Goal: Task Accomplishment & Management: Manage account settings

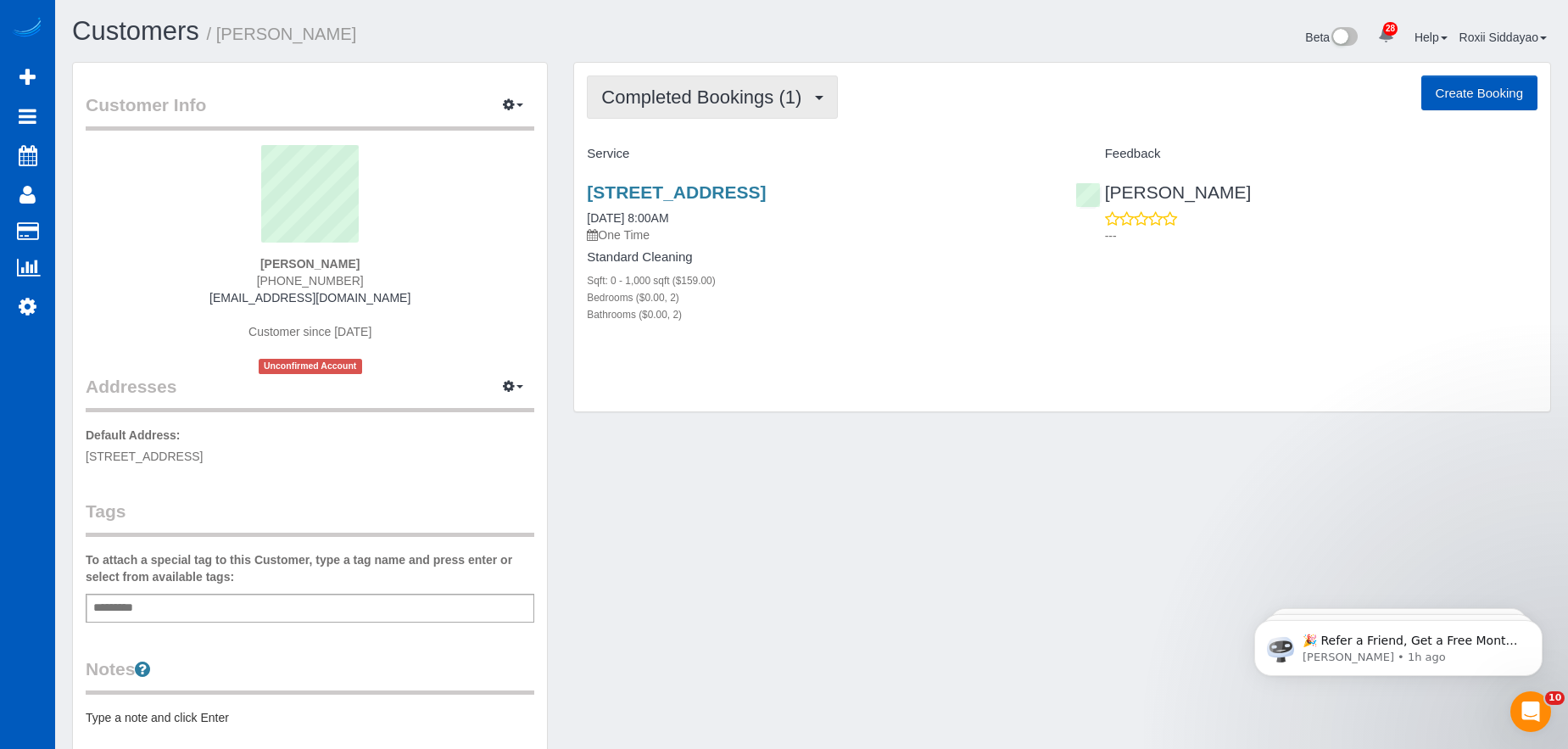
click at [809, 111] on button "Completed Bookings (1)" at bounding box center [712, 97] width 251 height 43
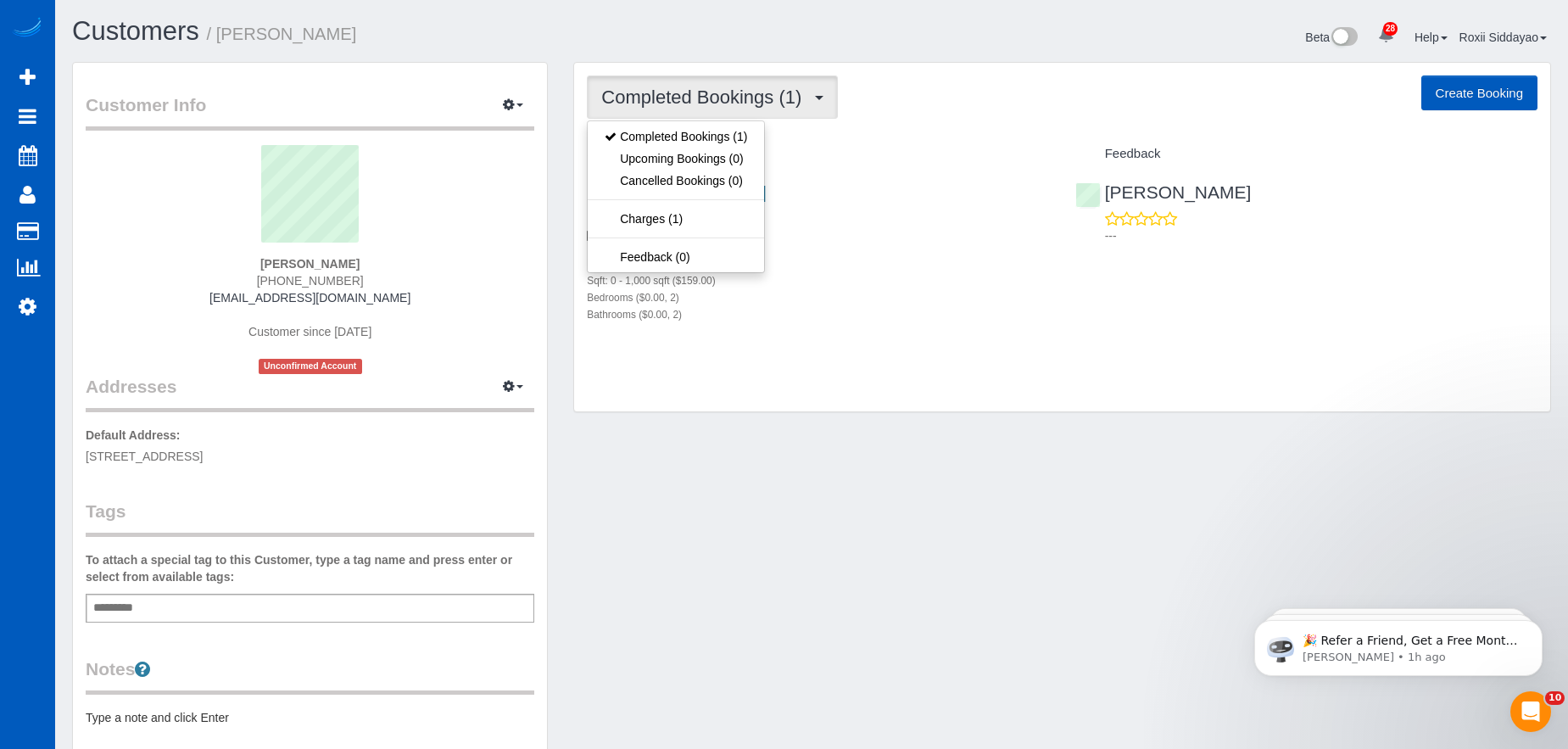
click at [809, 111] on button "Completed Bookings (1)" at bounding box center [712, 97] width 251 height 43
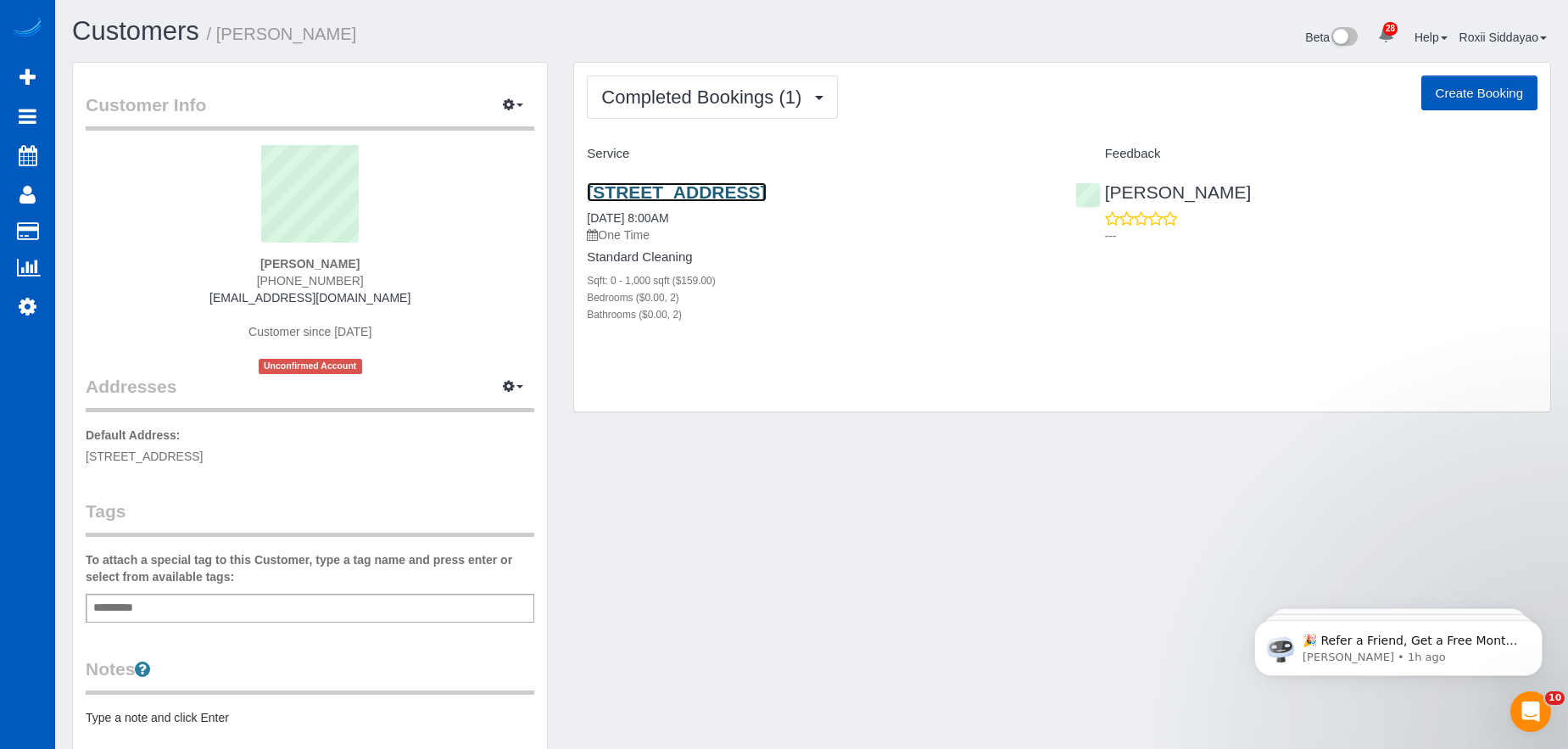
click at [753, 193] on link "[STREET_ADDRESS]" at bounding box center [676, 192] width 179 height 20
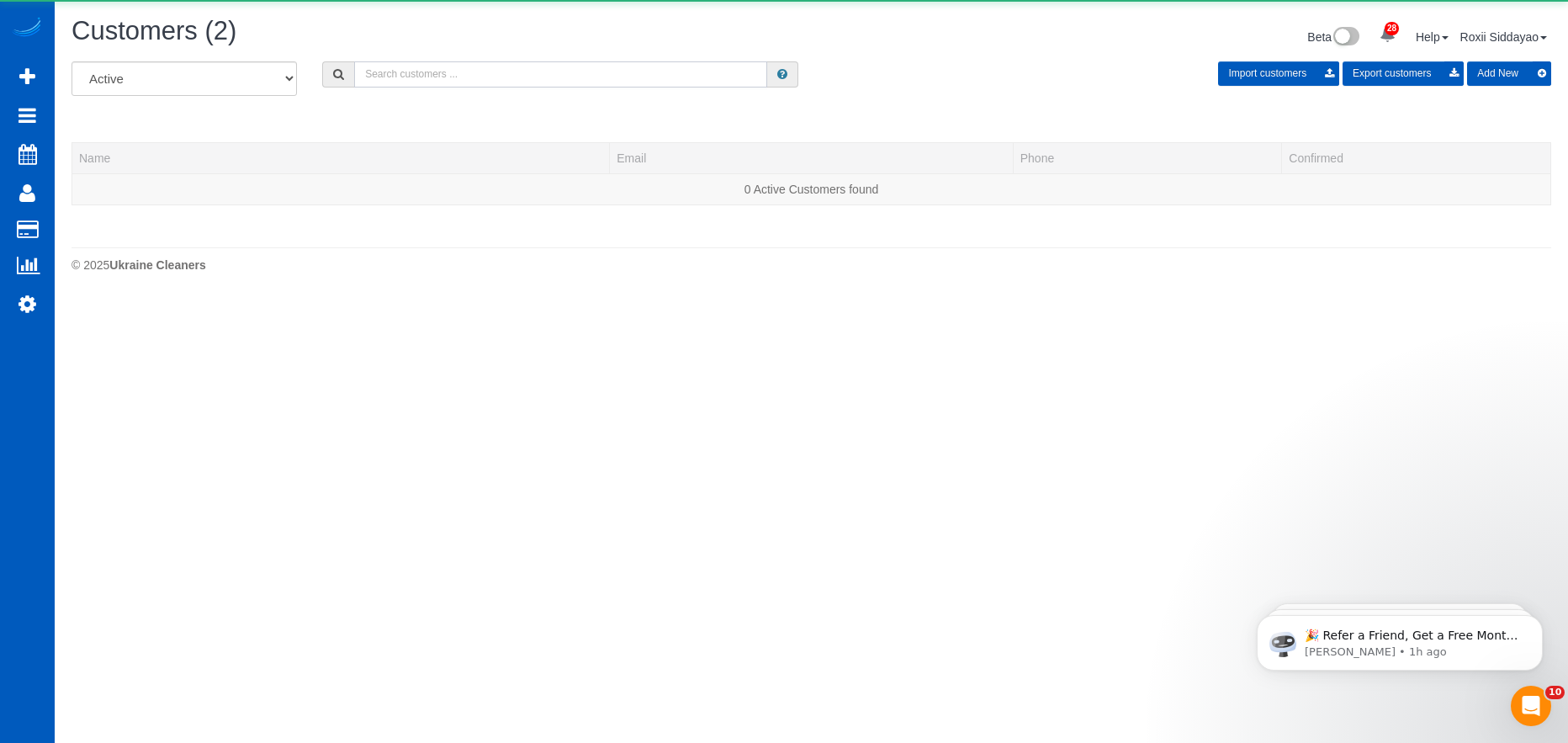
click at [607, 72] on input "text" at bounding box center [560, 74] width 413 height 26
paste input "1420"
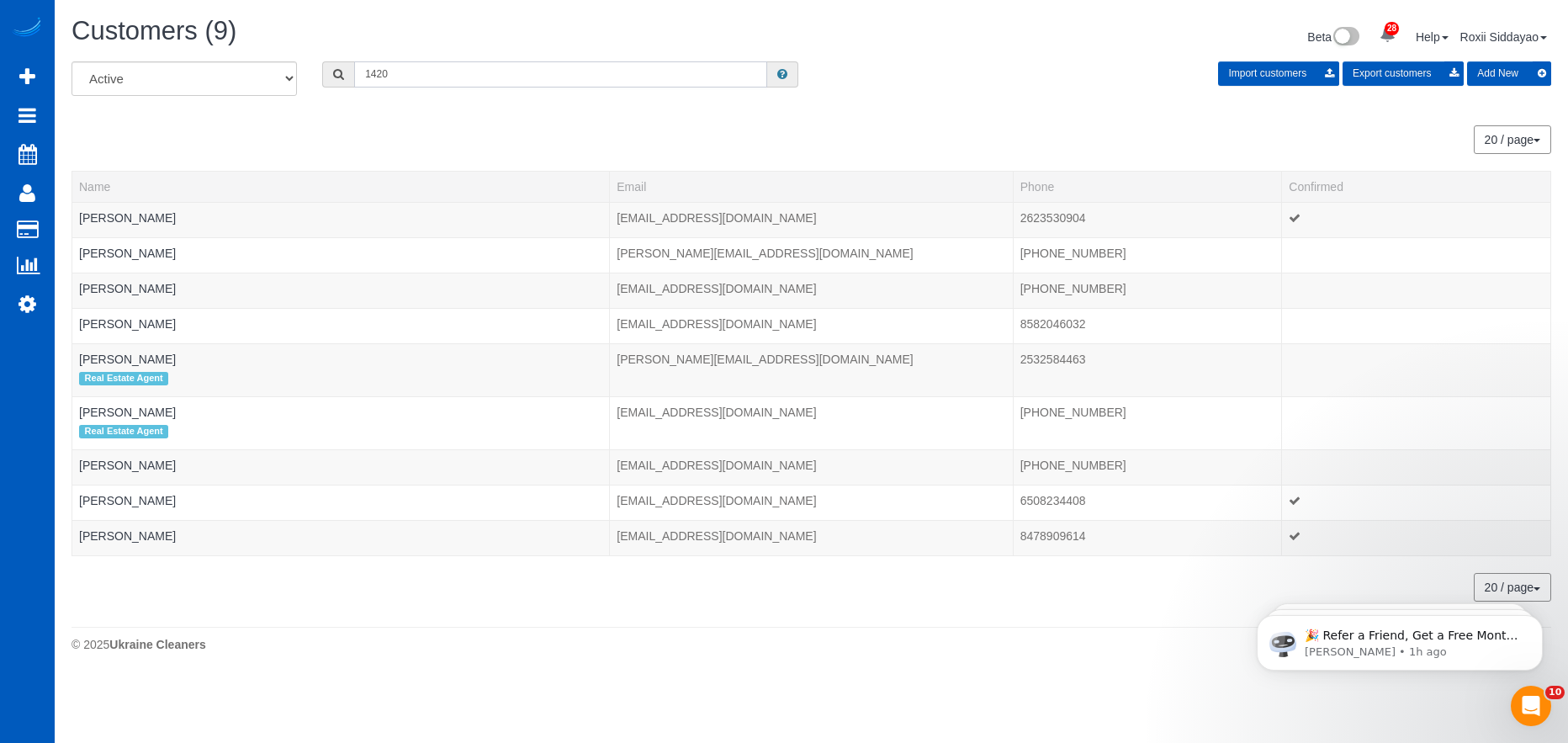
click at [426, 79] on input "1420" at bounding box center [560, 74] width 413 height 26
click at [436, 79] on input "1420" at bounding box center [560, 74] width 413 height 26
click at [429, 60] on div "Customers (9) Beta 28 Your Notifications You have 0 alerts × You have 3 to char…" at bounding box center [811, 339] width 1513 height 677
click at [429, 61] on input "1420" at bounding box center [560, 74] width 413 height 26
click at [425, 71] on input "1420" at bounding box center [560, 74] width 413 height 26
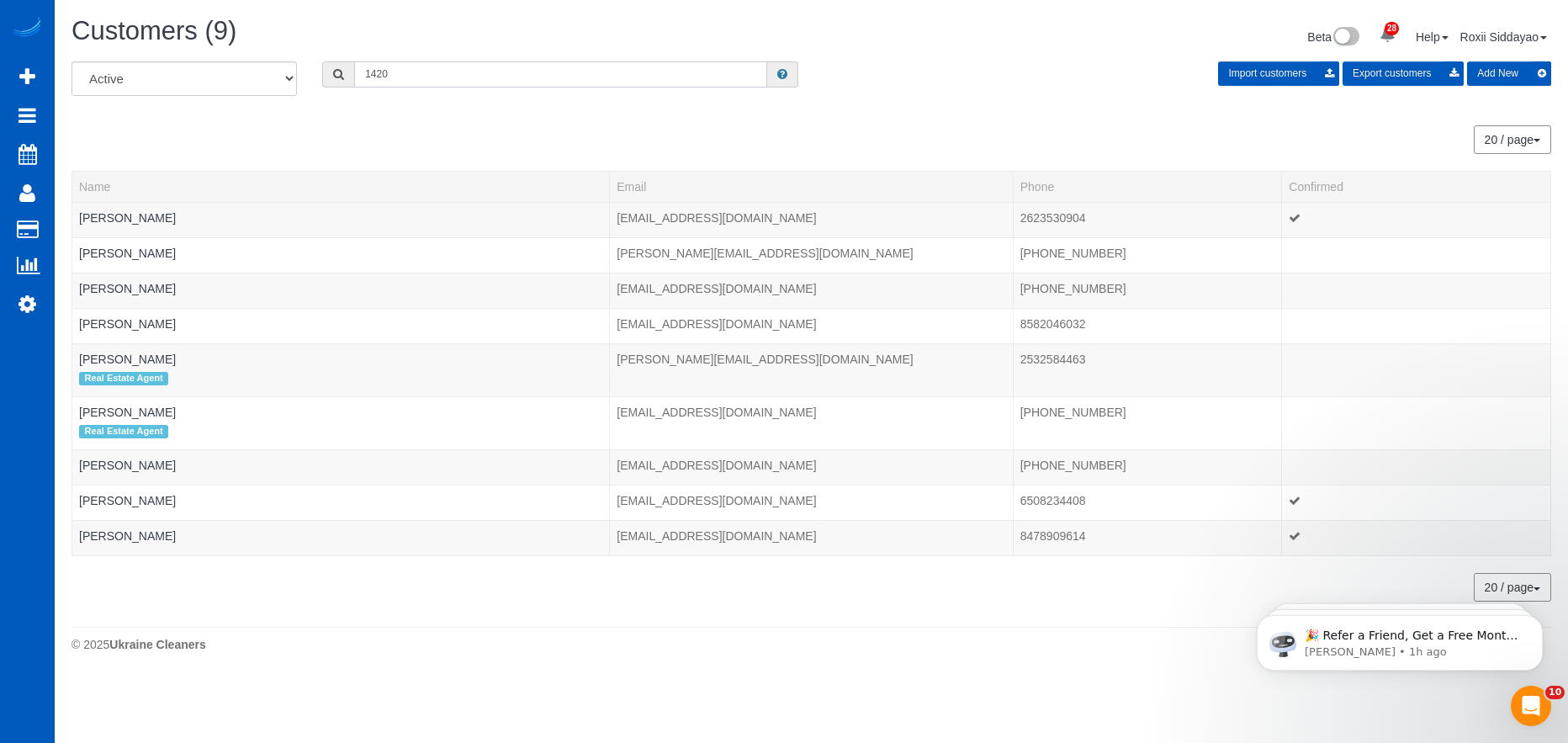
click at [425, 71] on input "1420" at bounding box center [560, 74] width 413 height 26
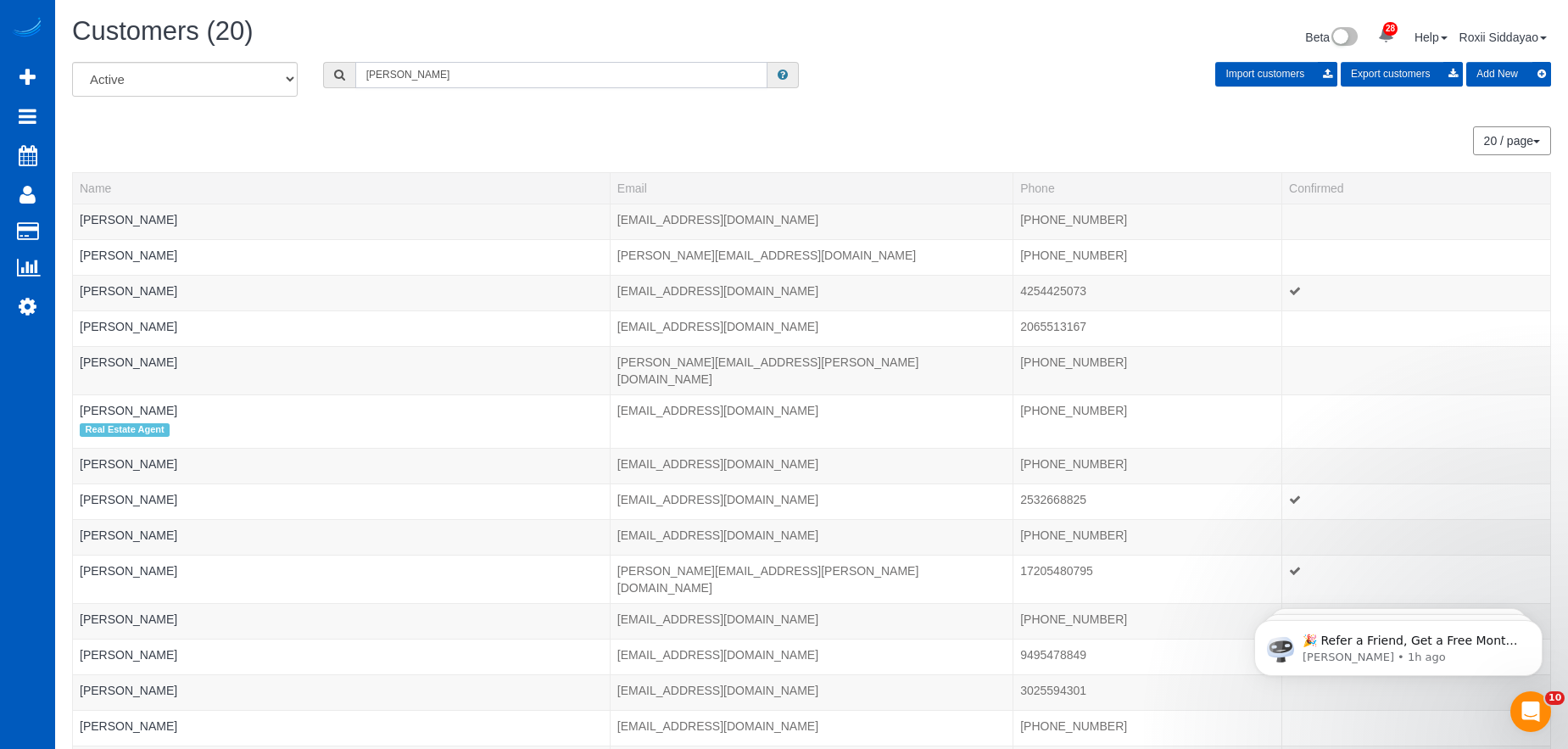
click at [429, 82] on input "Jessica" at bounding box center [561, 75] width 412 height 27
click at [413, 70] on input "Jessica" at bounding box center [561, 75] width 412 height 27
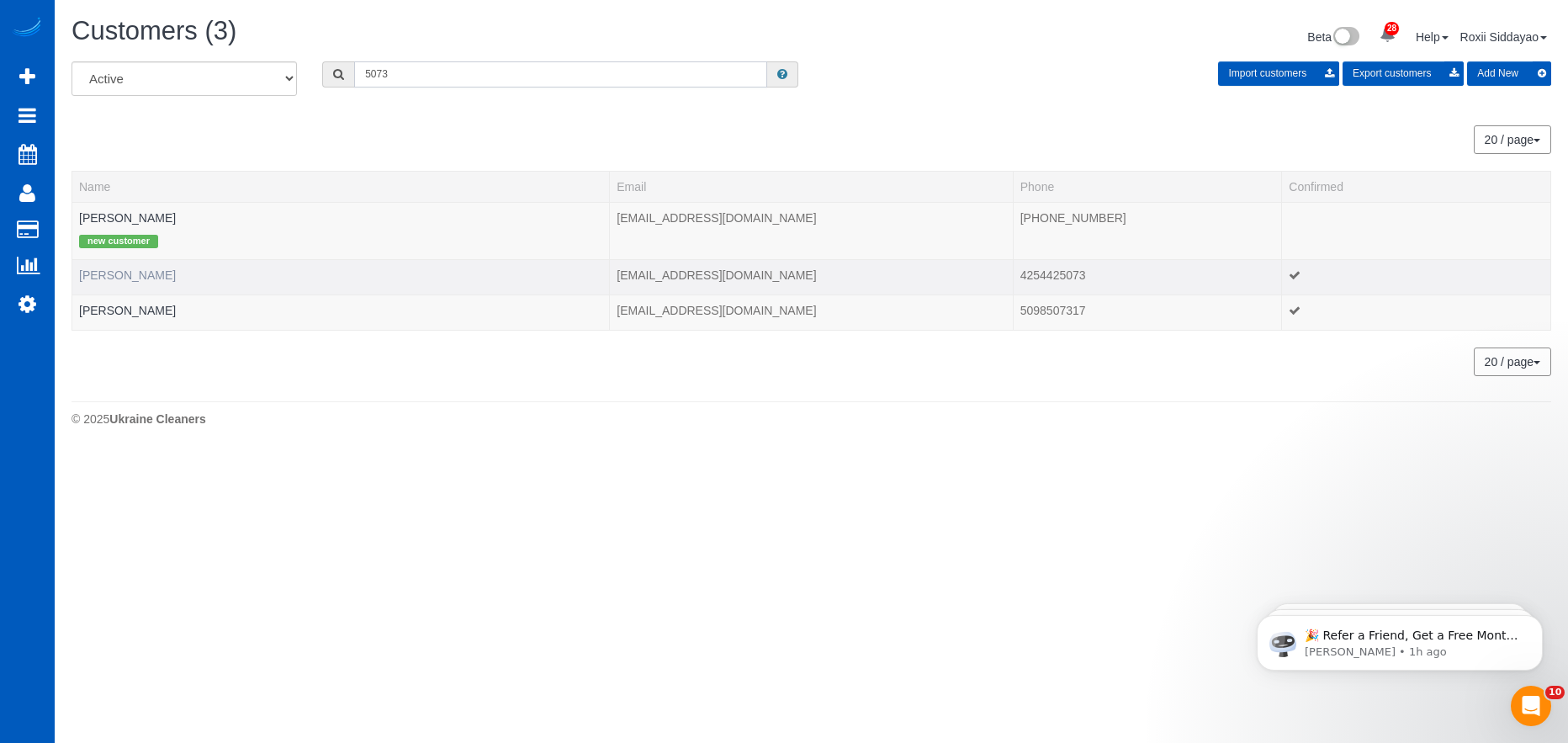
type input "5073"
click at [102, 271] on link "Jessica Drain" at bounding box center [128, 275] width 97 height 14
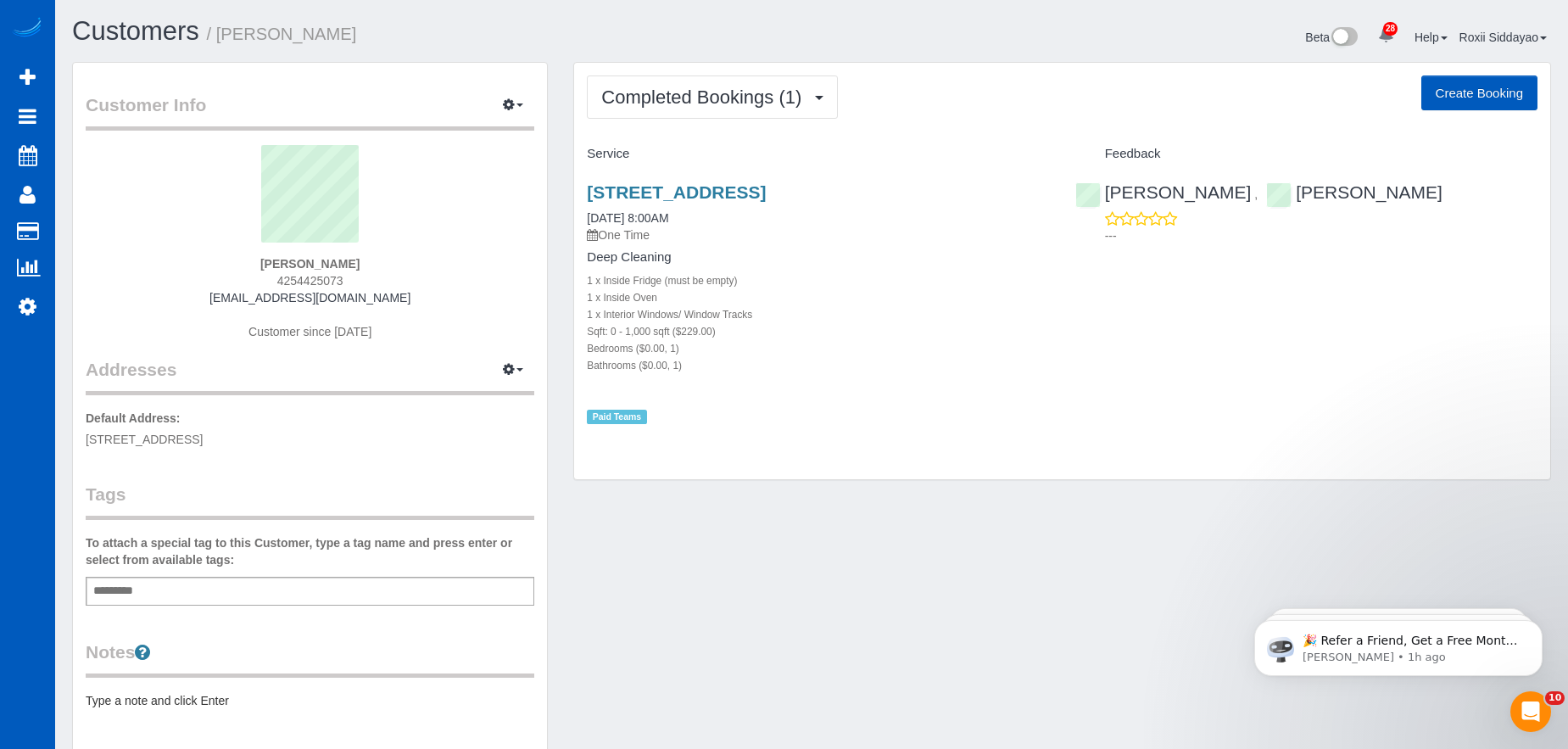
drag, startPoint x: 299, startPoint y: 279, endPoint x: 356, endPoint y: 280, distance: 57.0
click at [356, 280] on div "Jessica Drain 4254425073 jessicadrain@gmail.com Customer since 2025" at bounding box center [310, 251] width 449 height 212
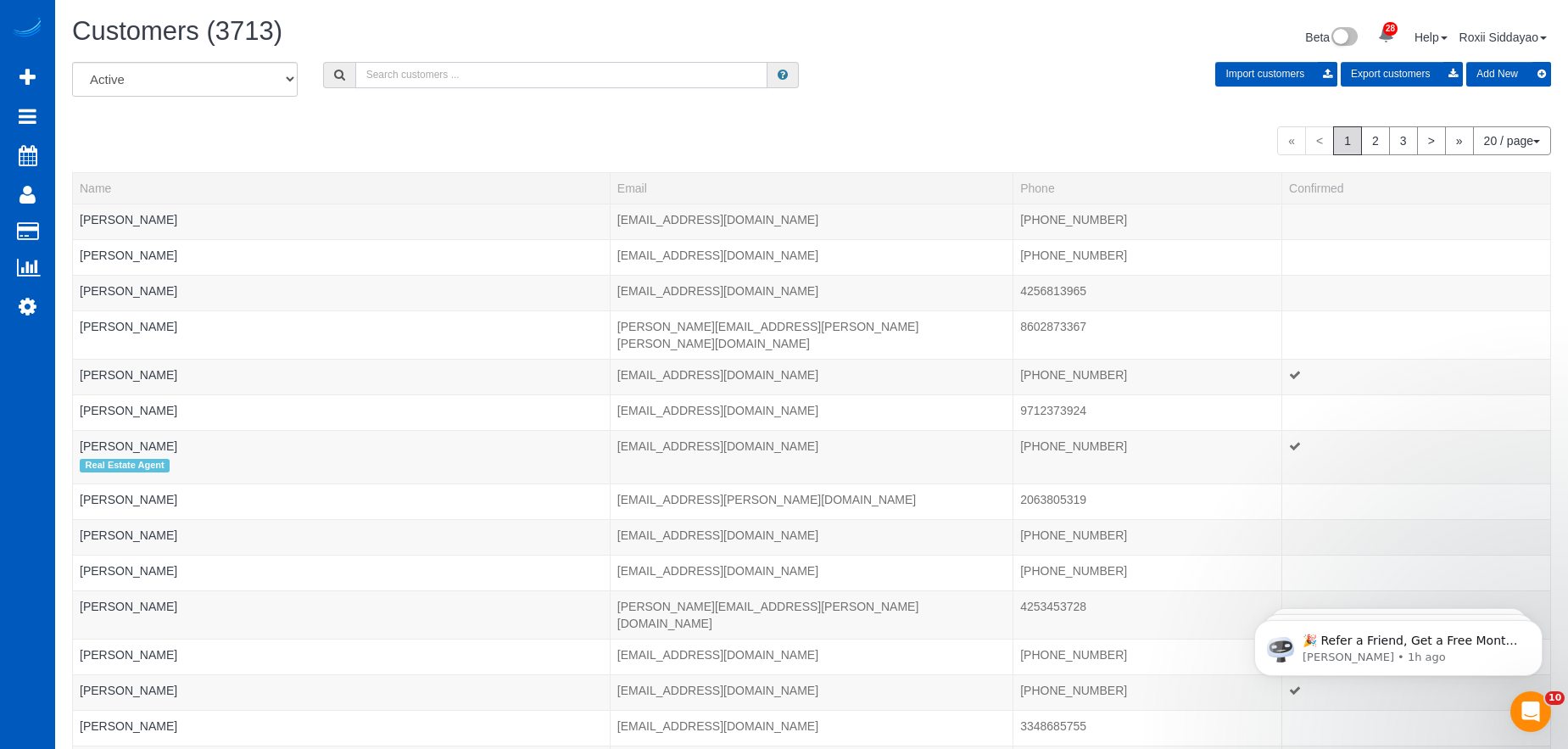
click at [405, 77] on input "text" at bounding box center [561, 75] width 412 height 27
paste input "8115"
click at [433, 75] on input "8115" at bounding box center [561, 75] width 412 height 27
click at [432, 74] on input "8115" at bounding box center [561, 75] width 412 height 27
click at [449, 74] on input "8115" at bounding box center [561, 75] width 412 height 27
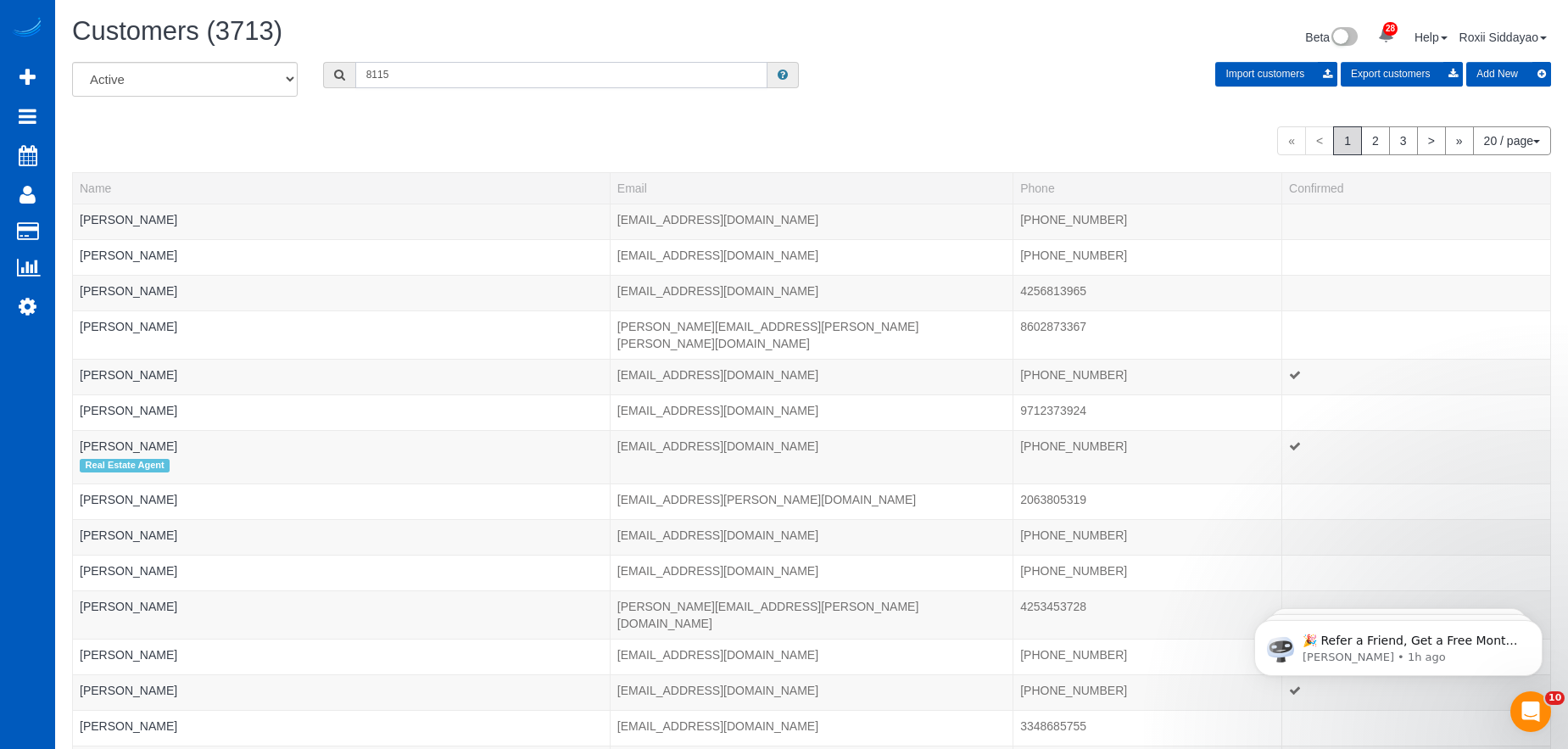
click at [449, 75] on input "8115" at bounding box center [561, 75] width 412 height 27
click at [449, 77] on input "8115" at bounding box center [561, 75] width 412 height 27
click at [449, 76] on input "8115" at bounding box center [561, 75] width 412 height 27
type input "aolayinka@icloud.com"
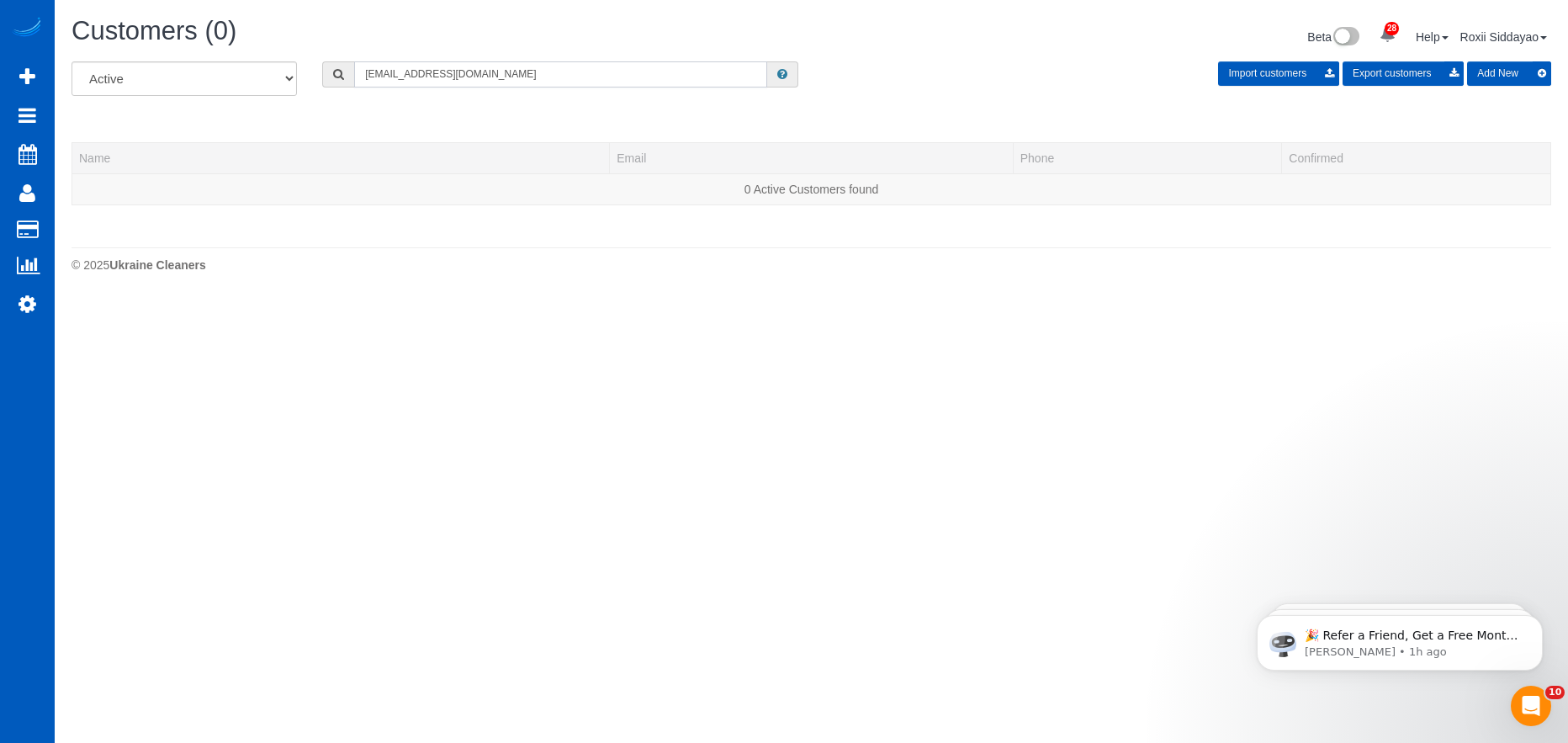
click at [446, 75] on input "aolayinka@icloud.com" at bounding box center [560, 74] width 413 height 26
click at [411, 71] on input "text" at bounding box center [560, 74] width 413 height 26
click at [410, 70] on input "text" at bounding box center [560, 74] width 413 height 26
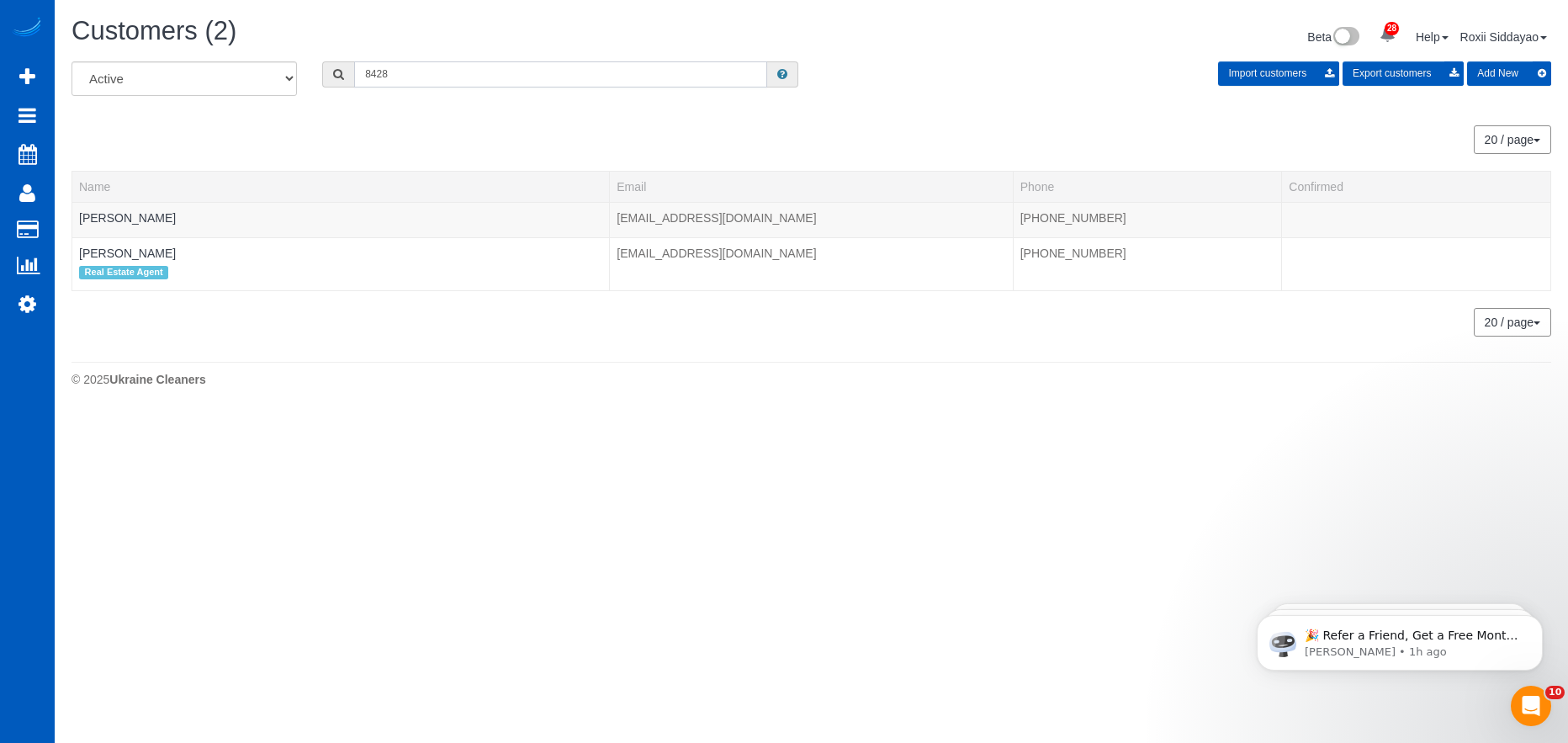
click at [411, 71] on input "8428" at bounding box center [560, 74] width 413 height 26
click at [429, 73] on input "8428" at bounding box center [560, 74] width 413 height 26
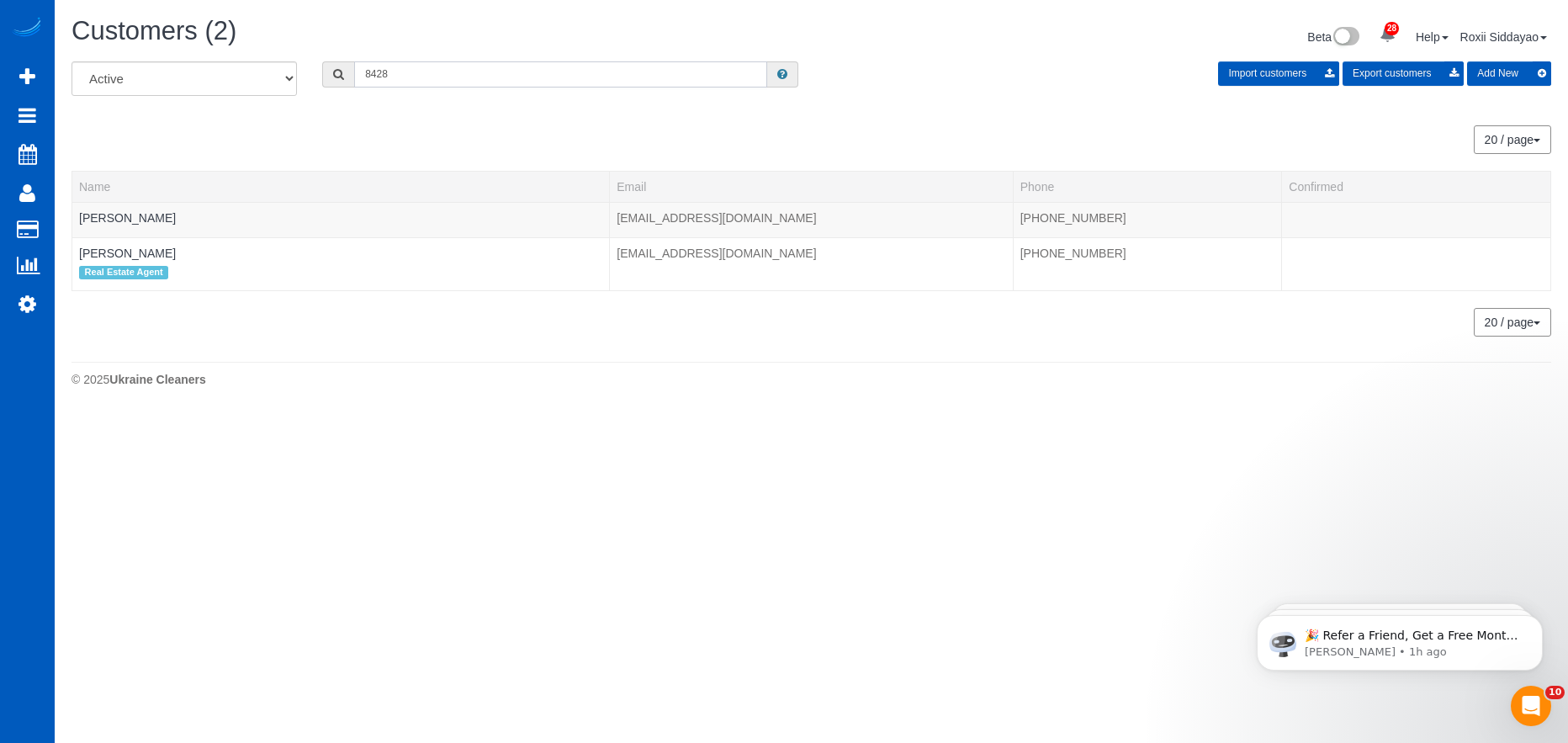
click at [429, 73] on input "8428" at bounding box center [560, 74] width 413 height 26
type input "h"
type input "8428"
click at [425, 74] on input "8428" at bounding box center [560, 74] width 413 height 26
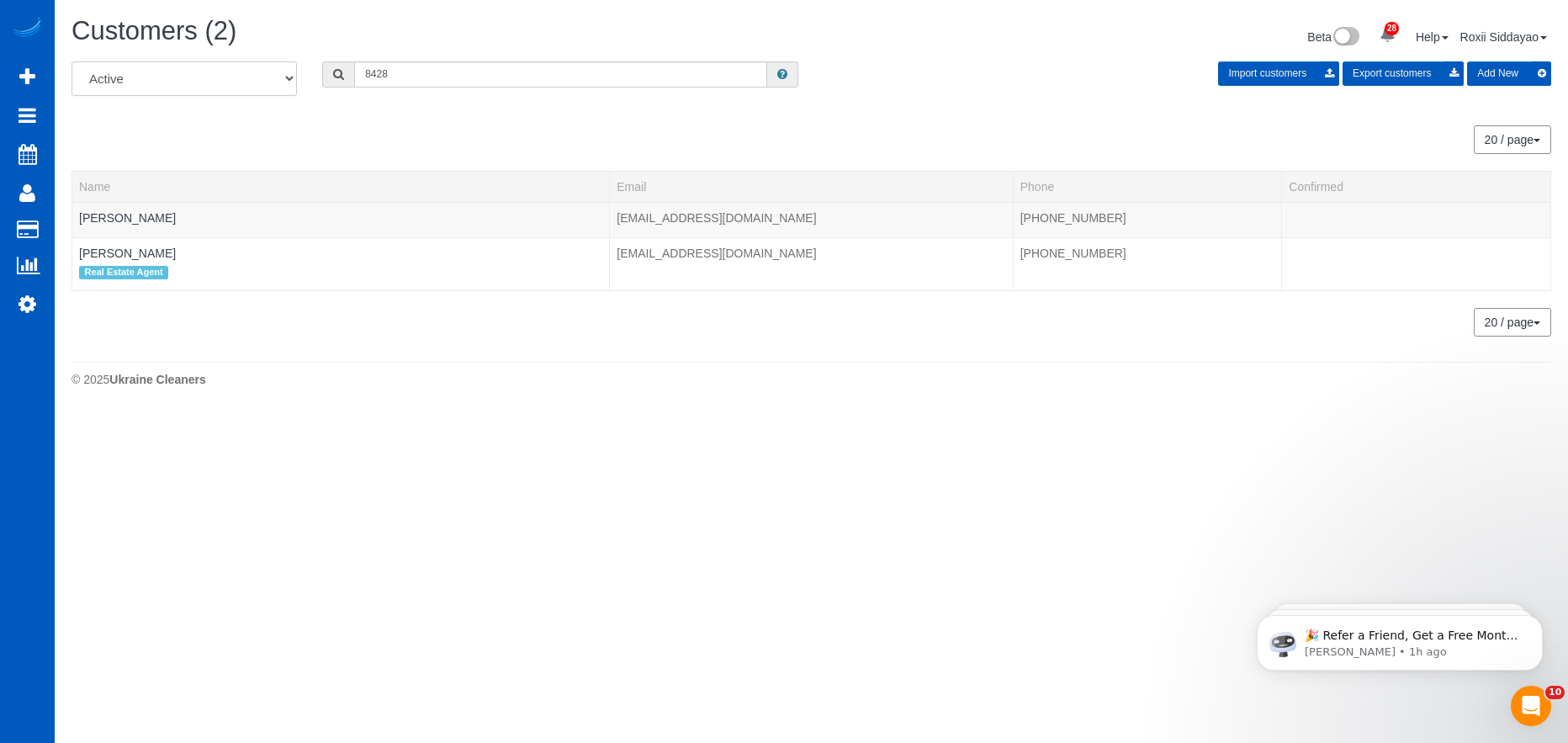
click at [214, 80] on select "All Active Archived" at bounding box center [184, 78] width 225 height 35
click at [71, 61] on select "All Active Archived" at bounding box center [184, 78] width 225 height 35
click at [403, 82] on input "8428" at bounding box center [560, 74] width 413 height 26
click at [169, 77] on select "All Active Archived" at bounding box center [184, 78] width 225 height 35
select select "string:active"
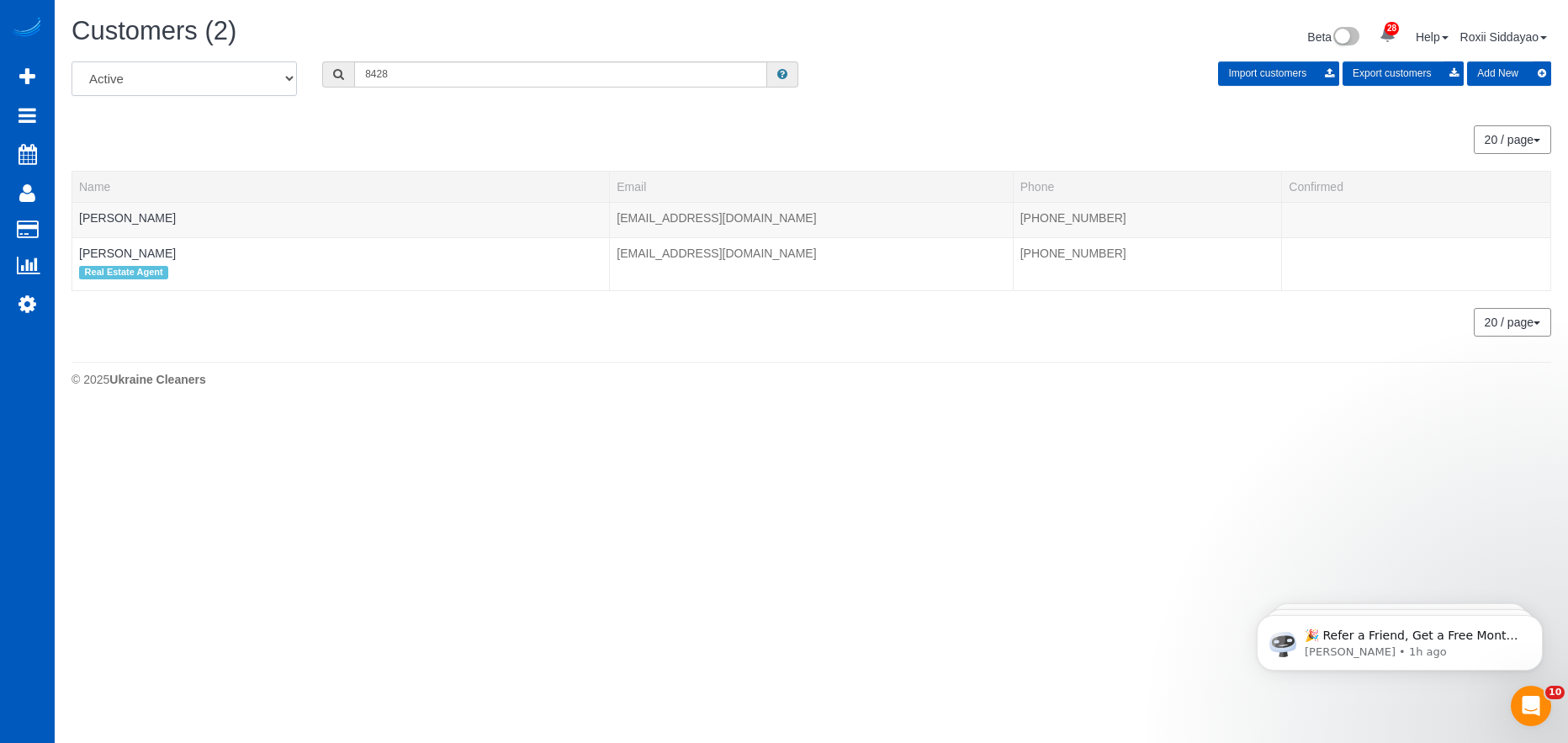
click at [71, 61] on select "All Active Archived" at bounding box center [184, 78] width 225 height 35
click at [402, 77] on input "8428" at bounding box center [560, 74] width 413 height 26
click at [419, 76] on input "8428" at bounding box center [560, 74] width 413 height 26
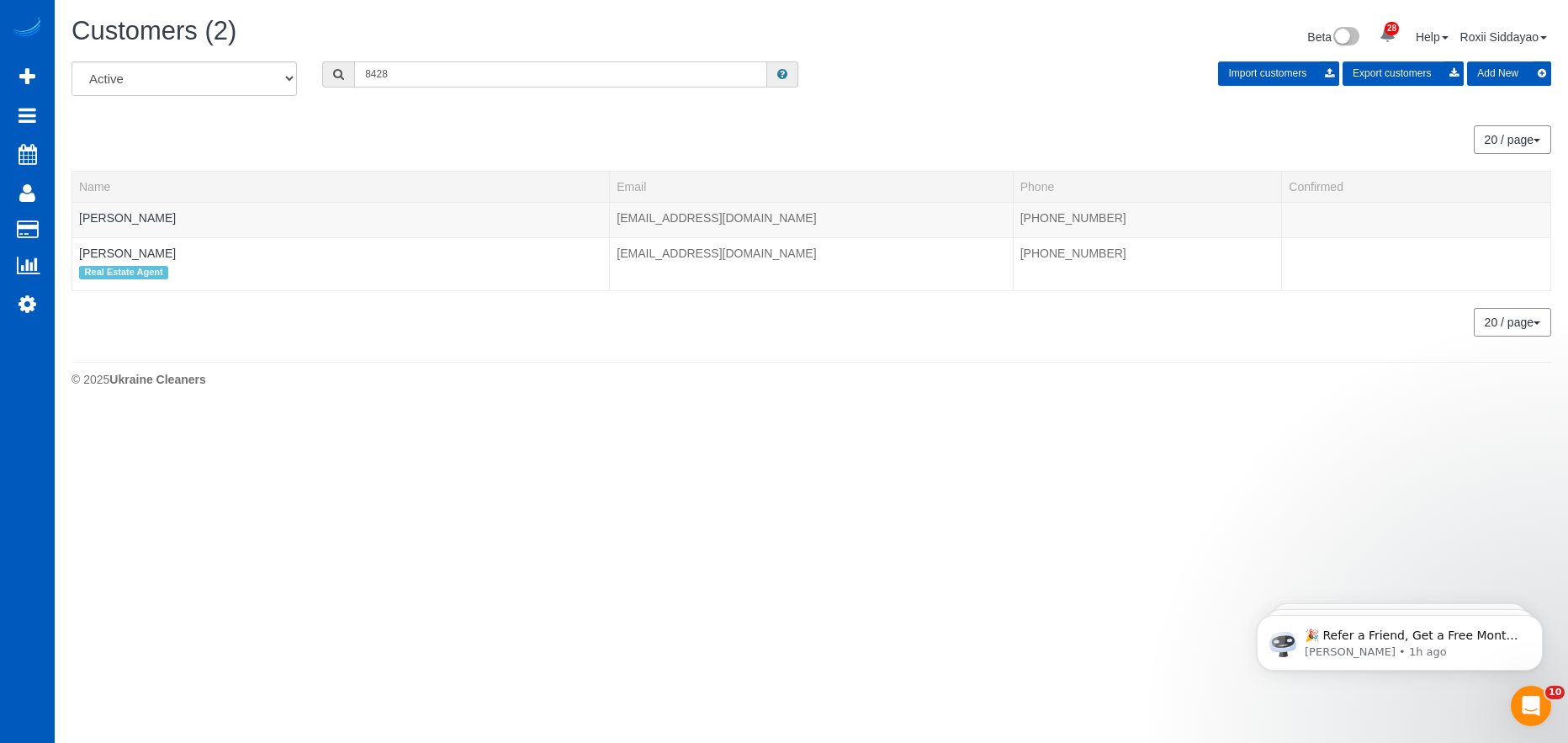
click at [402, 72] on input "8428" at bounding box center [560, 74] width 413 height 26
click at [99, 151] on span "Scheduler" at bounding box center [159, 153] width 210 height 38
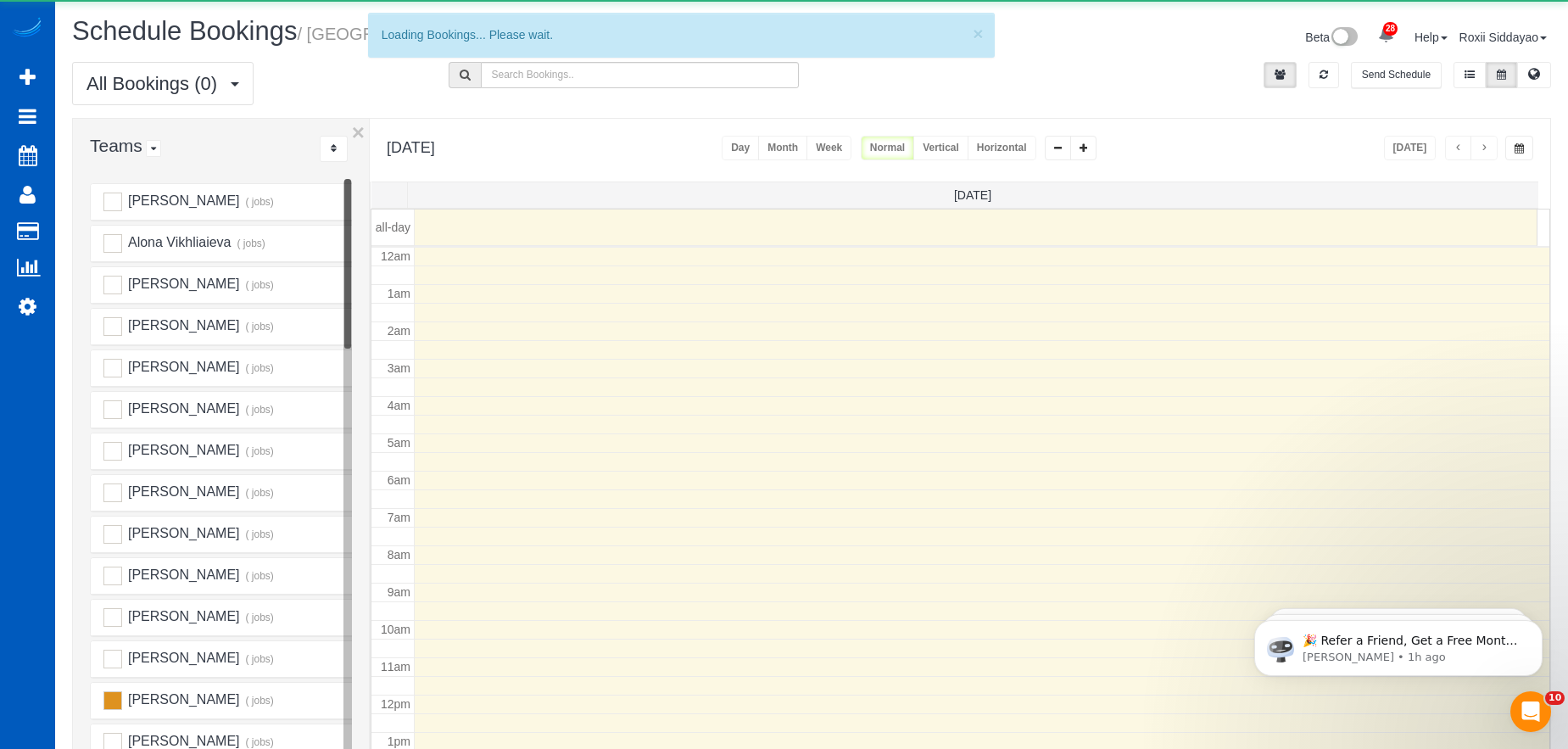
scroll to position [225, 0]
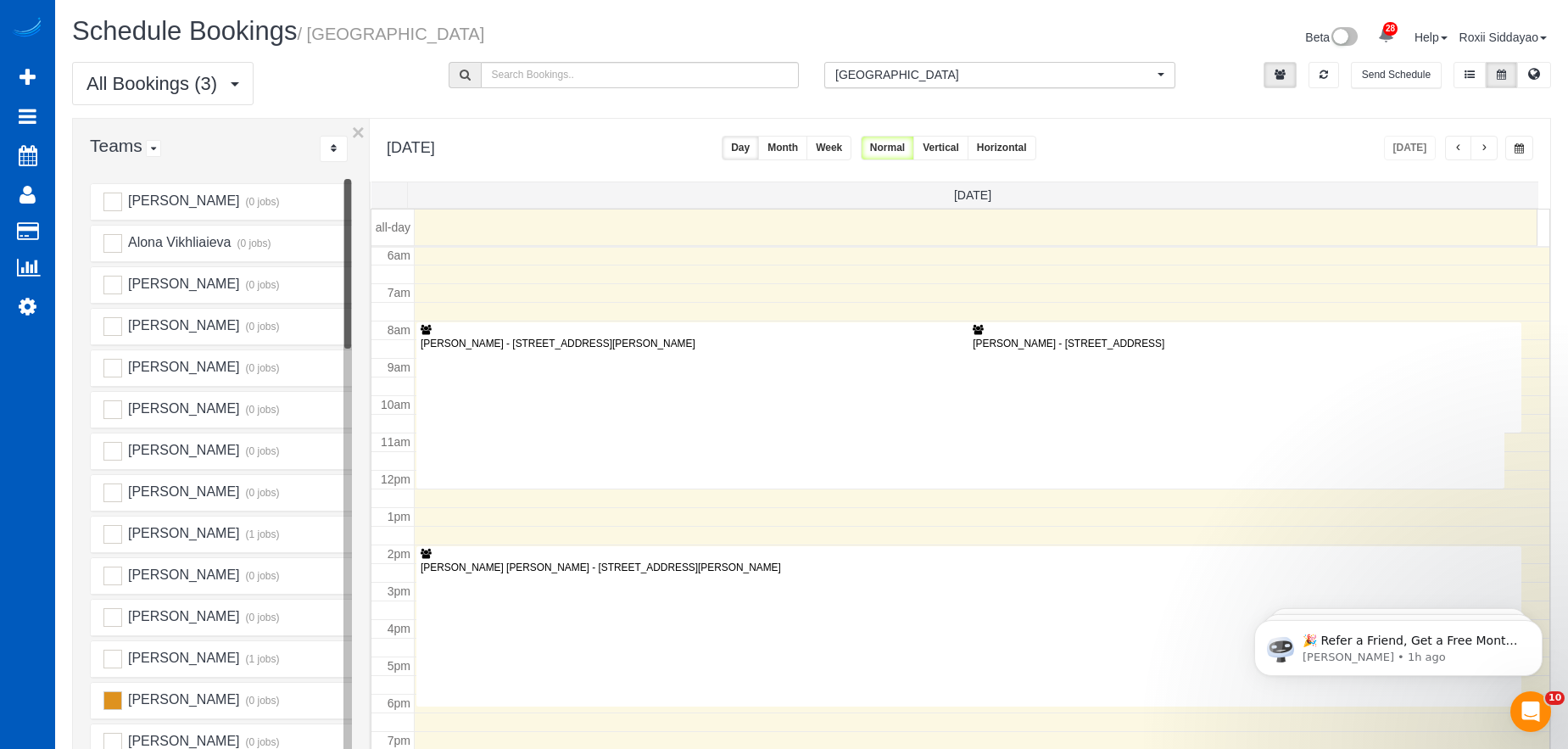
click at [1487, 146] on span "button" at bounding box center [1484, 148] width 9 height 10
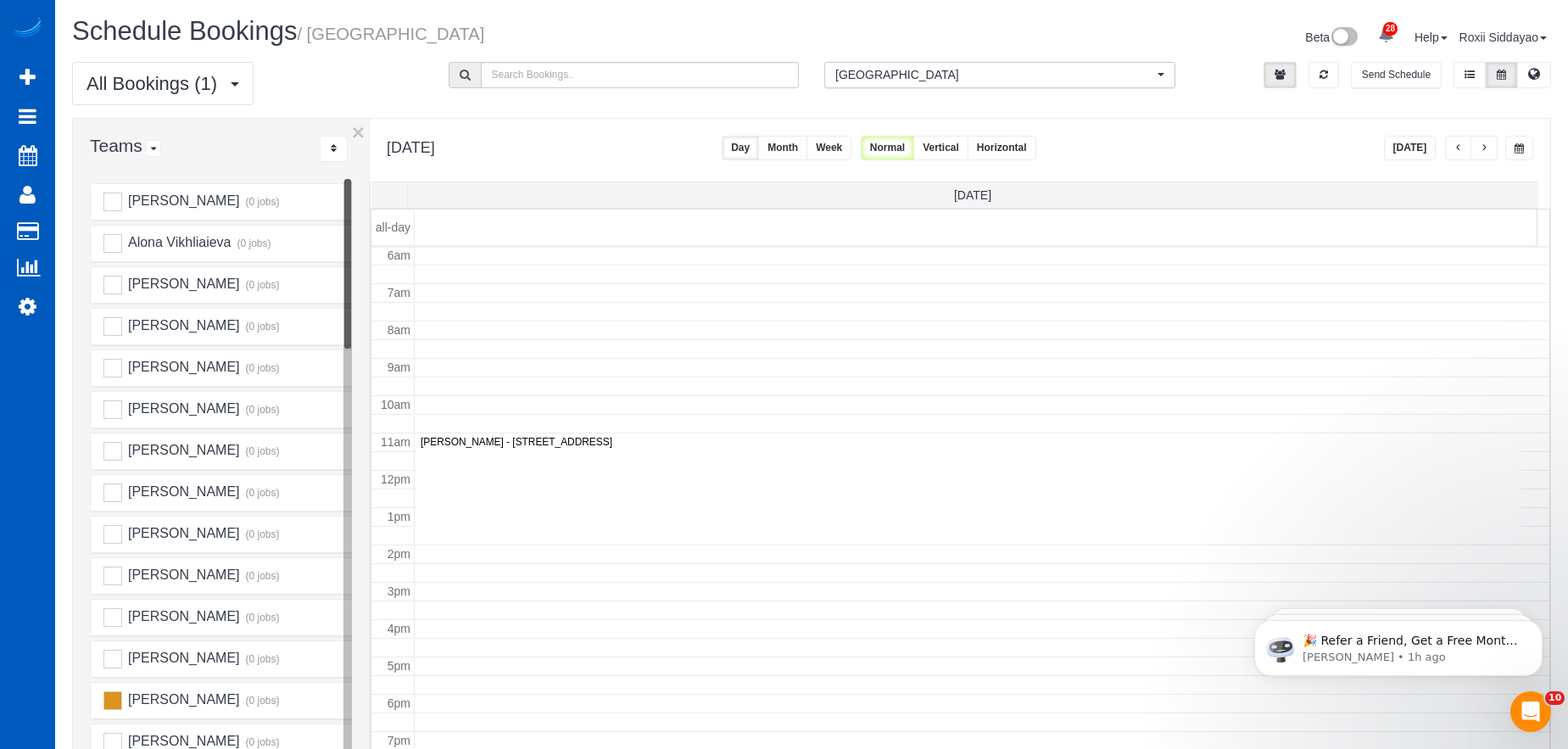
click at [1521, 148] on span "button" at bounding box center [1519, 148] width 9 height 10
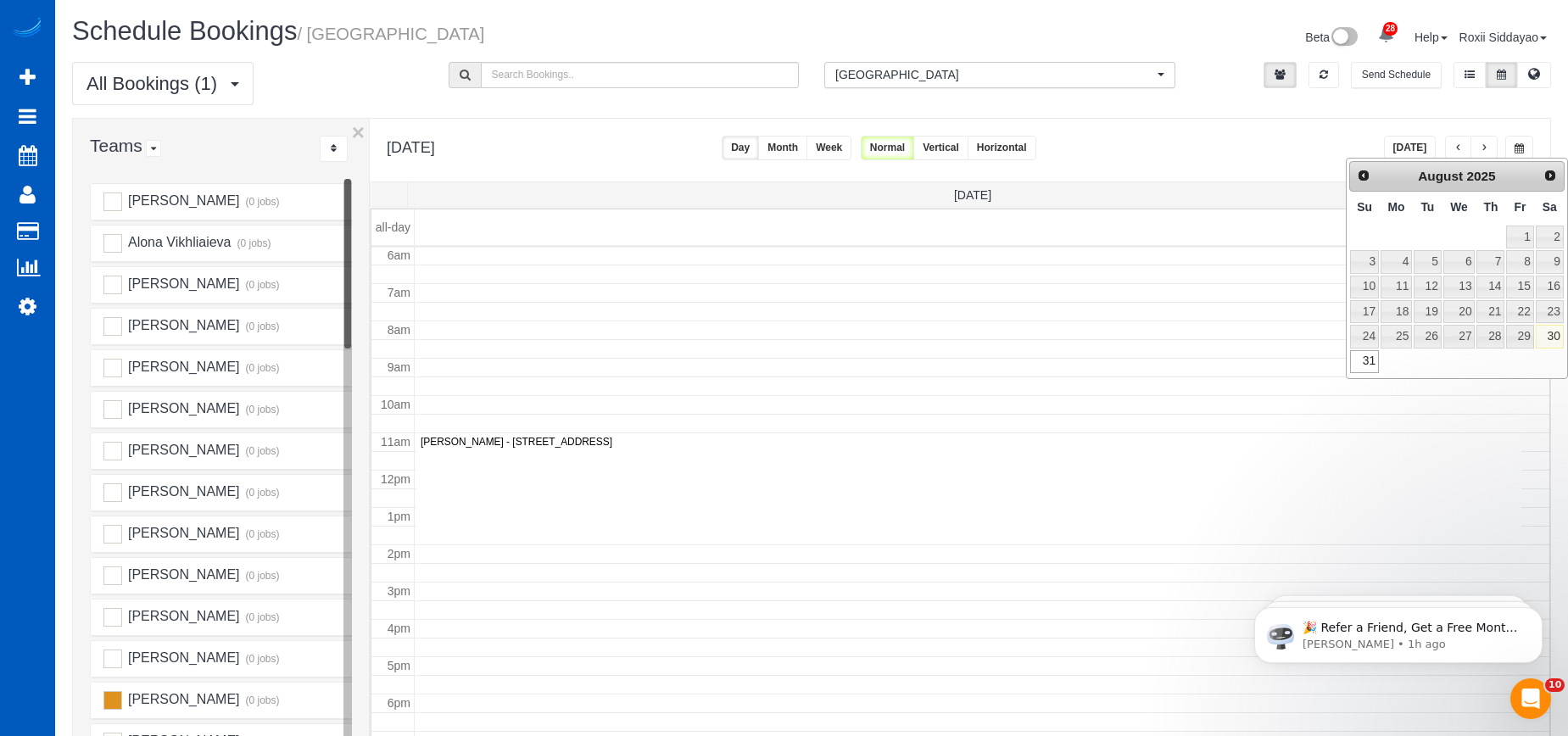
click at [1096, 154] on div at bounding box center [1070, 148] width 51 height 25
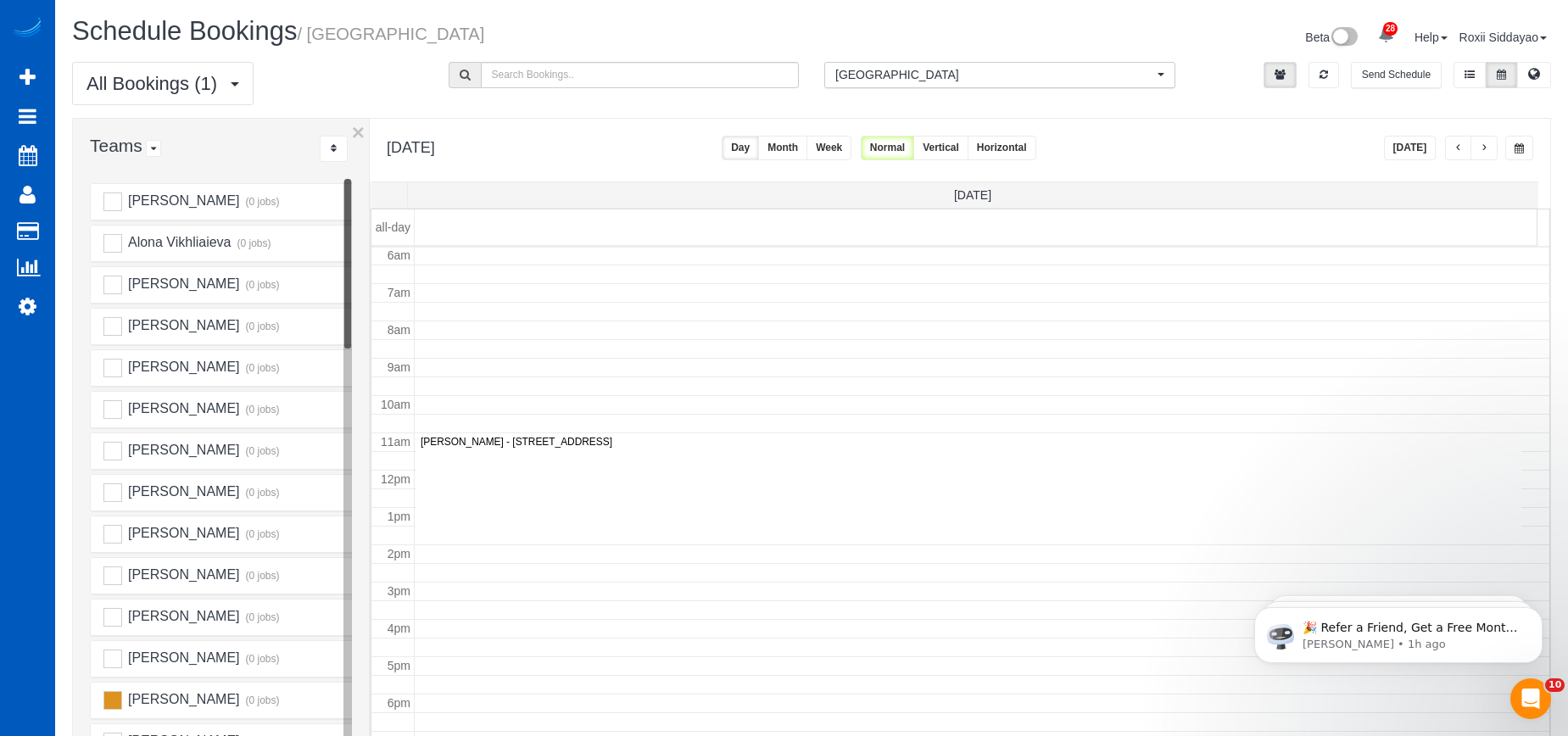
click at [968, 148] on button "Vertical" at bounding box center [941, 148] width 55 height 25
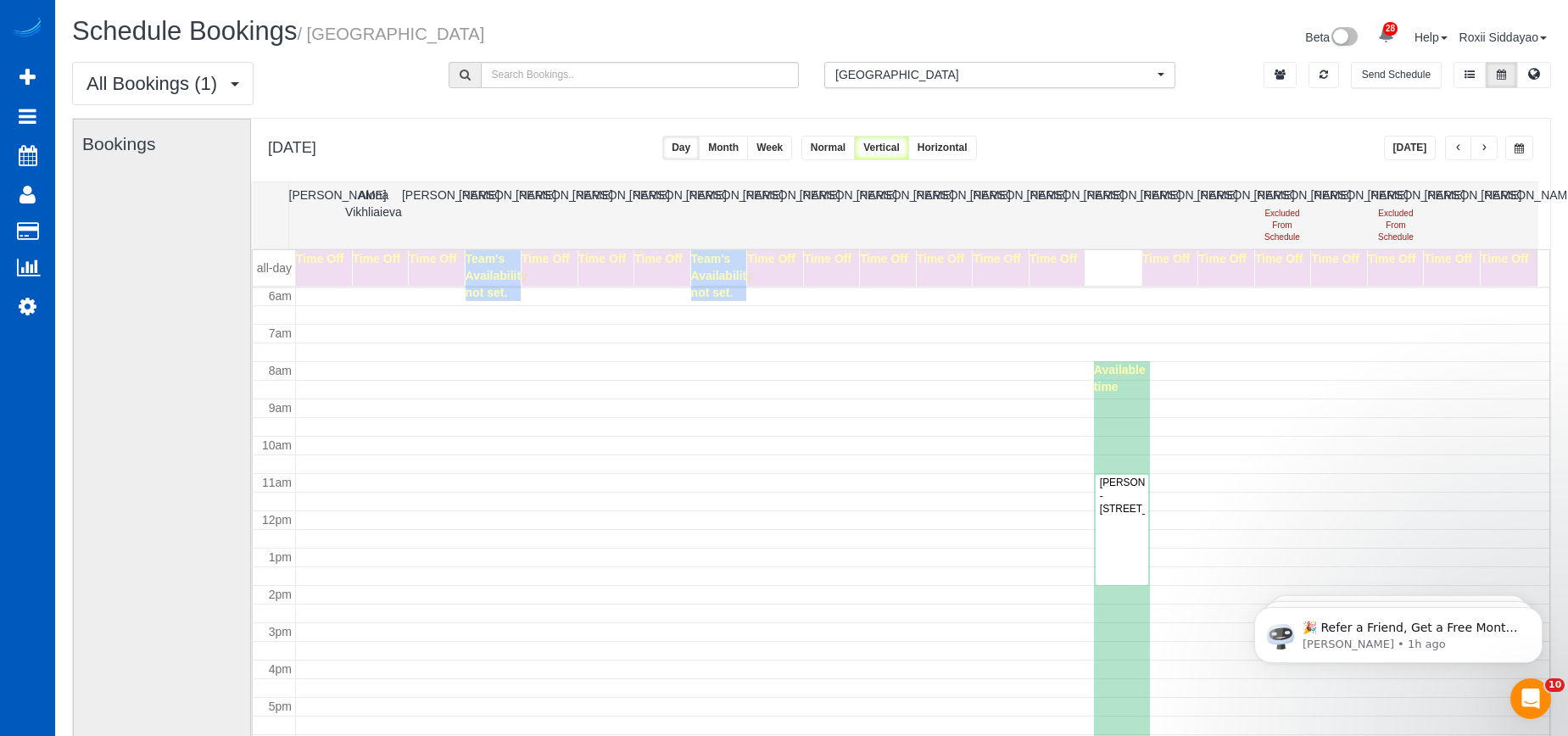
click at [854, 147] on button "Normal" at bounding box center [828, 148] width 53 height 25
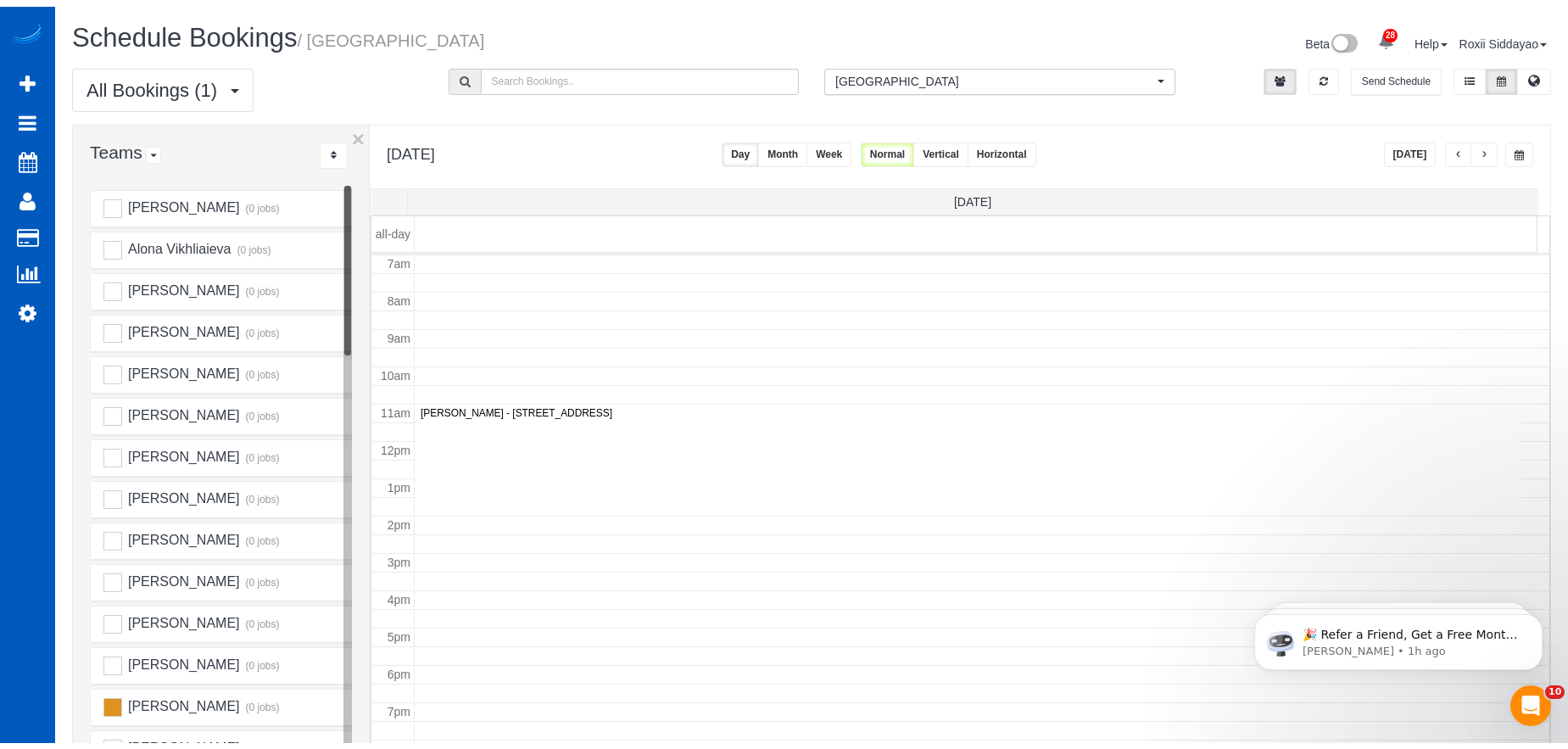
scroll to position [262, 0]
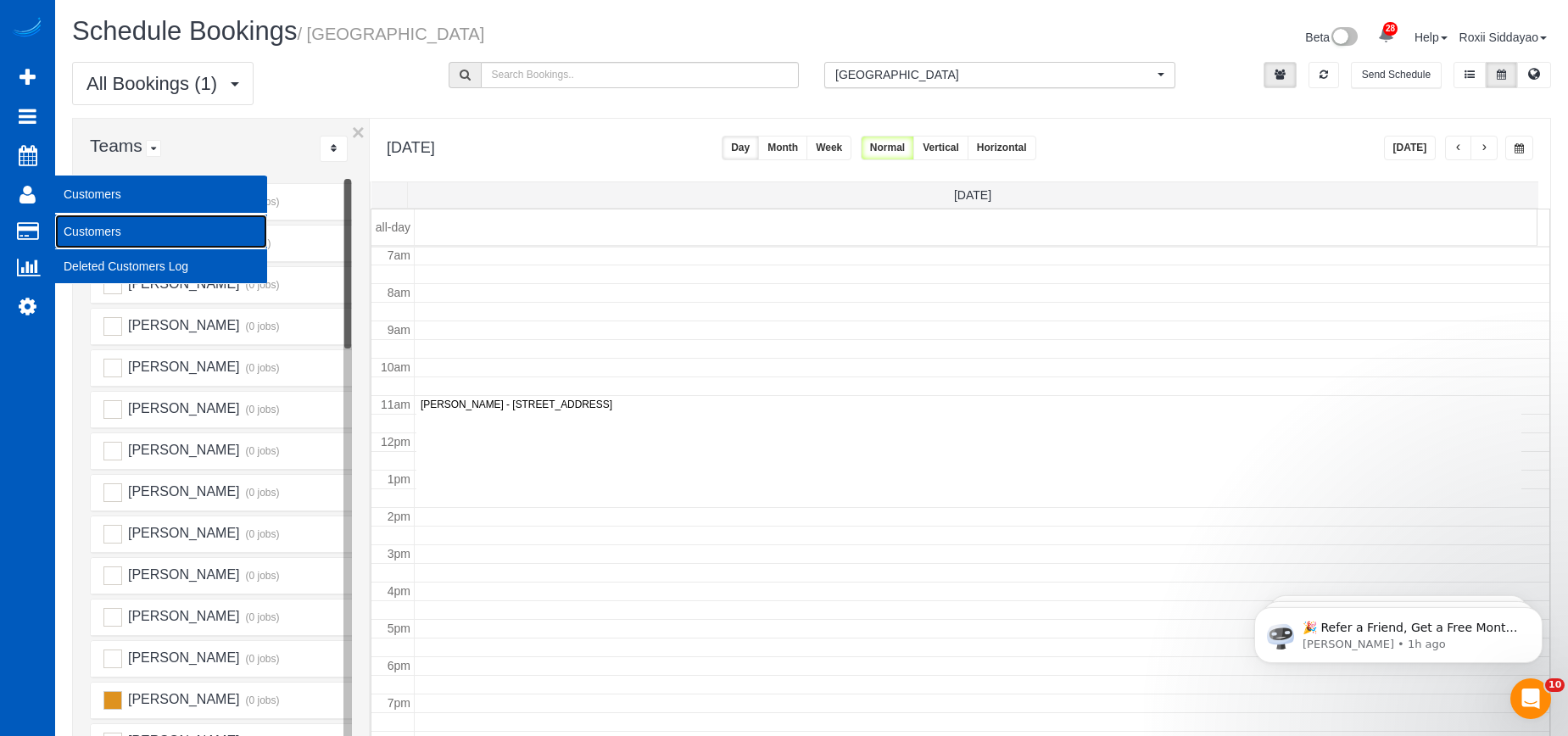
click at [83, 226] on link "Customers" at bounding box center [160, 232] width 212 height 34
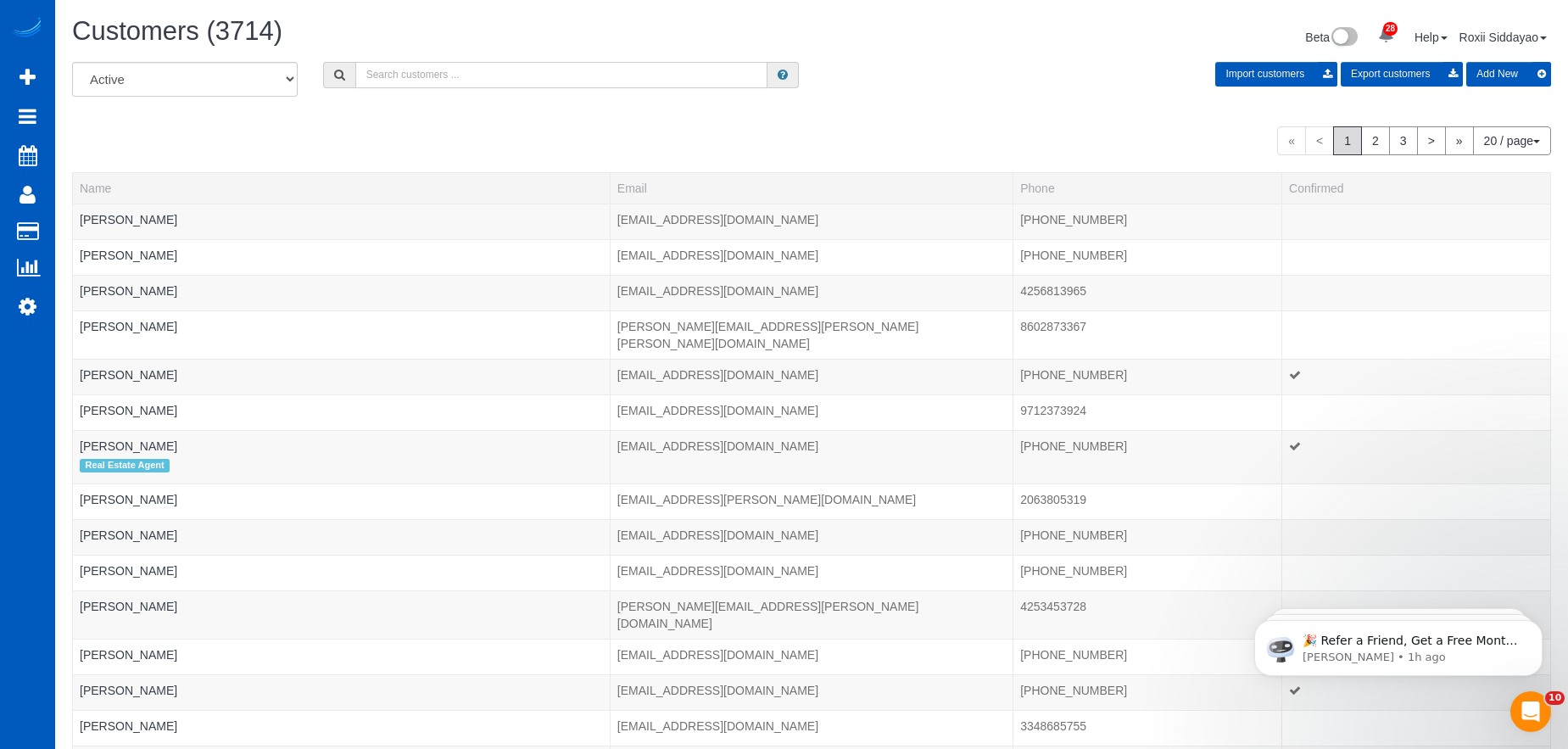
click at [430, 69] on input "text" at bounding box center [561, 75] width 412 height 27
paste input "hamzaolayinka@icloud.com"
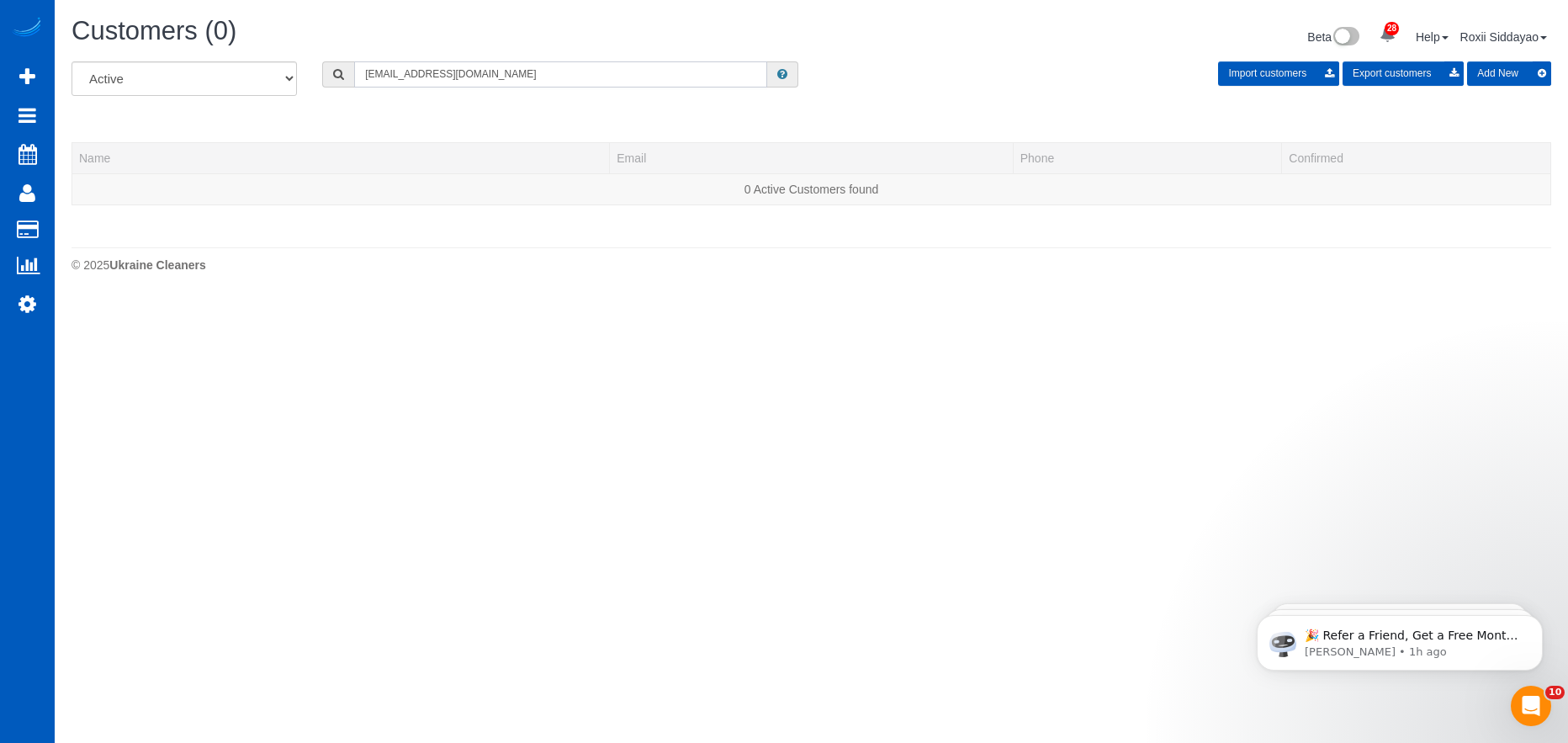
click at [475, 76] on input "hamzaolayinka@icloud.com" at bounding box center [560, 74] width 413 height 26
click at [442, 75] on input "hamzaolayinka@icloud.com" at bounding box center [560, 74] width 413 height 26
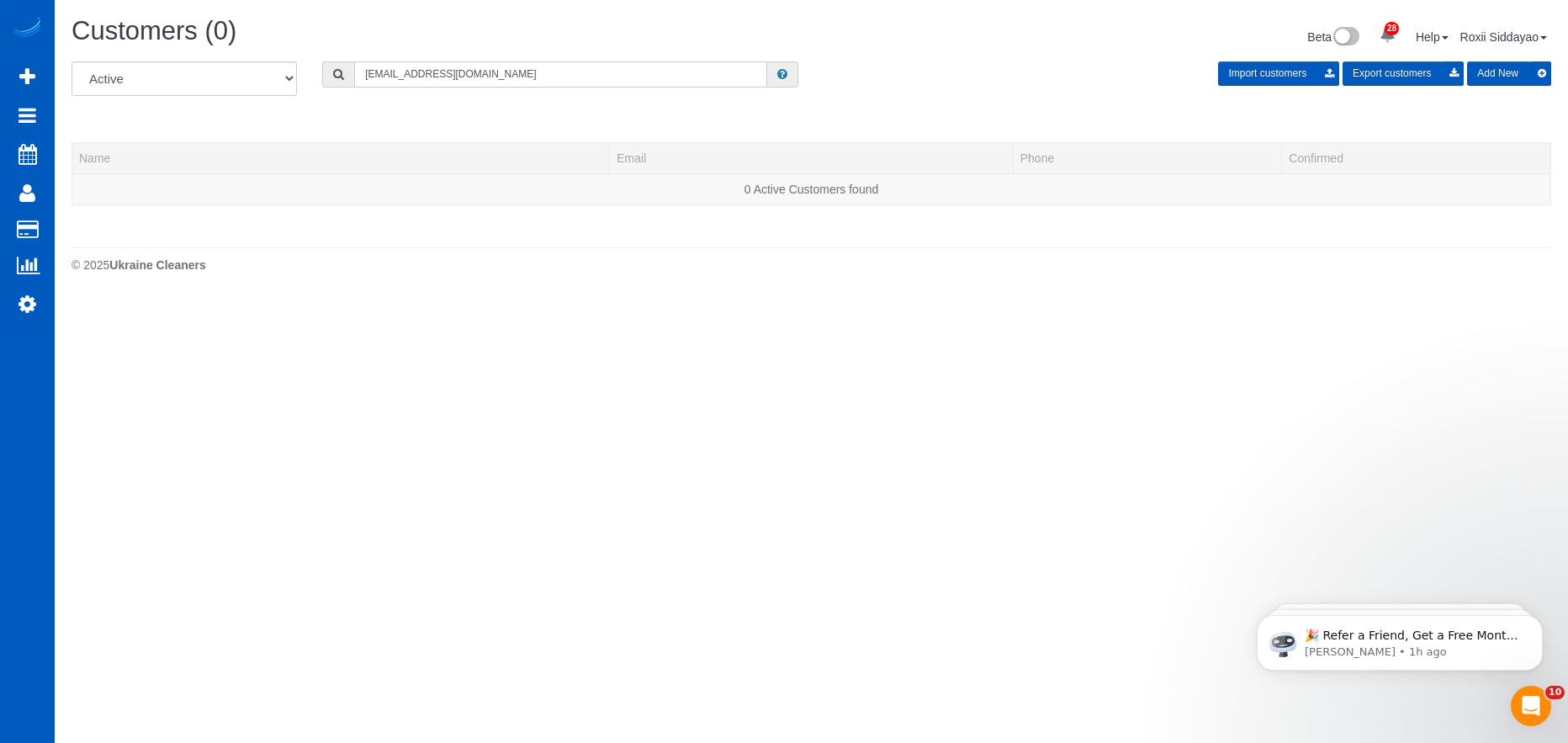
click at [442, 74] on input "hamzaolayinka@icloud.com" at bounding box center [560, 74] width 413 height 26
type input "J"
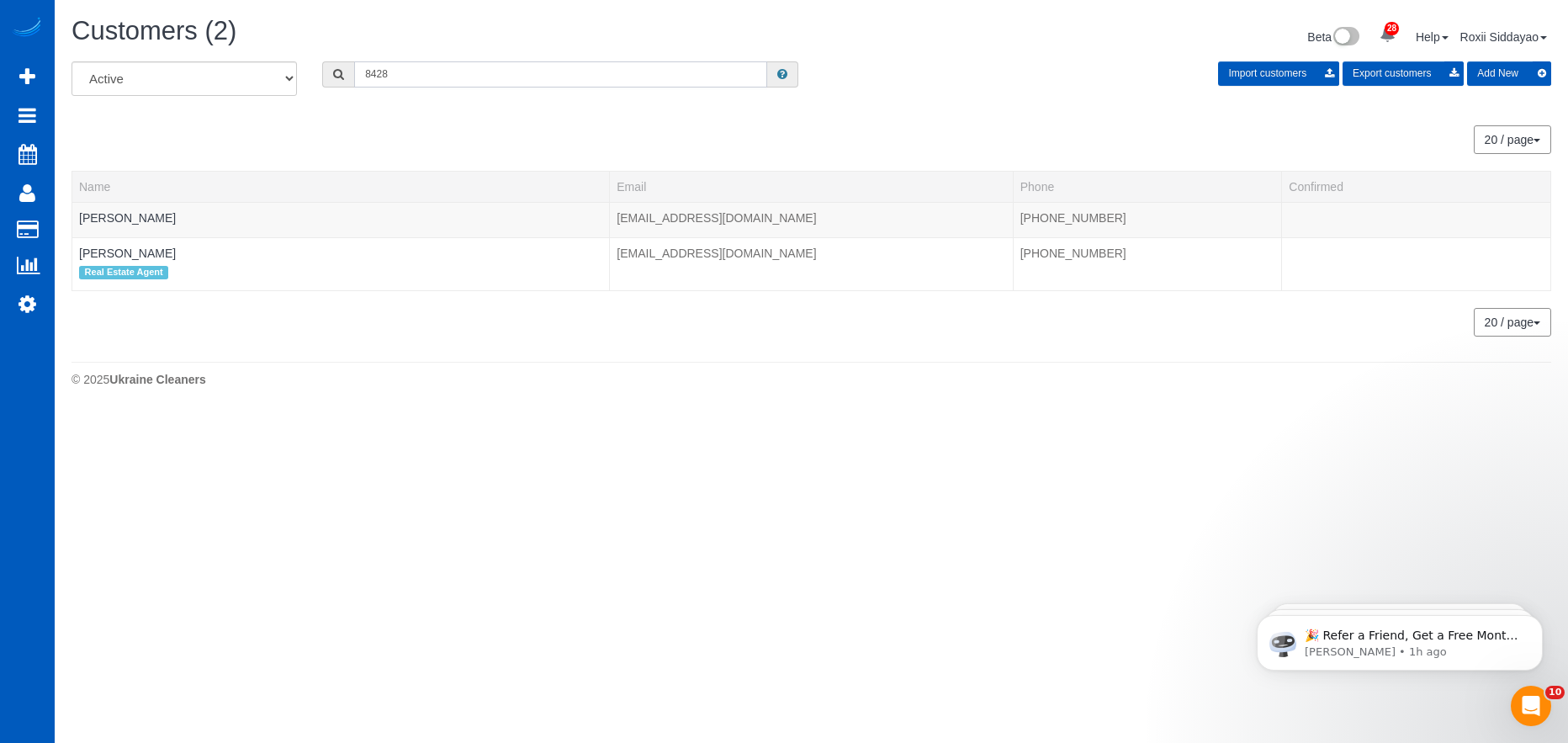
click at [478, 61] on input "8428" at bounding box center [560, 74] width 413 height 26
click at [470, 81] on input "8428" at bounding box center [560, 74] width 413 height 26
click at [470, 80] on input "8428" at bounding box center [560, 74] width 413 height 26
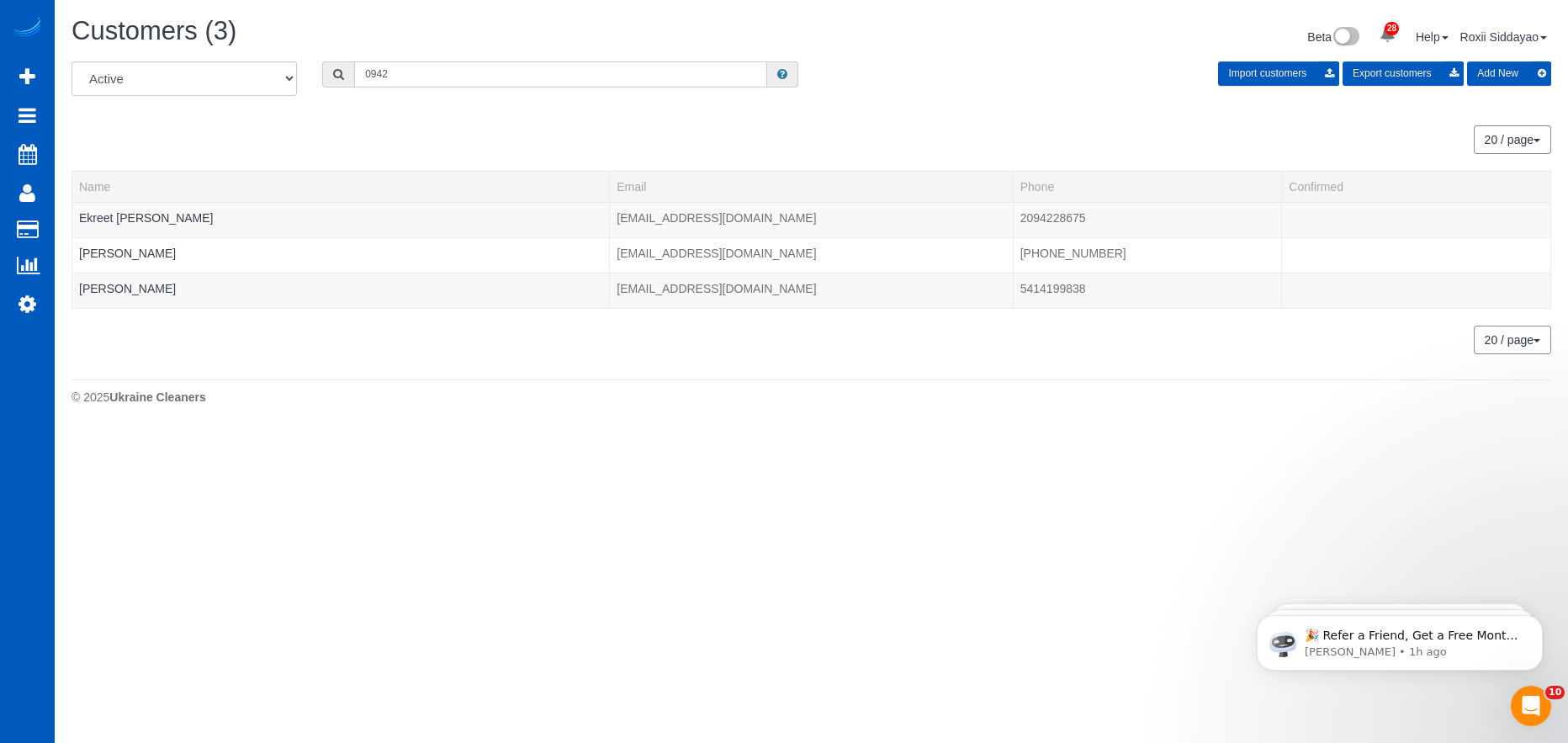
type input "0942"
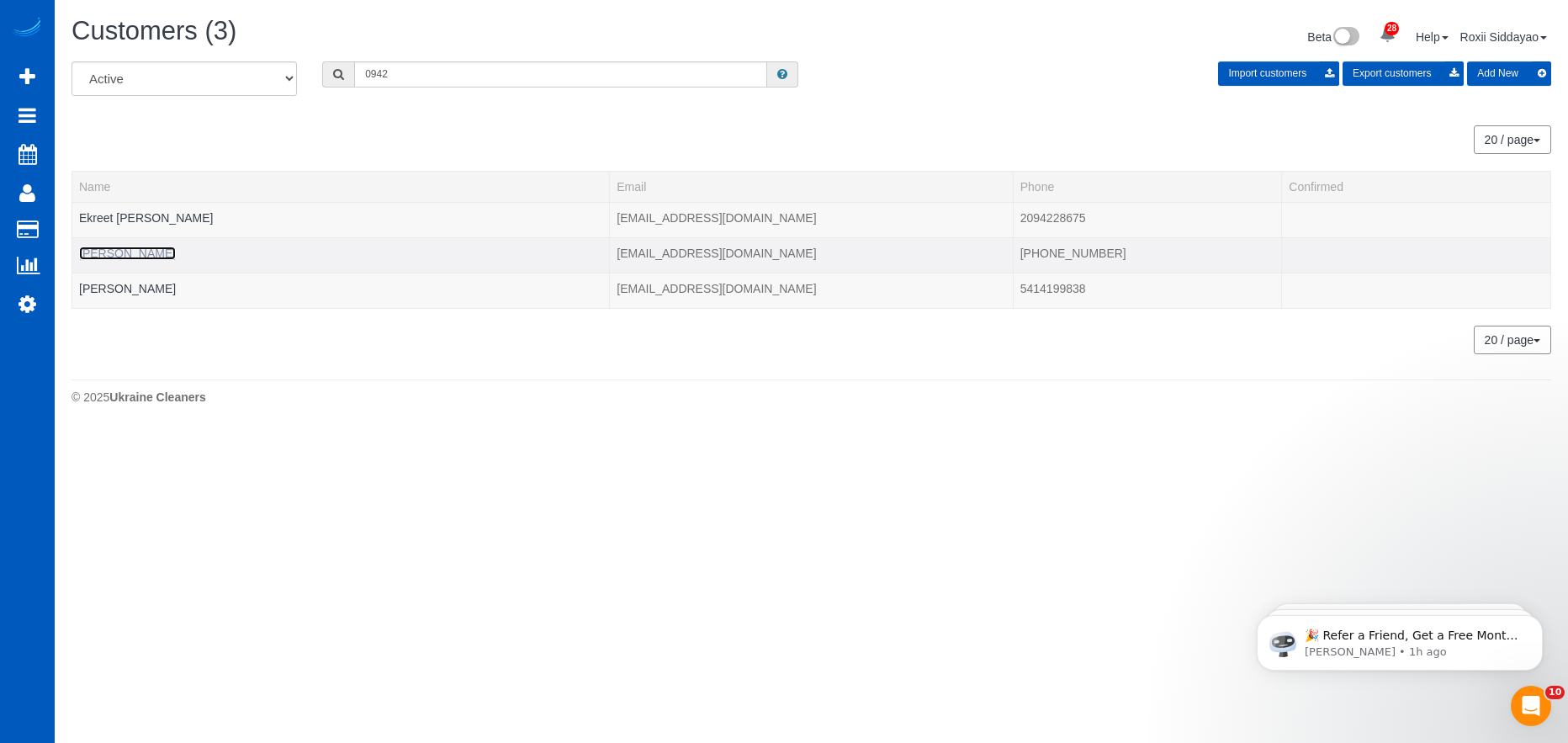
click at [127, 252] on link "Jim Hickey" at bounding box center [128, 254] width 97 height 14
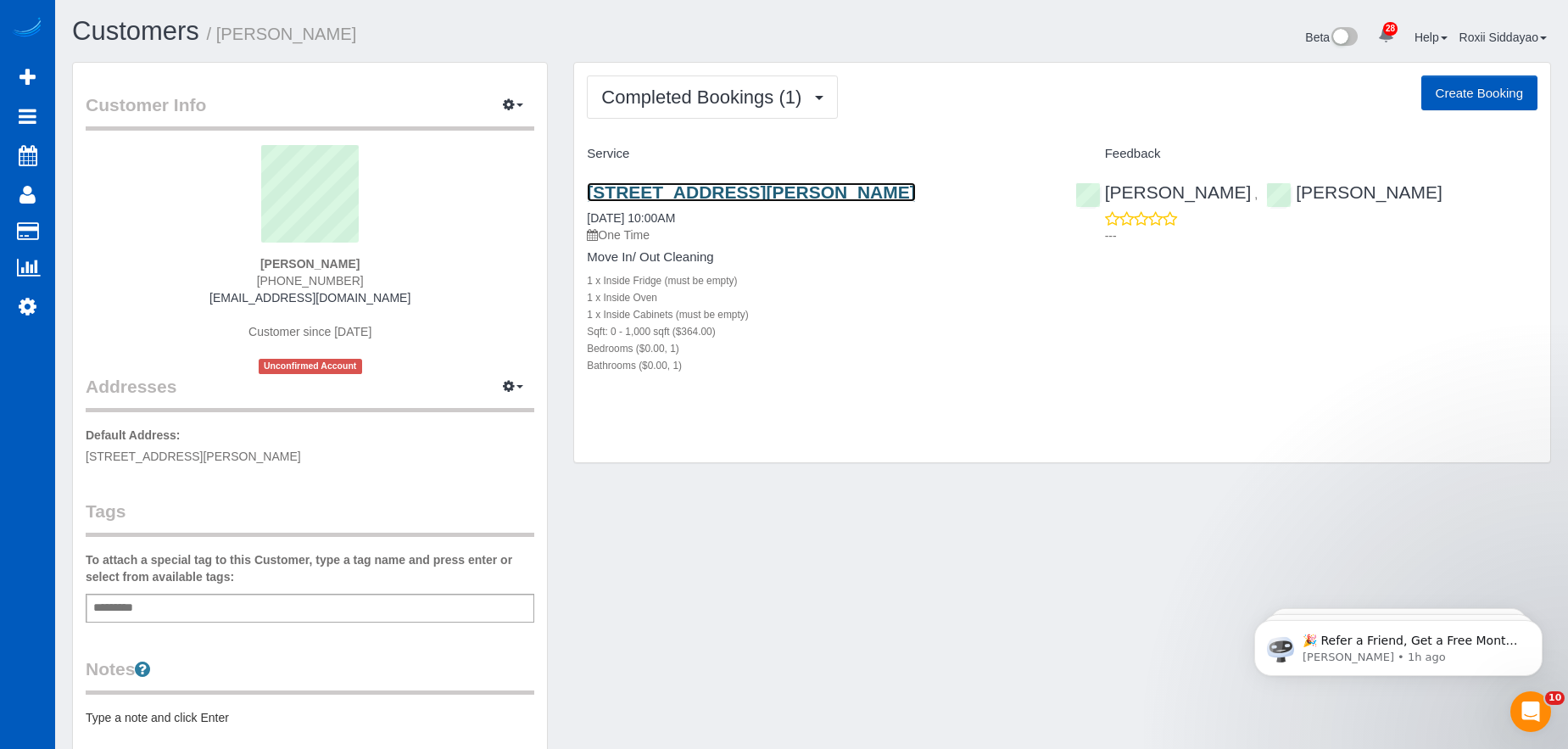
click at [695, 190] on link "835 N Sherman St, Apt 5, Denver, CO 80203" at bounding box center [751, 192] width 329 height 20
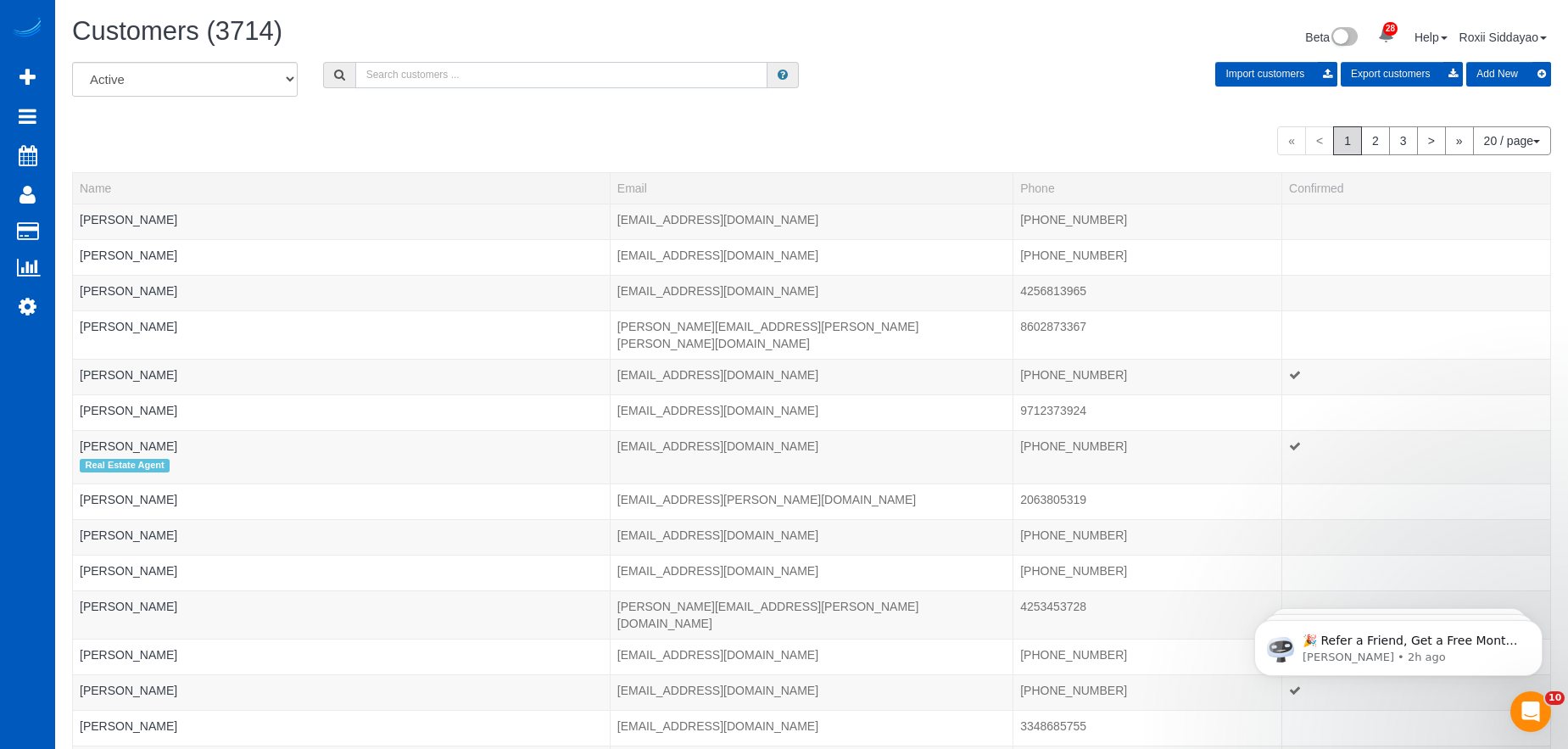
click at [399, 81] on input "text" at bounding box center [561, 75] width 412 height 27
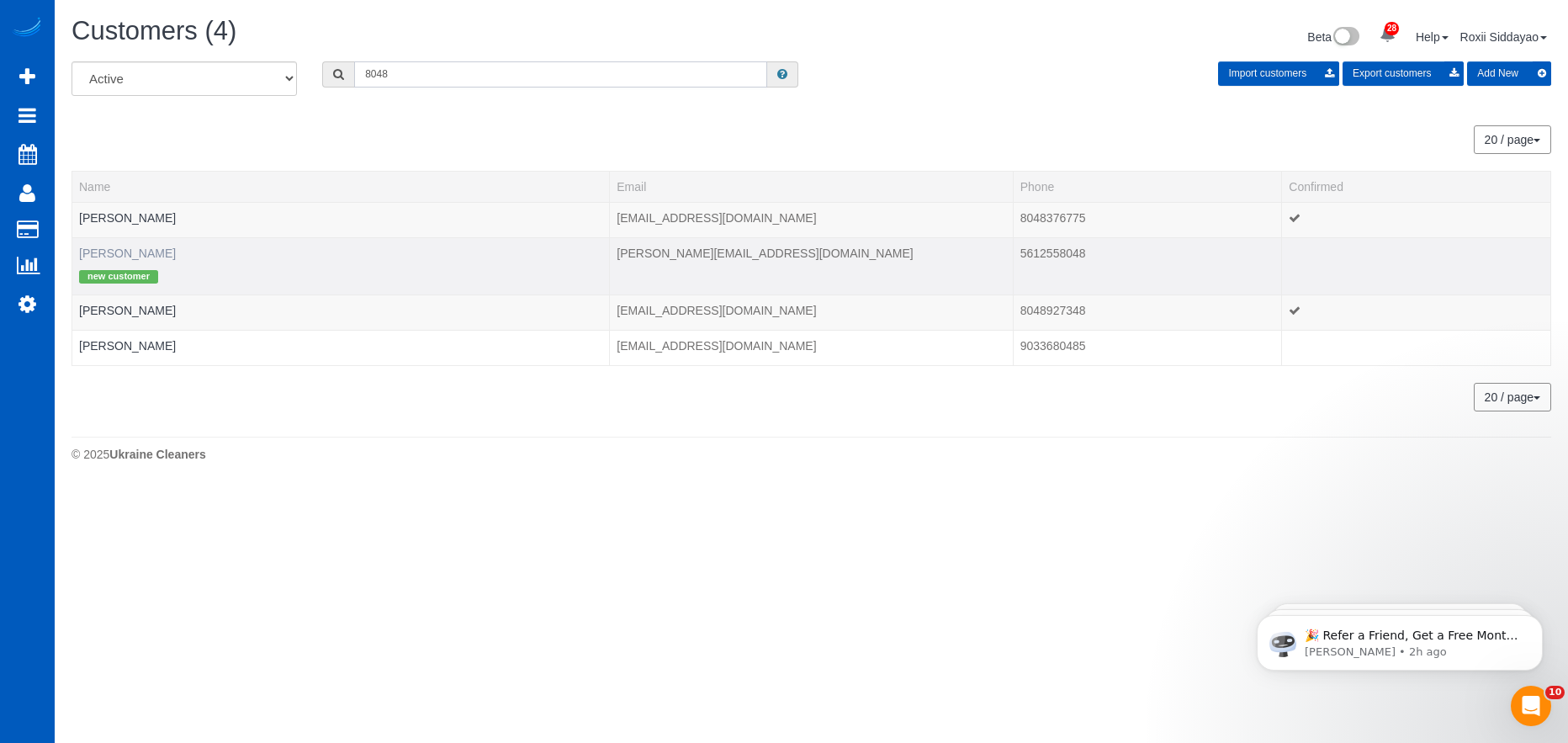
type input "8048"
click at [129, 257] on link "Gianina Gibelli" at bounding box center [128, 254] width 97 height 14
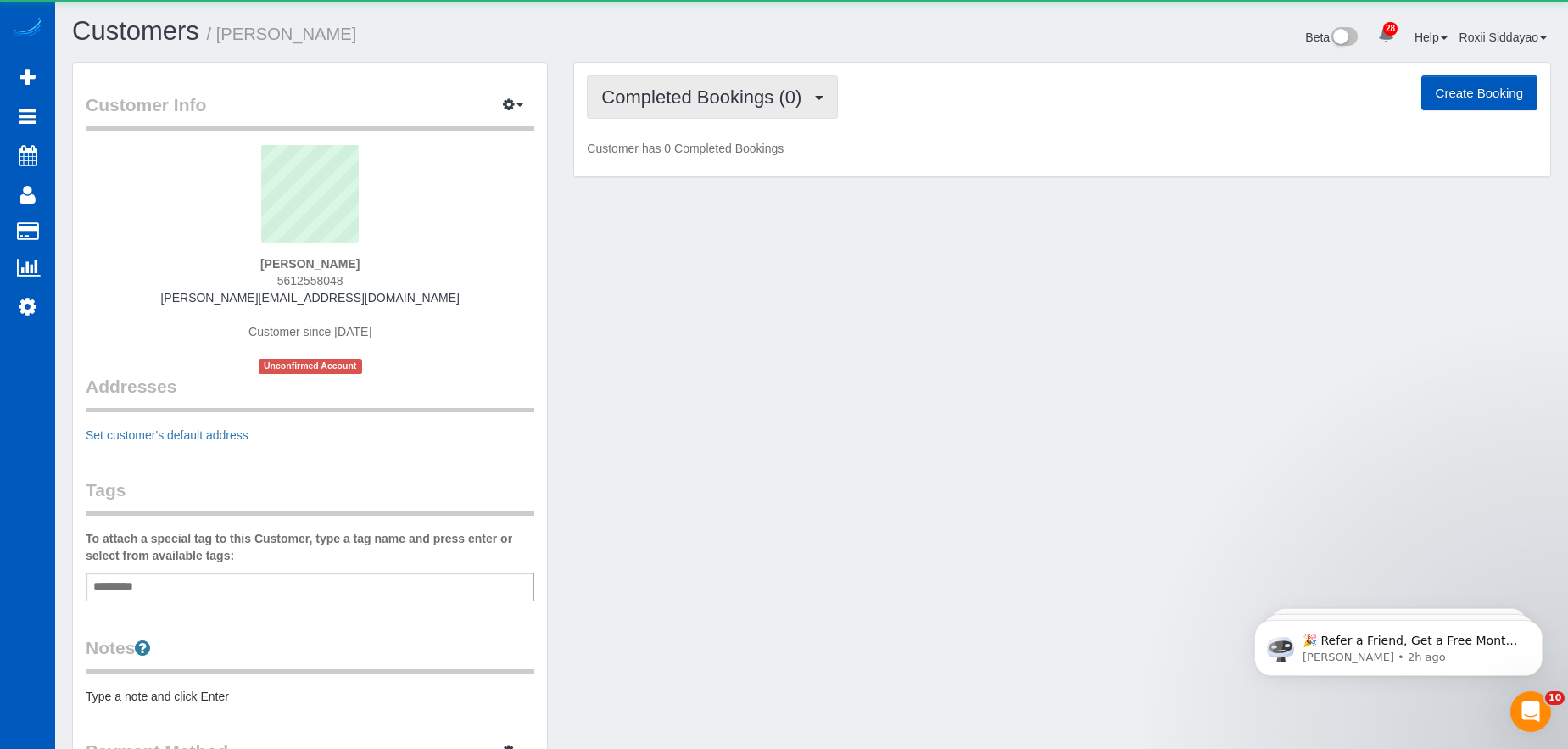
click at [752, 100] on span "Completed Bookings (0)" at bounding box center [705, 97] width 208 height 21
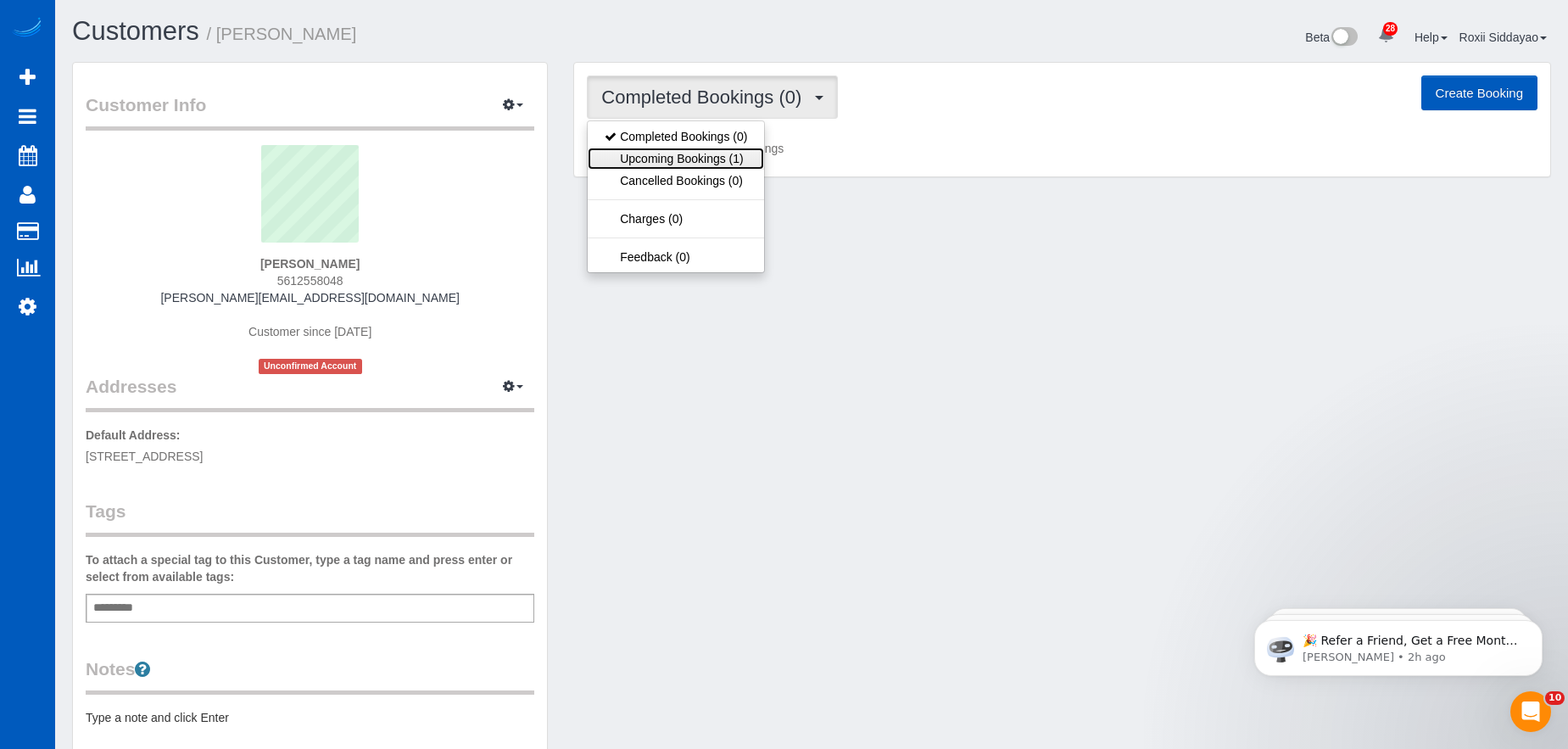
click at [734, 160] on link "Upcoming Bookings (1)" at bounding box center [676, 159] width 177 height 22
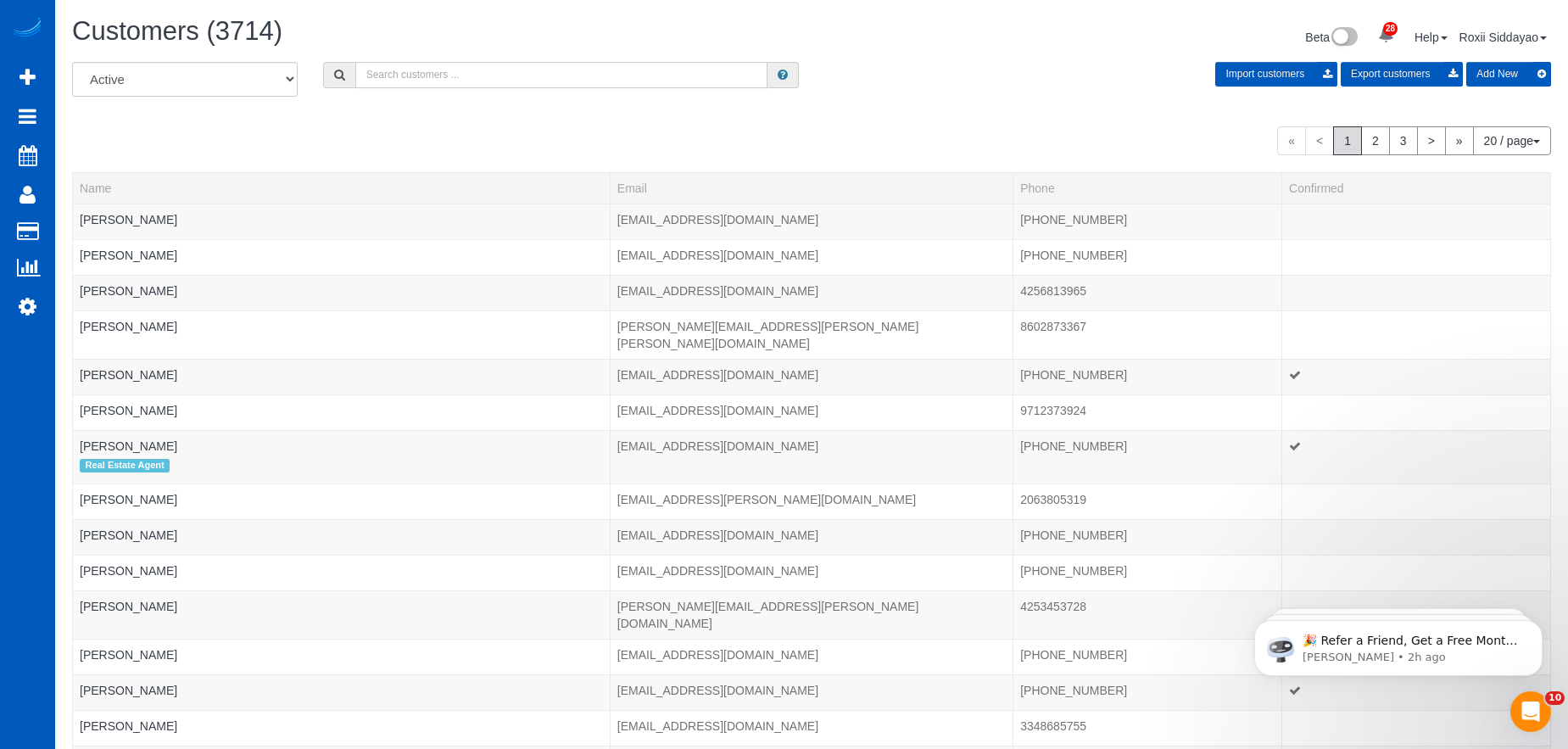
click at [452, 76] on input "text" at bounding box center [561, 75] width 412 height 27
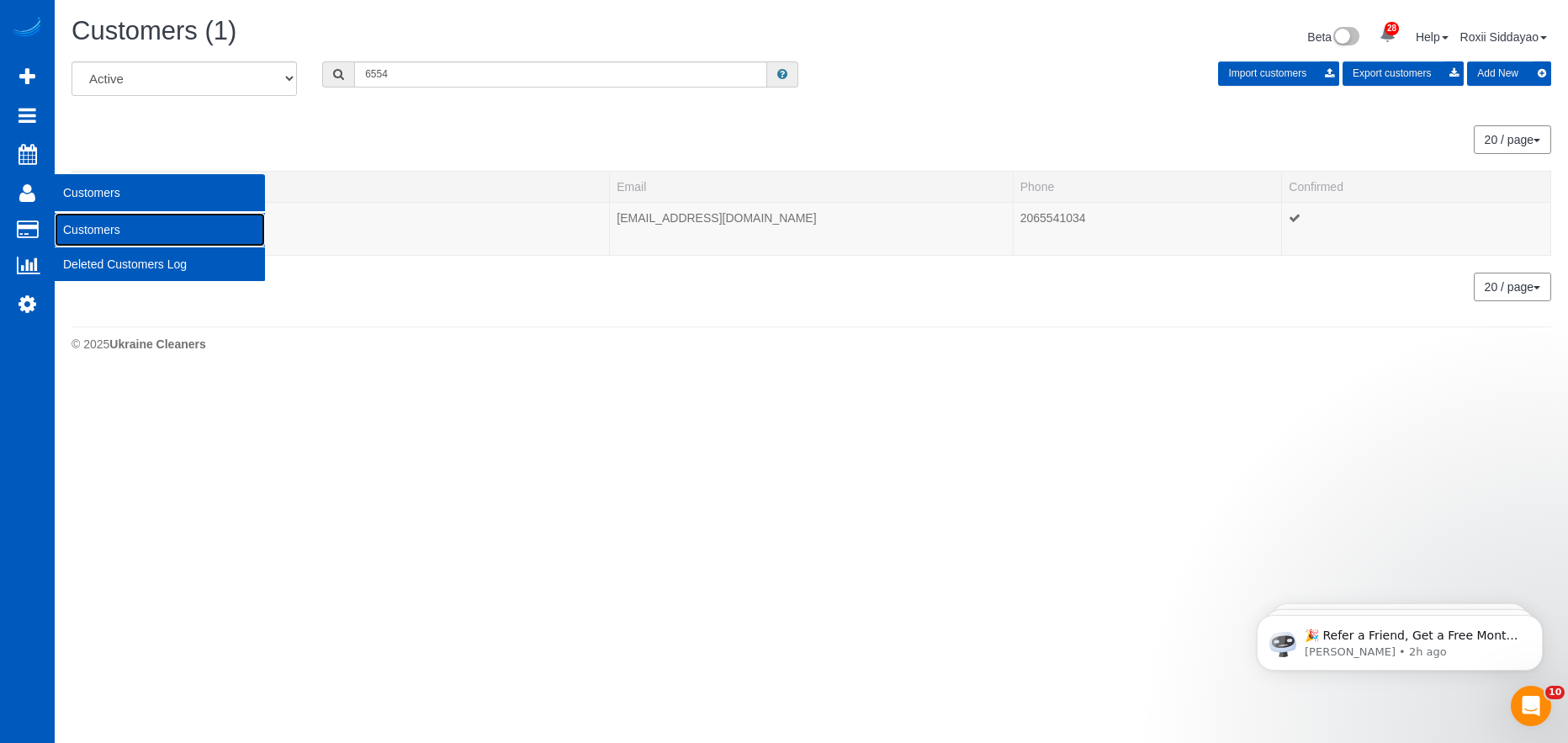
click at [95, 215] on link "Customers" at bounding box center [159, 230] width 210 height 34
click at [98, 223] on link "Customers" at bounding box center [159, 230] width 210 height 34
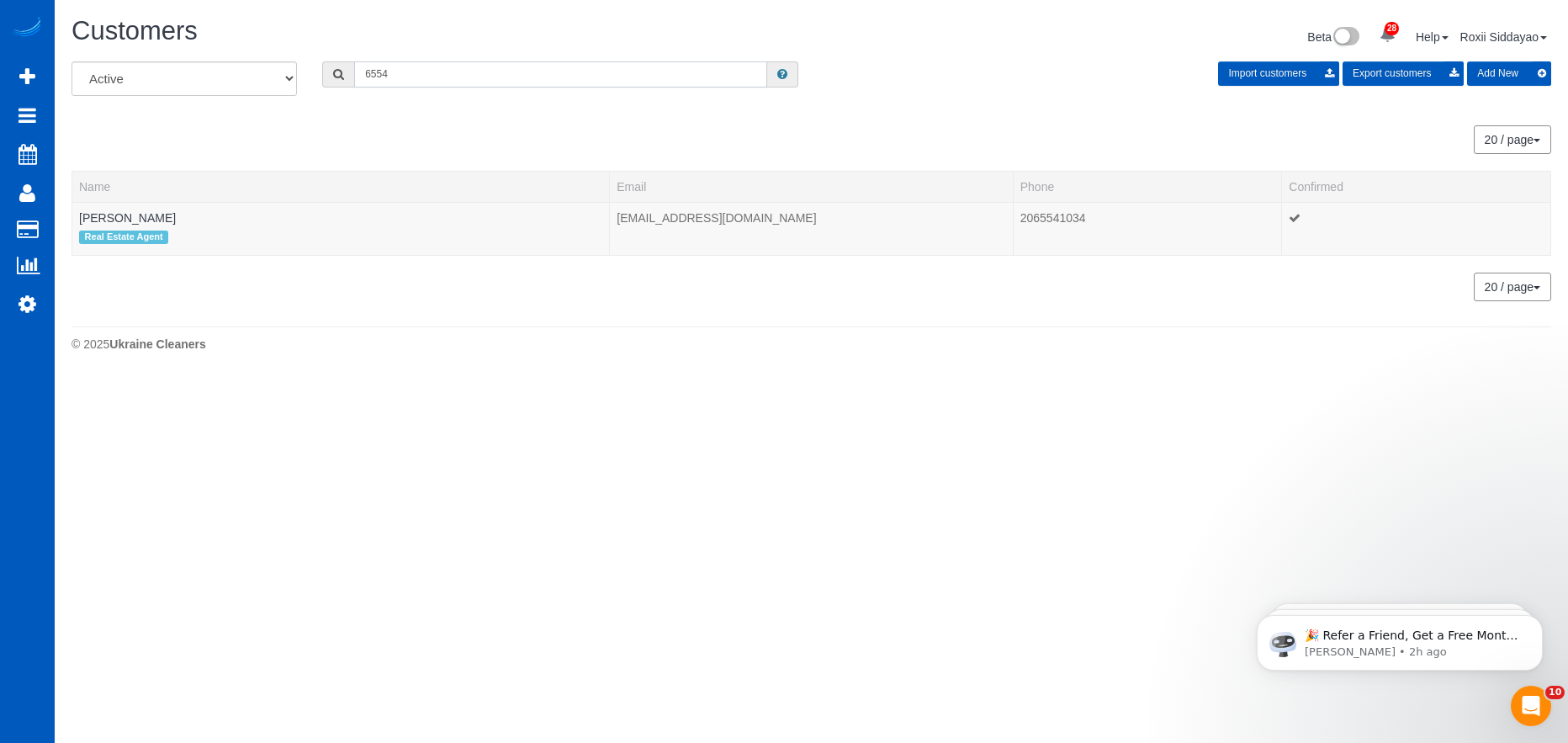
click at [412, 63] on input "6554" at bounding box center [560, 74] width 413 height 26
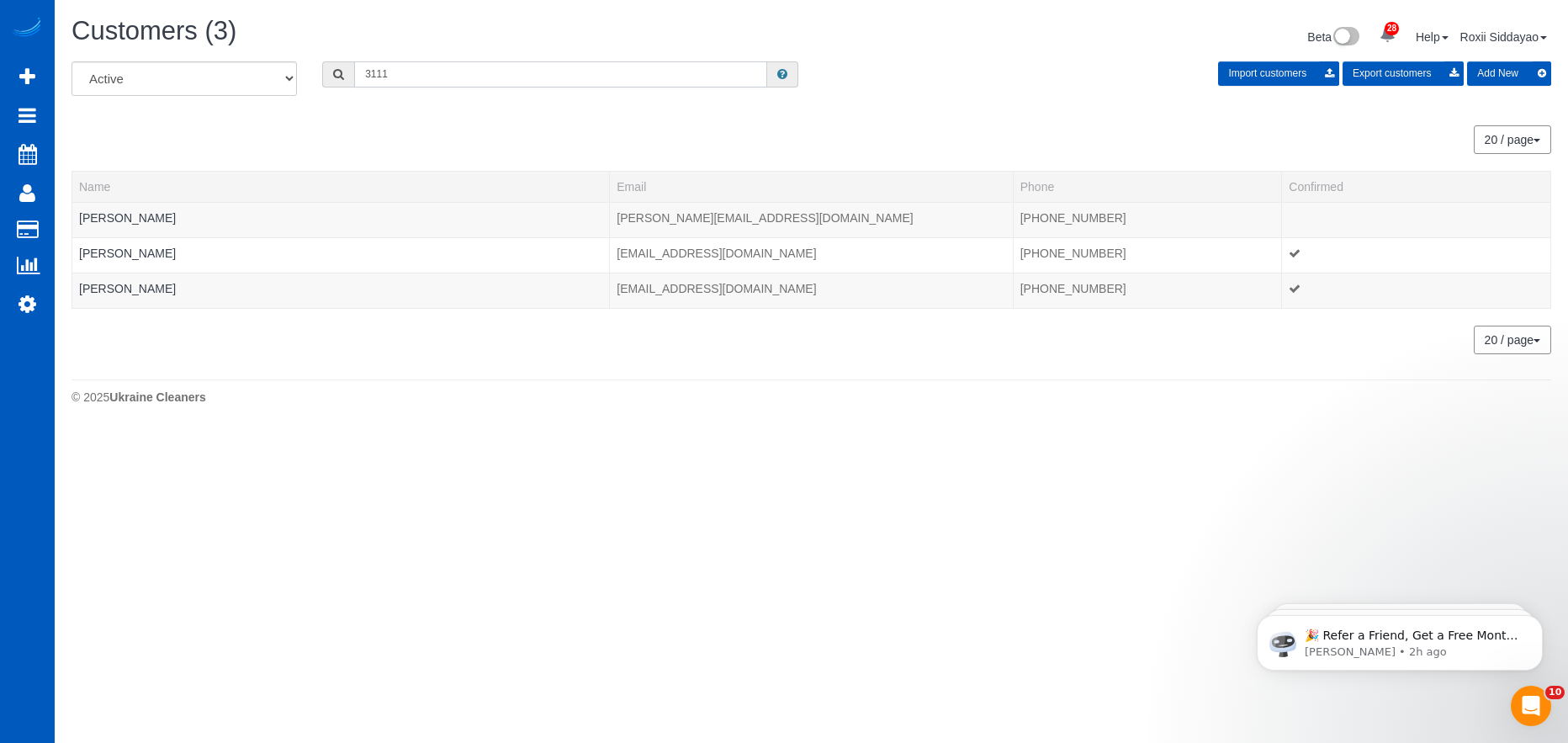
click at [426, 71] on input "3111" at bounding box center [560, 74] width 413 height 26
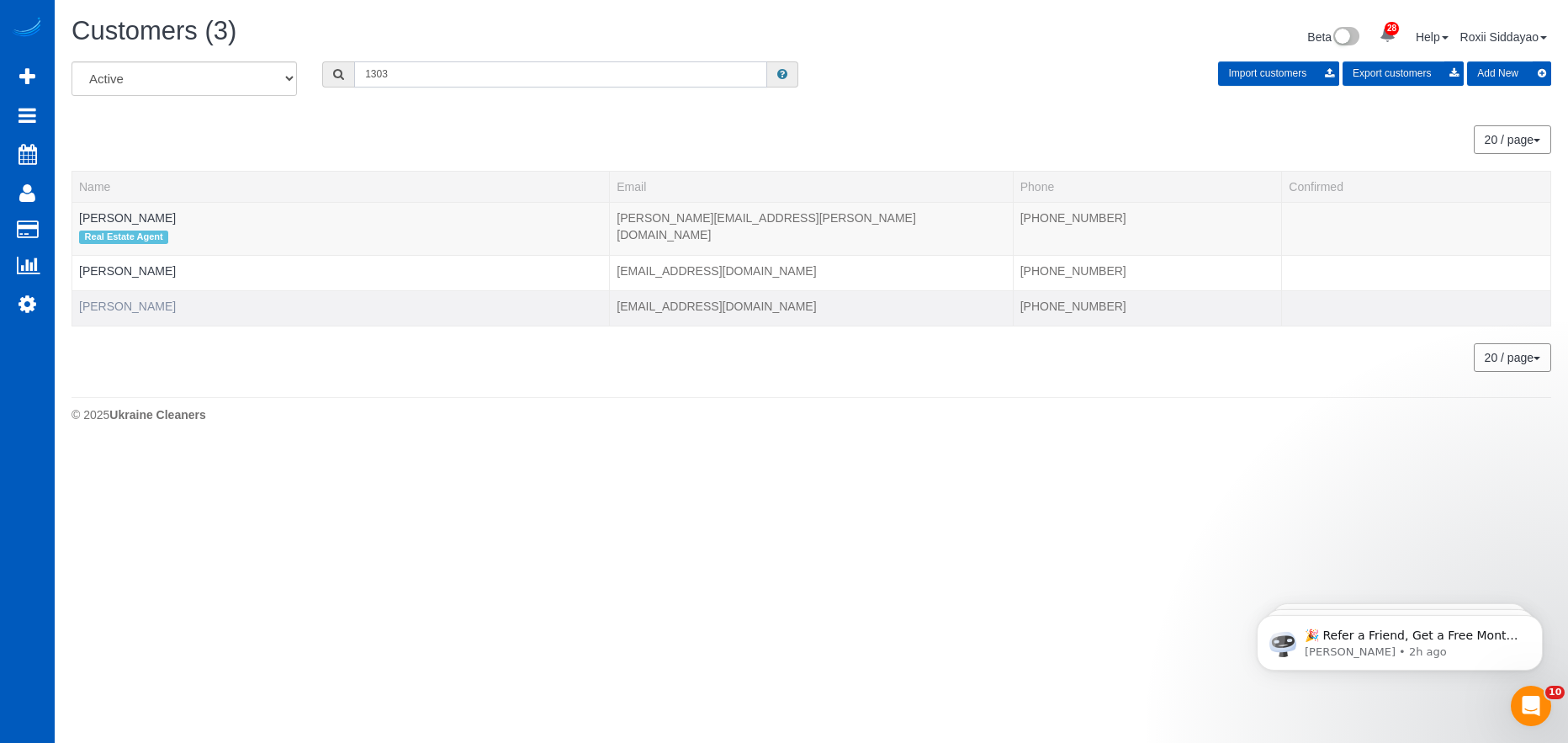
type input "1303"
click at [135, 300] on link "Ursula Barril" at bounding box center [128, 306] width 97 height 14
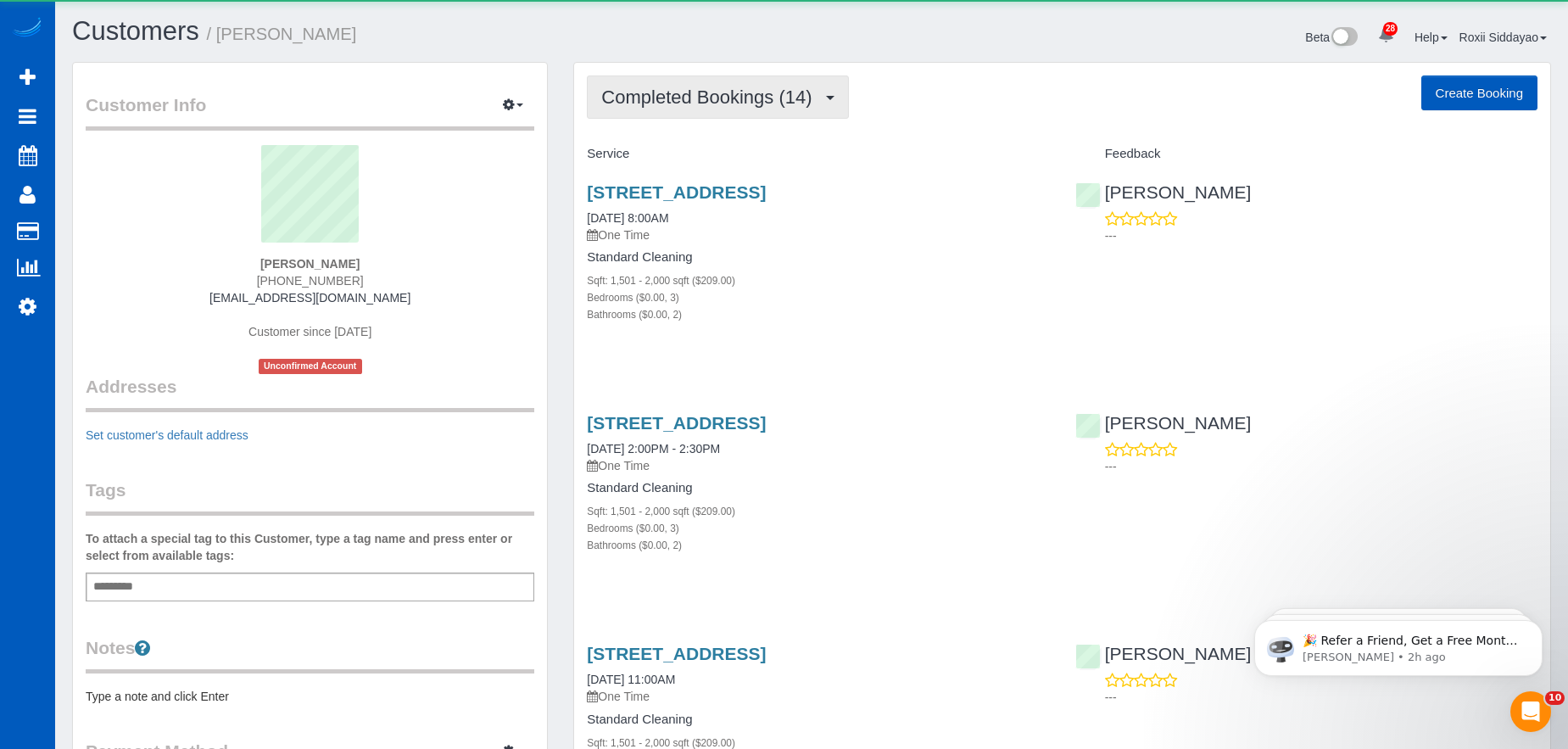
click at [655, 105] on span "Completed Bookings (14)" at bounding box center [710, 97] width 219 height 21
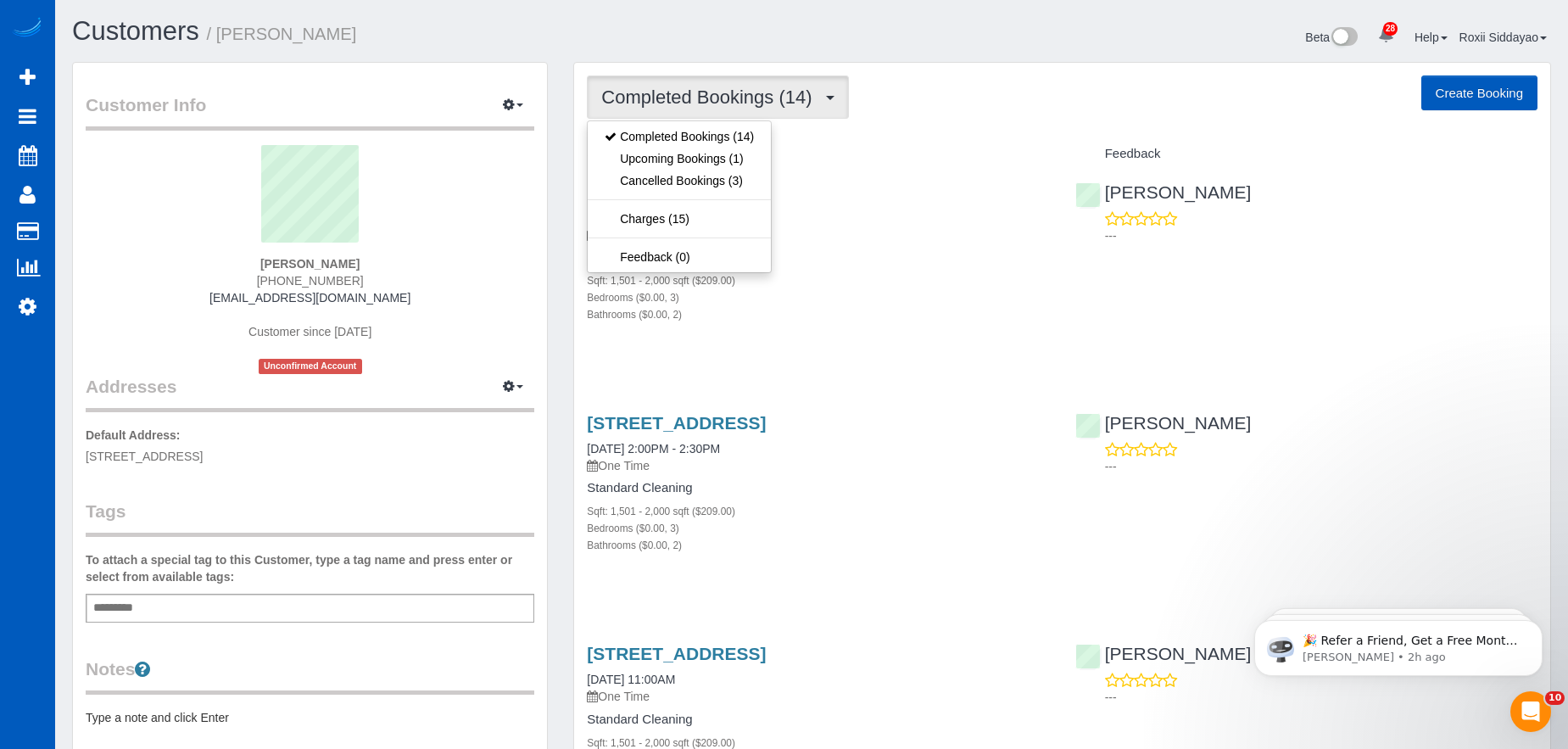
click at [958, 151] on h4 "Service" at bounding box center [817, 154] width 462 height 15
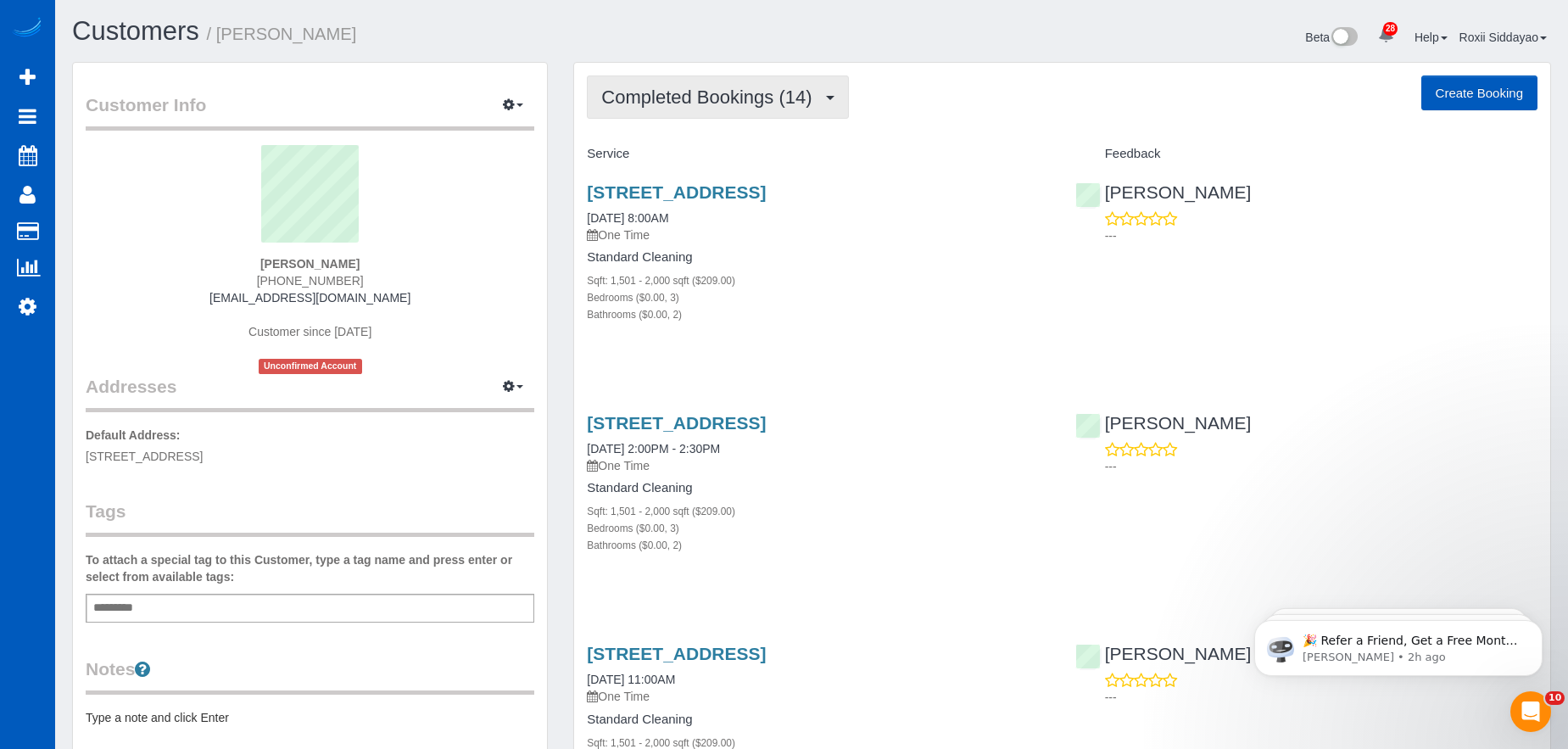
click at [760, 110] on button "Completed Bookings (14)" at bounding box center [717, 97] width 261 height 43
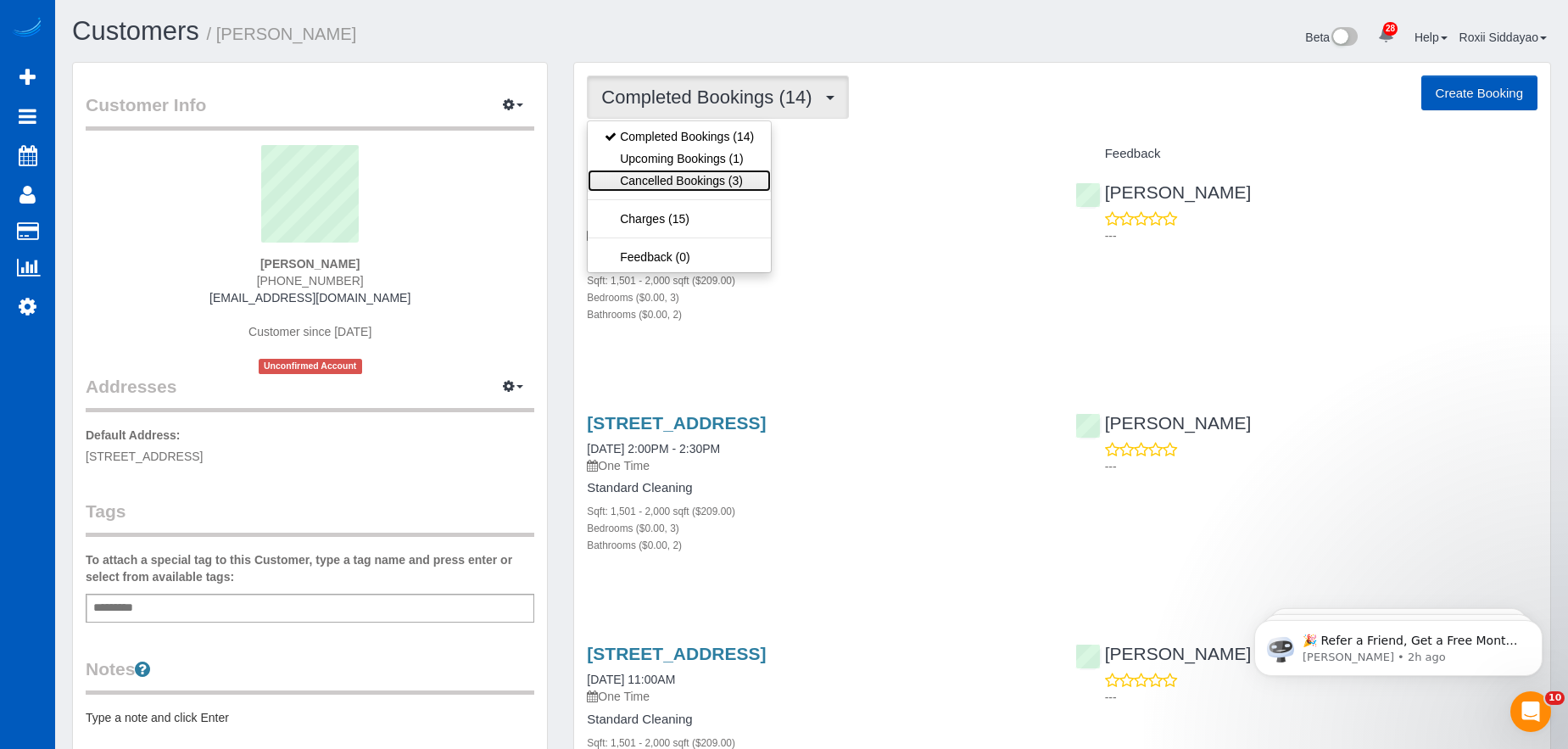
click at [754, 182] on link "Cancelled Bookings (3)" at bounding box center [679, 181] width 184 height 22
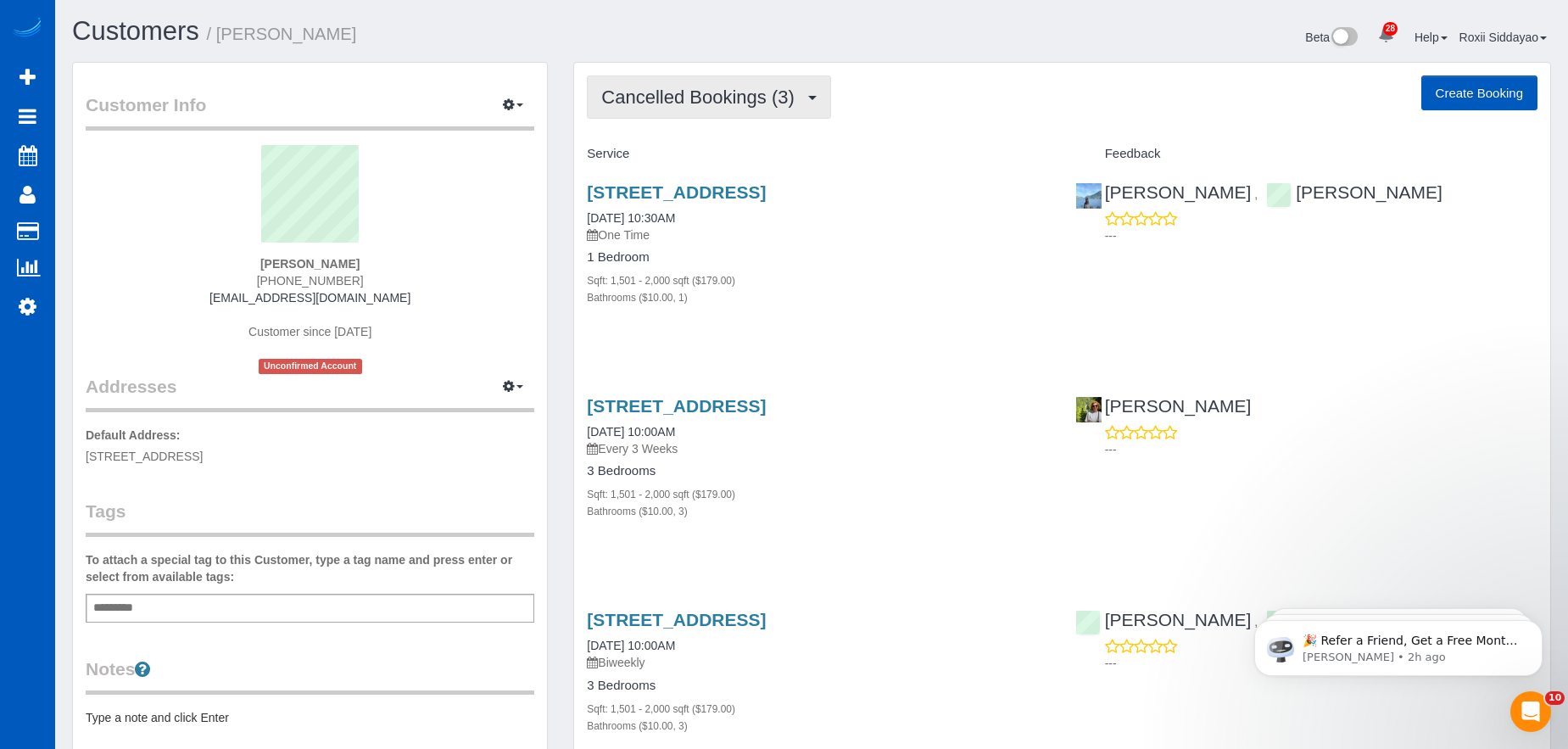
click at [707, 105] on span "Cancelled Bookings (3)" at bounding box center [702, 97] width 201 height 21
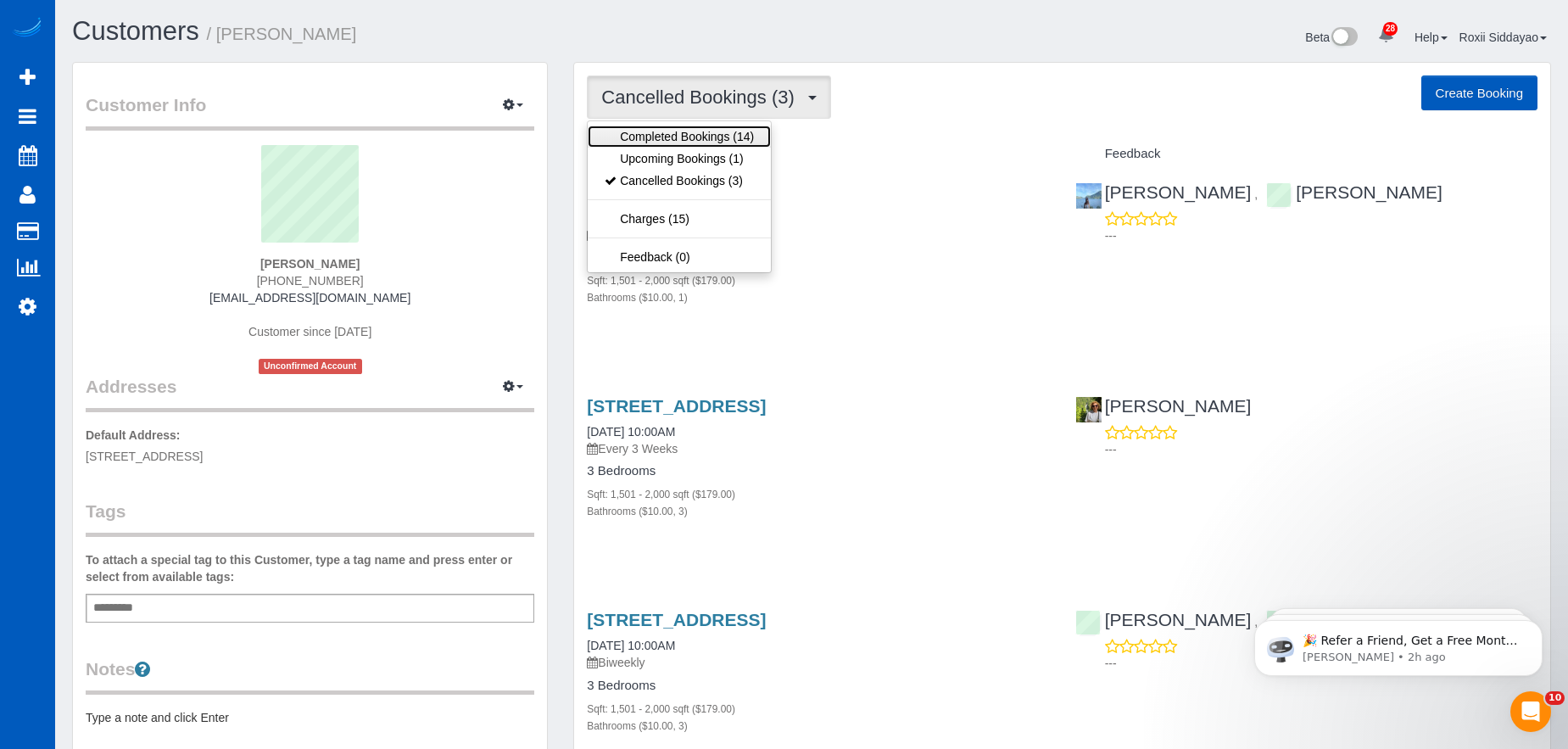
click at [710, 139] on link "Completed Bookings (14)" at bounding box center [679, 136] width 184 height 22
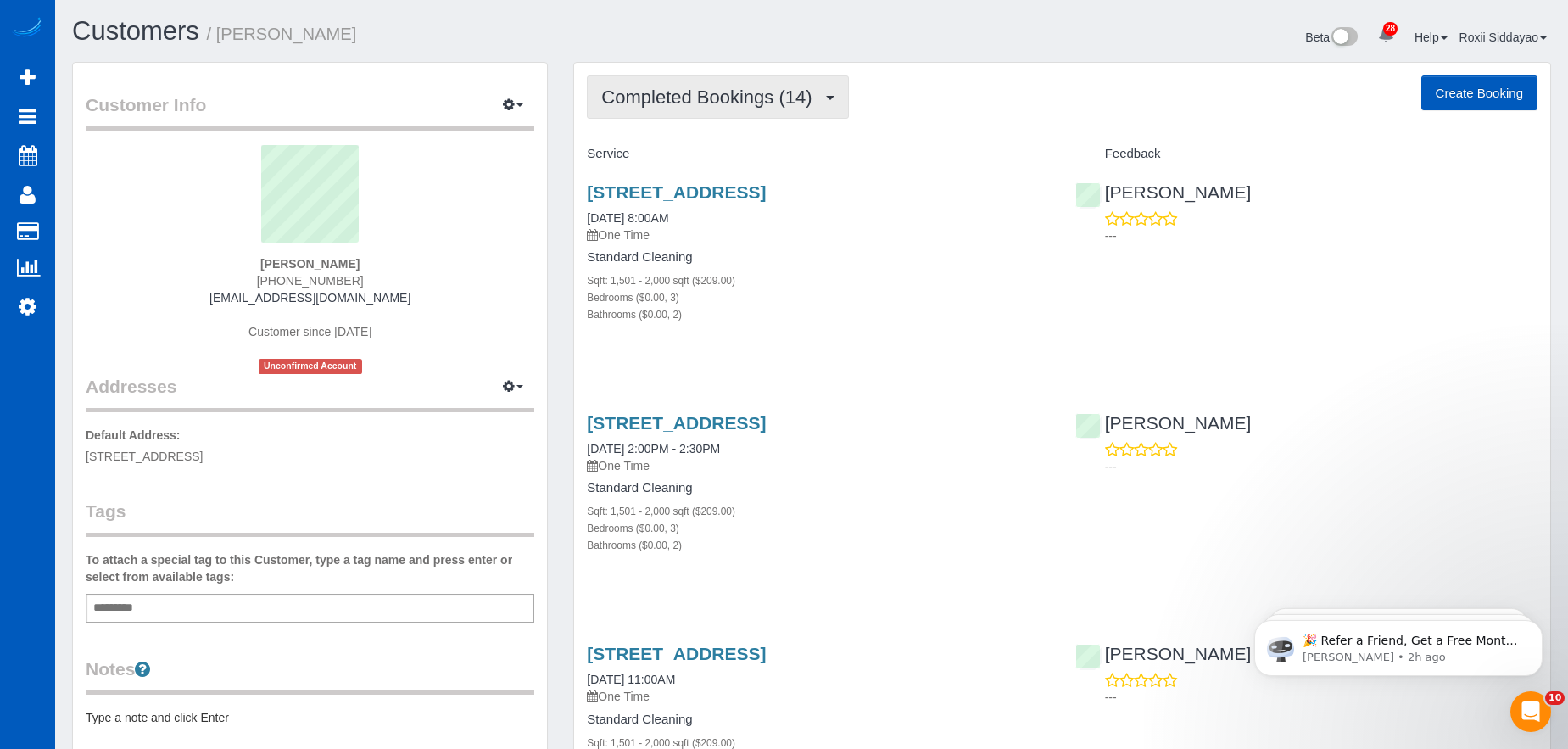
click at [737, 107] on span "Completed Bookings (14)" at bounding box center [710, 97] width 219 height 21
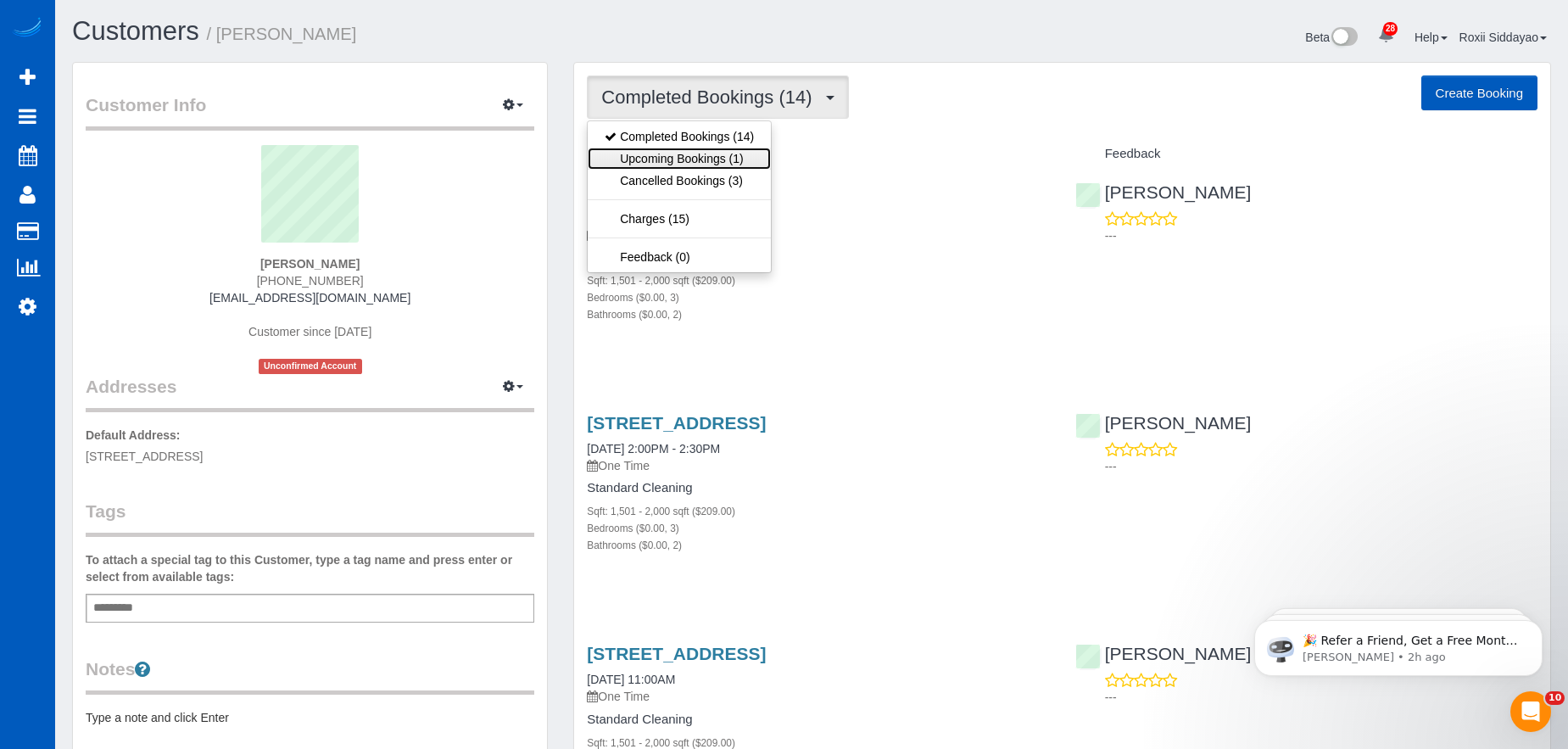
click at [723, 160] on link "Upcoming Bookings (1)" at bounding box center [679, 159] width 184 height 22
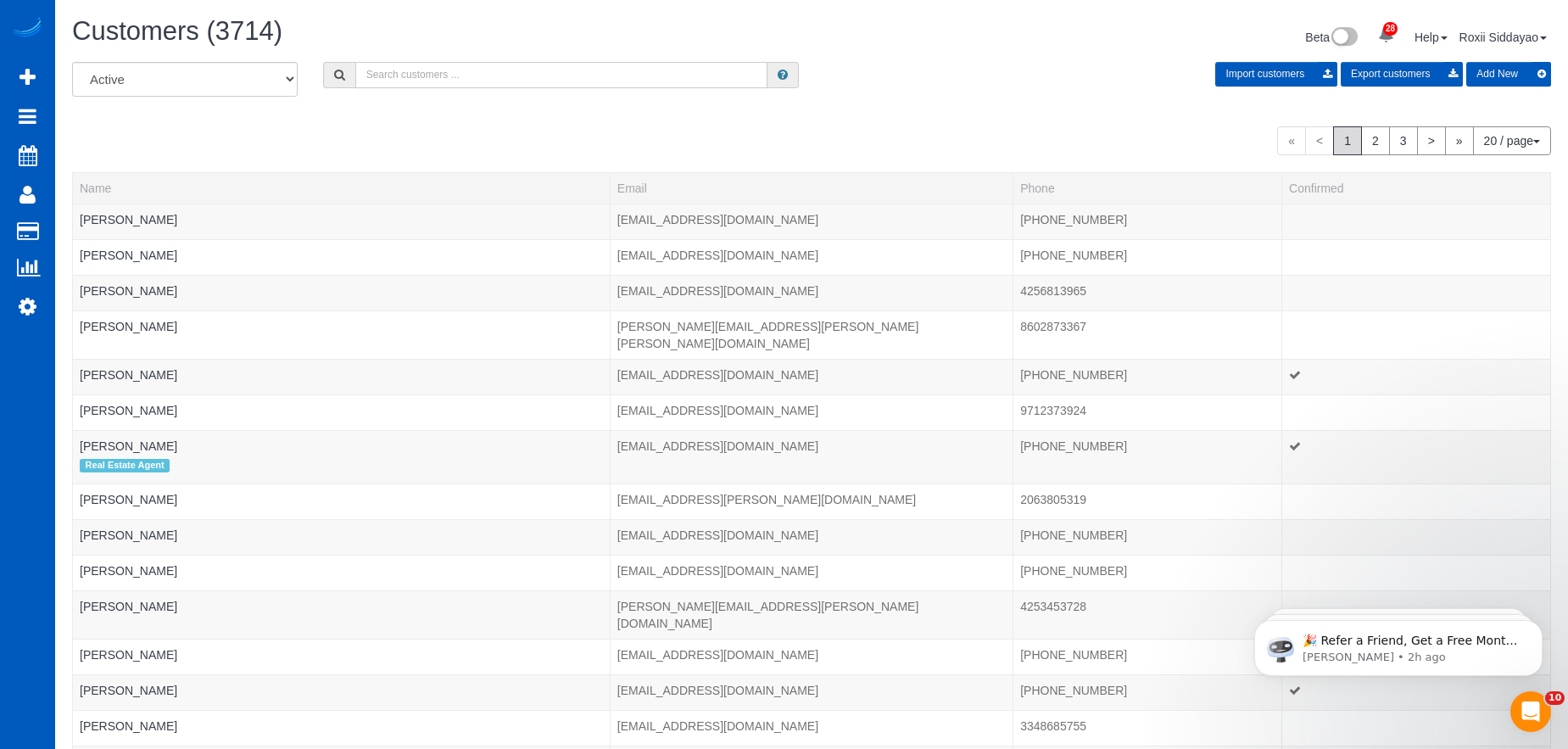
click at [466, 69] on input "text" at bounding box center [561, 75] width 412 height 27
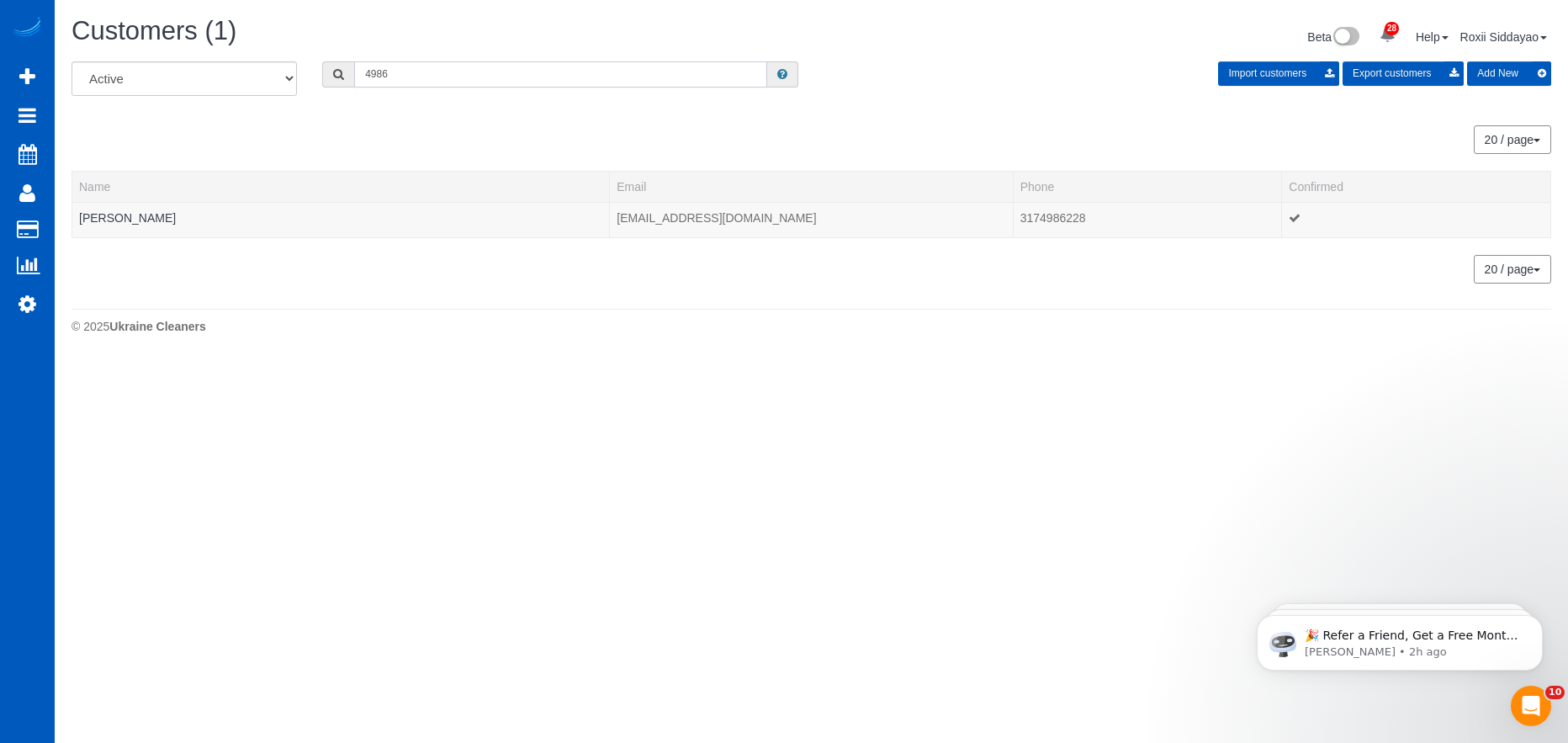
click at [419, 74] on input "4986" at bounding box center [560, 74] width 413 height 26
click at [405, 65] on input "4986" at bounding box center [560, 74] width 413 height 26
paste input "daloria.l.sharon@gmail.com"
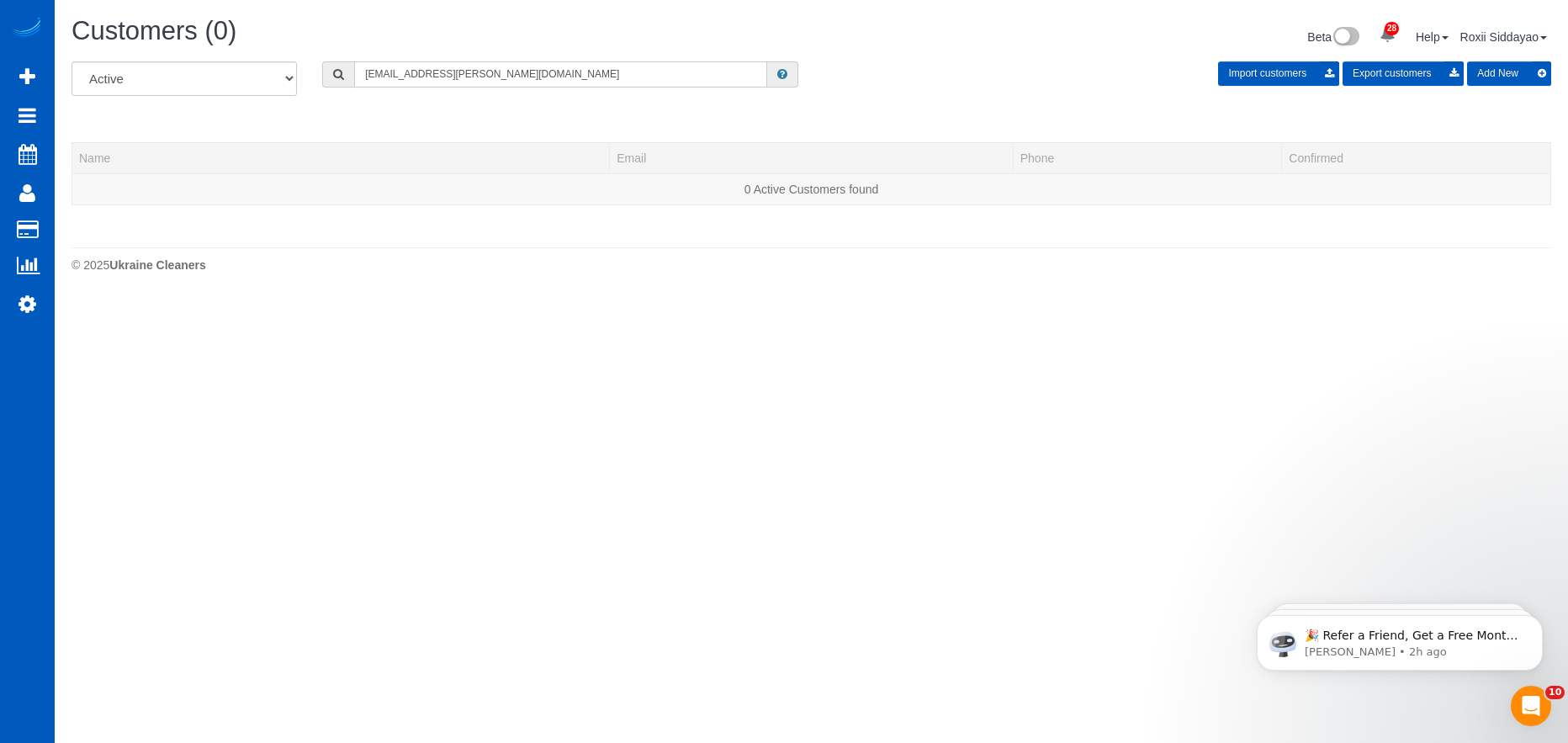
click at [399, 71] on input "daloria.l.sharon@gmail.com" at bounding box center [560, 74] width 413 height 26
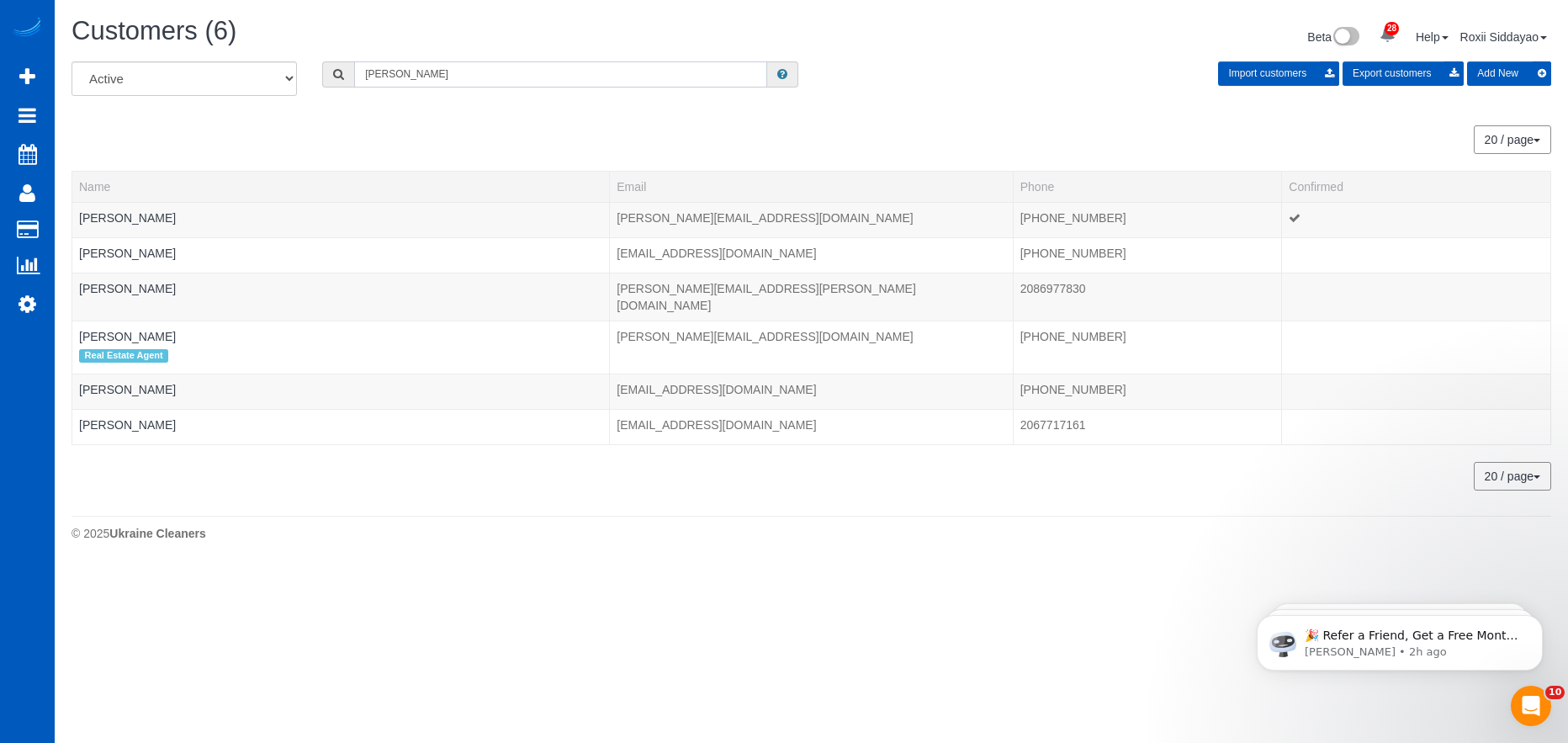
click at [394, 79] on input "Sharon" at bounding box center [560, 74] width 413 height 26
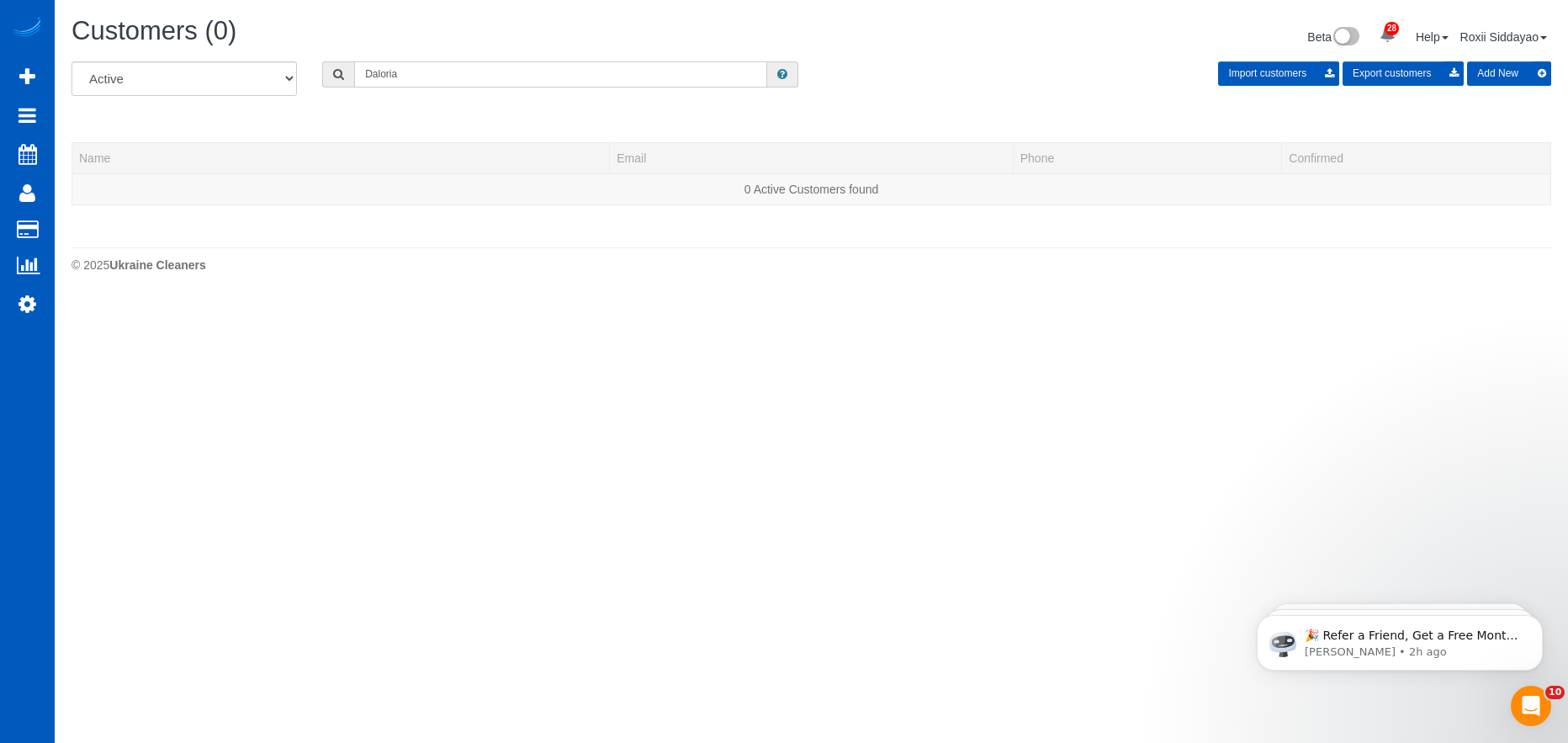
click at [430, 69] on input "Daloria" at bounding box center [560, 74] width 413 height 26
click at [402, 76] on input "Daloria" at bounding box center [560, 74] width 413 height 26
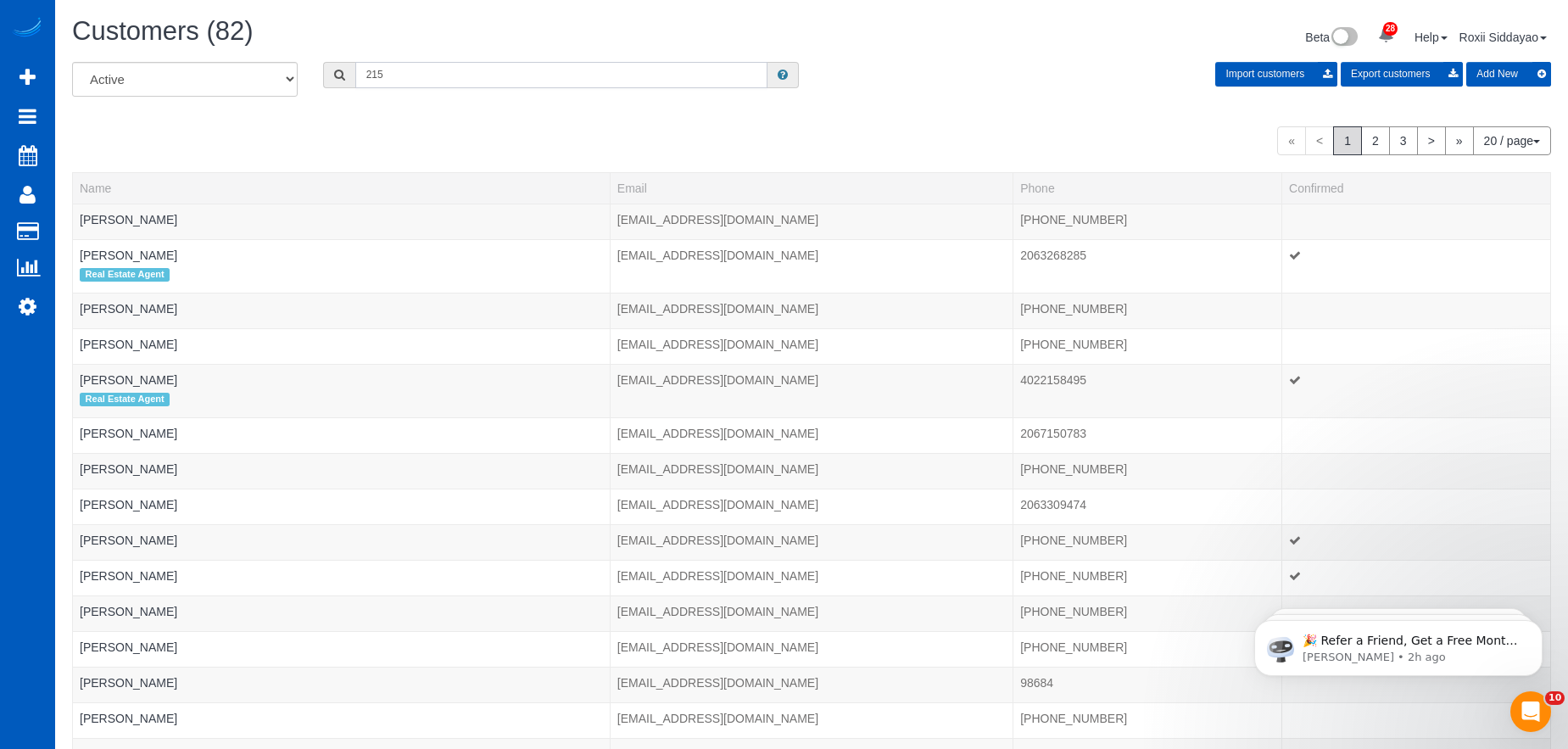
click at [396, 77] on input "215" at bounding box center [561, 75] width 412 height 27
click at [416, 81] on input "215" at bounding box center [561, 75] width 412 height 27
click at [414, 80] on input "215" at bounding box center [561, 75] width 412 height 27
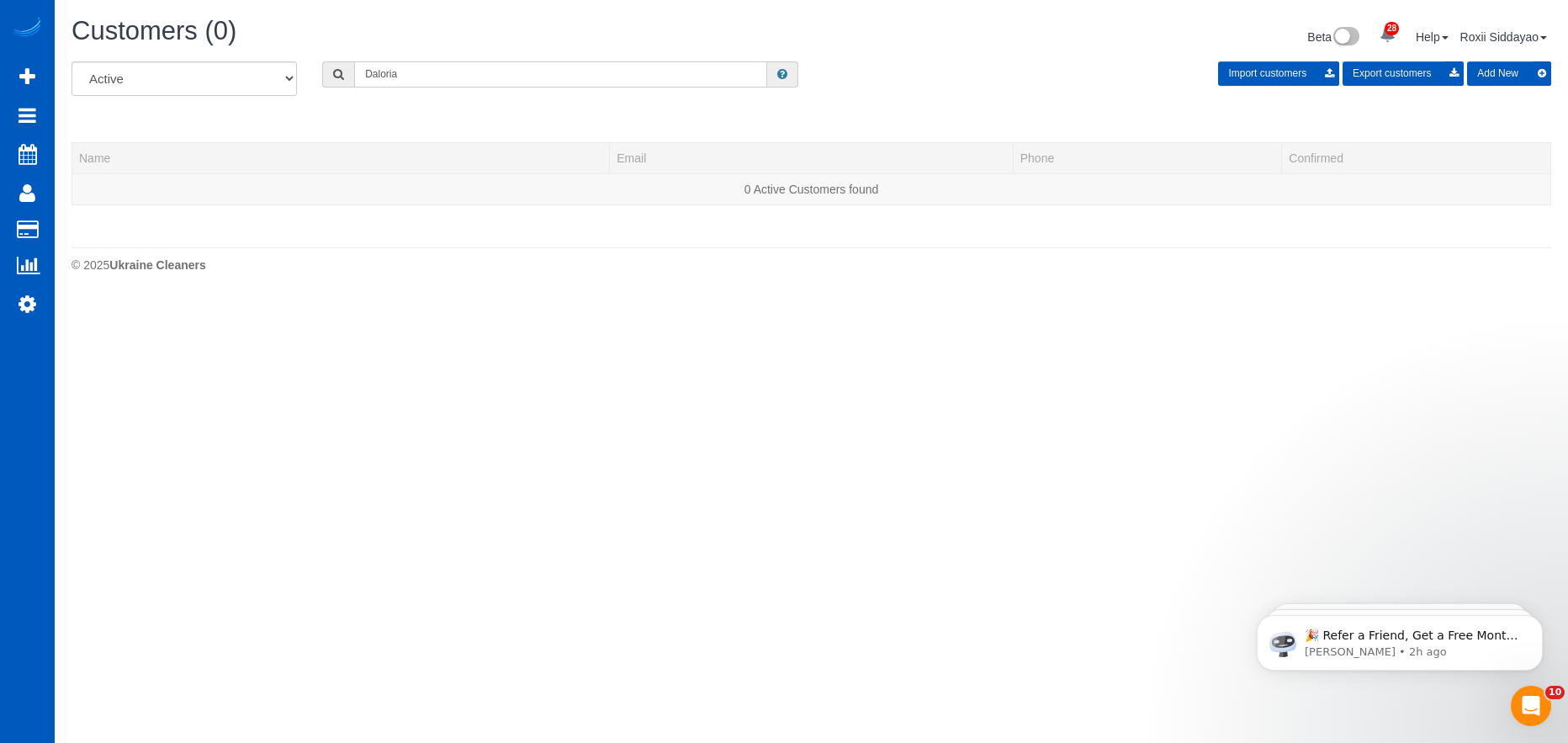
type input "Daloria"
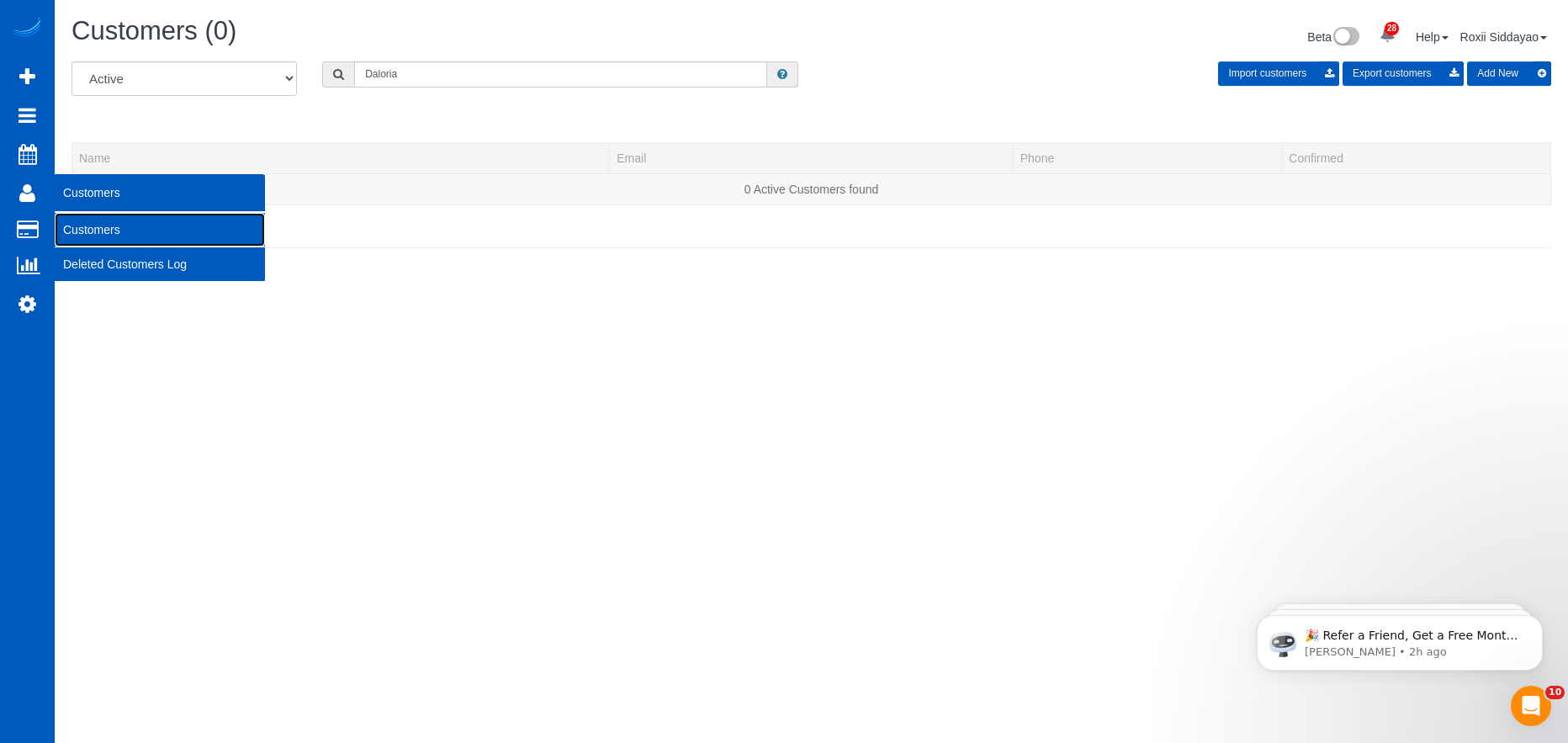
click at [105, 230] on link "Customers" at bounding box center [159, 230] width 210 height 34
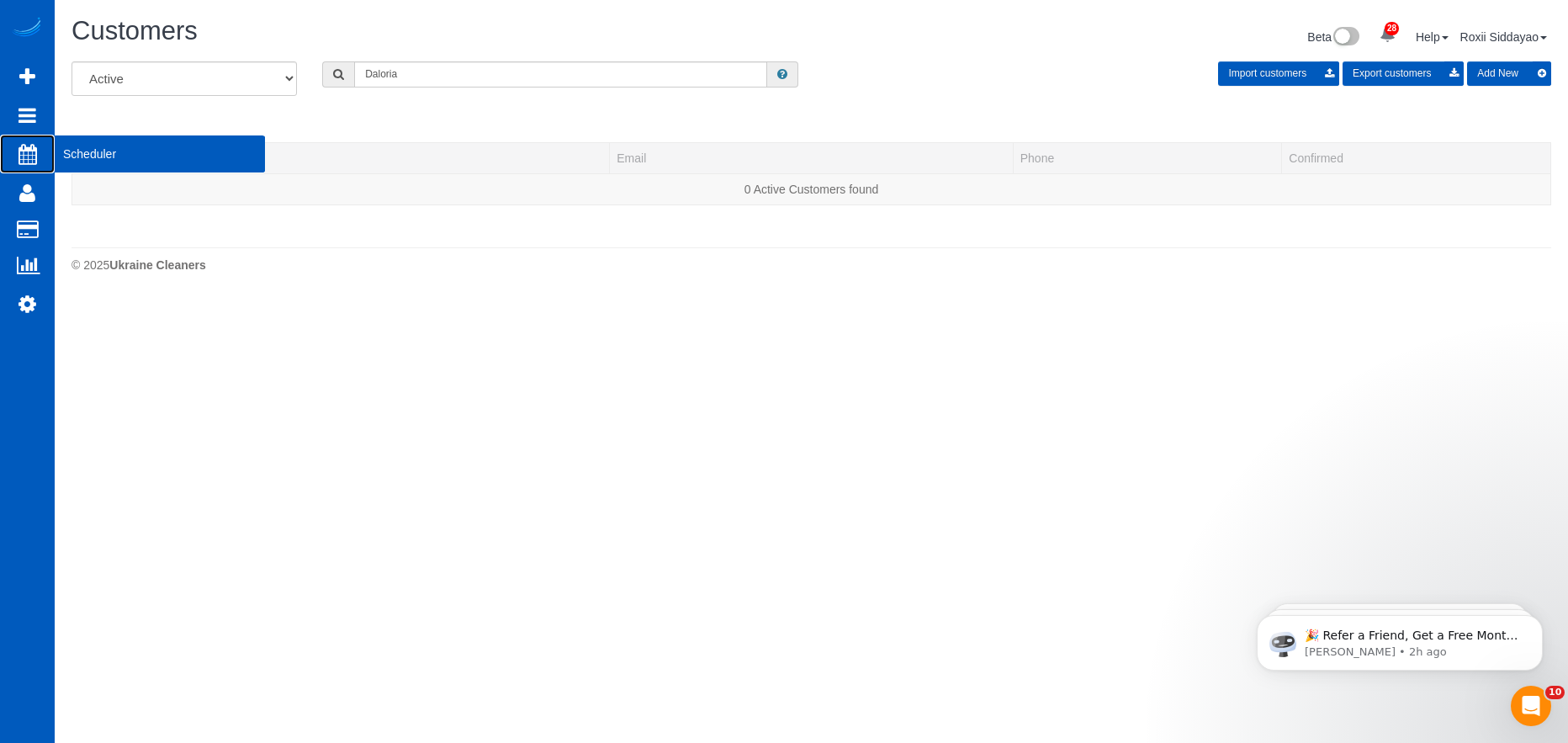
click at [120, 151] on span "Scheduler" at bounding box center [159, 153] width 210 height 38
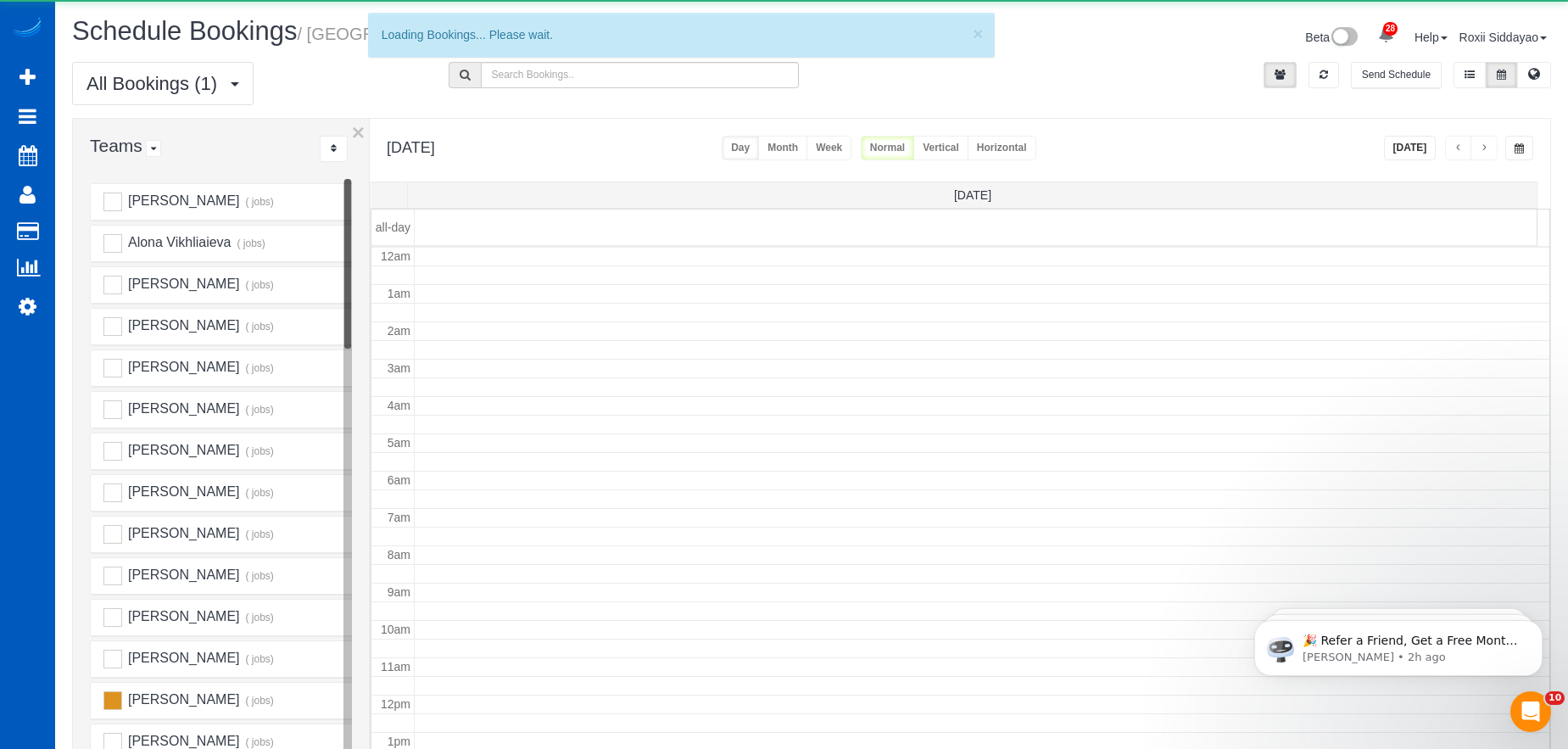
scroll to position [225, 0]
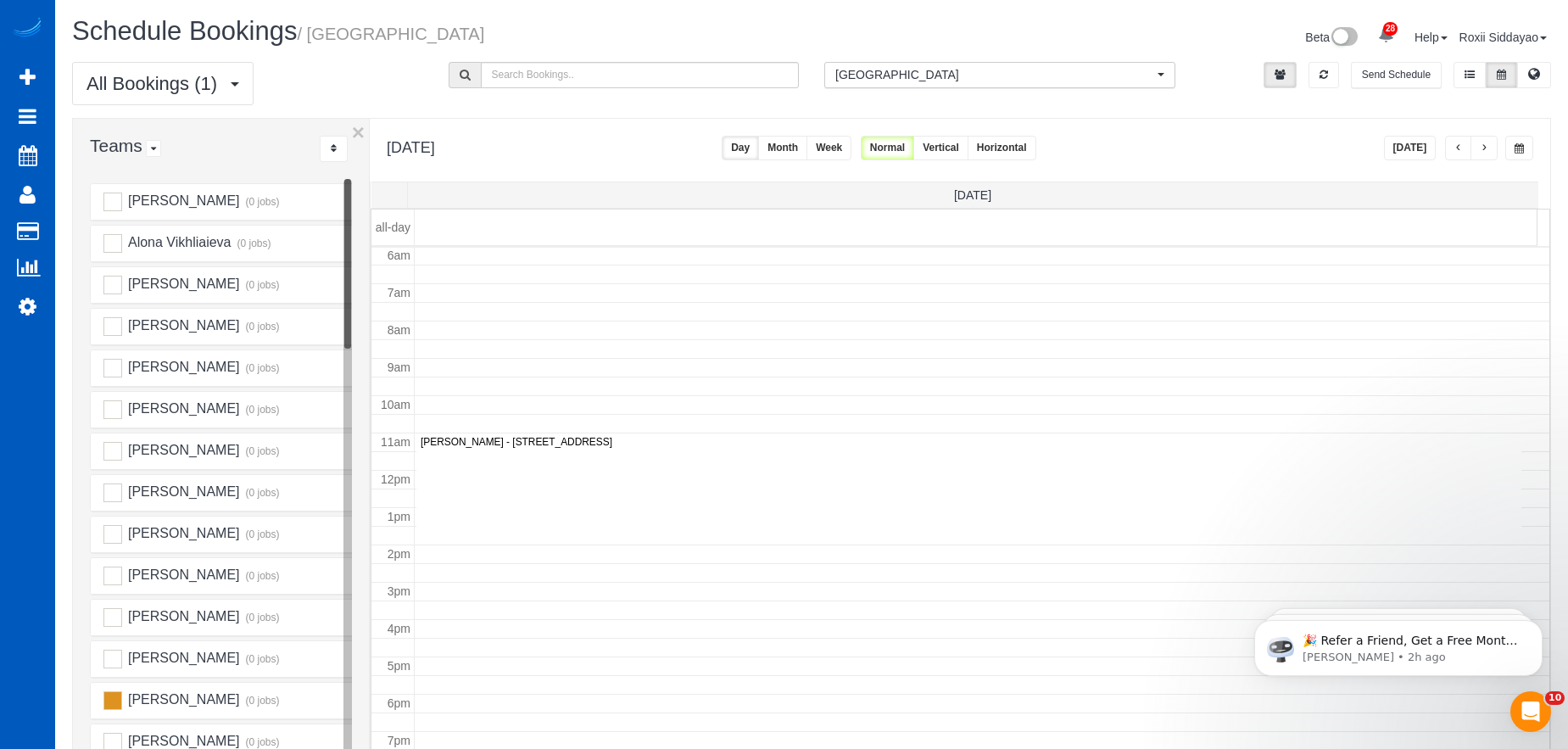
click at [1461, 153] on span "button" at bounding box center [1458, 148] width 9 height 10
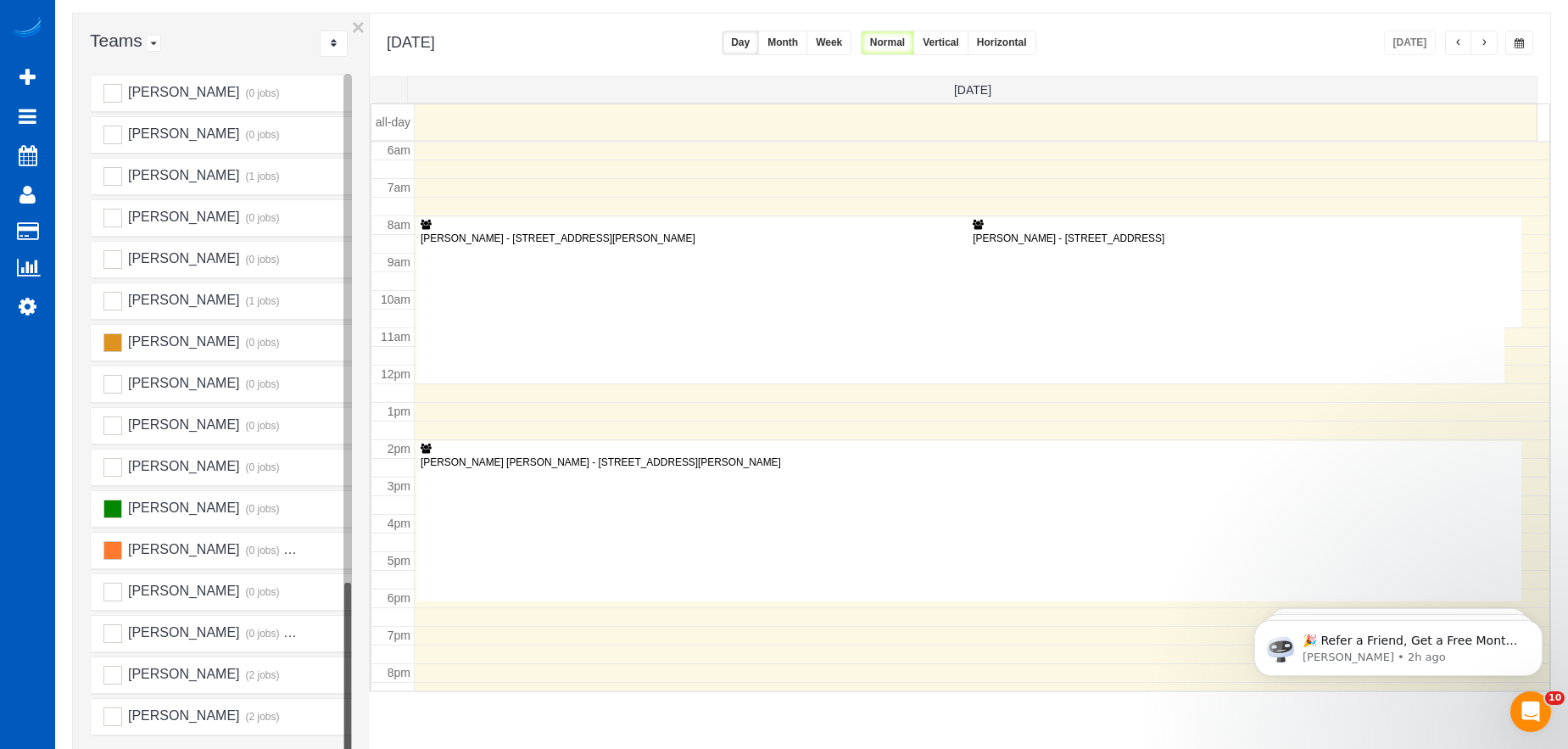
scroll to position [0, 0]
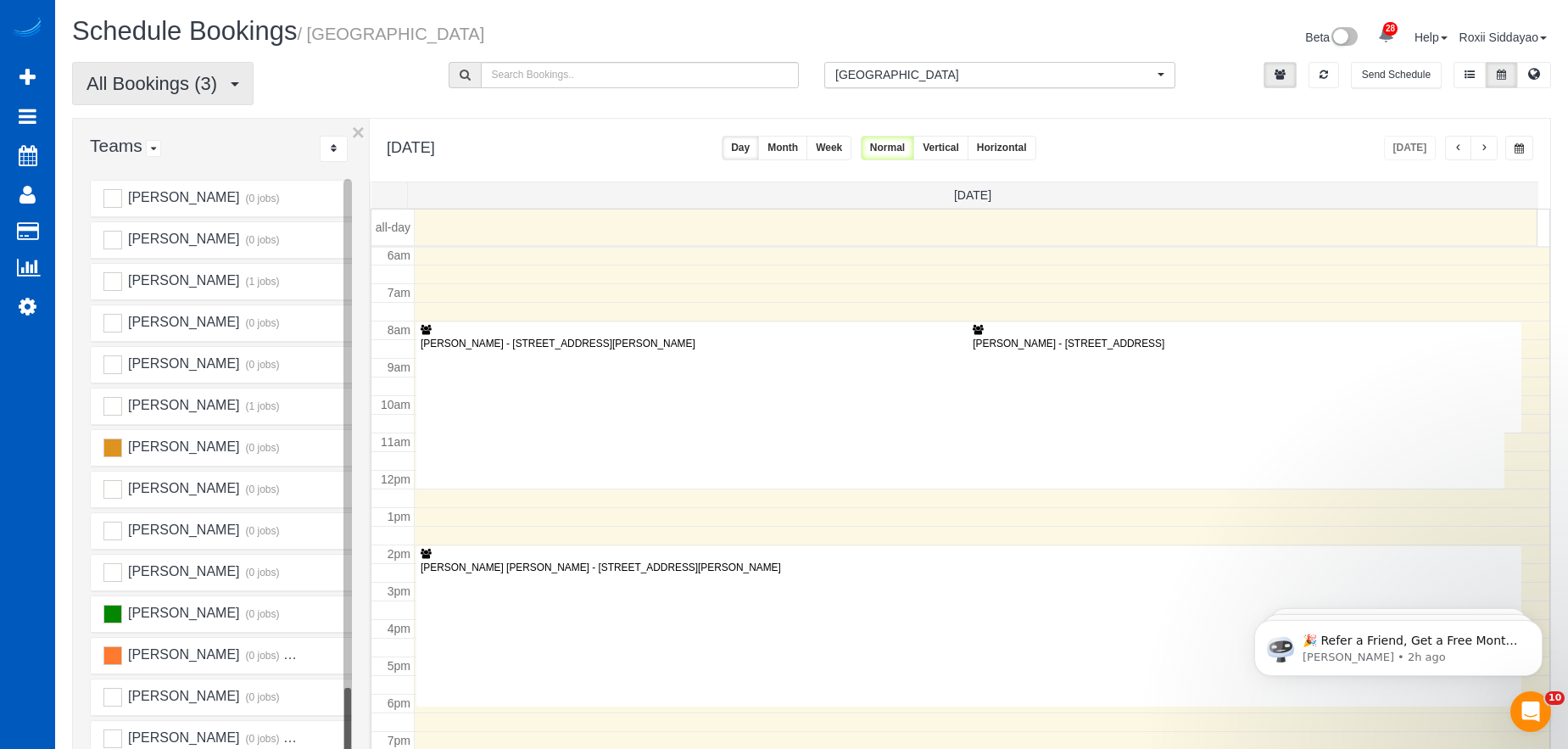
click at [241, 93] on button "All Bookings (3)" at bounding box center [163, 83] width 182 height 43
click at [299, 73] on div "All Bookings (3) All Bookings Unassigned Bookings Recurring Bookings New Custom…" at bounding box center [247, 83] width 377 height 43
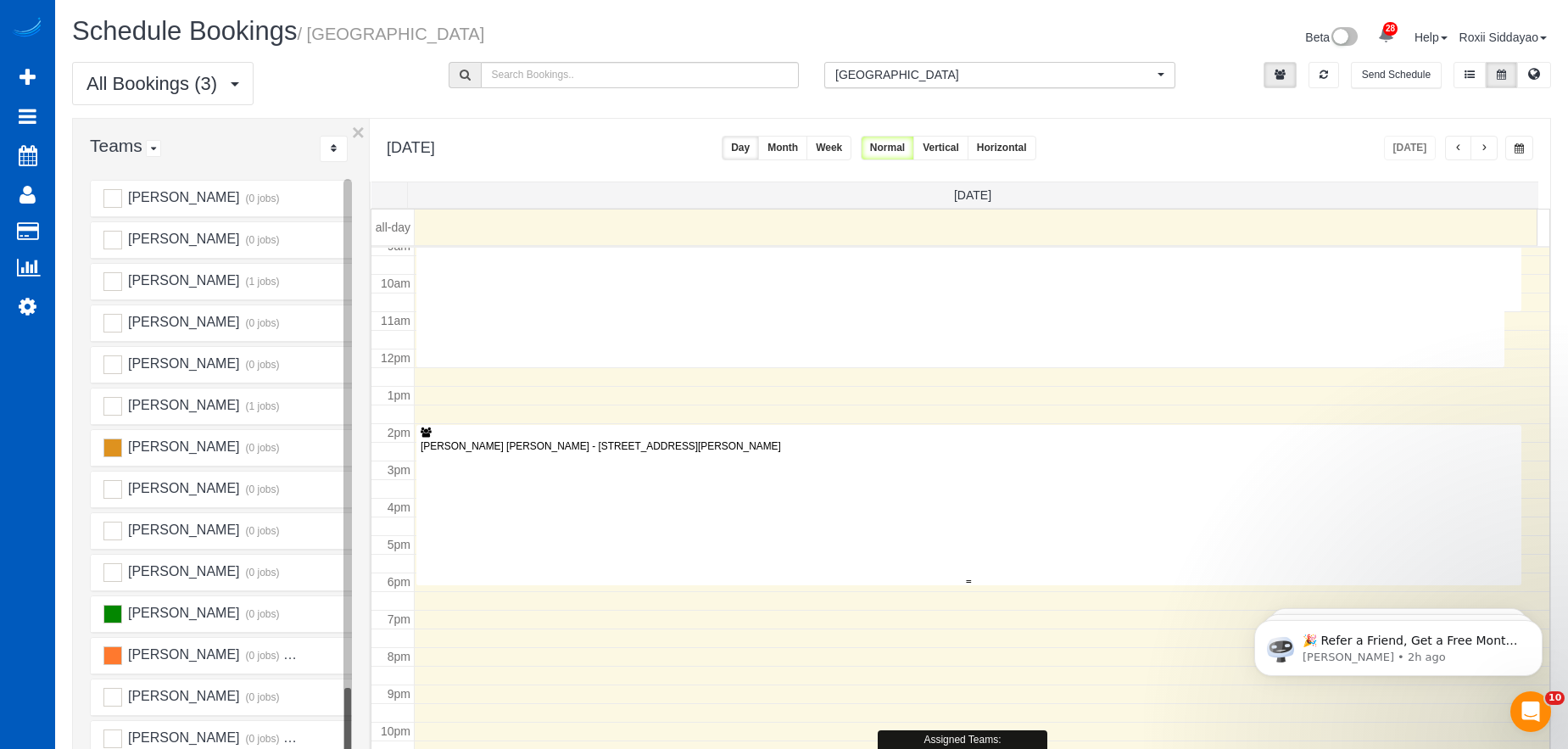
scroll to position [347, 0]
click at [532, 75] on input "text" at bounding box center [641, 75] width 319 height 27
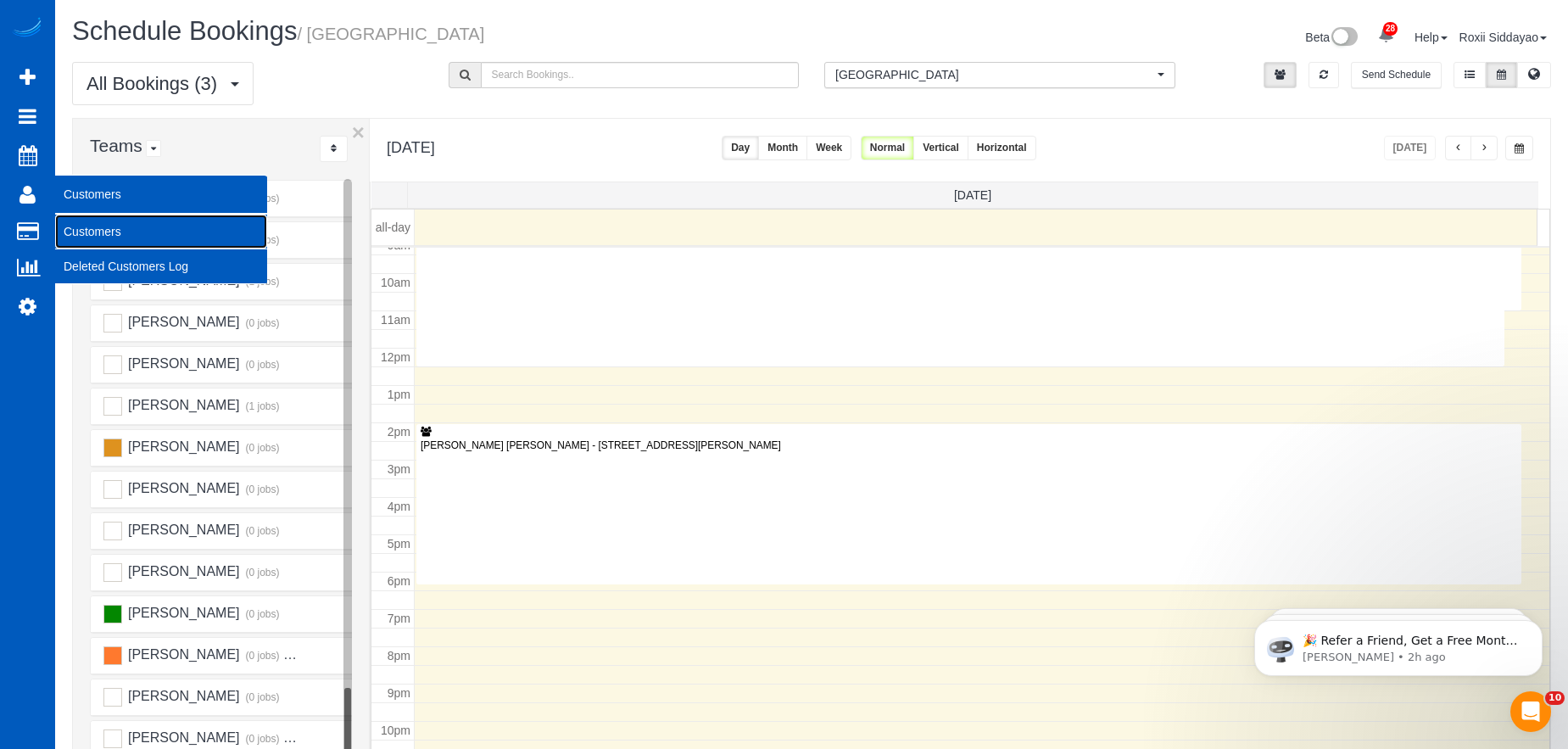
click at [111, 227] on link "Customers" at bounding box center [160, 232] width 212 height 34
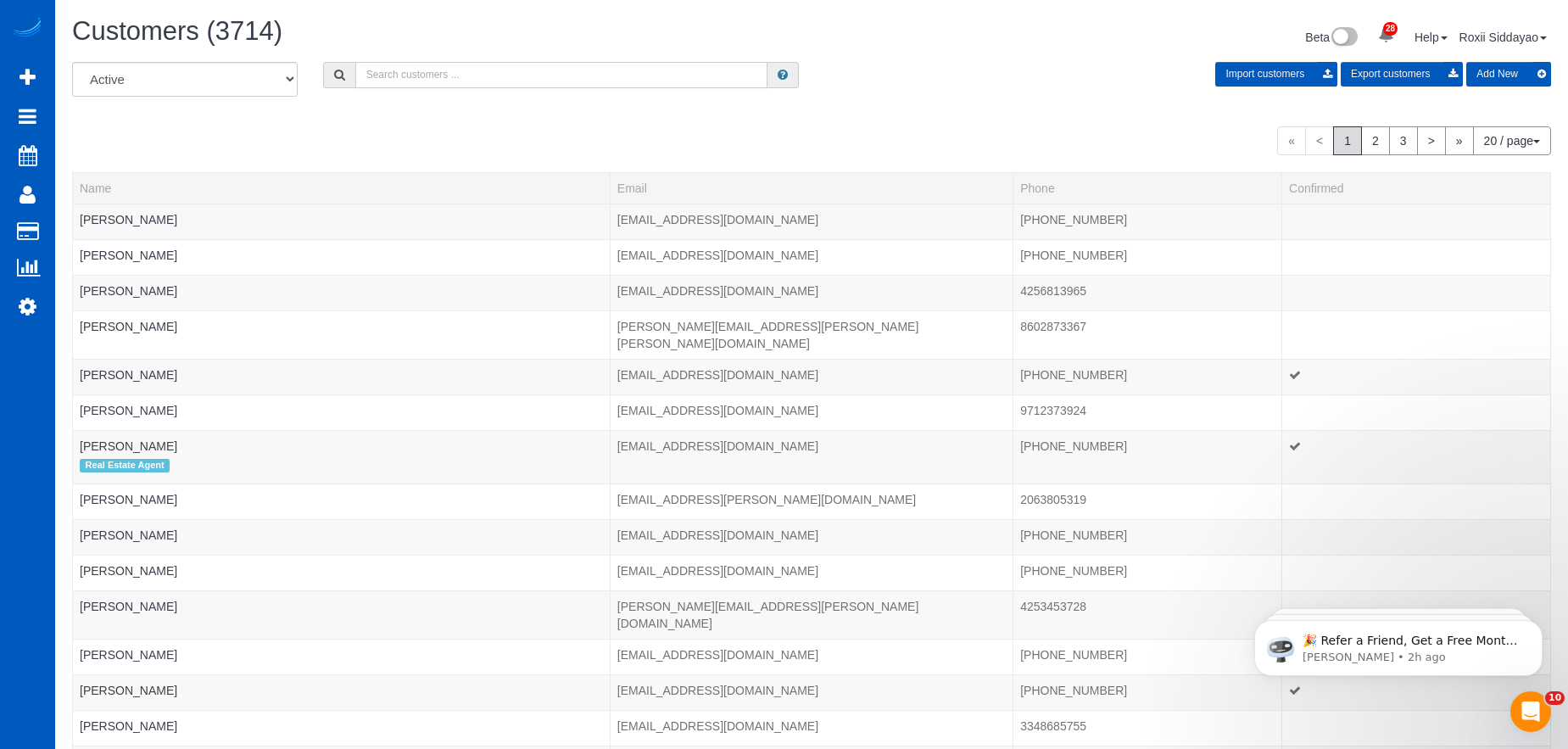
click at [398, 73] on input "text" at bounding box center [561, 75] width 412 height 27
paste input "daloria"
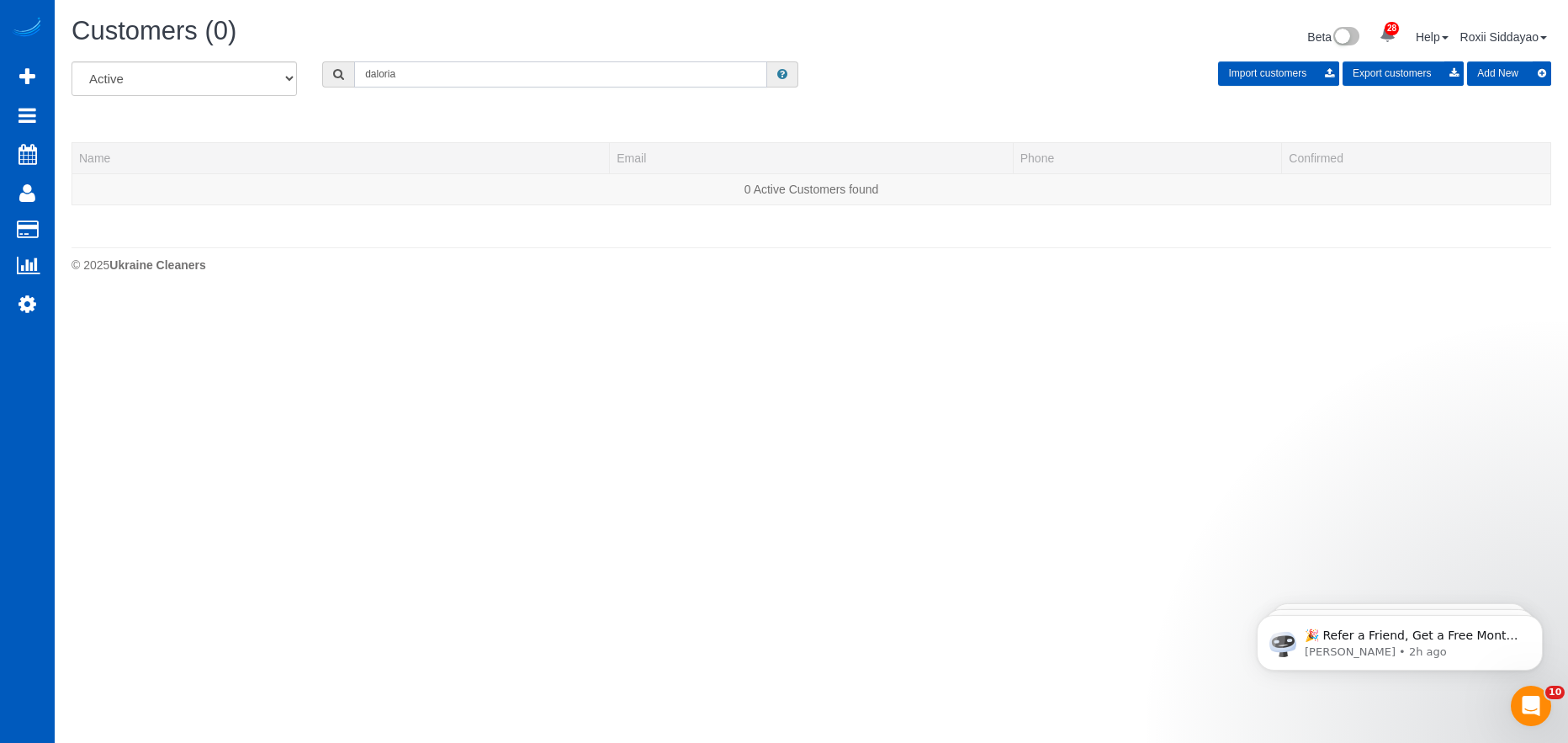
click at [398, 71] on input "daloria" at bounding box center [560, 74] width 413 height 26
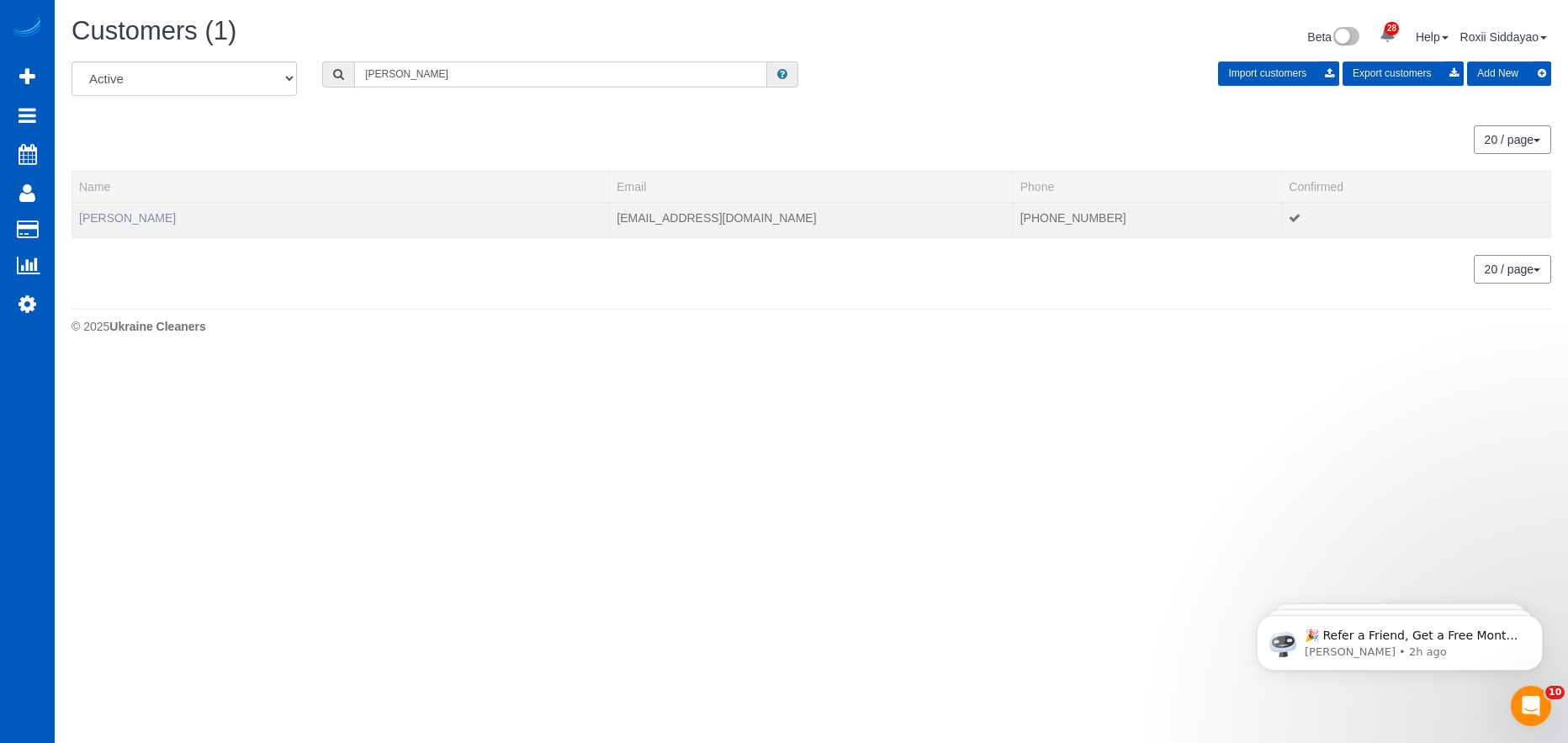
type input "Sharron"
click at [130, 219] on link "Sharron Fell" at bounding box center [128, 218] width 97 height 14
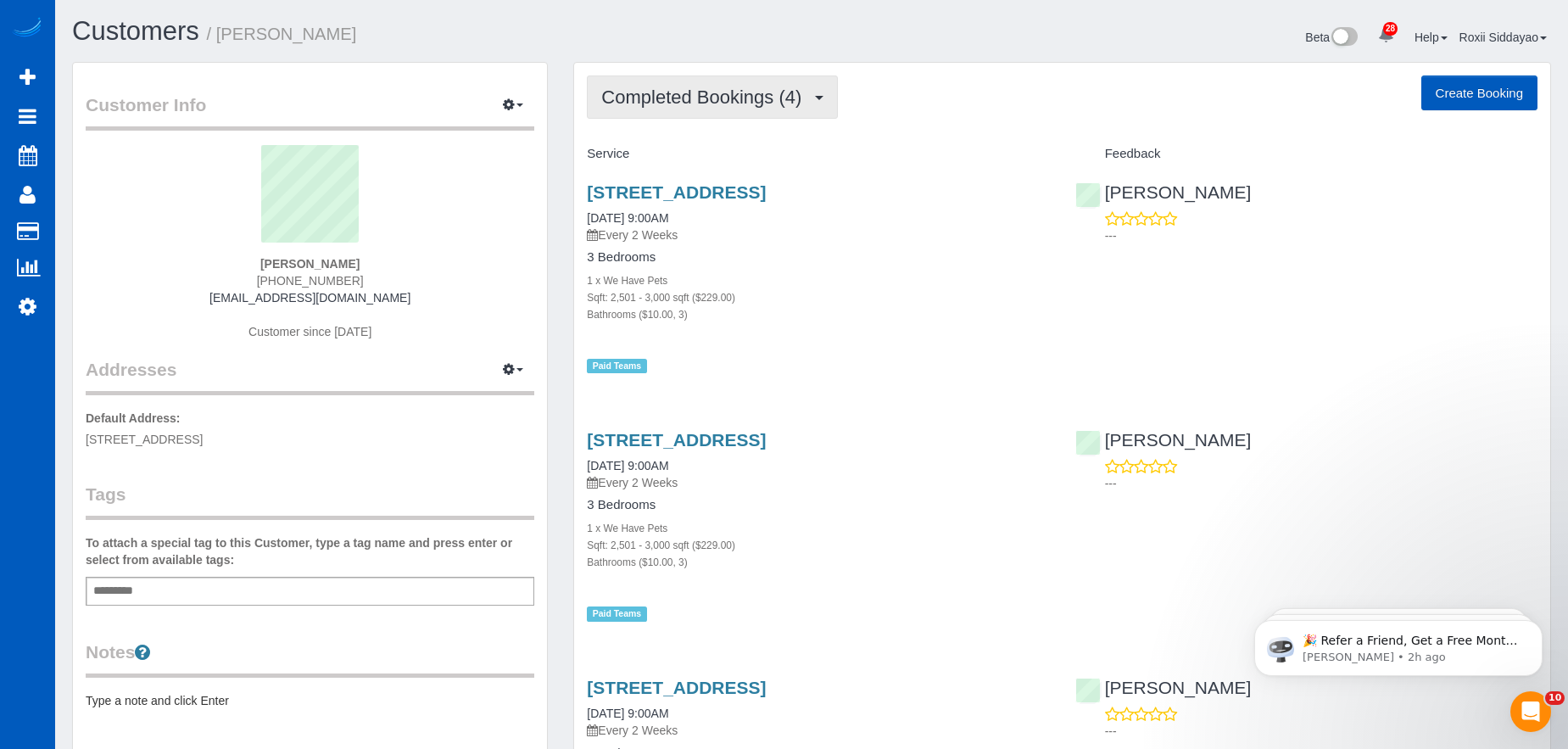
click at [695, 103] on span "Completed Bookings (4)" at bounding box center [705, 97] width 208 height 21
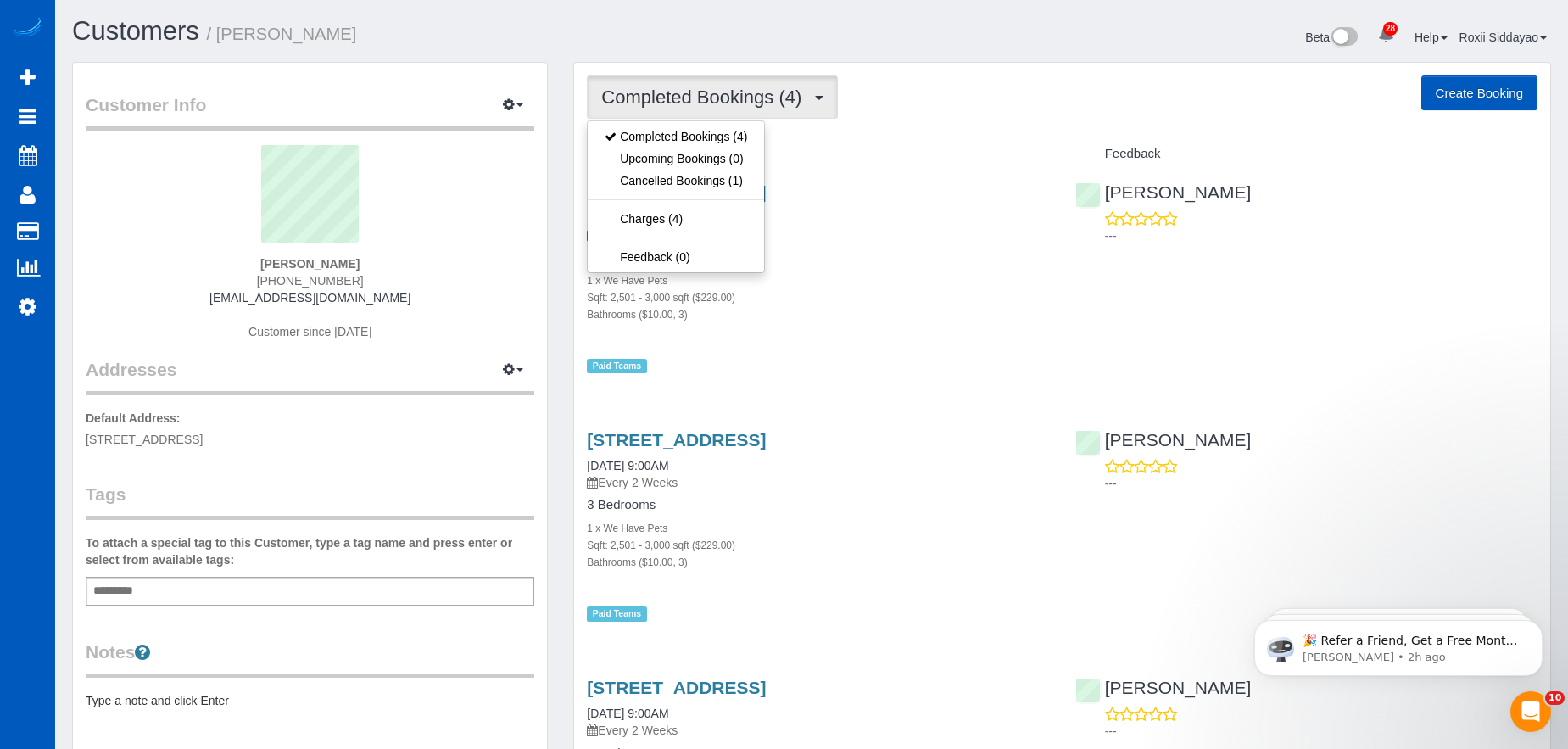
click at [695, 103] on span "Completed Bookings (4)" at bounding box center [705, 97] width 208 height 21
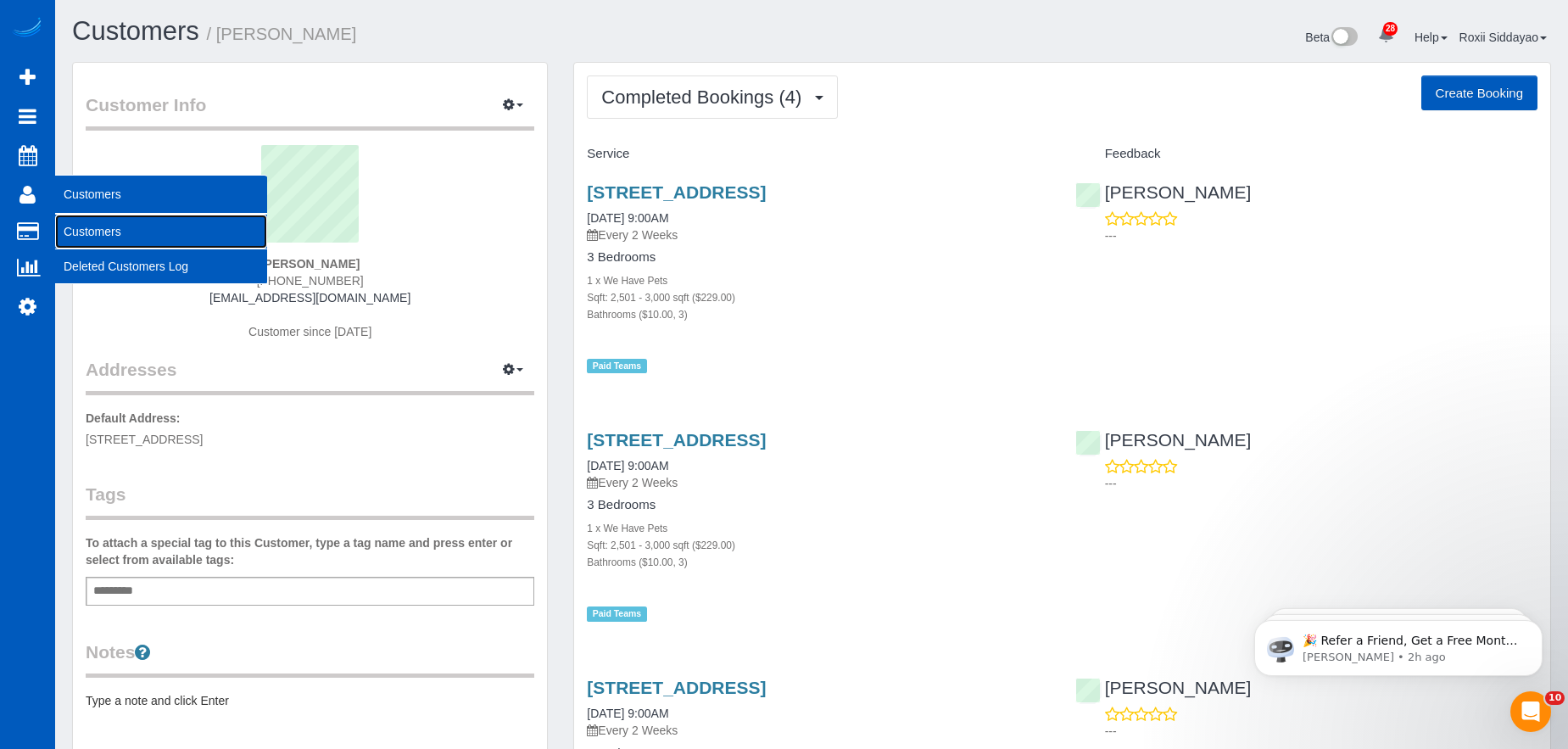
click at [90, 228] on link "Customers" at bounding box center [160, 232] width 212 height 34
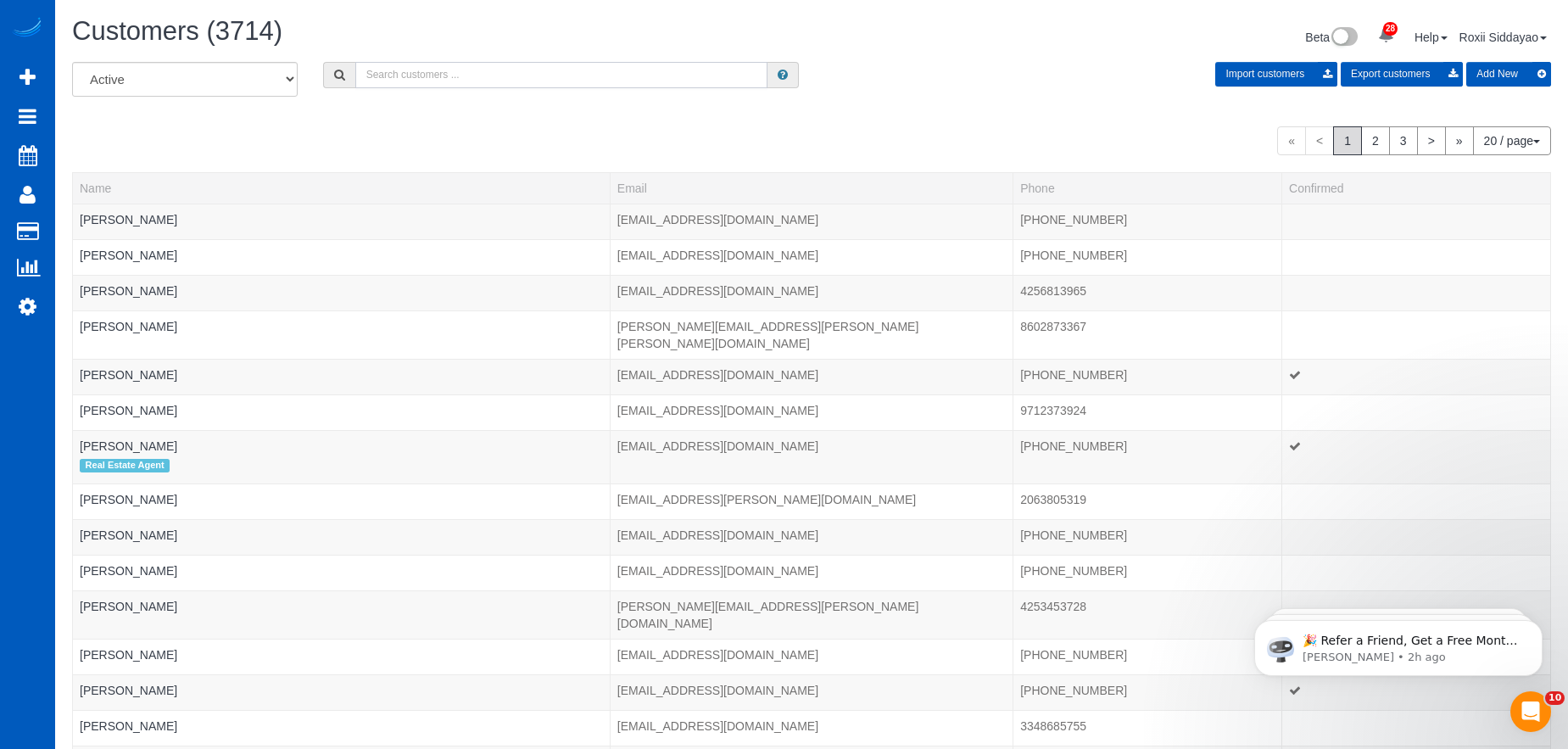
click at [398, 74] on input "text" at bounding box center [561, 75] width 412 height 27
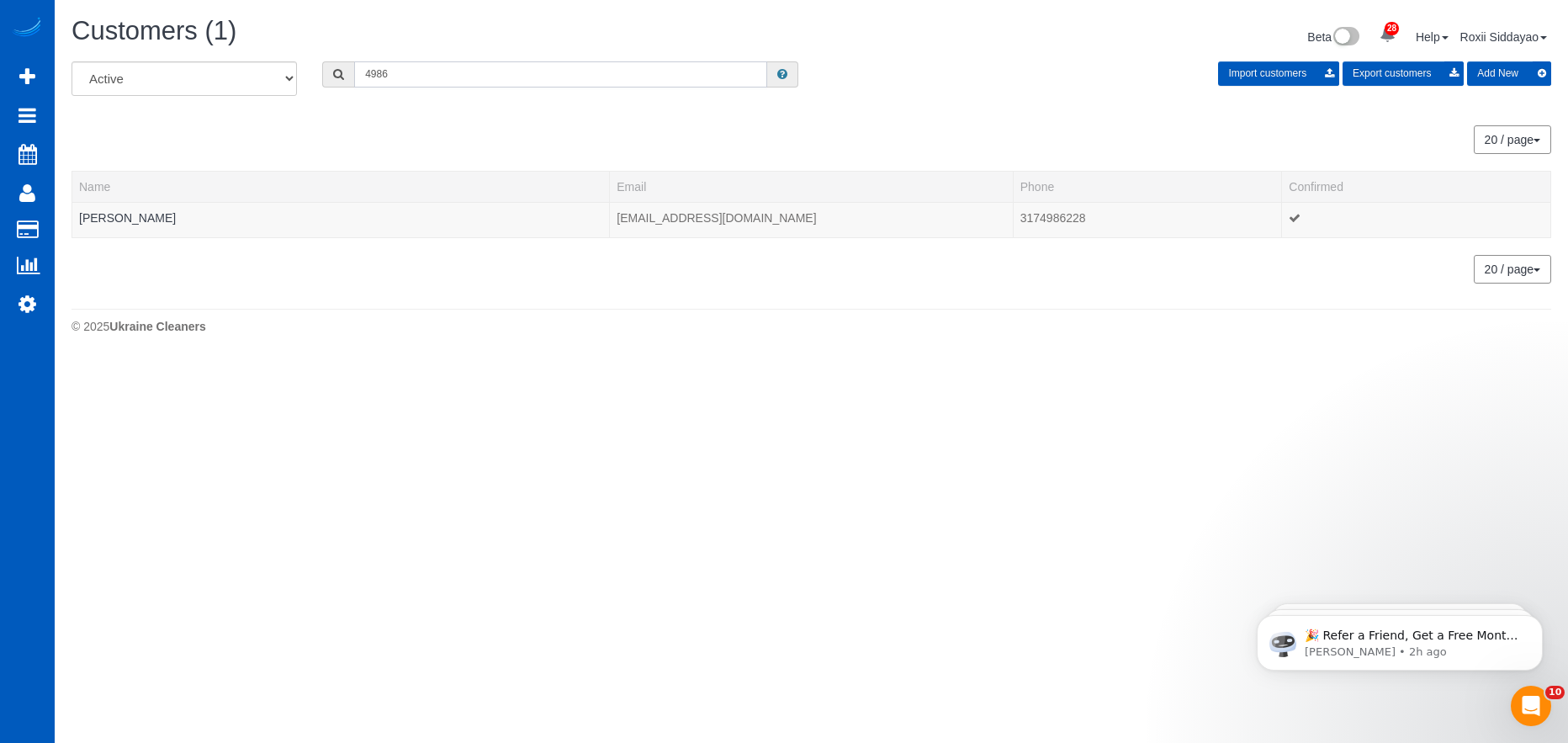
click at [401, 87] on input "4986" at bounding box center [560, 74] width 413 height 26
click at [406, 71] on input "4986" at bounding box center [560, 74] width 413 height 26
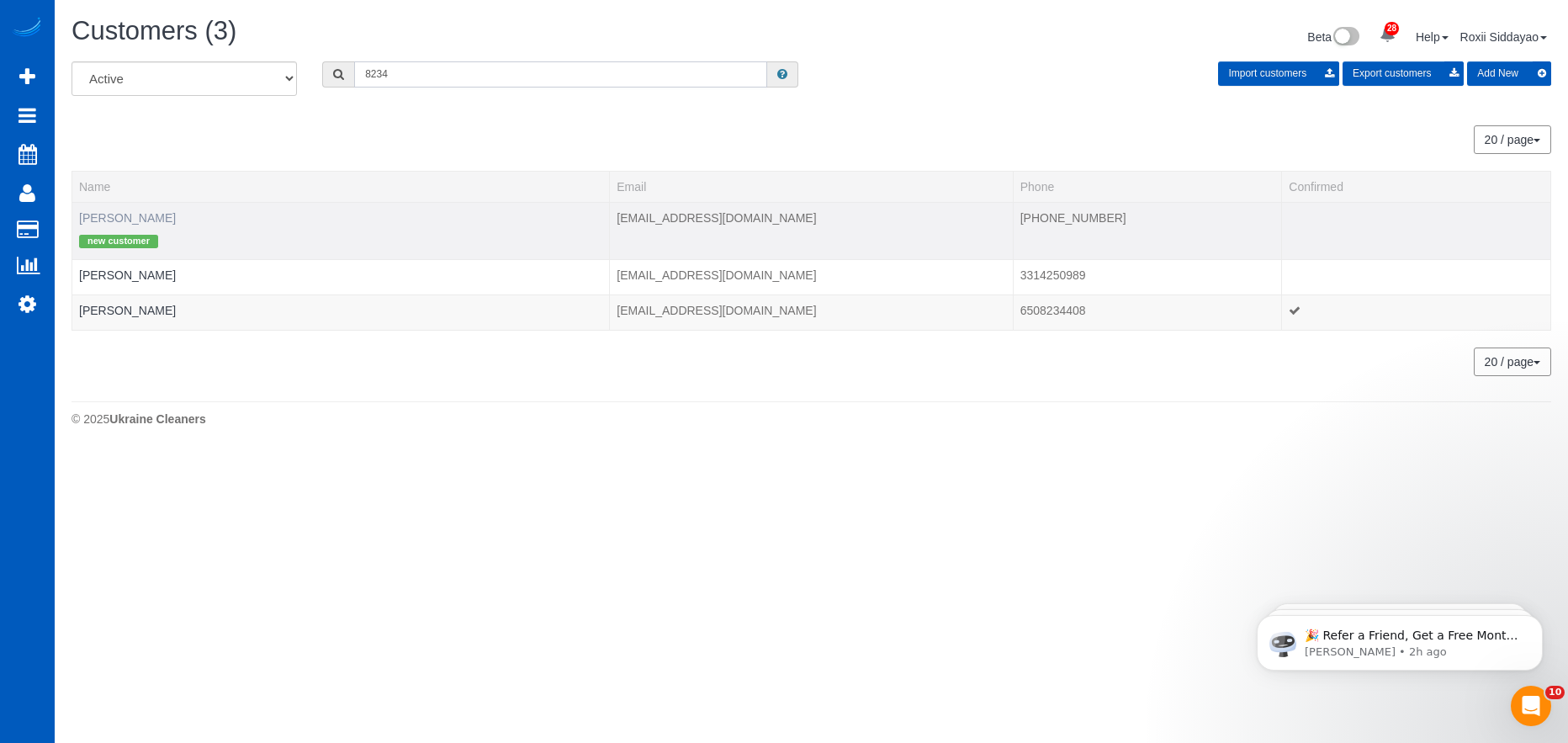
type input "8234"
click at [150, 215] on link "David Howard" at bounding box center [128, 218] width 97 height 14
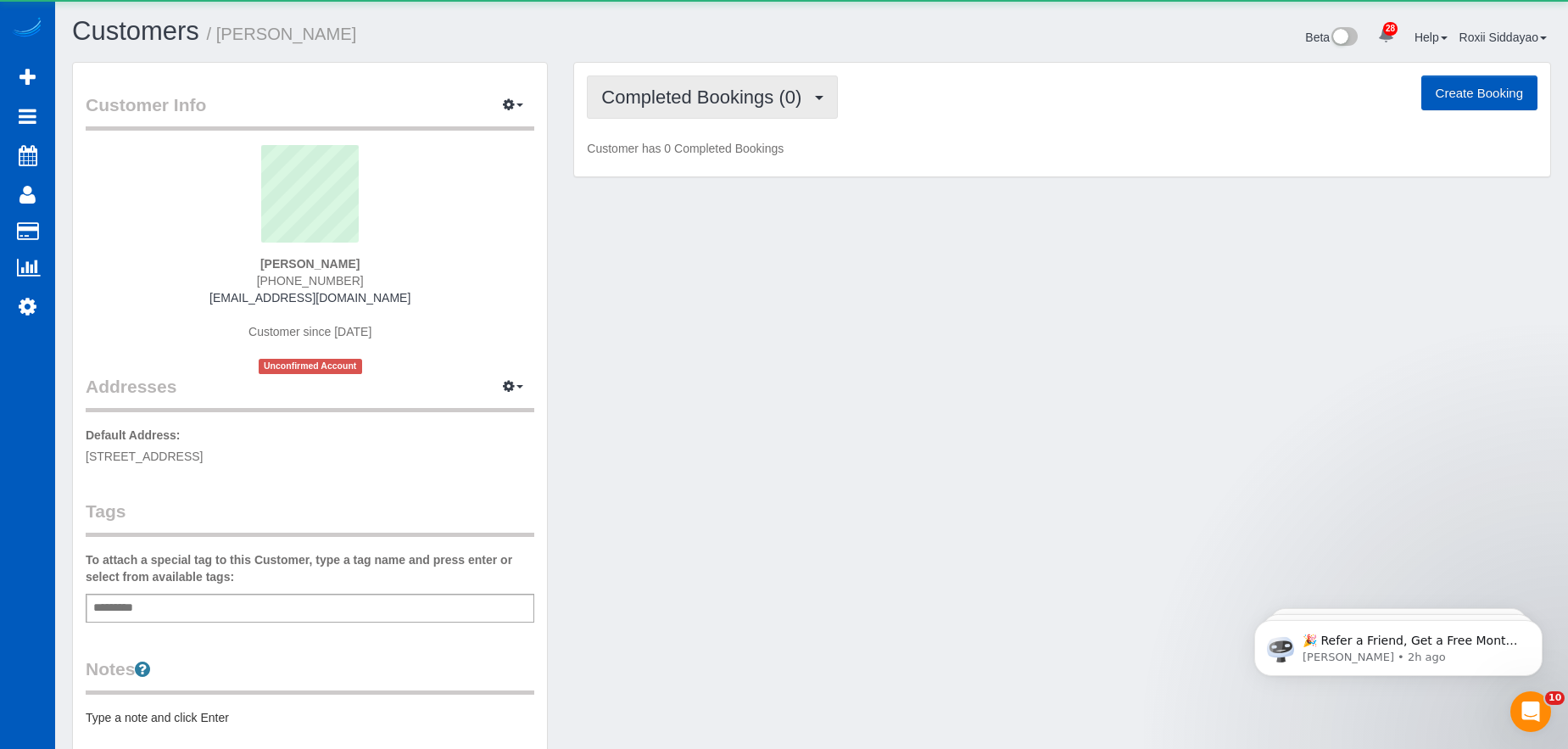
click at [691, 108] on button "Completed Bookings (0)" at bounding box center [712, 97] width 251 height 43
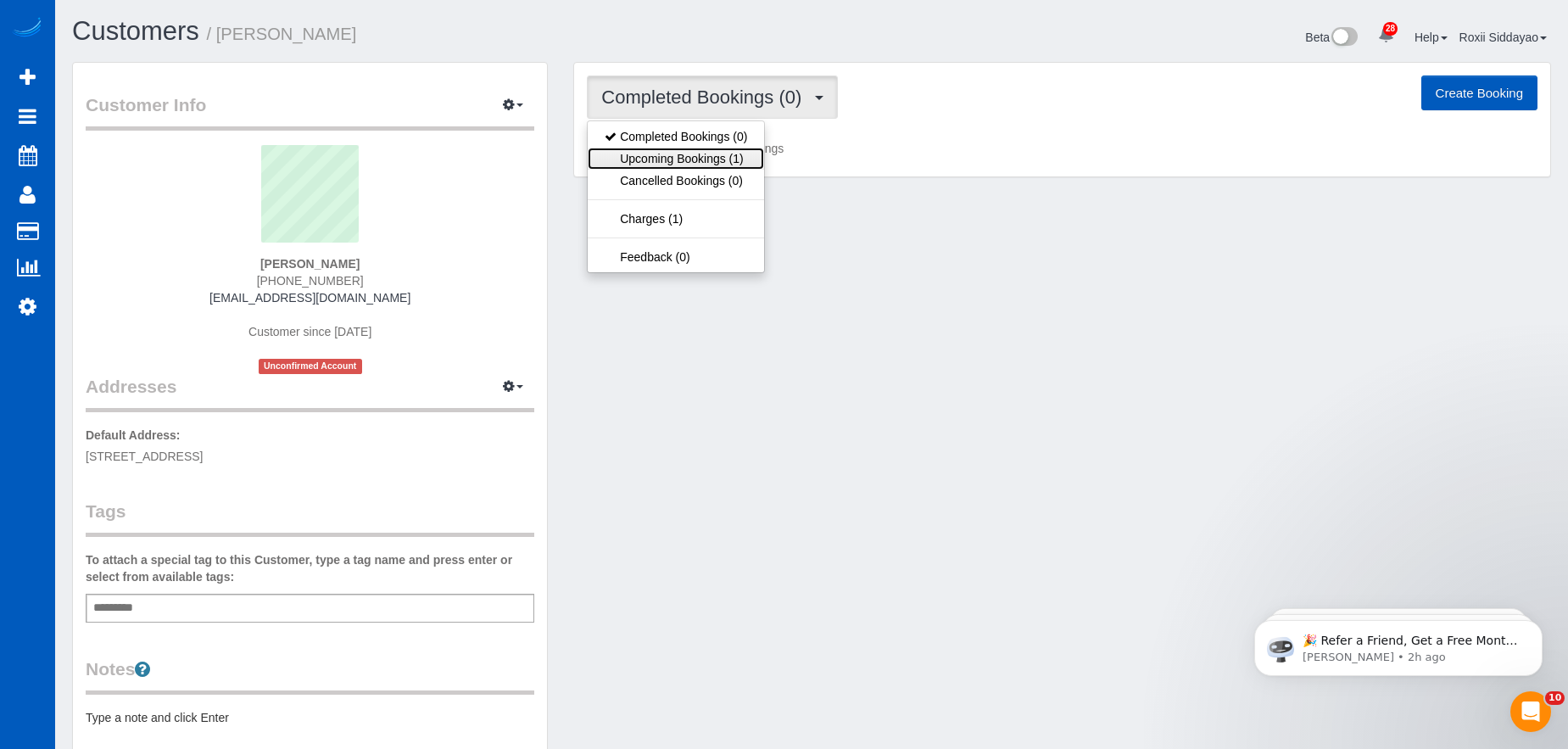
click at [698, 154] on link "Upcoming Bookings (1)" at bounding box center [676, 159] width 177 height 22
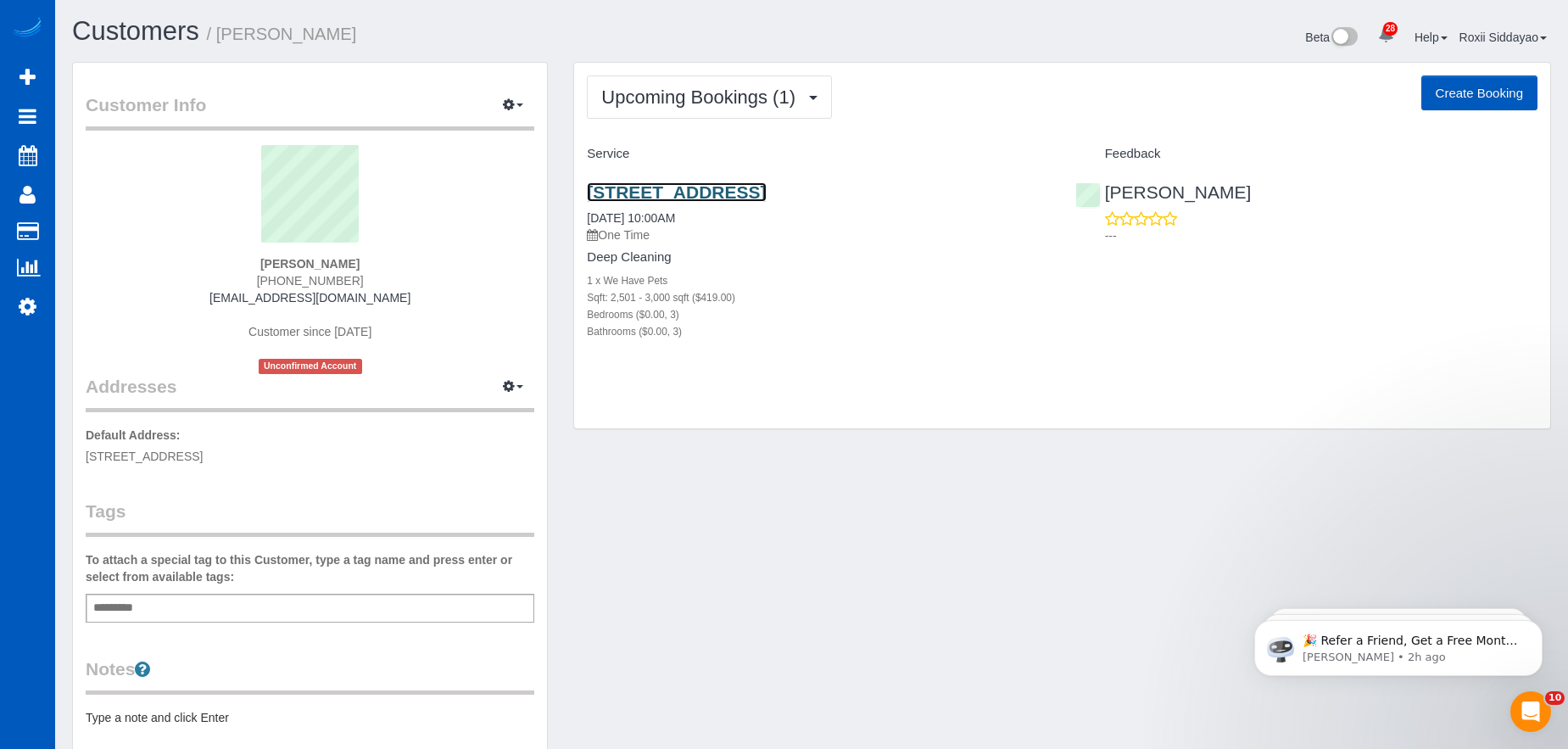
click at [697, 190] on link "8958 East 59th Place, Denver, CO 80238" at bounding box center [676, 192] width 179 height 20
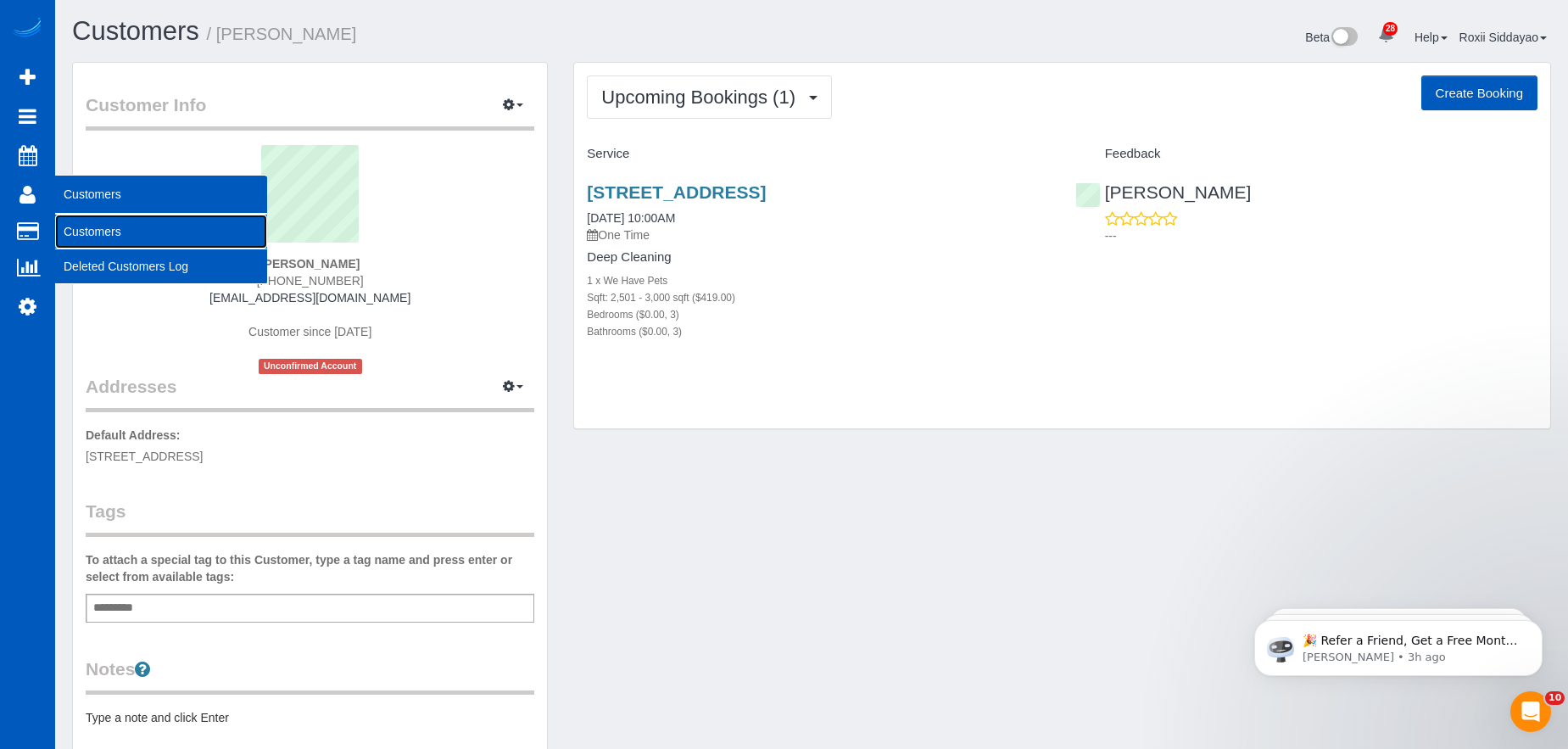
click at [100, 227] on link "Customers" at bounding box center [160, 232] width 212 height 34
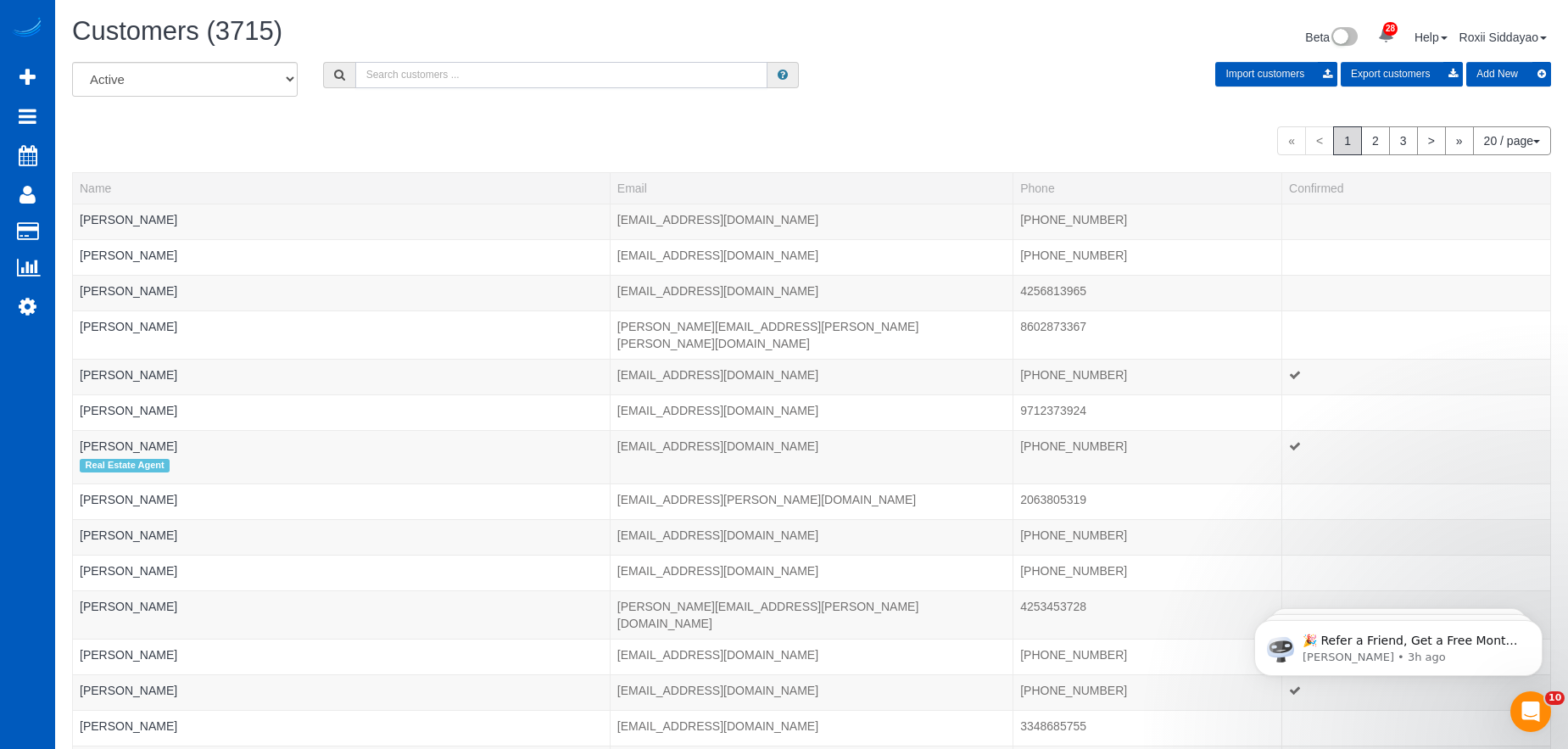
click at [430, 81] on input "text" at bounding box center [561, 75] width 412 height 27
click at [413, 65] on input "text" at bounding box center [561, 75] width 412 height 27
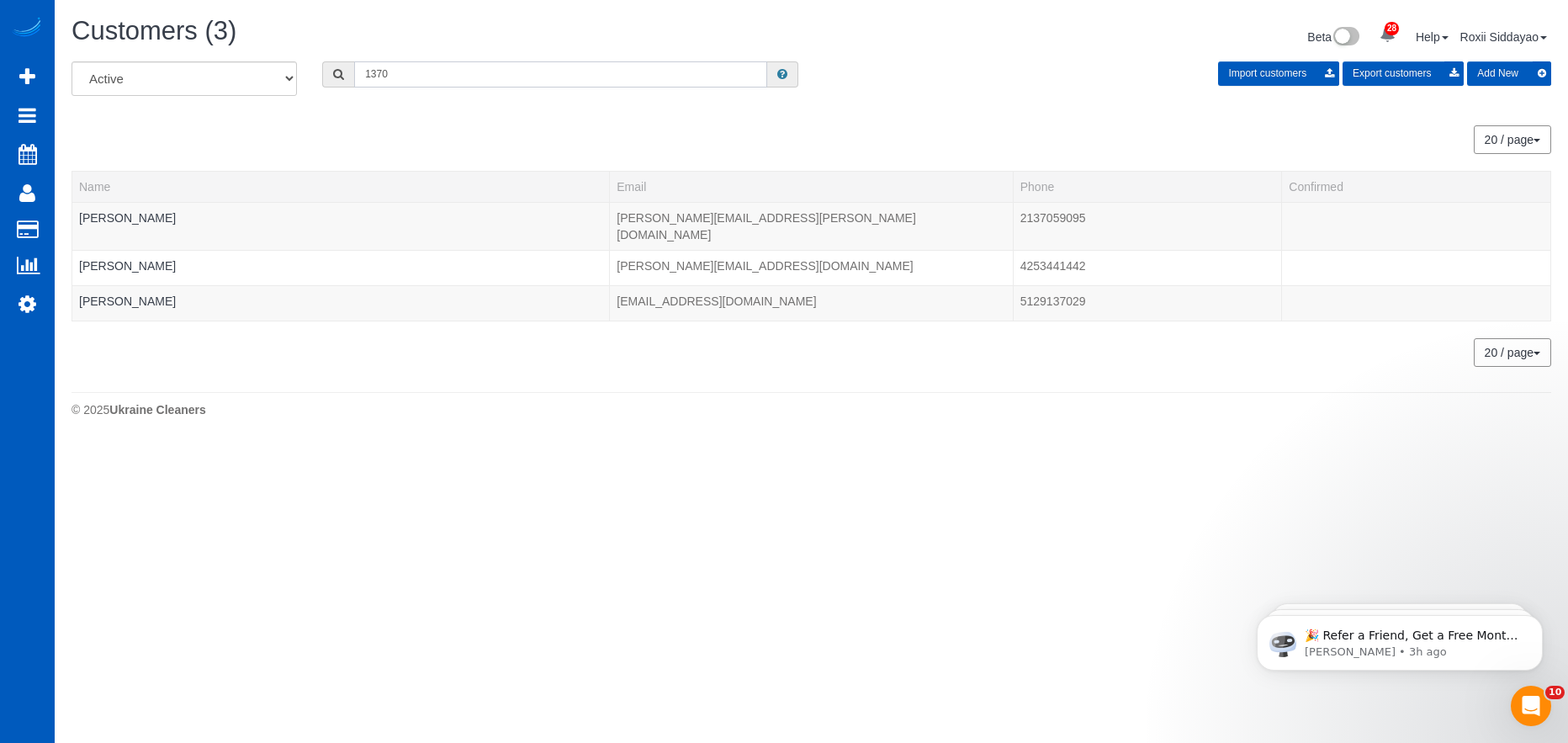
click at [385, 70] on input "1370" at bounding box center [560, 74] width 413 height 26
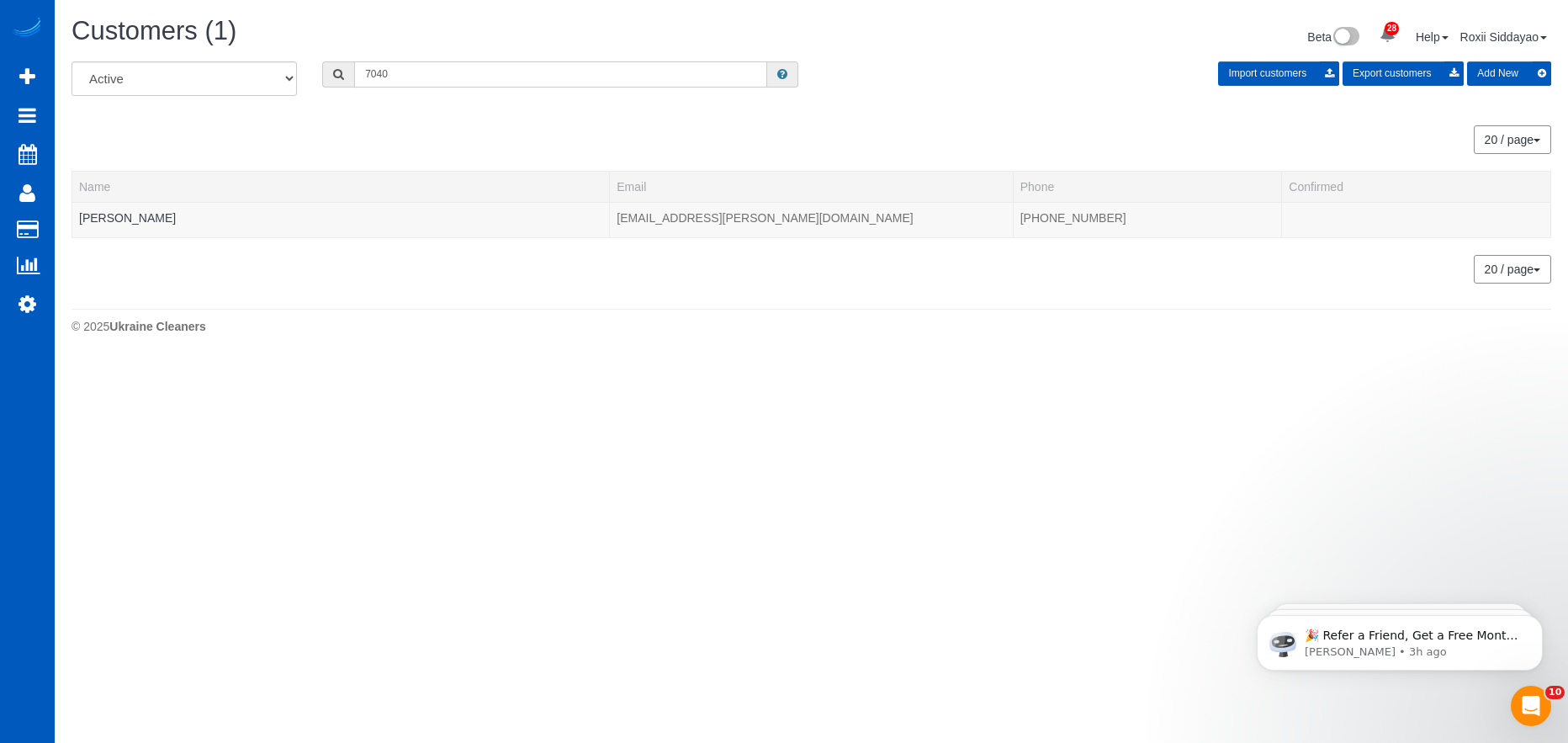
click at [434, 66] on input "7040" at bounding box center [560, 74] width 413 height 26
click at [408, 74] on input "7040" at bounding box center [560, 74] width 413 height 26
type input "97219"
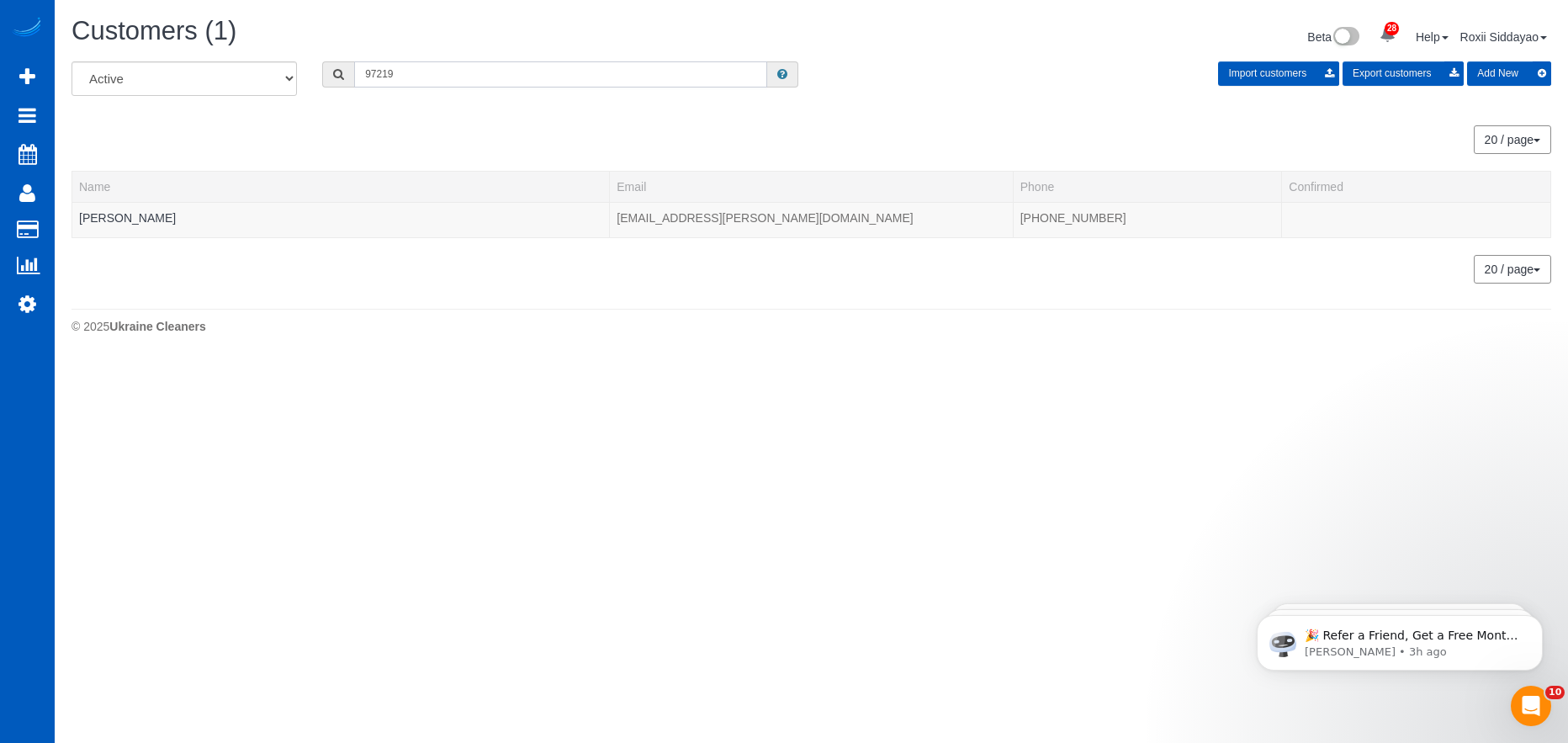
click at [387, 79] on input "97219" at bounding box center [560, 74] width 413 height 26
click at [436, 73] on input "text" at bounding box center [560, 74] width 413 height 26
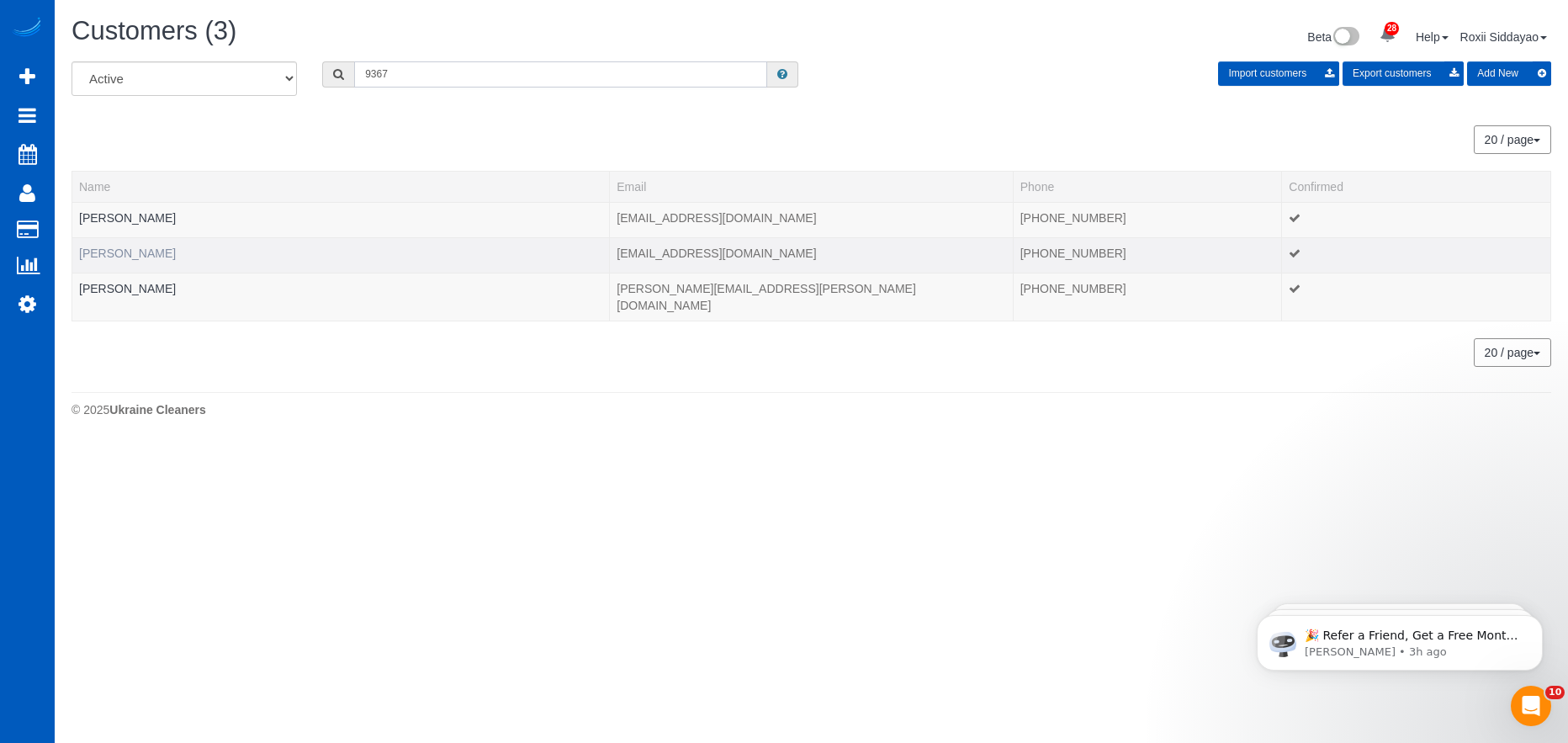
type input "9367"
click at [129, 256] on link "Jon Yeargers" at bounding box center [128, 254] width 97 height 14
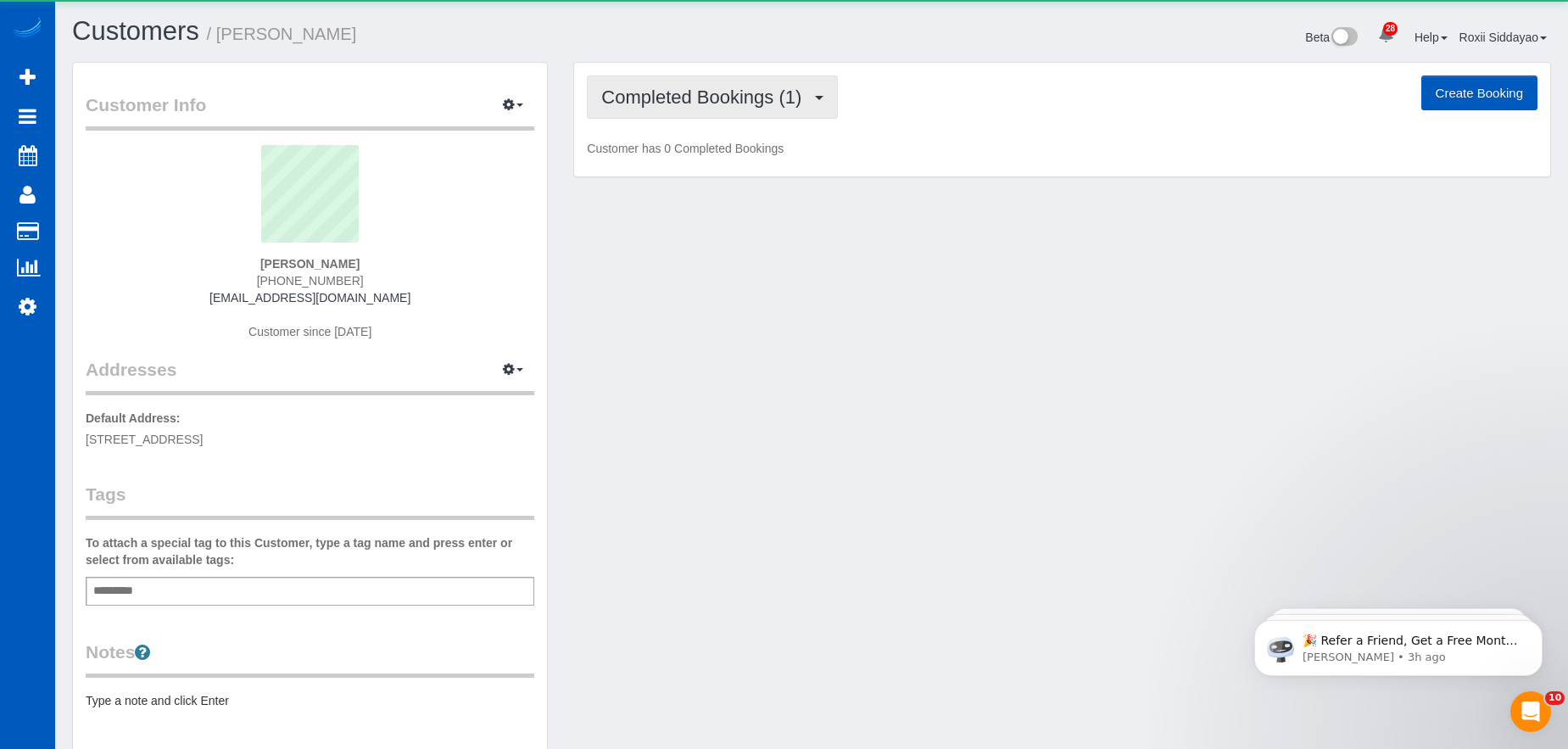
click at [733, 95] on span "Completed Bookings (1)" at bounding box center [705, 97] width 208 height 21
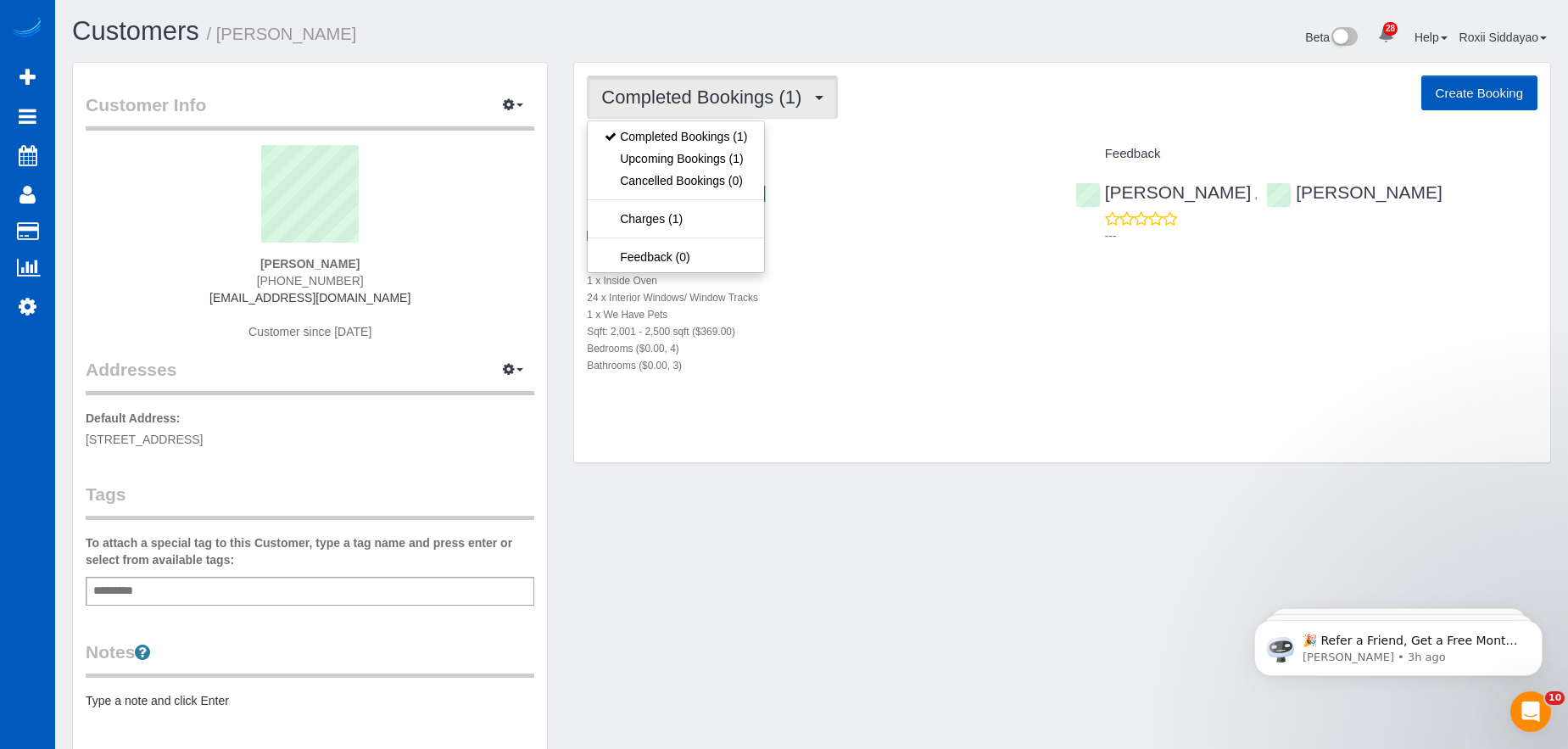
click at [844, 161] on div "Service" at bounding box center [817, 154] width 487 height 29
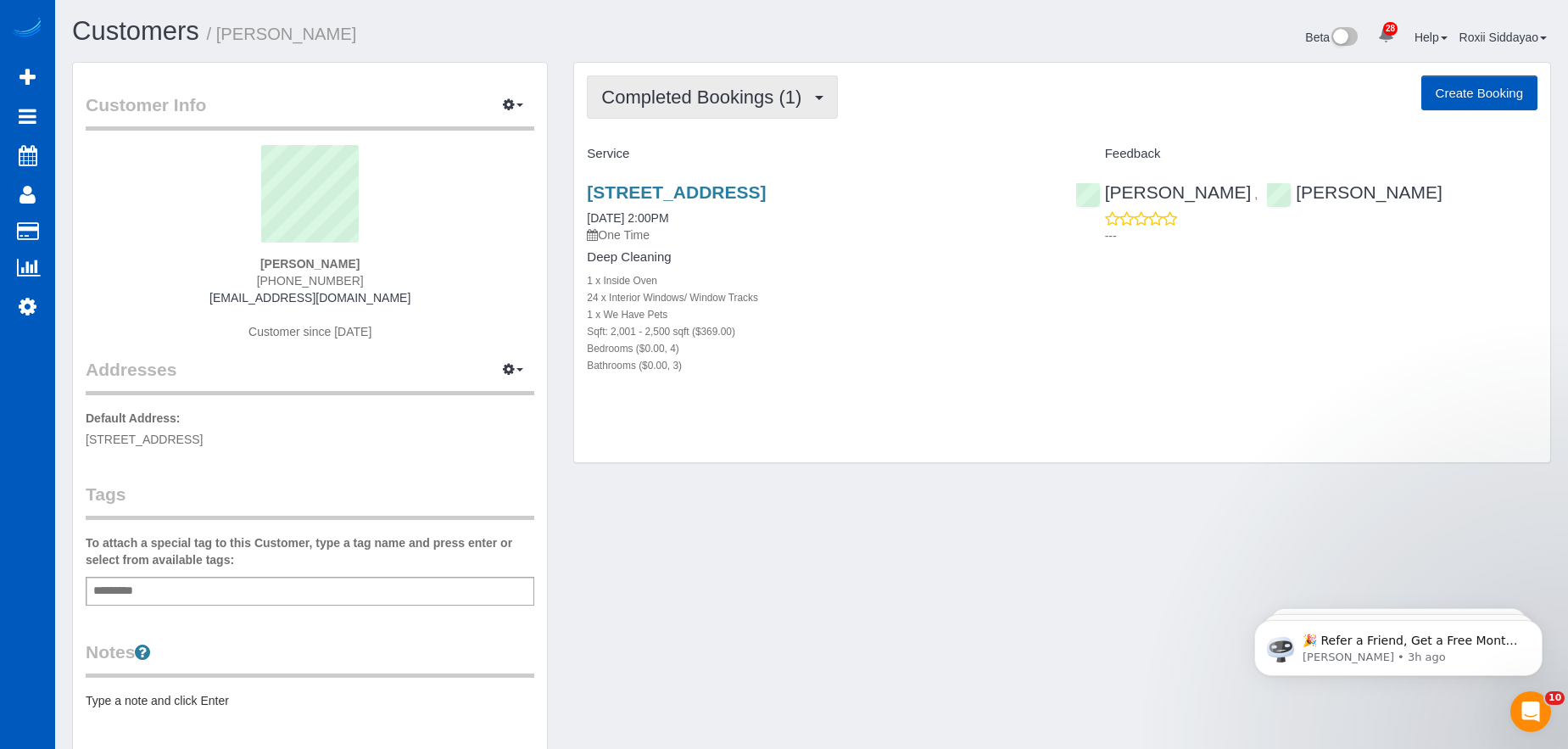
click at [767, 108] on button "Completed Bookings (1)" at bounding box center [712, 97] width 251 height 43
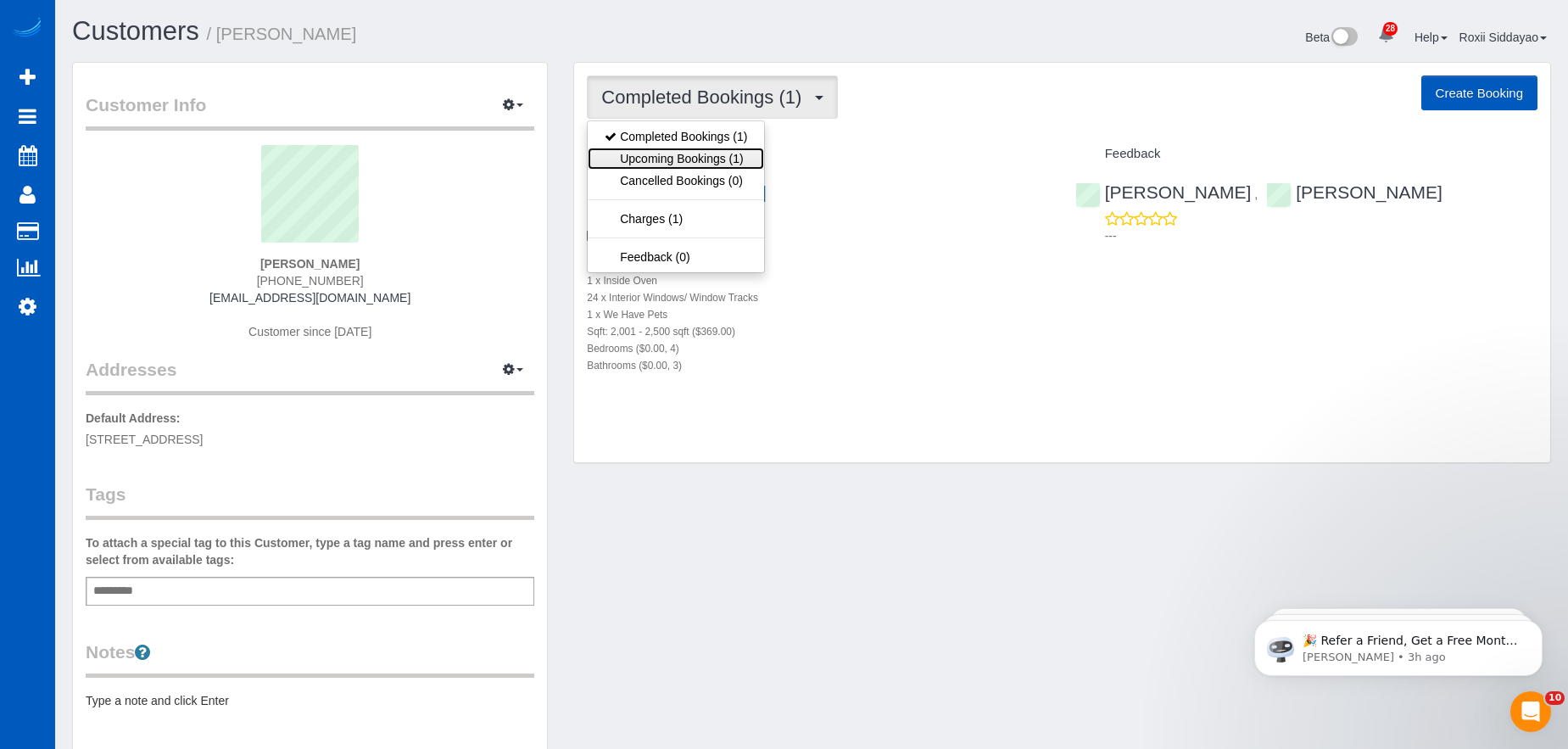
click at [743, 160] on link "Upcoming Bookings (1)" at bounding box center [676, 159] width 177 height 22
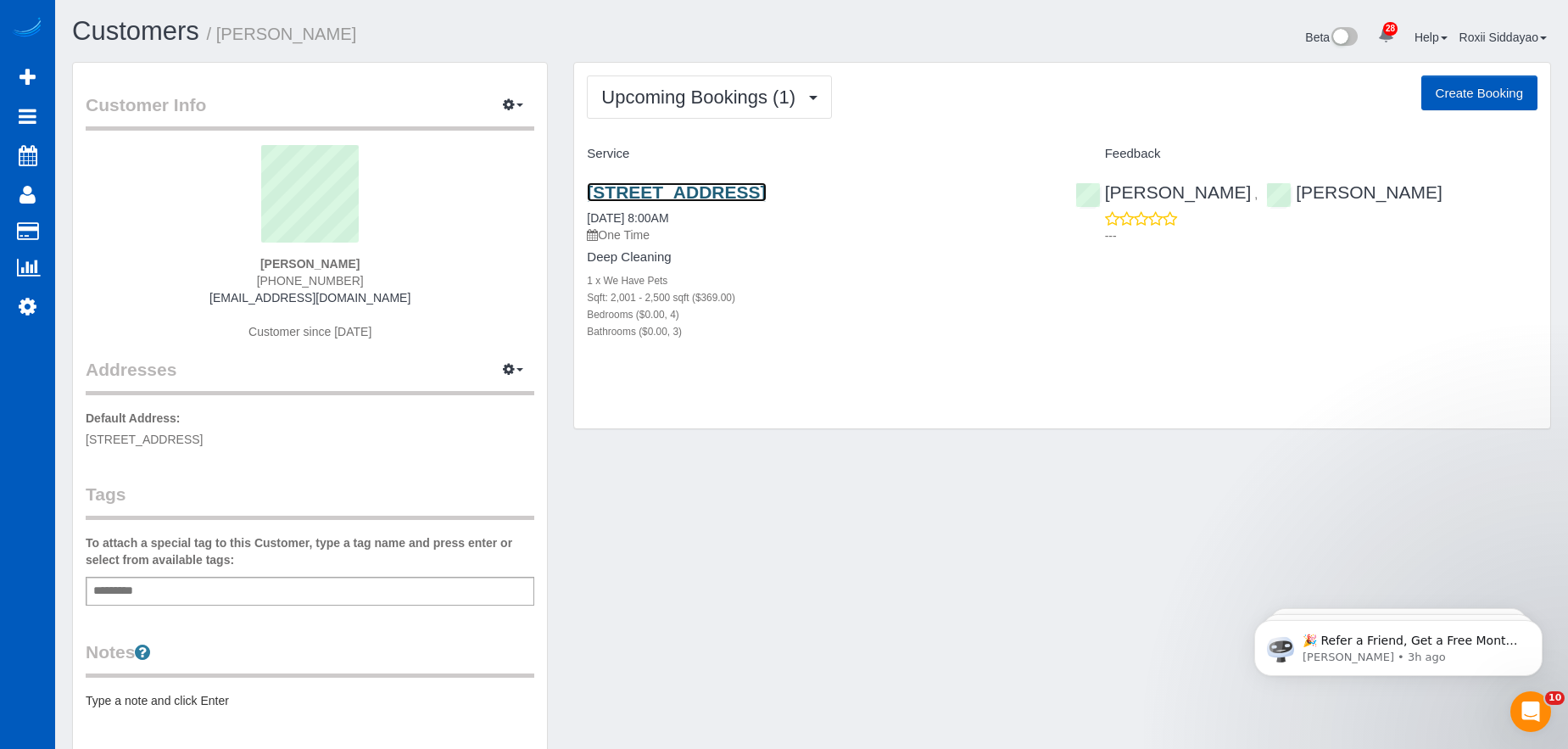
click at [718, 194] on link "635 Sw Colony Dr, Portland, OR 97219" at bounding box center [676, 192] width 179 height 20
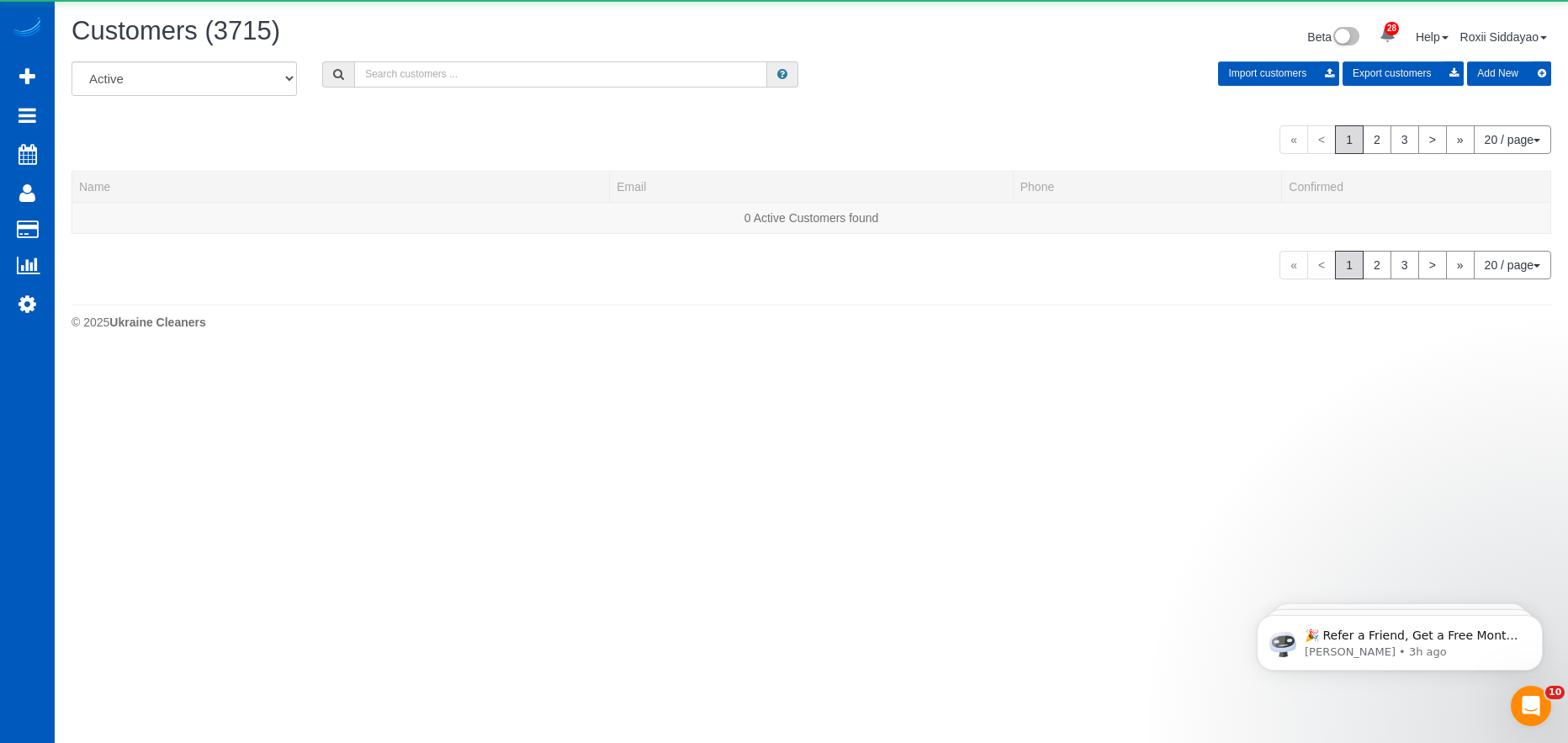
click at [480, 70] on input "text" at bounding box center [560, 74] width 413 height 26
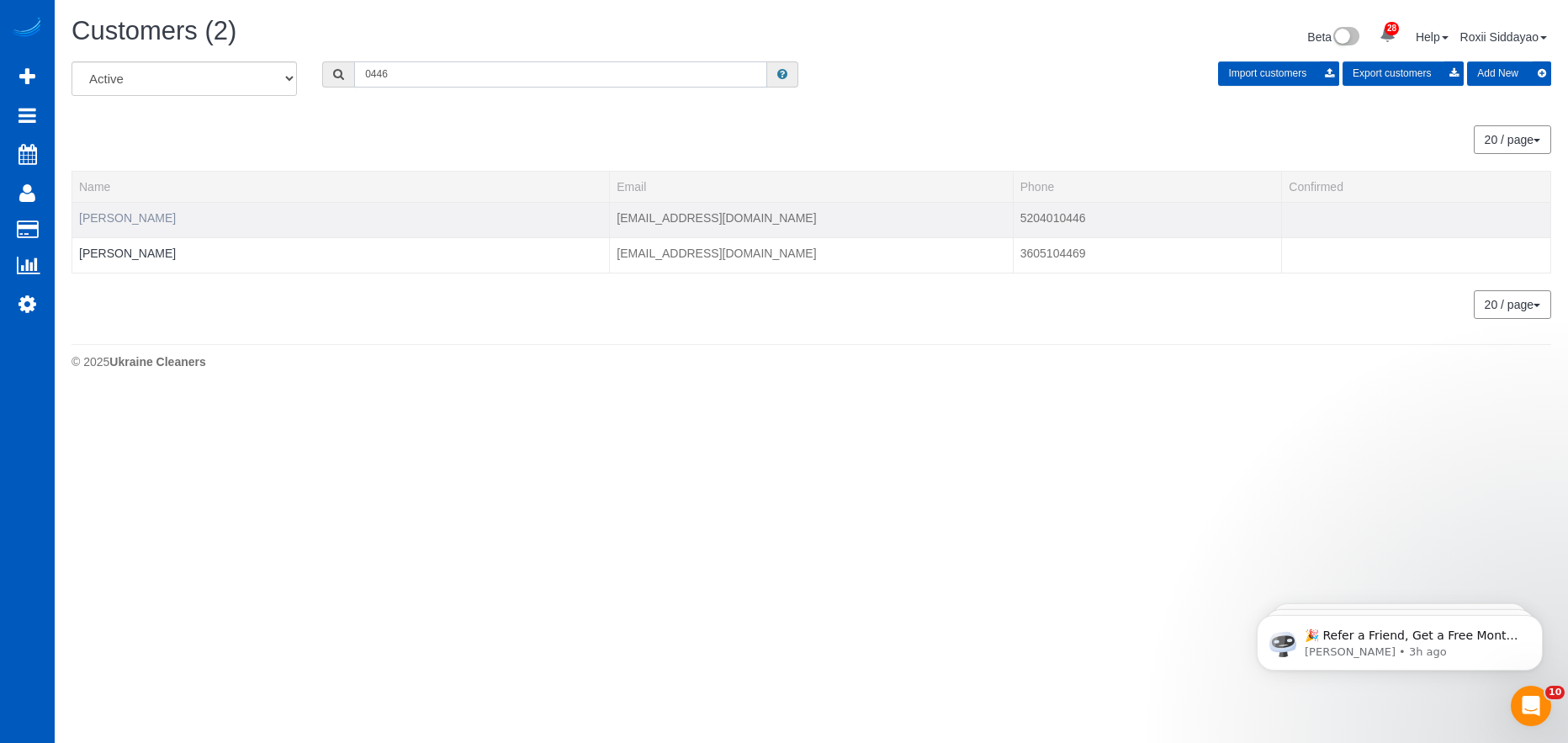
type input "0446"
click at [147, 217] on link "Shayyan Mahmood" at bounding box center [128, 218] width 97 height 14
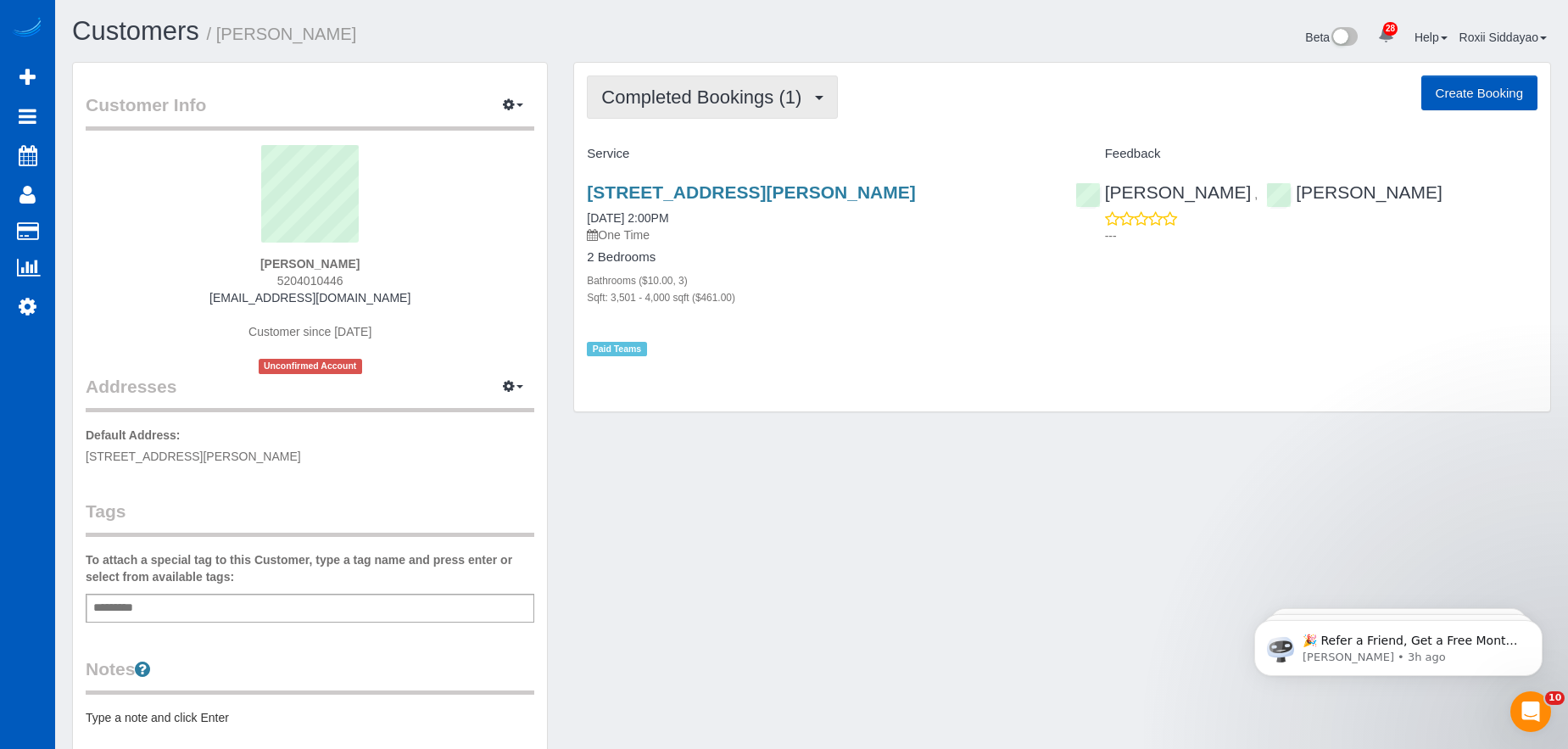
click at [714, 85] on button "Completed Bookings (1)" at bounding box center [712, 97] width 251 height 43
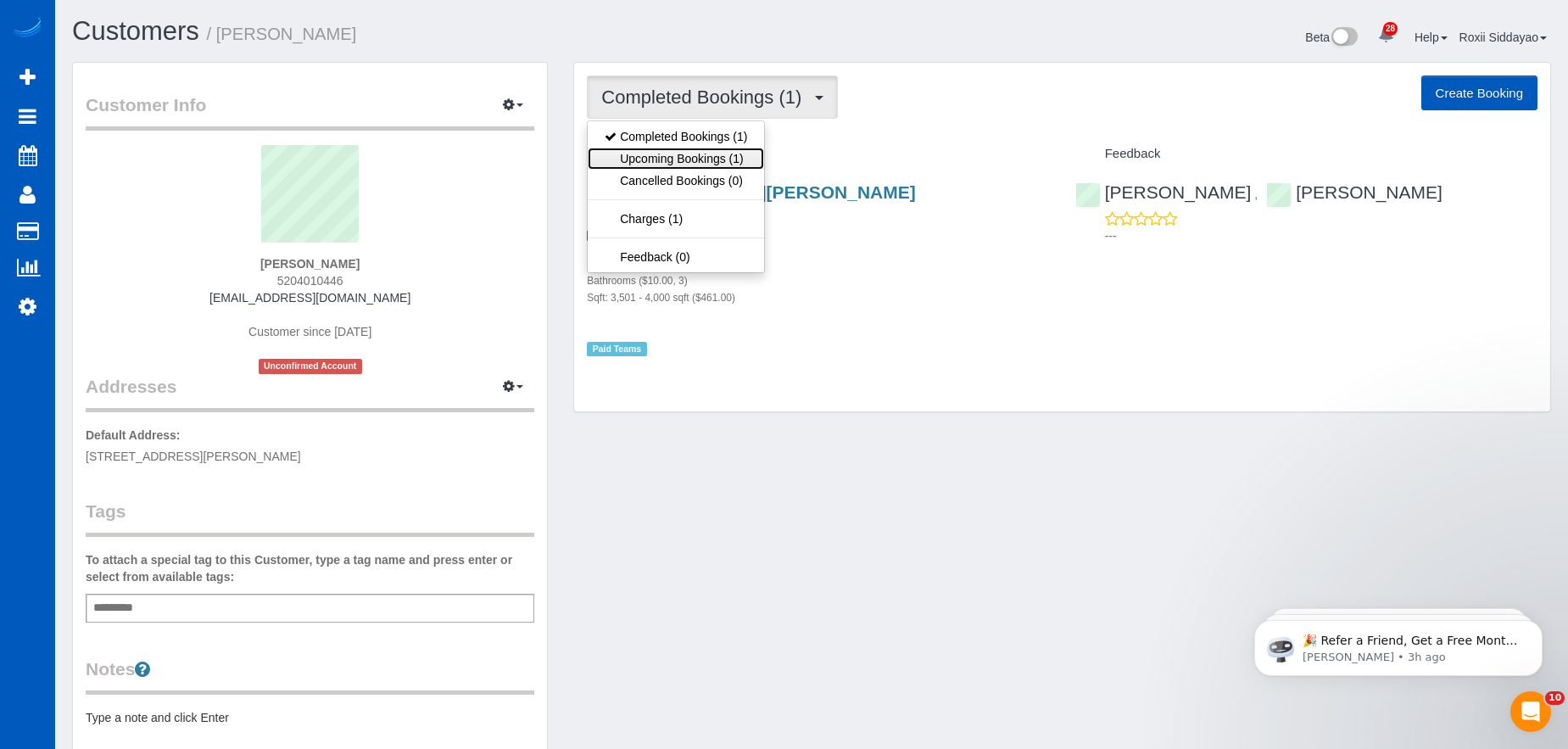
click at [688, 156] on link "Upcoming Bookings (1)" at bounding box center [676, 159] width 177 height 22
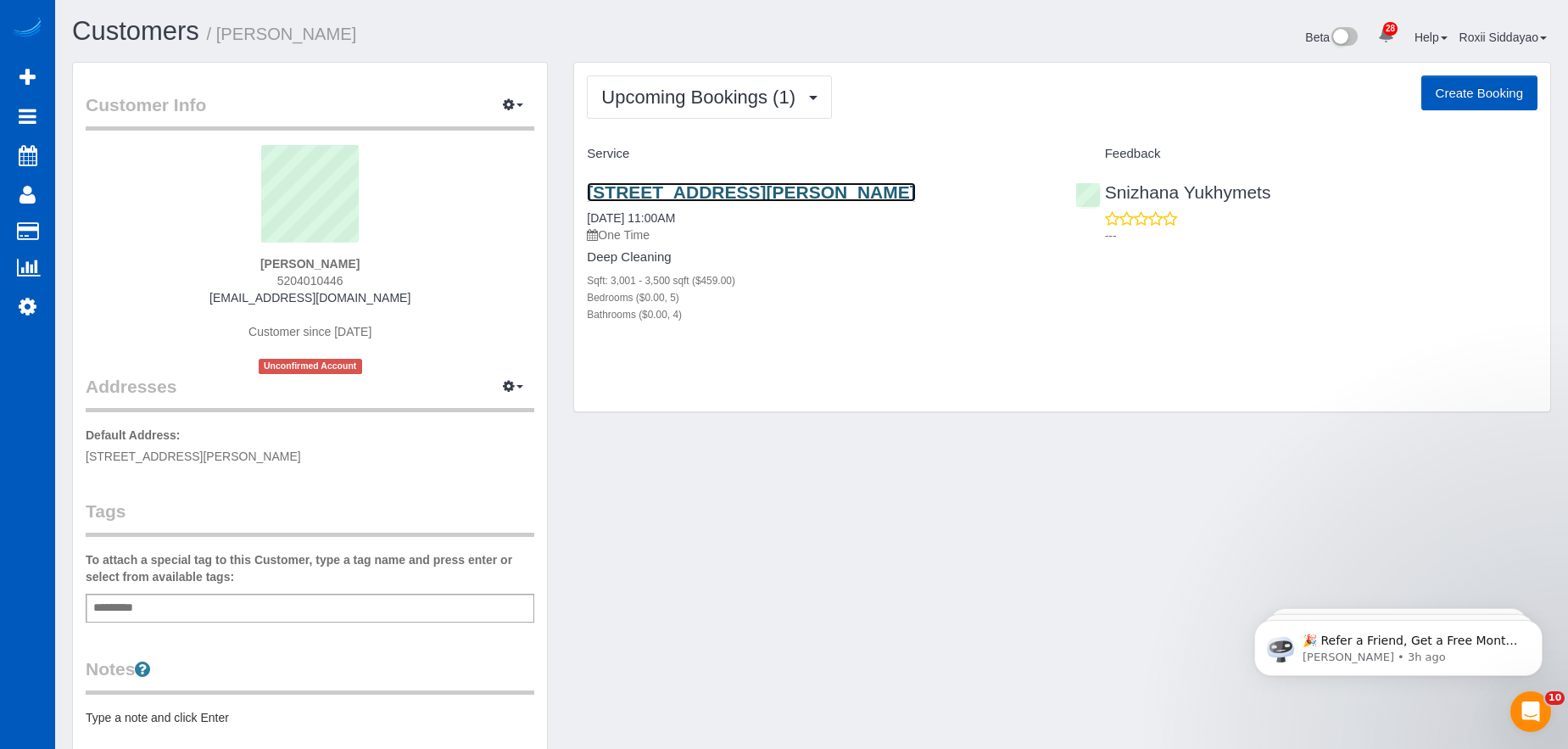
click at [726, 192] on link "806 N Knudson St, Liberty Lake, WA 99019" at bounding box center [751, 192] width 329 height 20
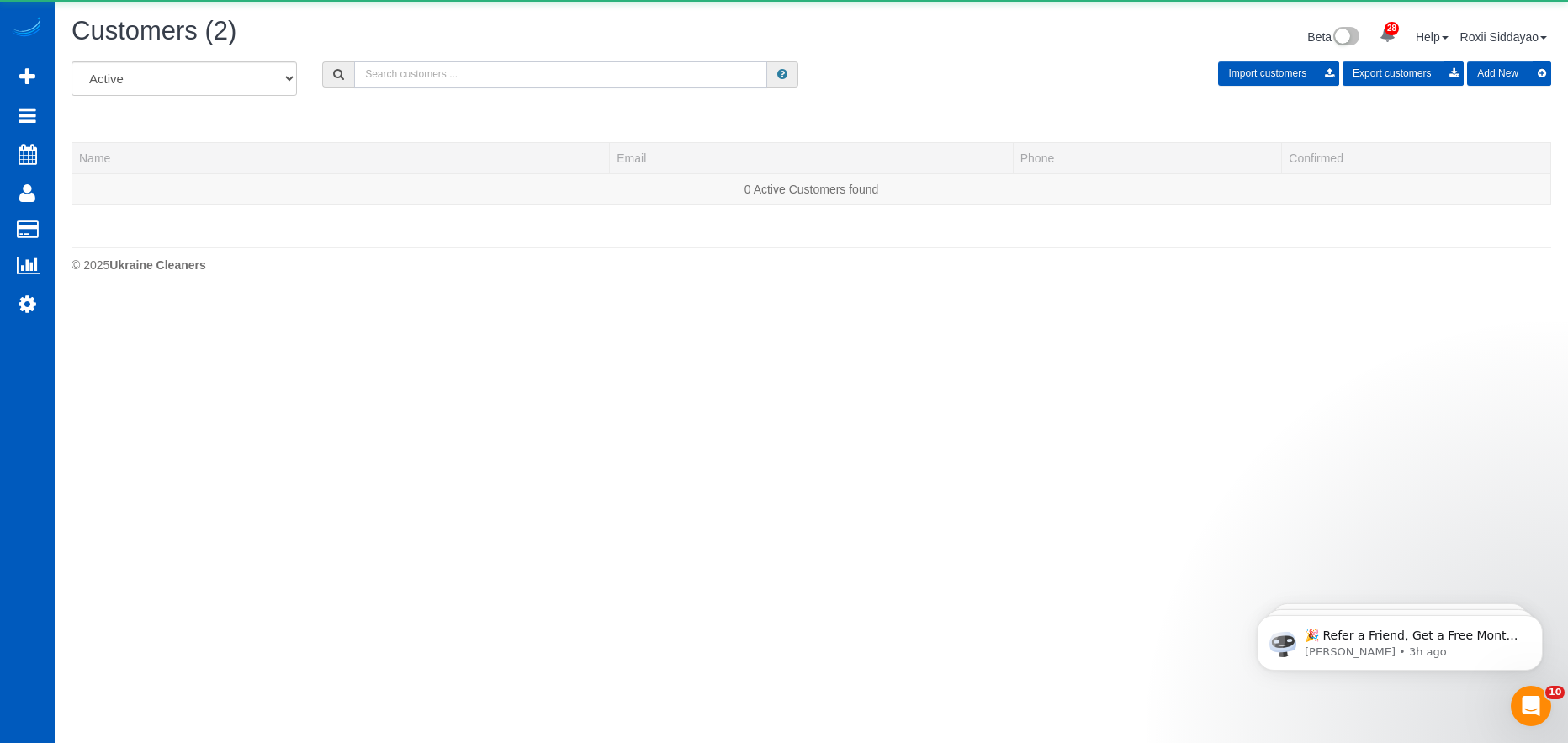
click at [443, 76] on input "text" at bounding box center [560, 74] width 413 height 26
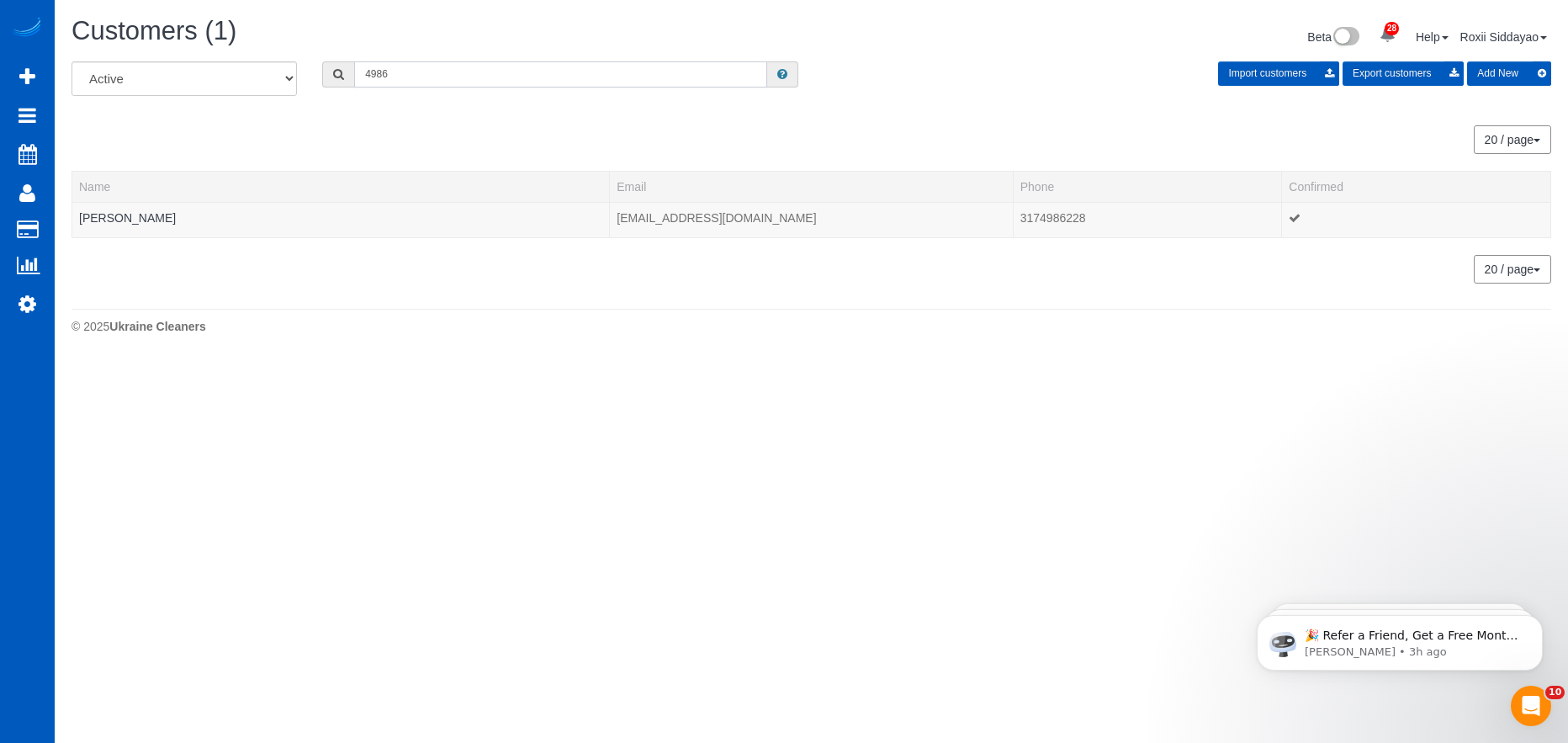
click at [406, 71] on input "4986" at bounding box center [560, 74] width 413 height 26
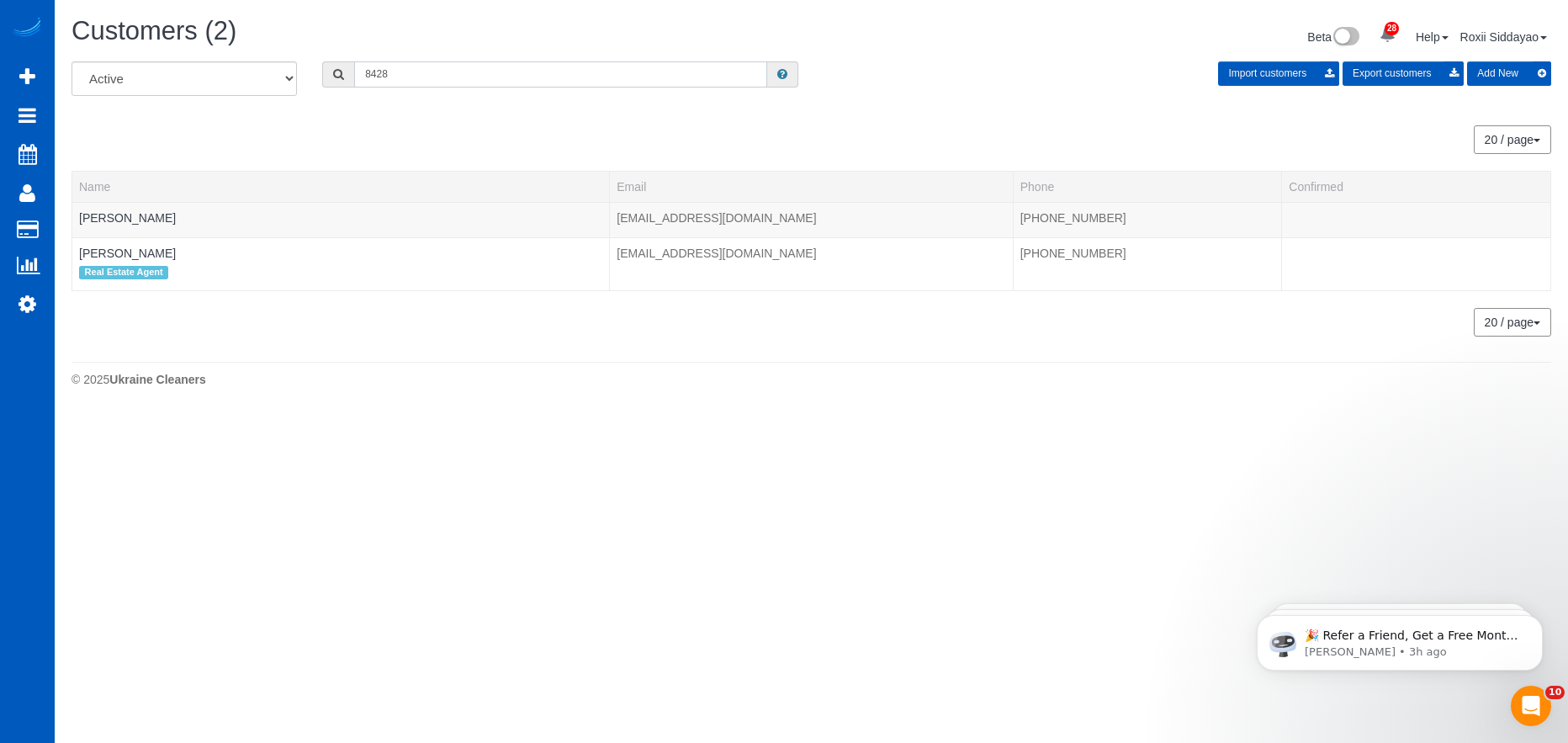
type input "8428"
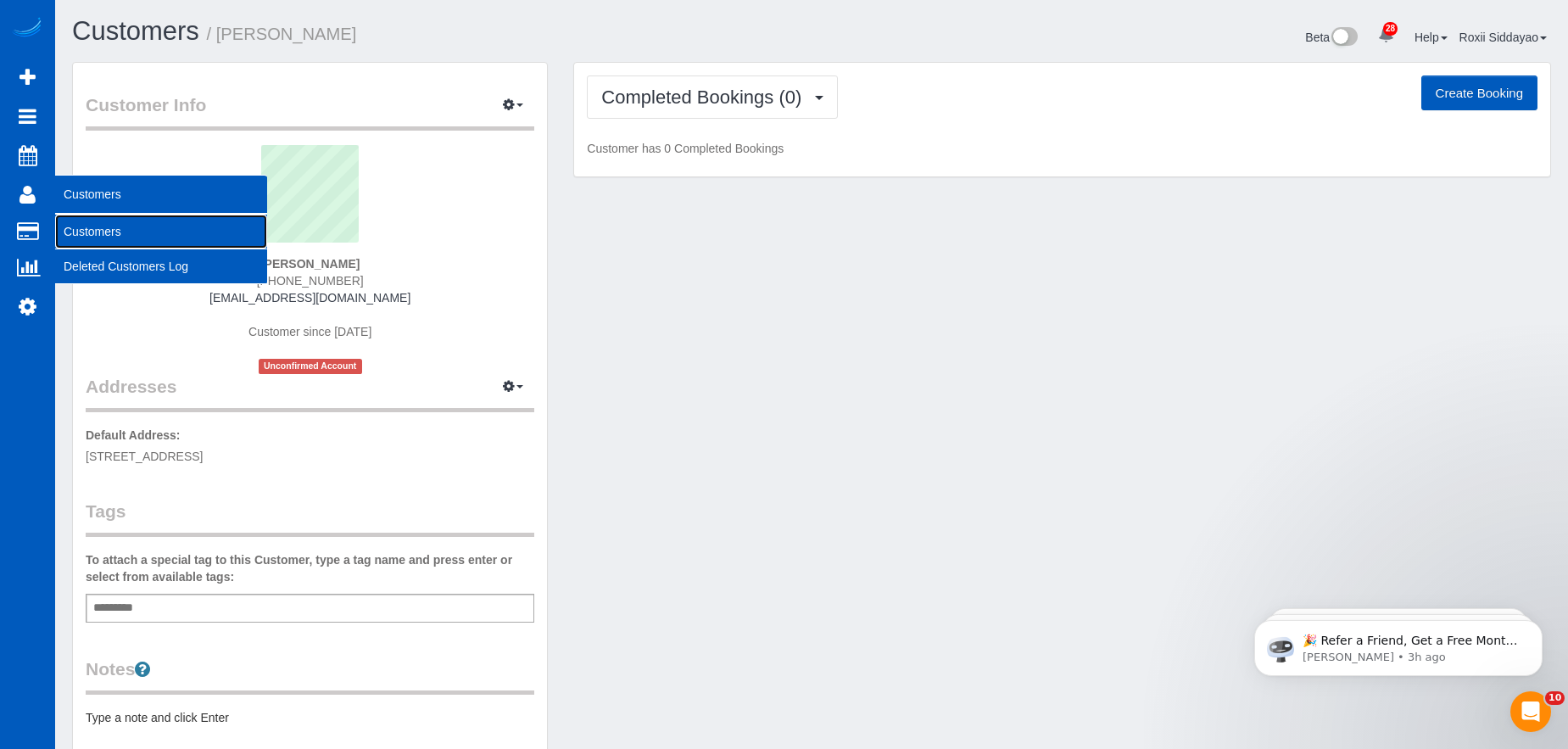
click at [87, 225] on link "Customers" at bounding box center [160, 232] width 212 height 34
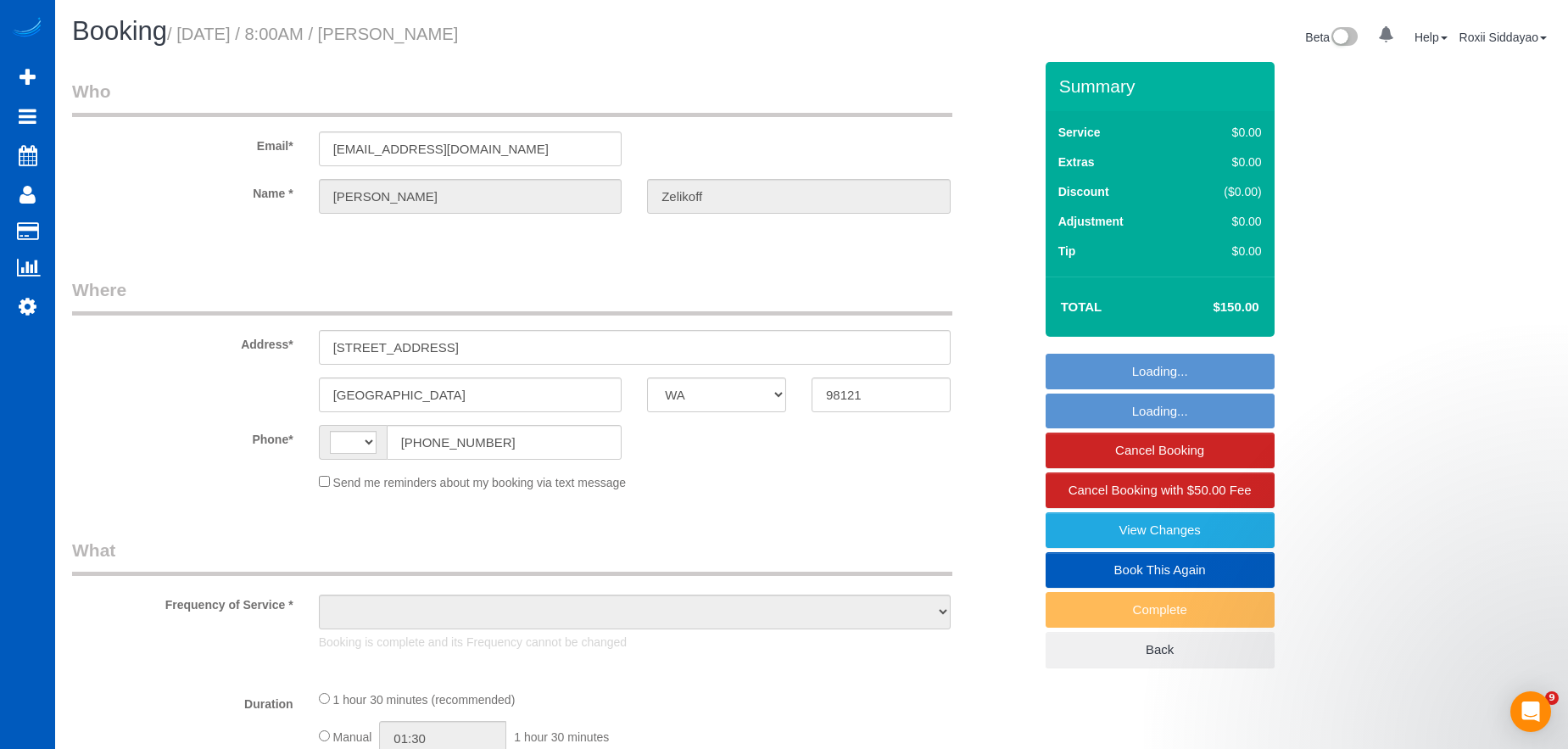
select select "WA"
select select "string:US"
select select "199"
select select "2"
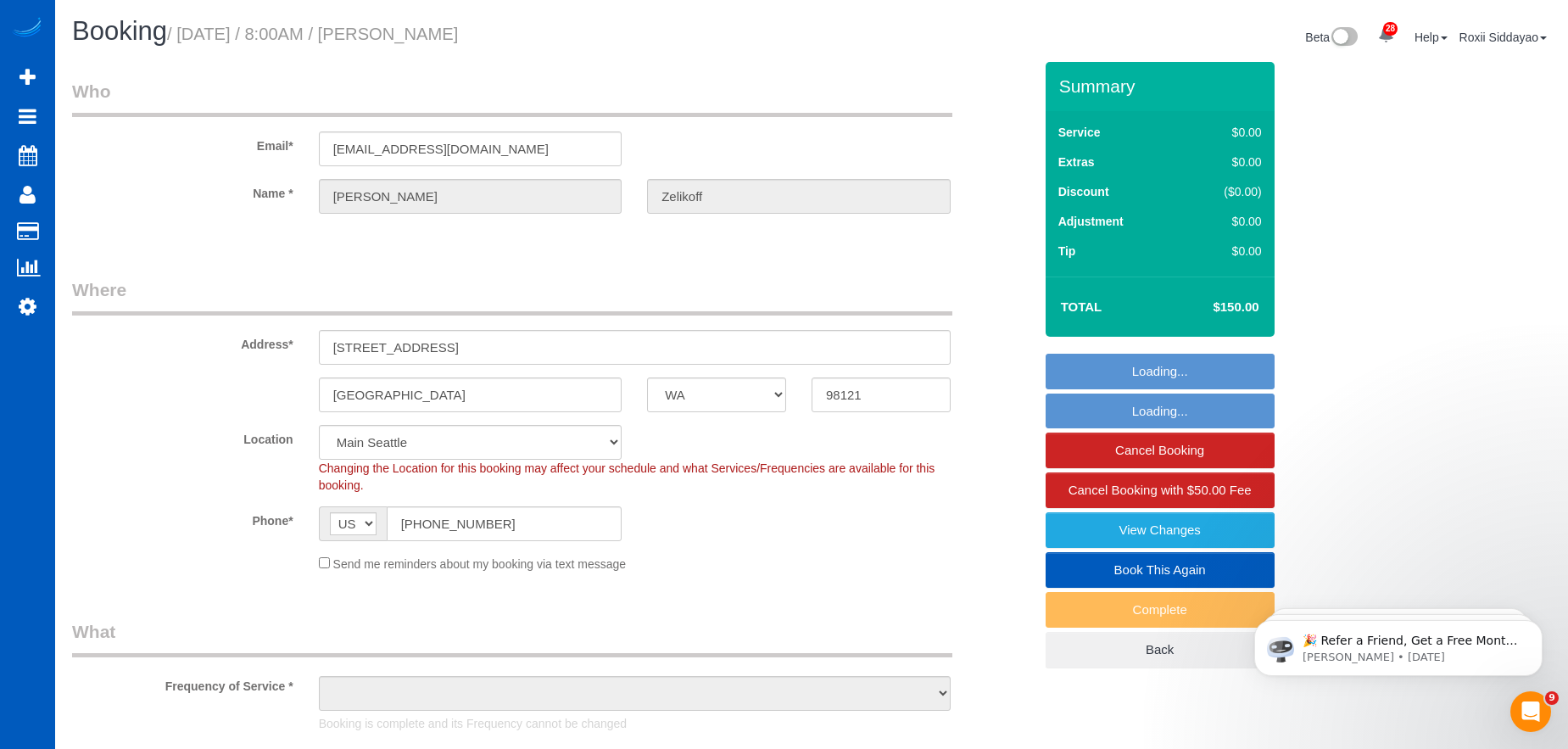
select select "object:1059"
select select "string:fspay-5870e59b-15e0-4780-b153-68cc090e1b5c"
select select "spot1"
select select "object:1170"
click at [1153, 529] on link "View Changes" at bounding box center [1160, 530] width 229 height 36
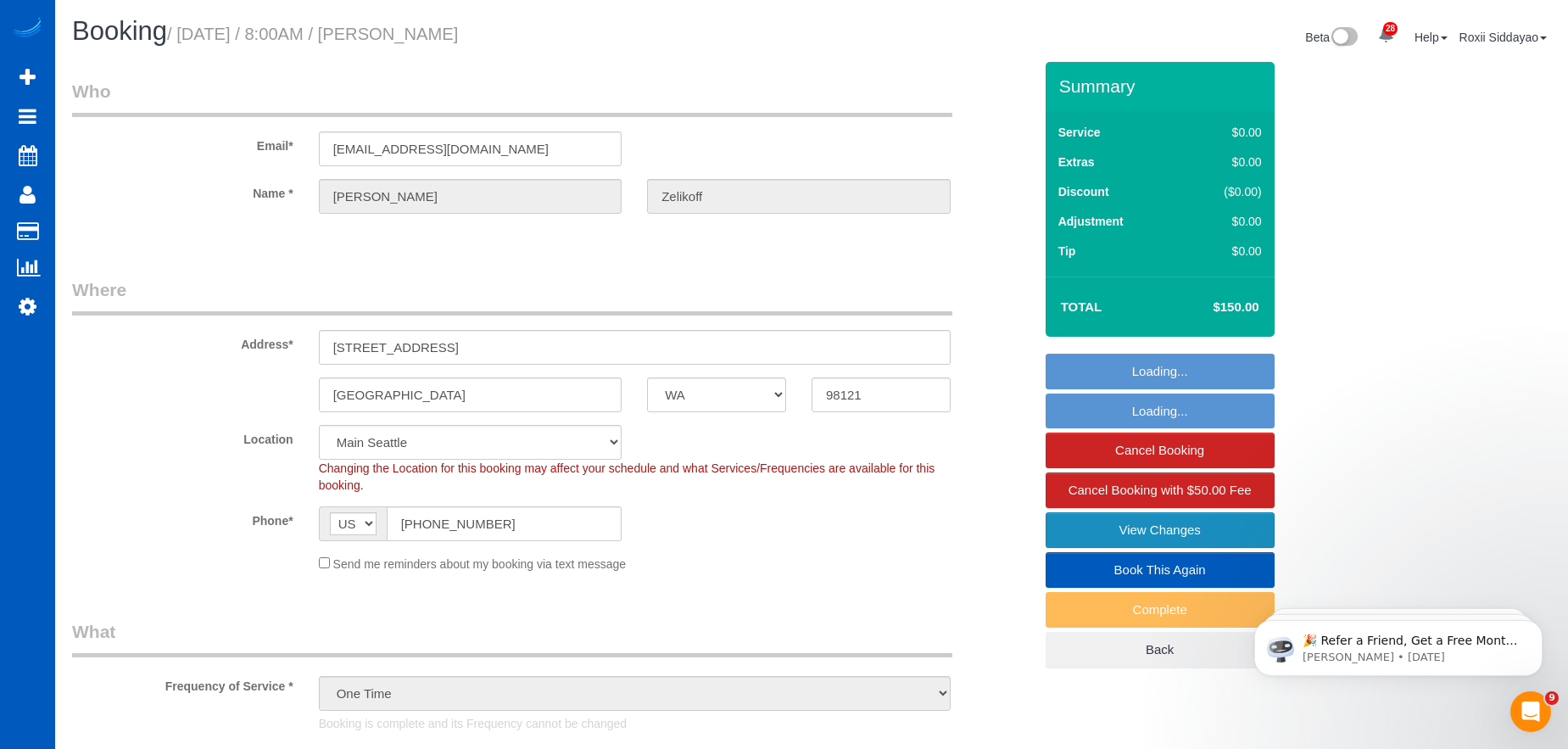
select select "2"
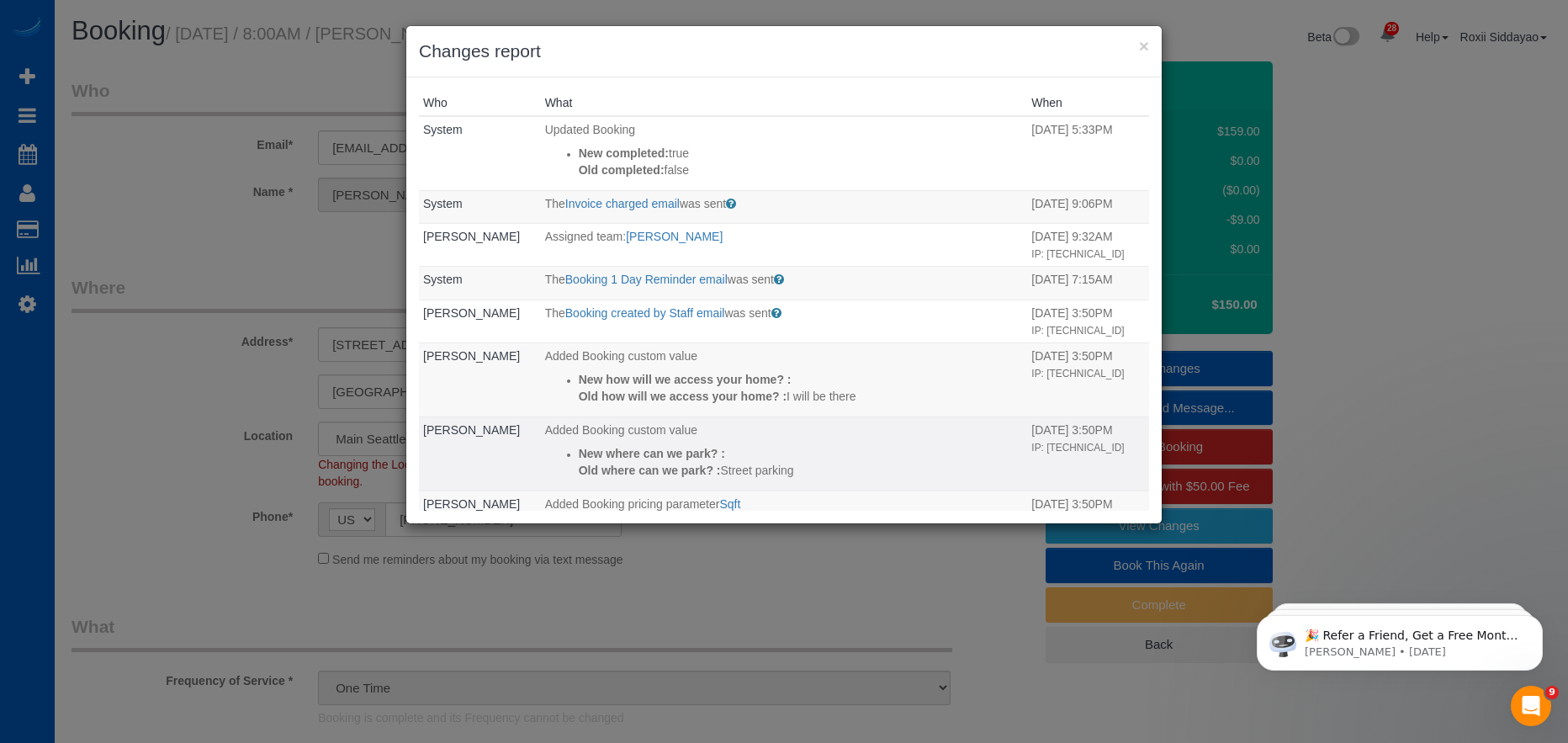
scroll to position [252, 0]
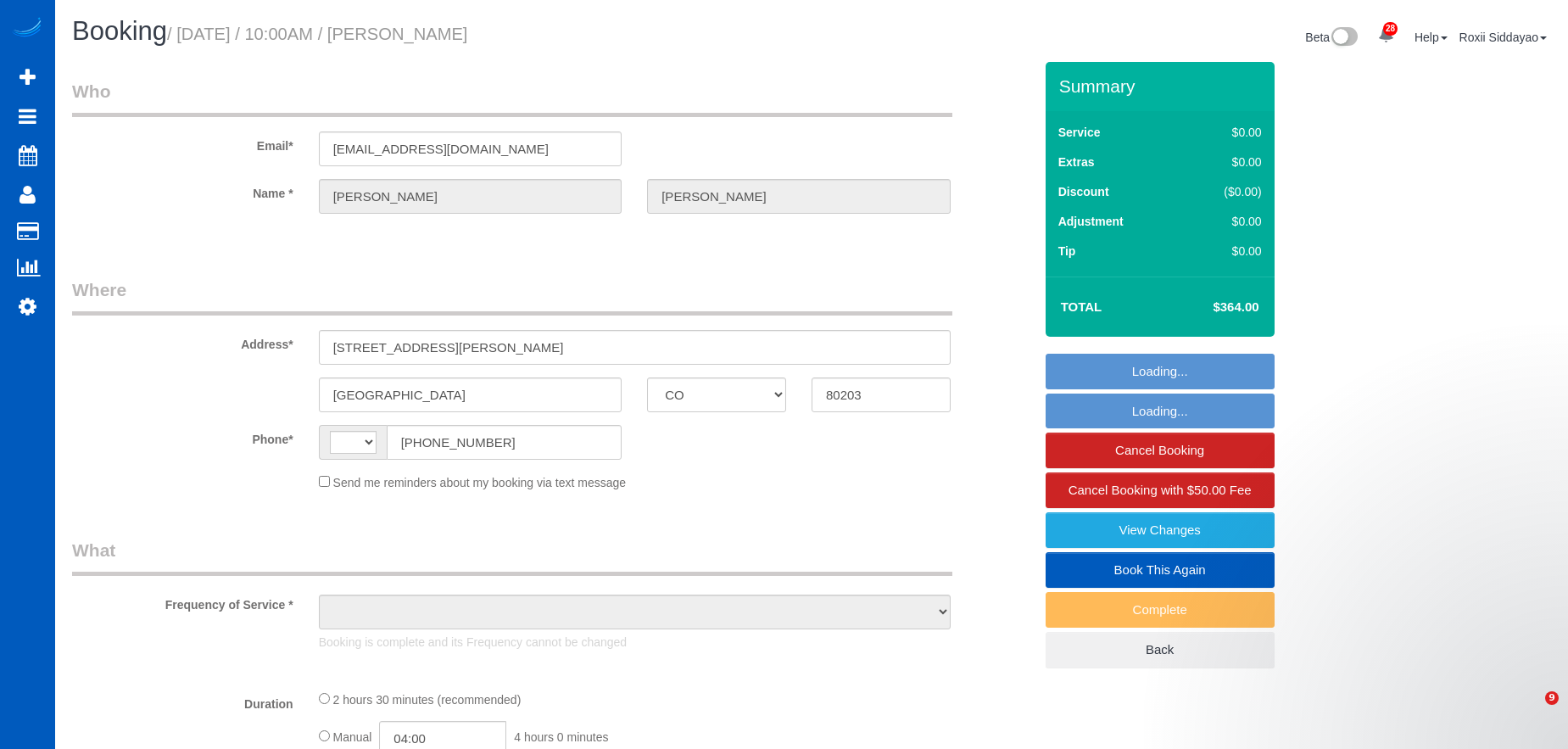
select select "CO"
select select "string:US"
select select "object:571"
select select "string:fspay-a28fbcb9-c2f1-49e8-b90a-7b73ba0507a8"
select select "spot1"
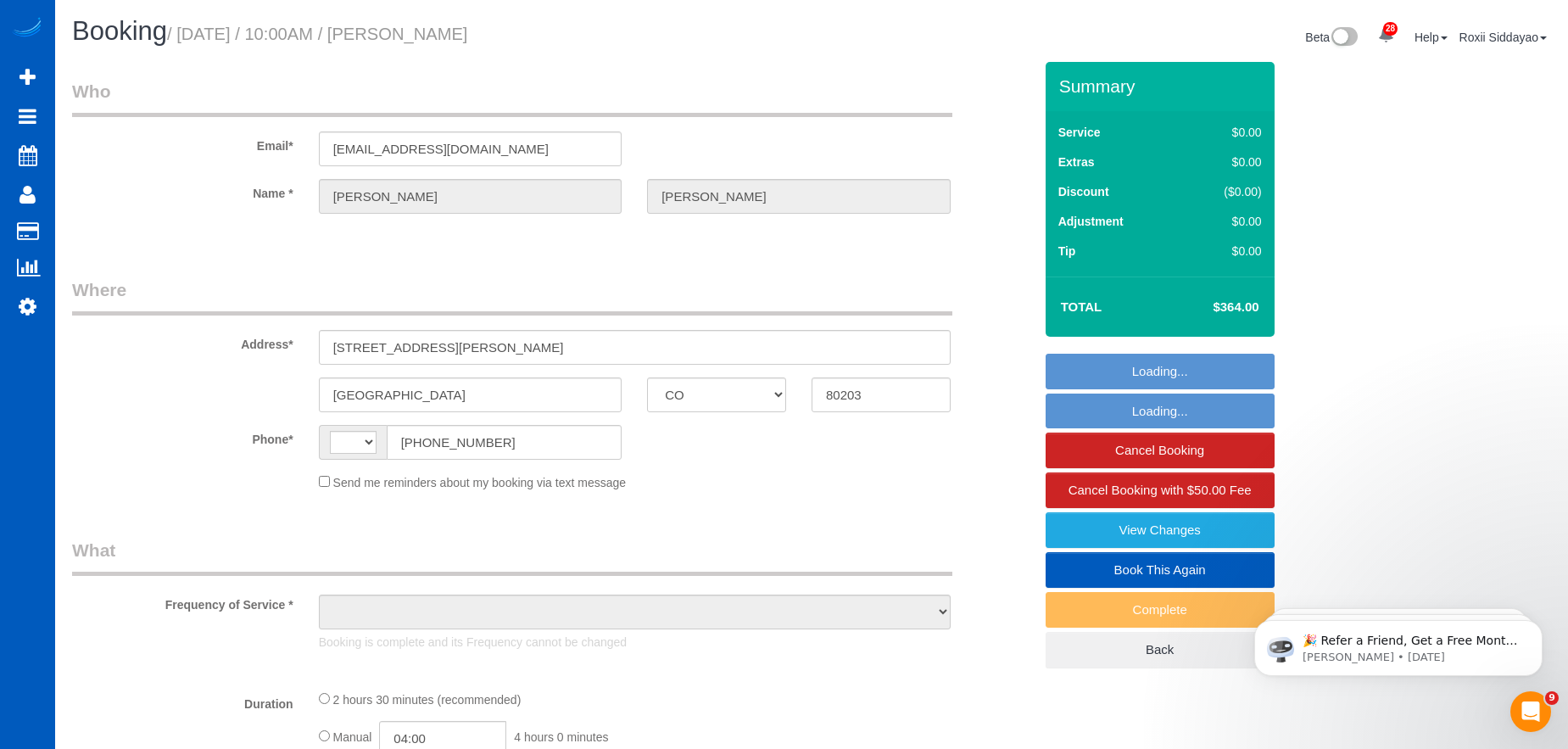
select select "number:8"
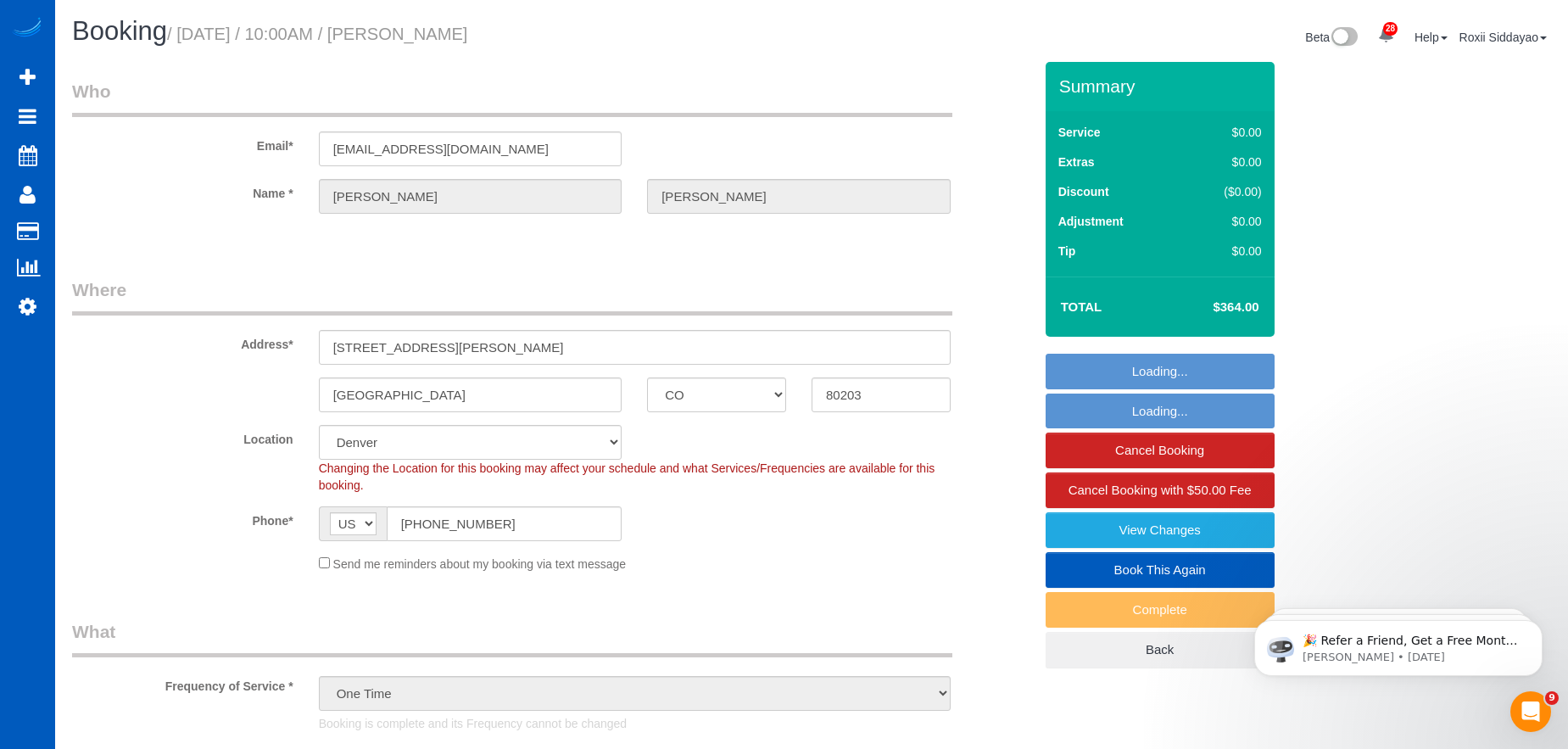
select select "object:970"
select select "199"
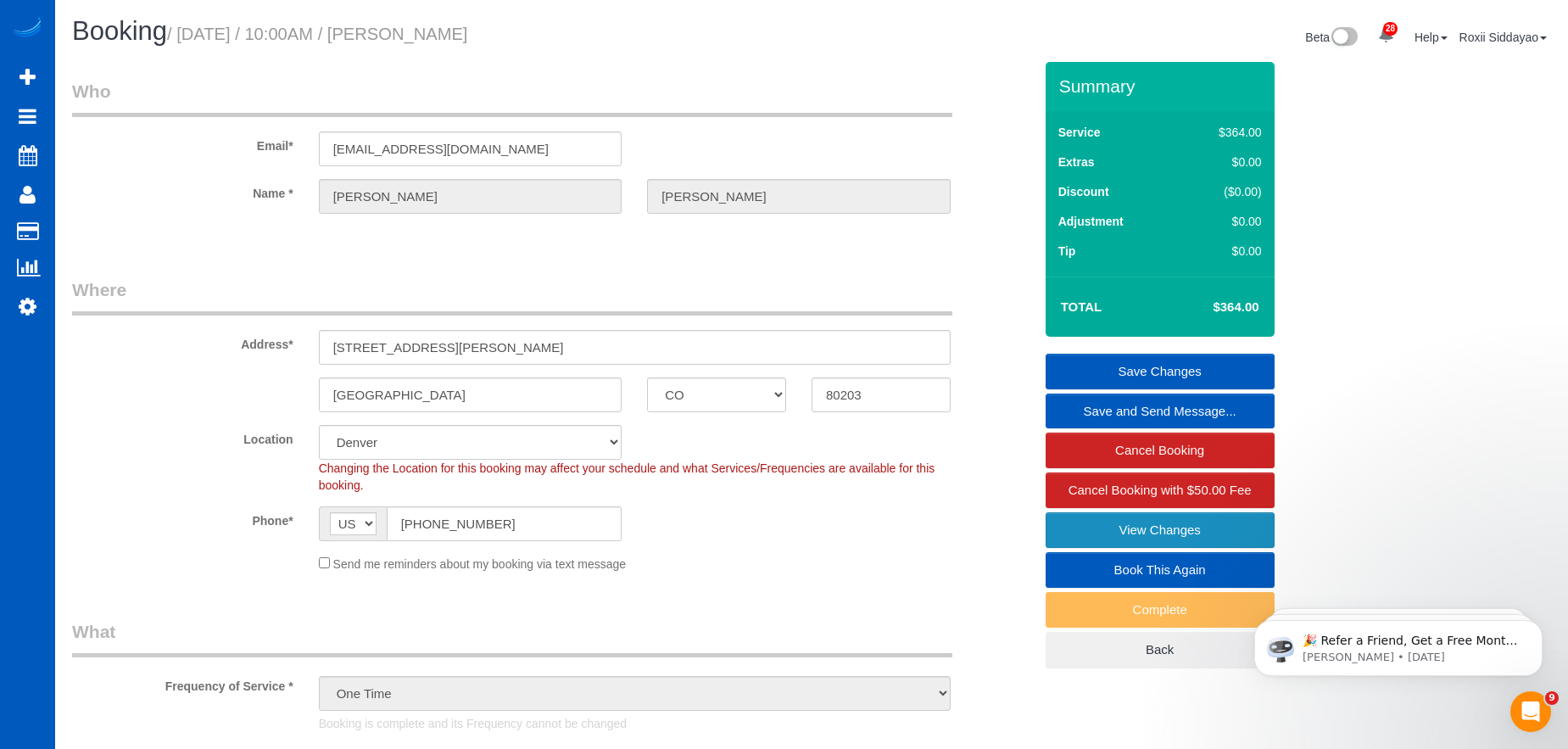
click at [1156, 529] on link "View Changes" at bounding box center [1160, 530] width 229 height 36
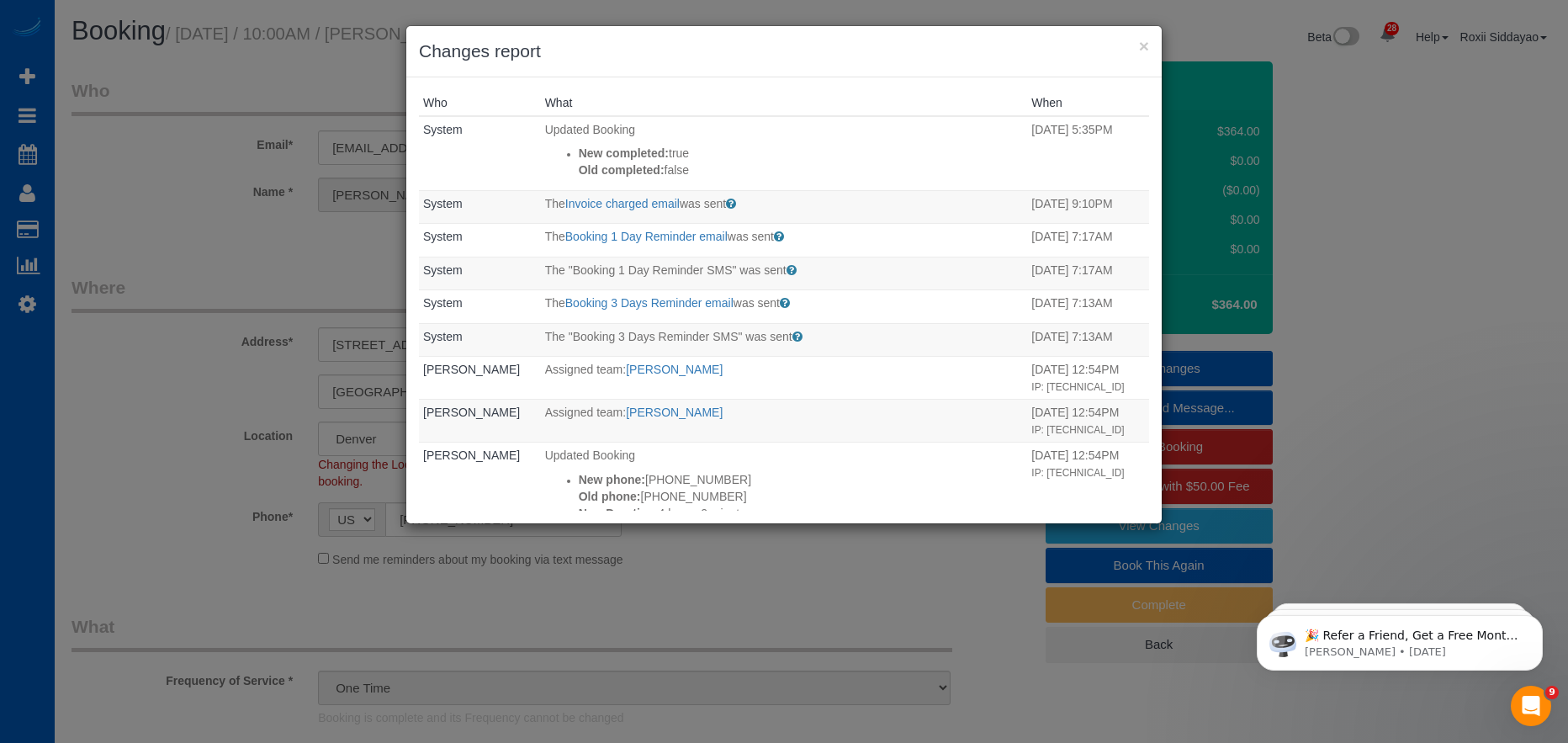
click at [149, 369] on div "× Changes report Who What When System Updated Booking New completed: true Old c…" at bounding box center [784, 371] width 1568 height 743
click at [1142, 49] on button "×" at bounding box center [1144, 45] width 10 height 18
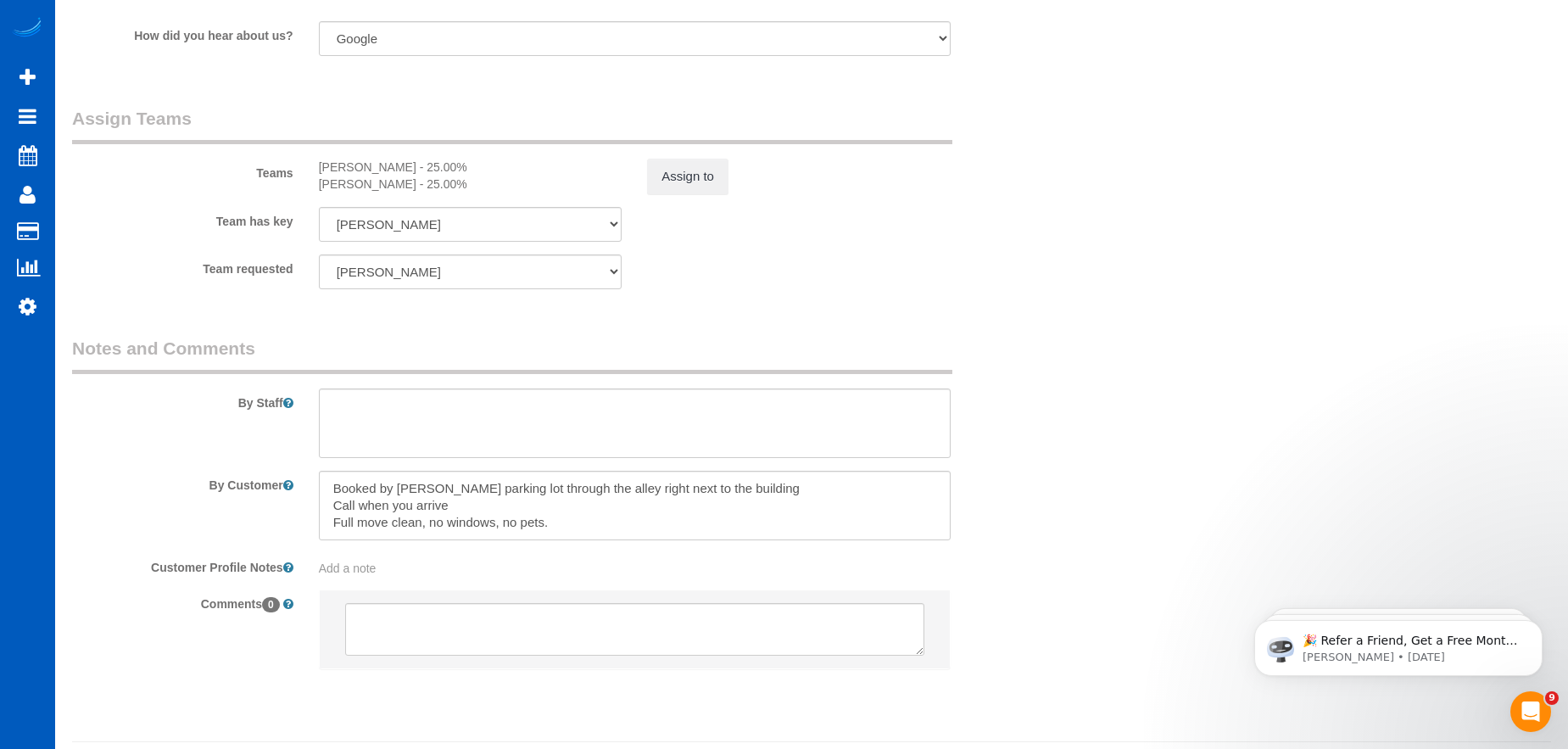
scroll to position [2119, 0]
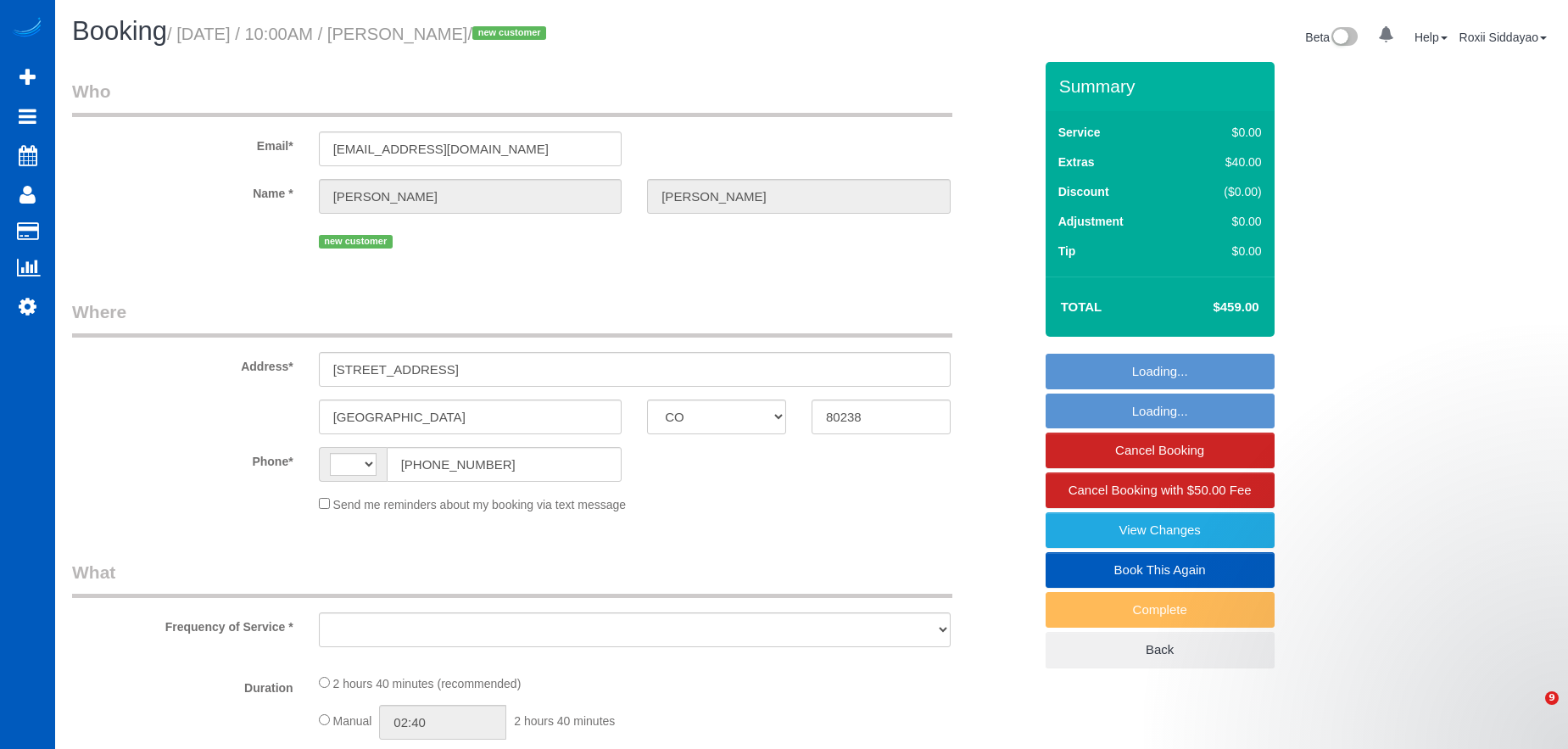
select select "CO"
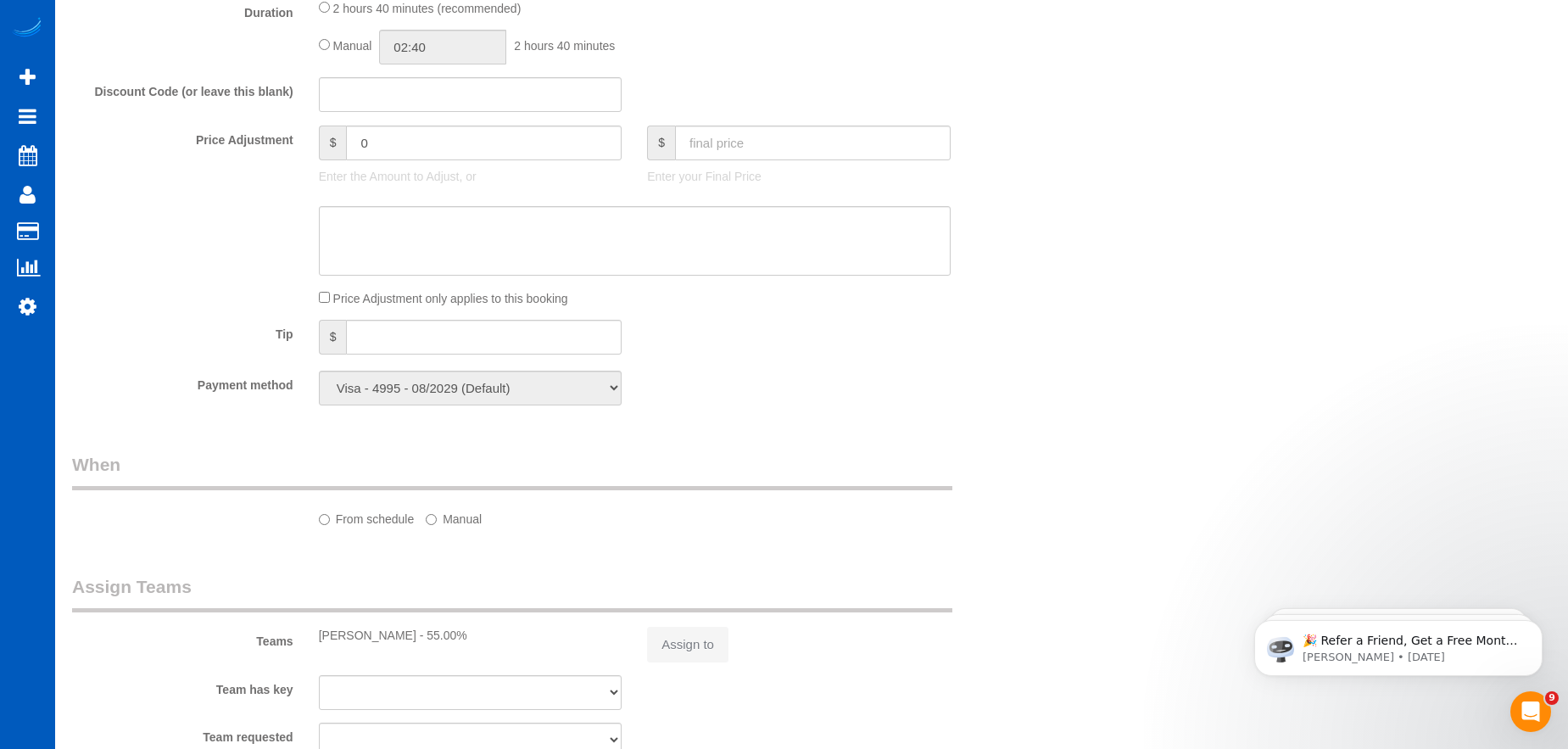
select select "string:US"
select select "object:922"
select select "spot1"
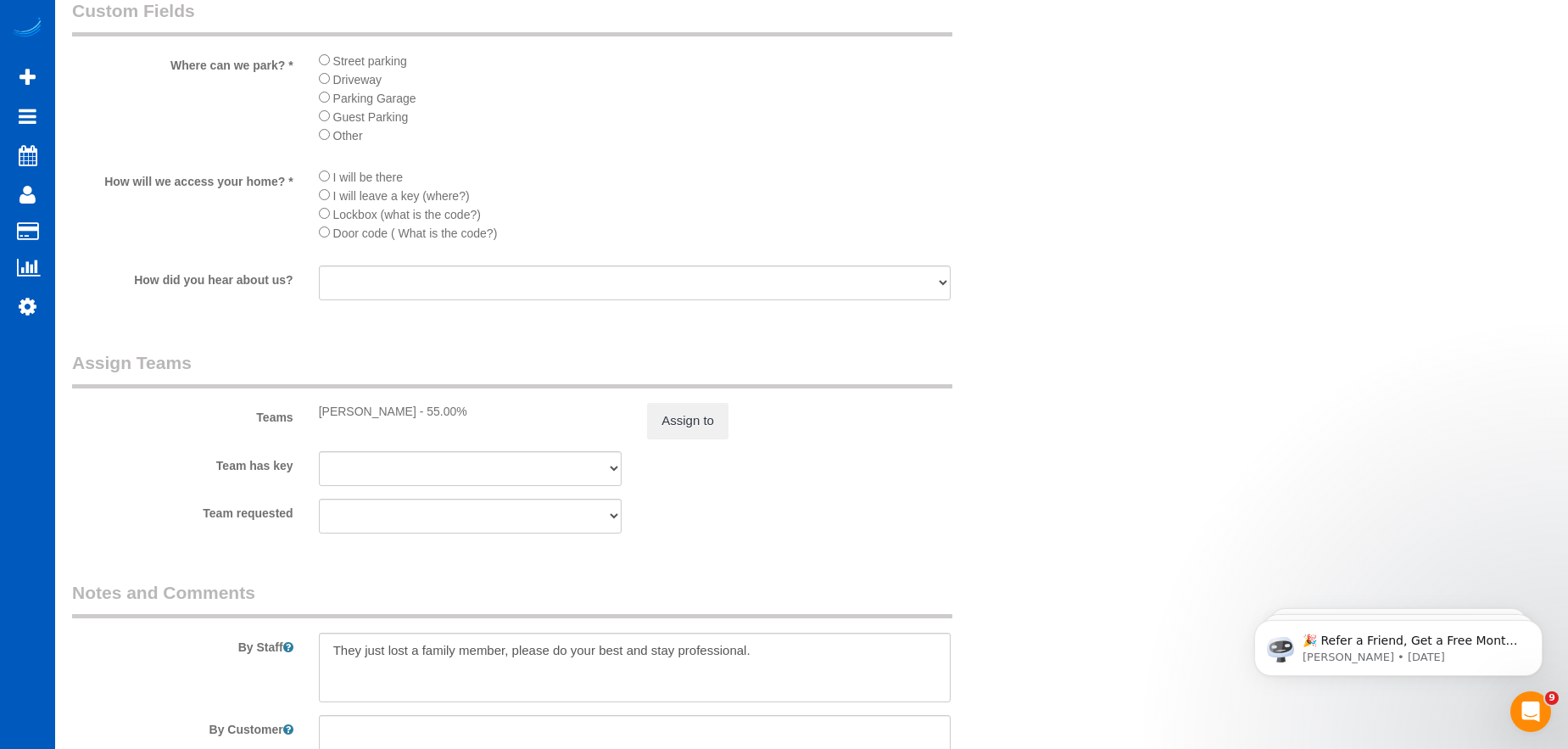
select select "object:1107"
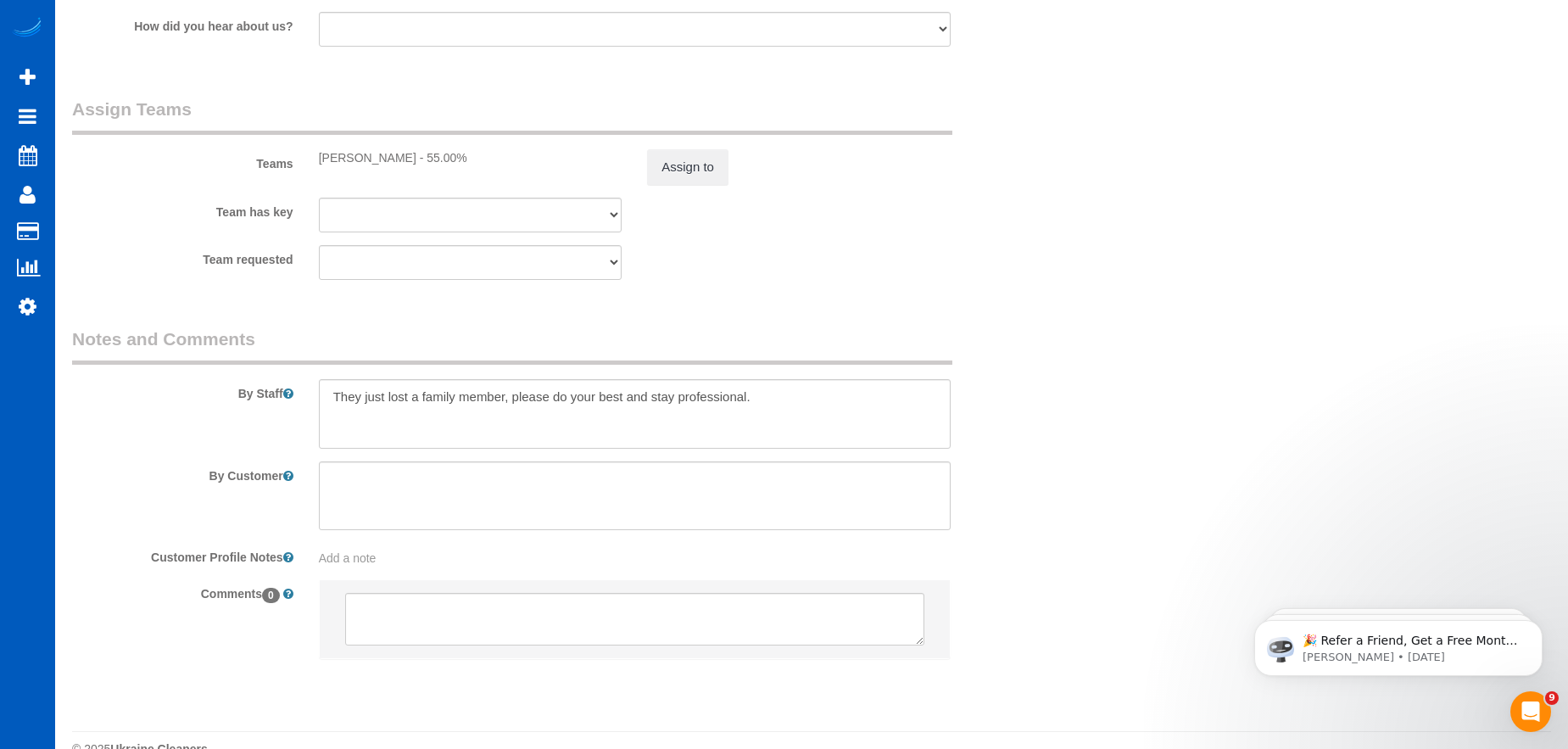
select select "199"
select select "2501"
select select "3"
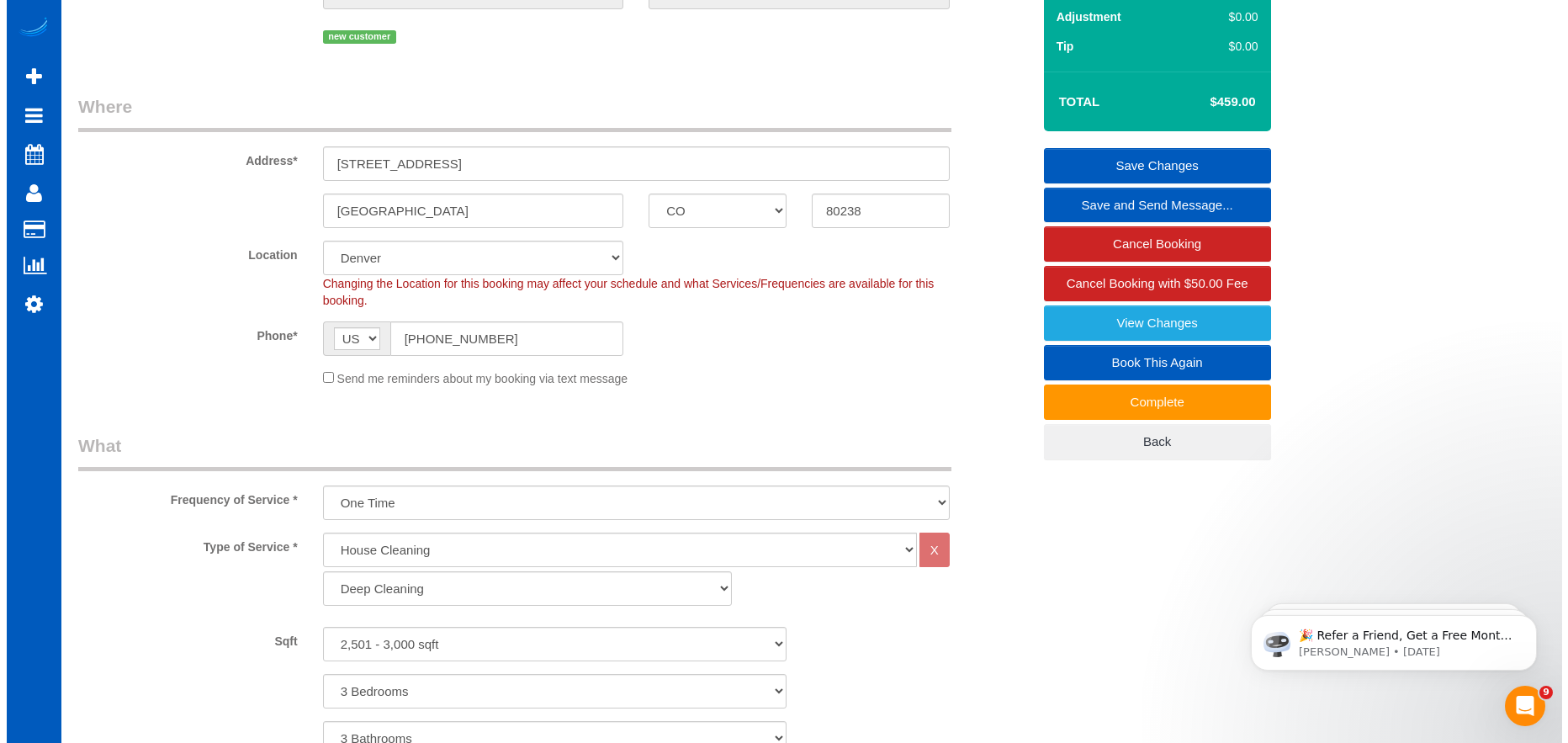
scroll to position [171, 0]
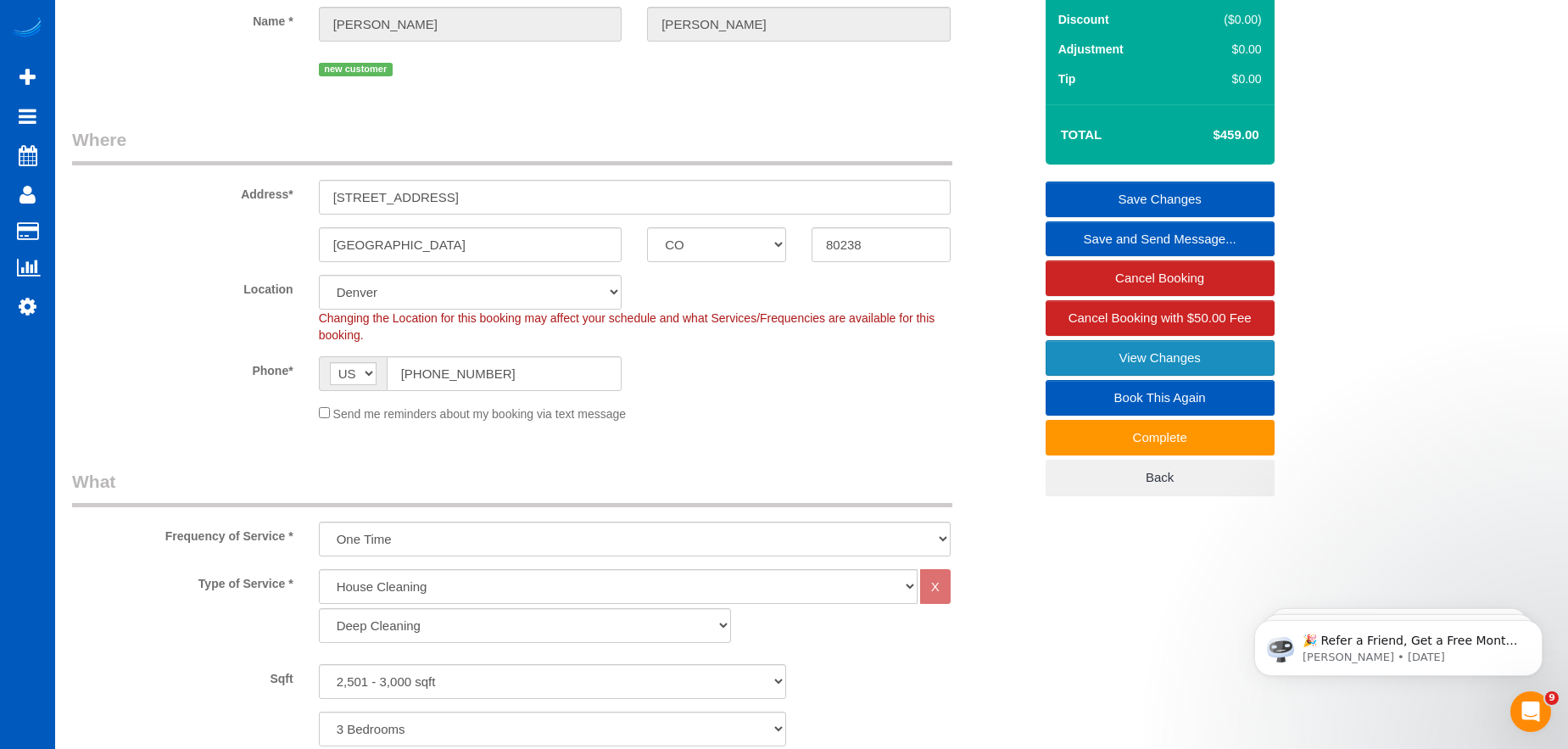
click at [1101, 351] on link "View Changes" at bounding box center [1160, 358] width 229 height 36
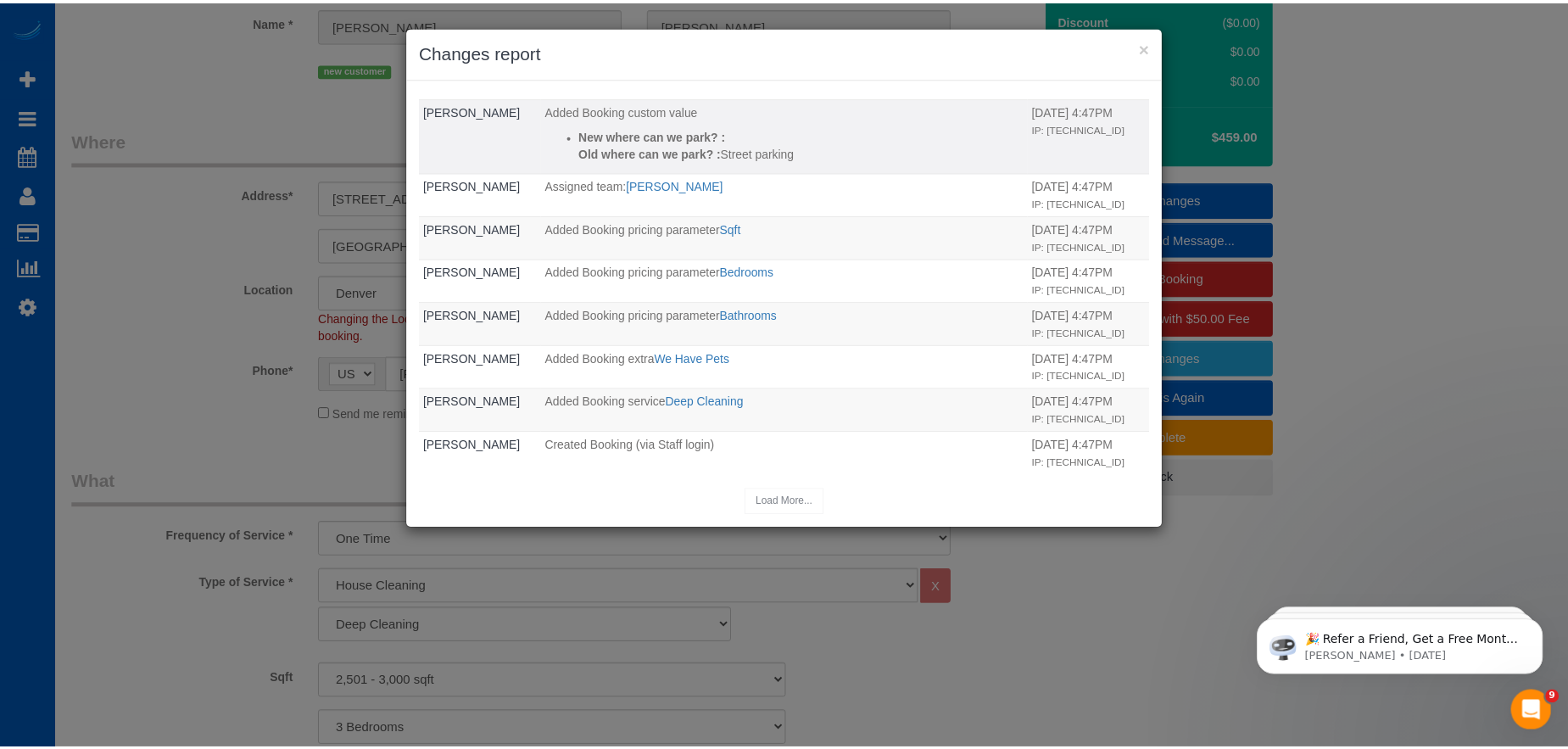
scroll to position [307, 0]
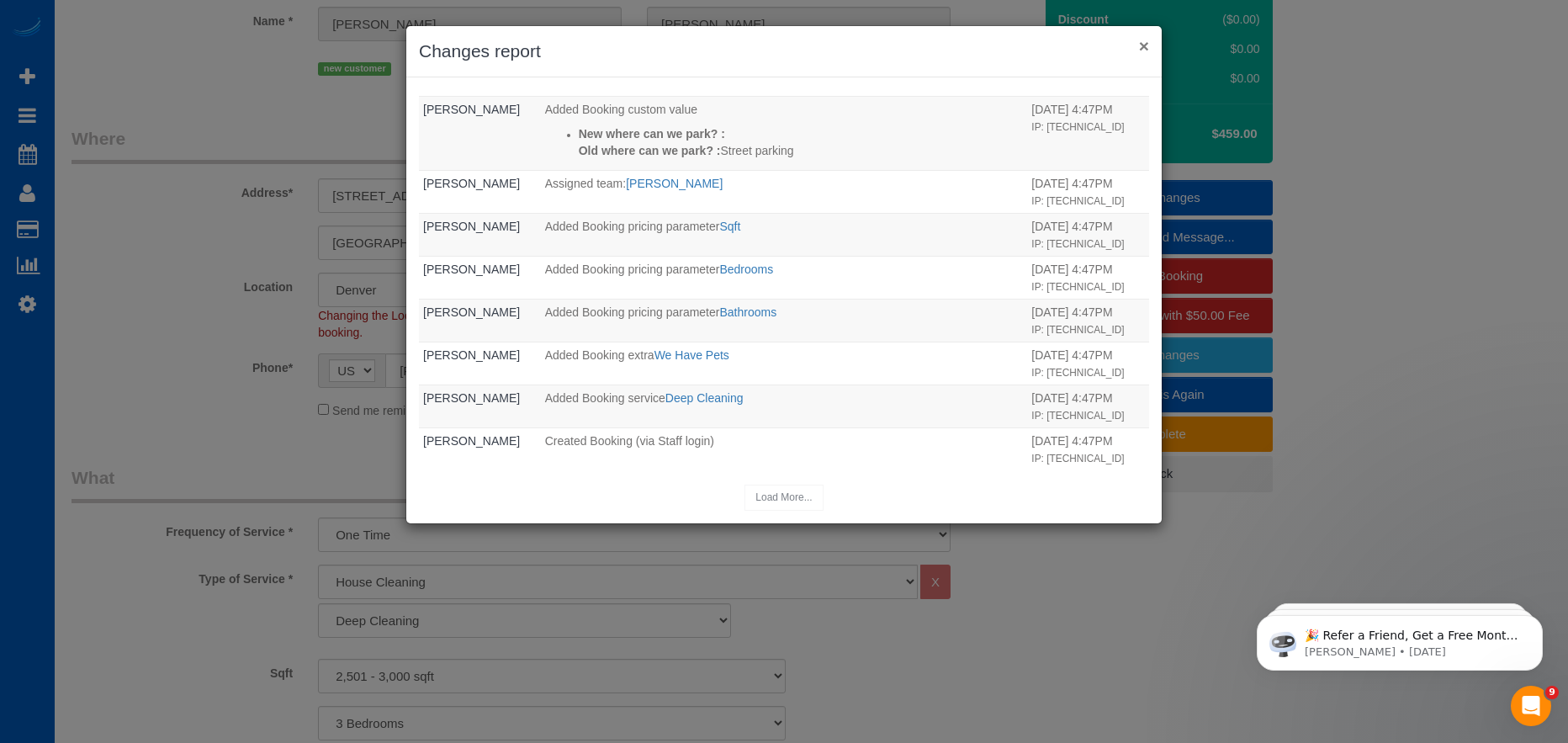
click at [1144, 43] on button "×" at bounding box center [1144, 45] width 10 height 18
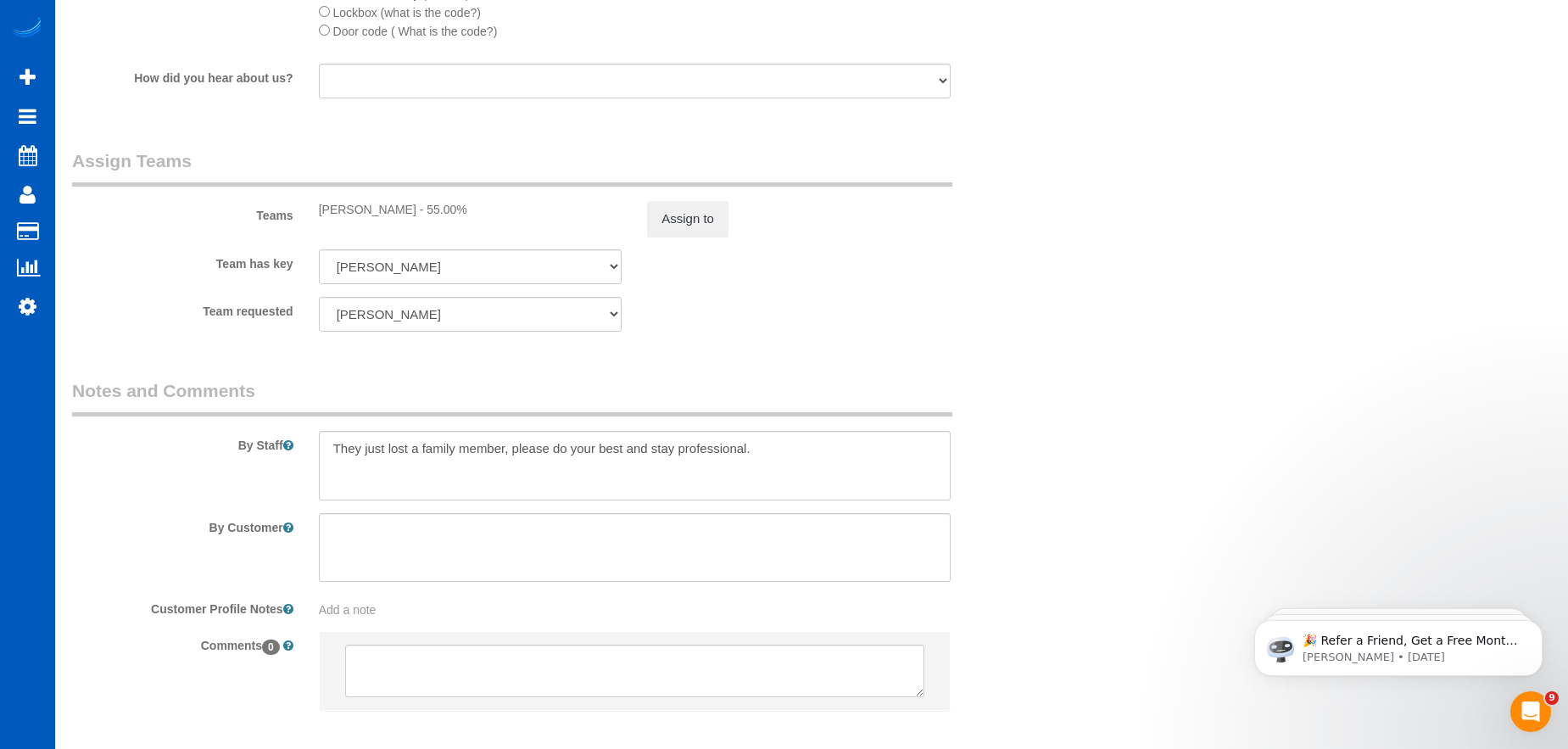
scroll to position [2208, 0]
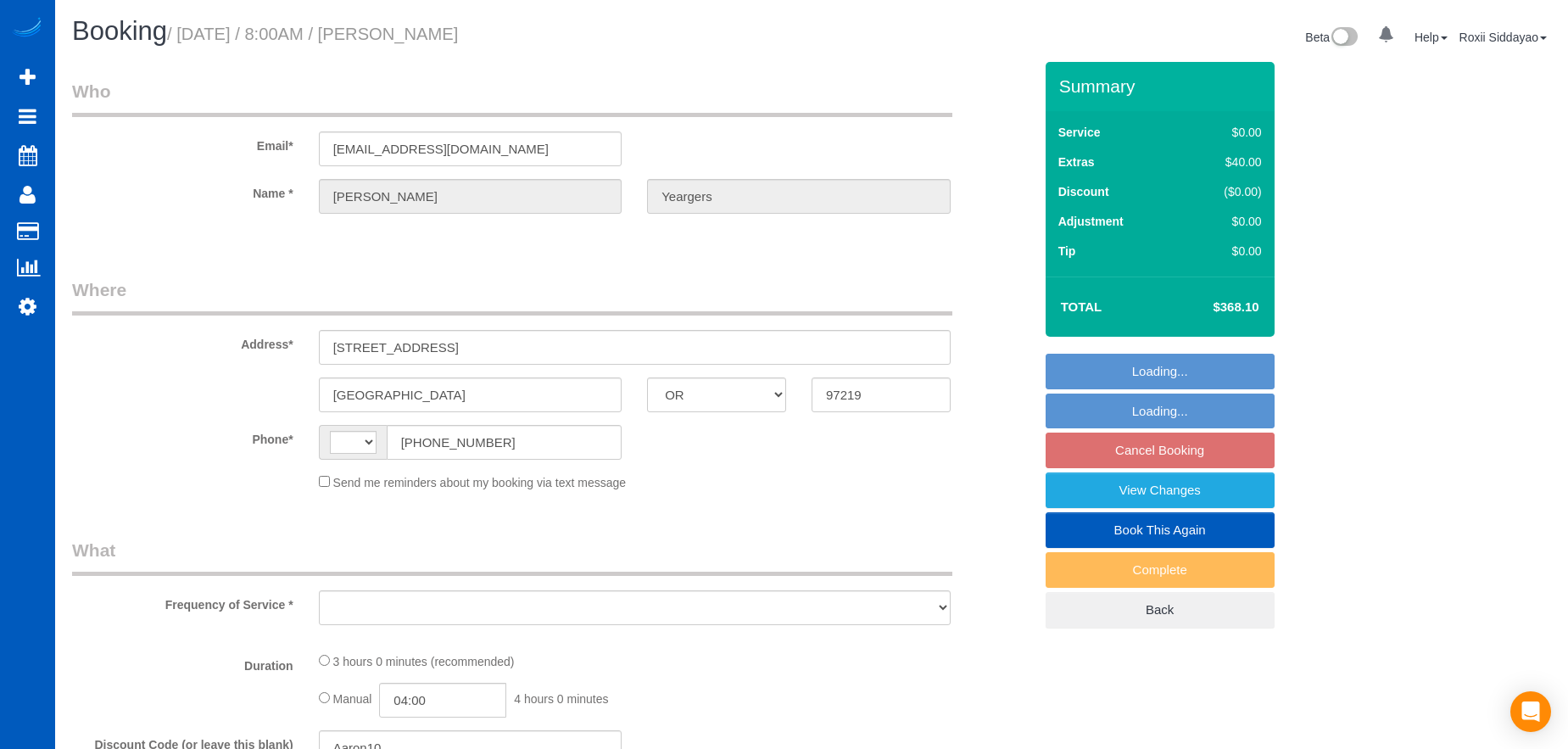
select select "OR"
select select "string:fspay-701d7790-7ff8-4988-aed8-ad919ba0572c"
select select "object:487"
select select "string:[GEOGRAPHIC_DATA]"
select select "199"
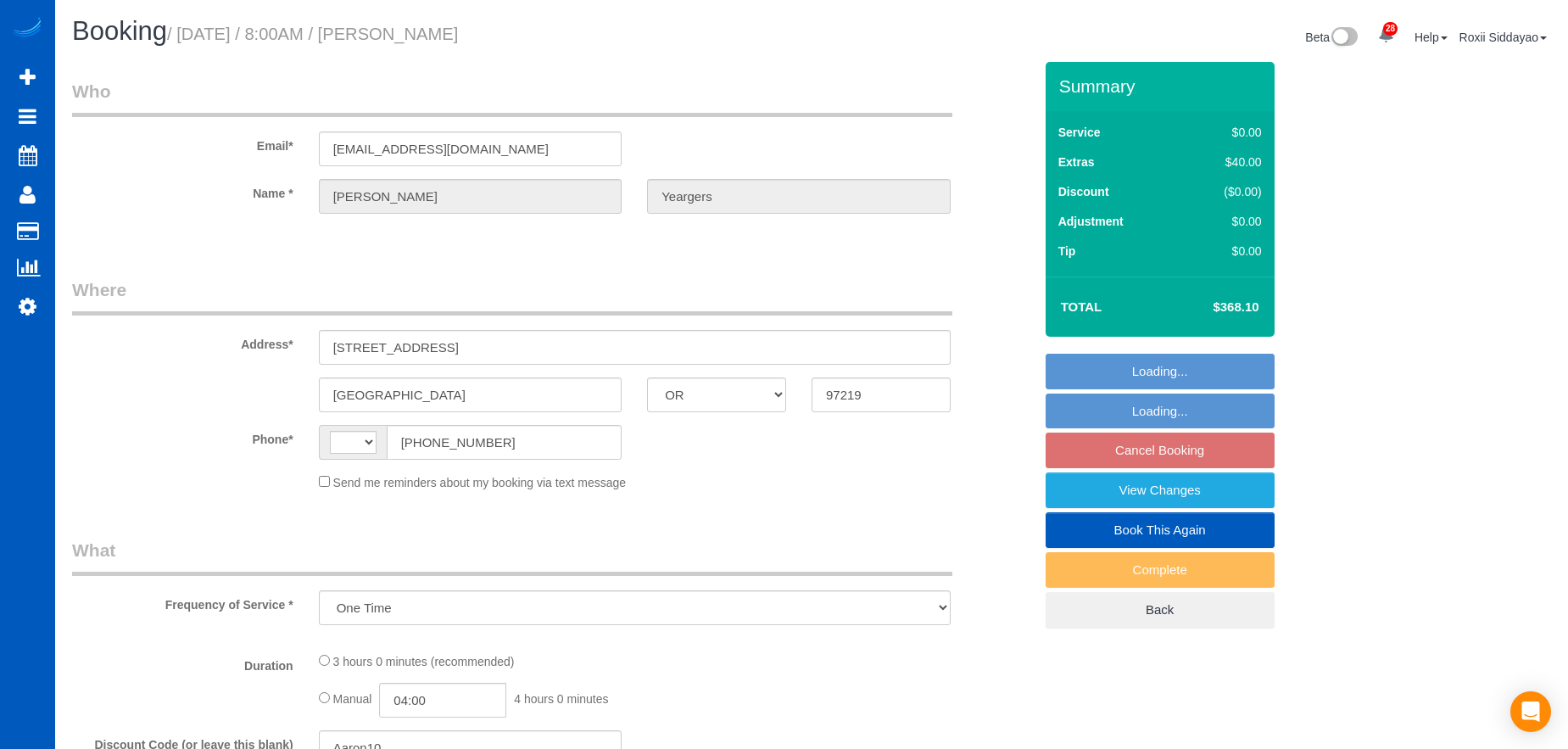
select select "2001"
select select "4"
select select "3"
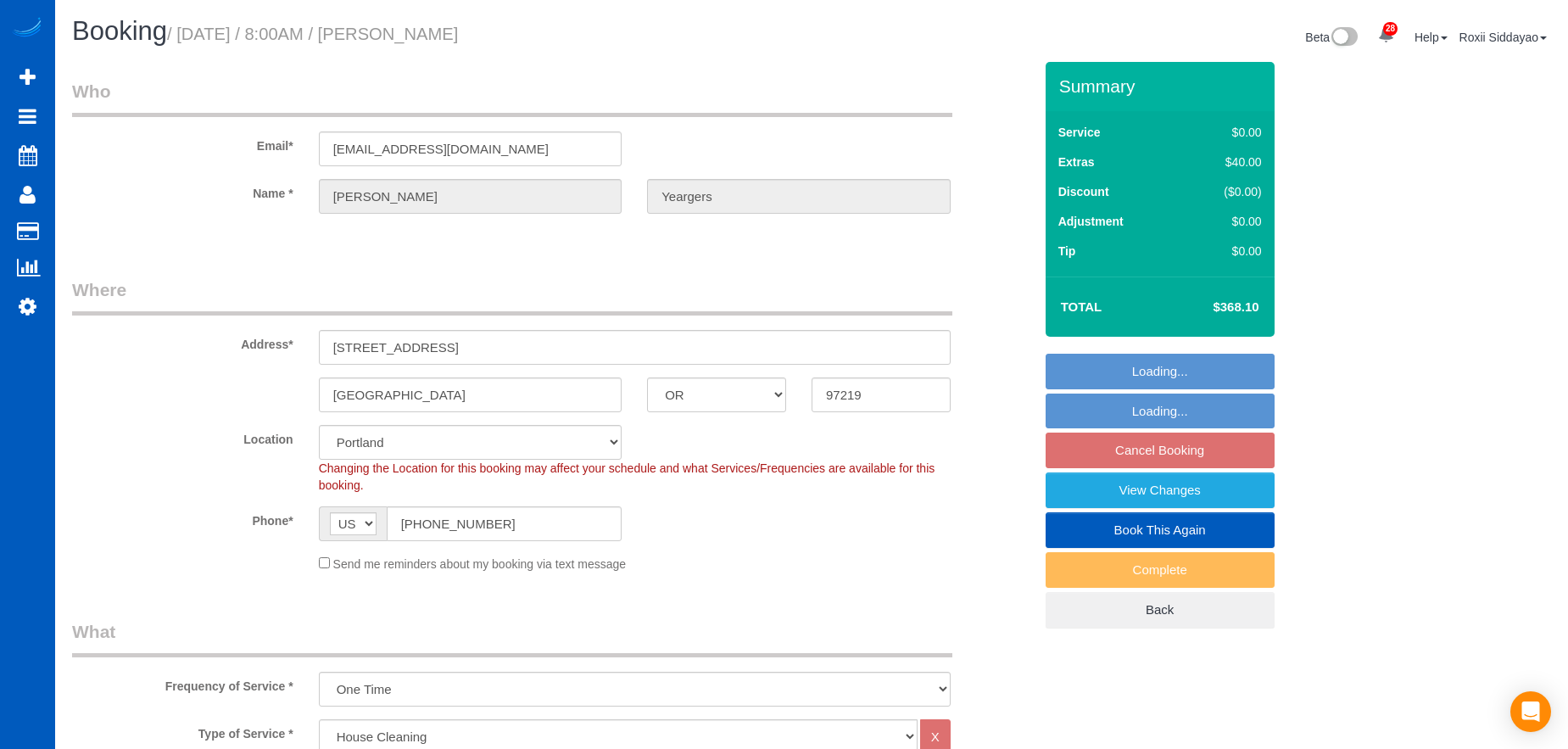
select select "spot1"
select select "2001"
select select "4"
select select "3"
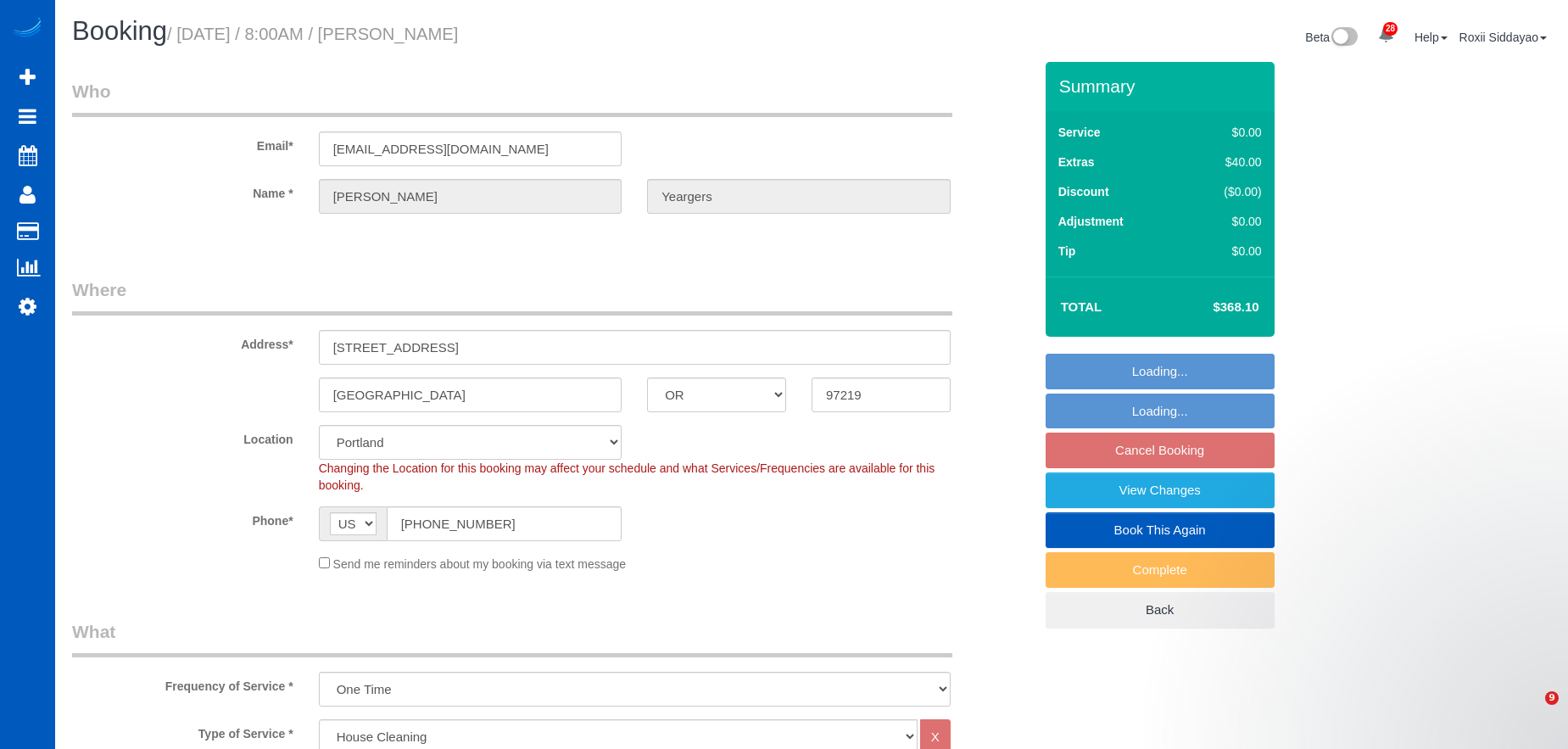
select select "object:1212"
select select "WA"
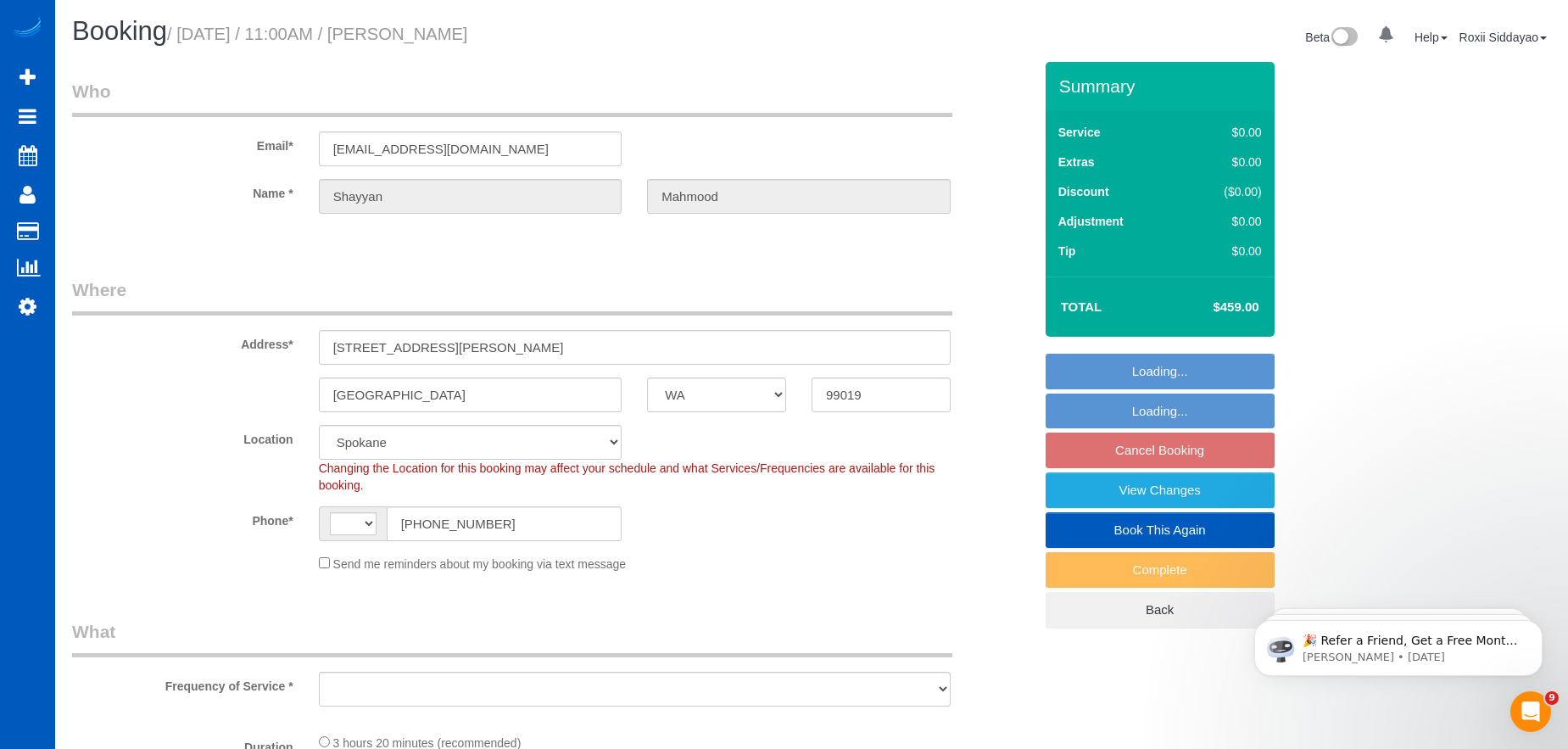
select select "object:667"
select select "string:[GEOGRAPHIC_DATA]"
select select "spot1"
select select "199"
select select "3001"
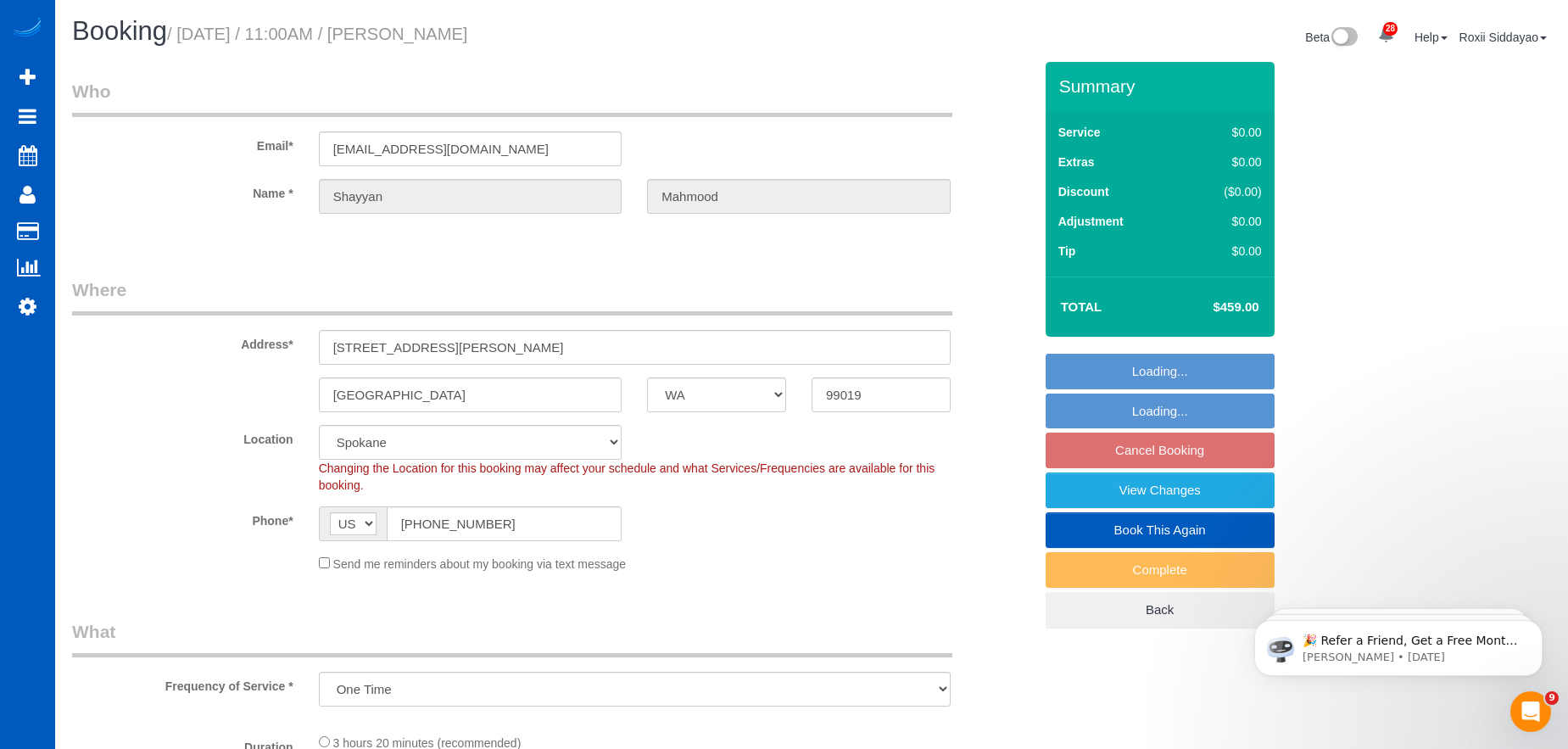
select select "5"
select select "4"
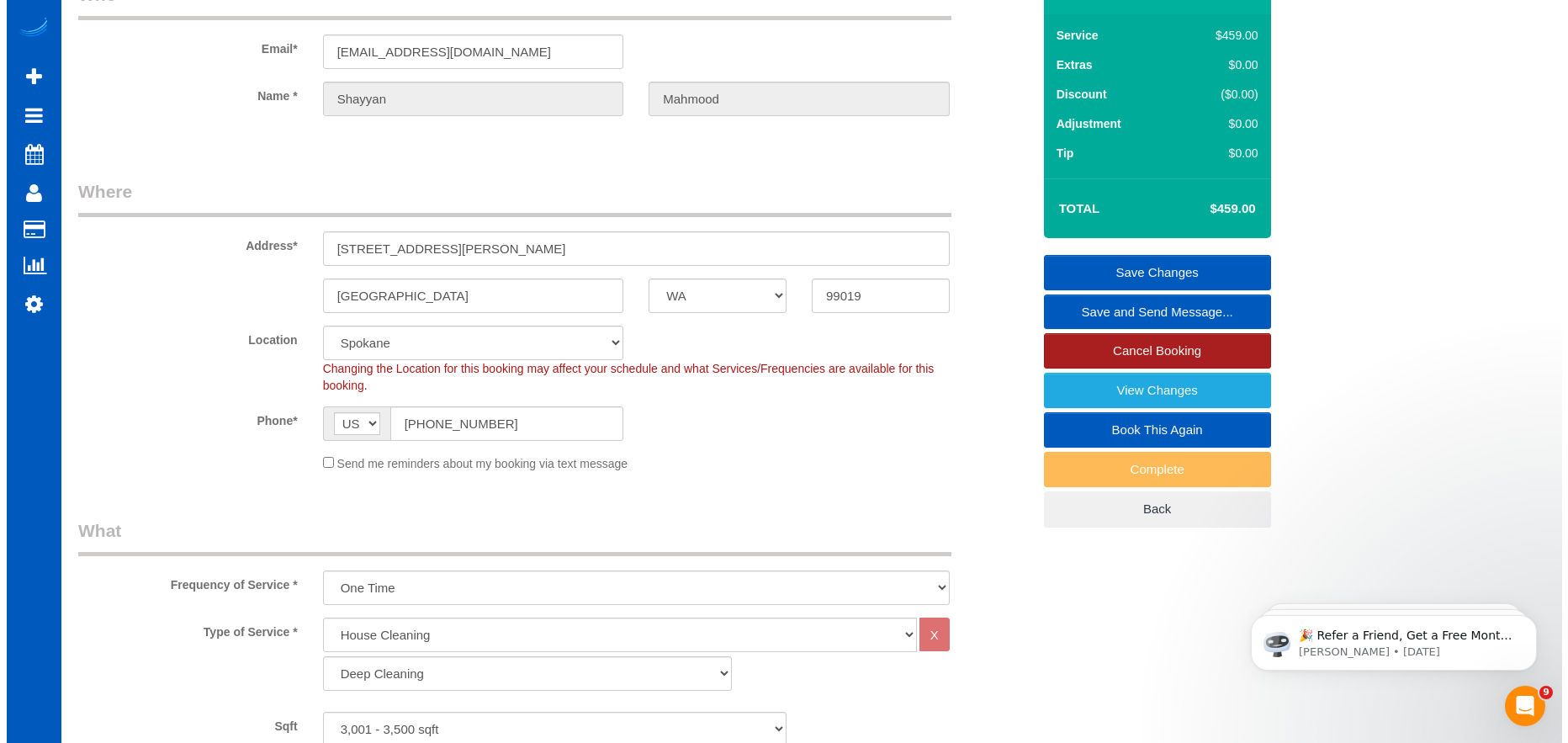
scroll to position [84, 0]
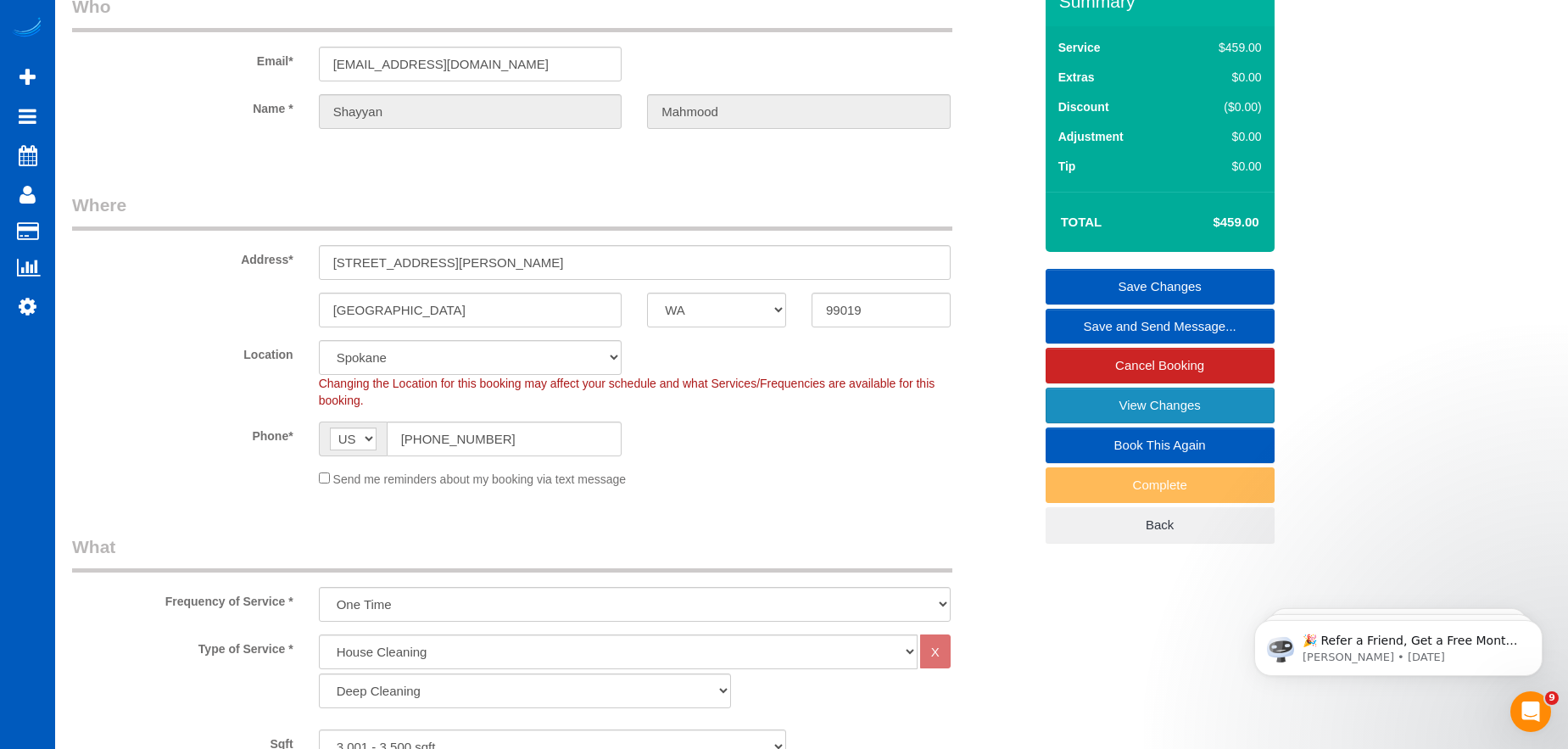
click at [1129, 401] on link "View Changes" at bounding box center [1160, 406] width 229 height 36
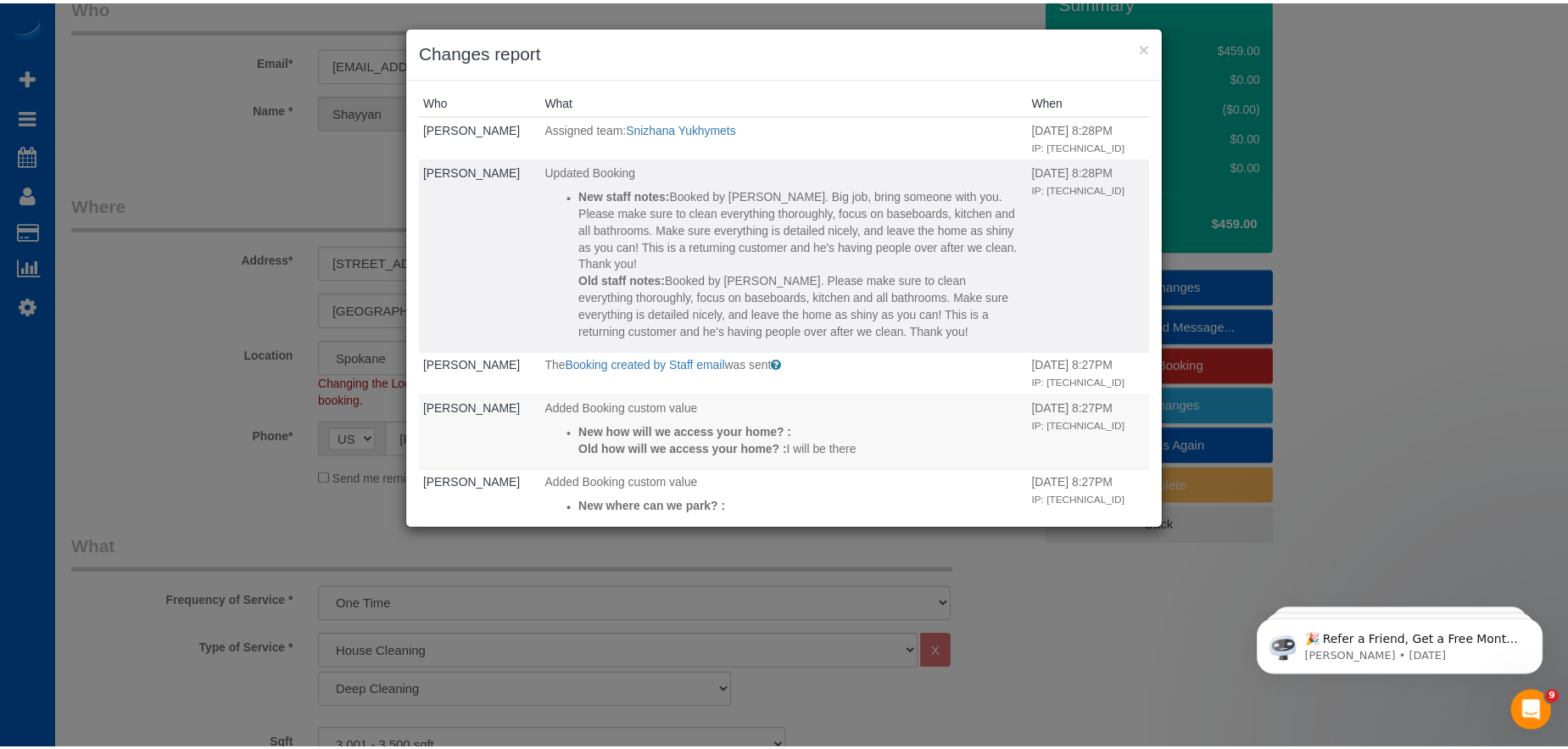
scroll to position [0, 0]
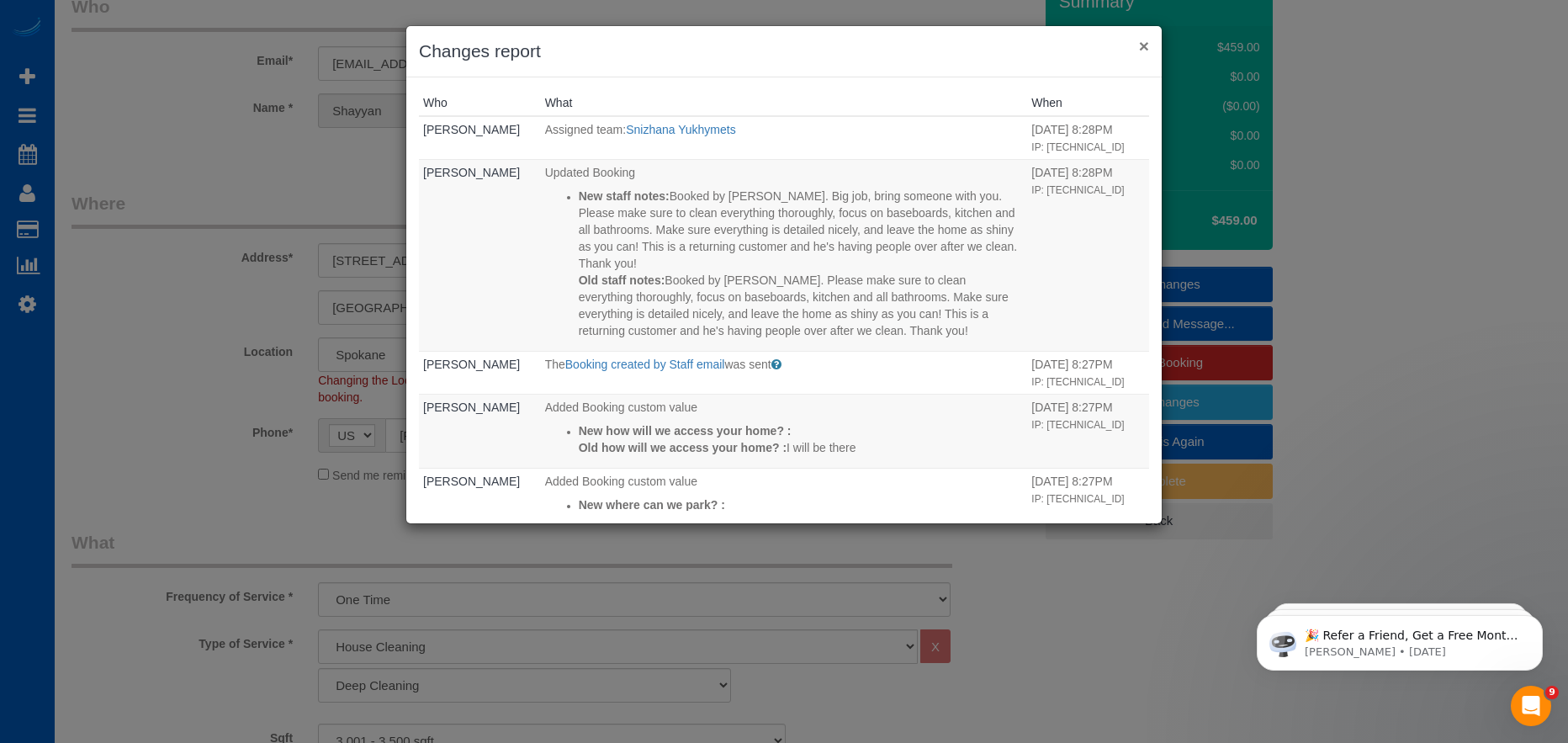
click at [1146, 41] on button "×" at bounding box center [1144, 45] width 10 height 18
